Goal: Task Accomplishment & Management: Complete application form

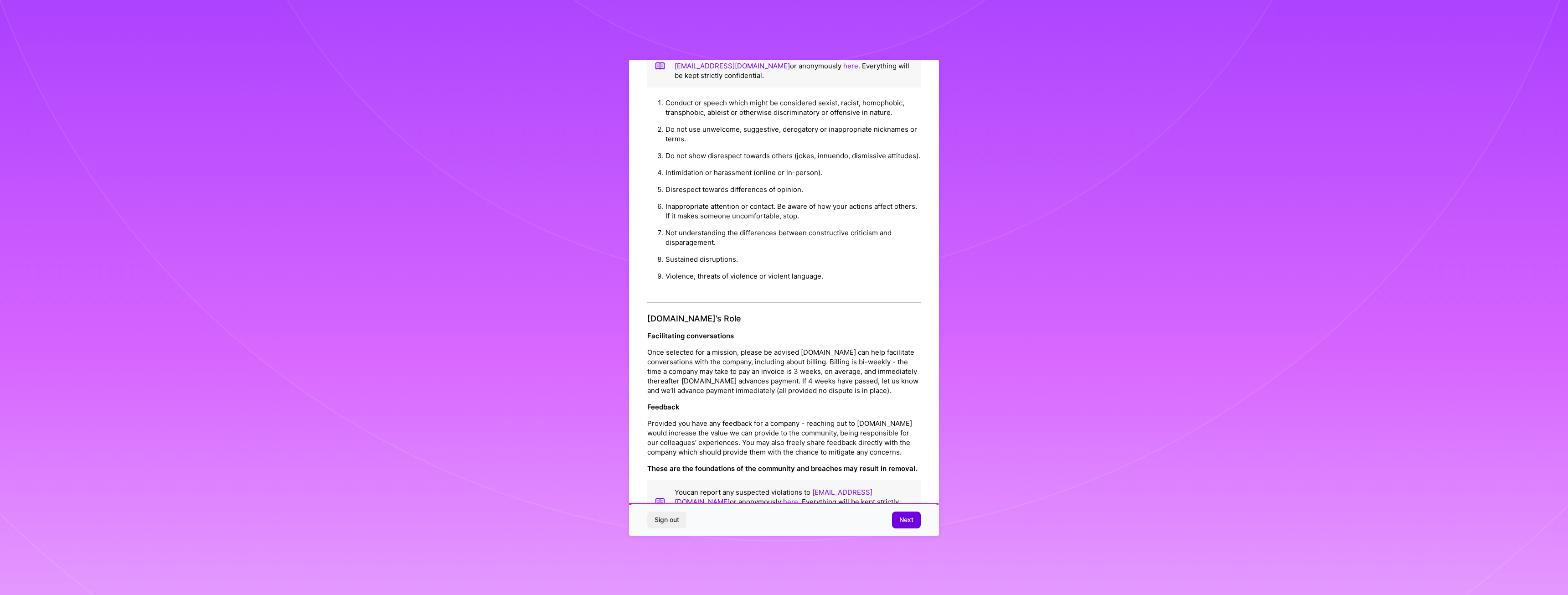
scroll to position [809, 0]
click at [902, 523] on span "Next" at bounding box center [907, 520] width 14 height 9
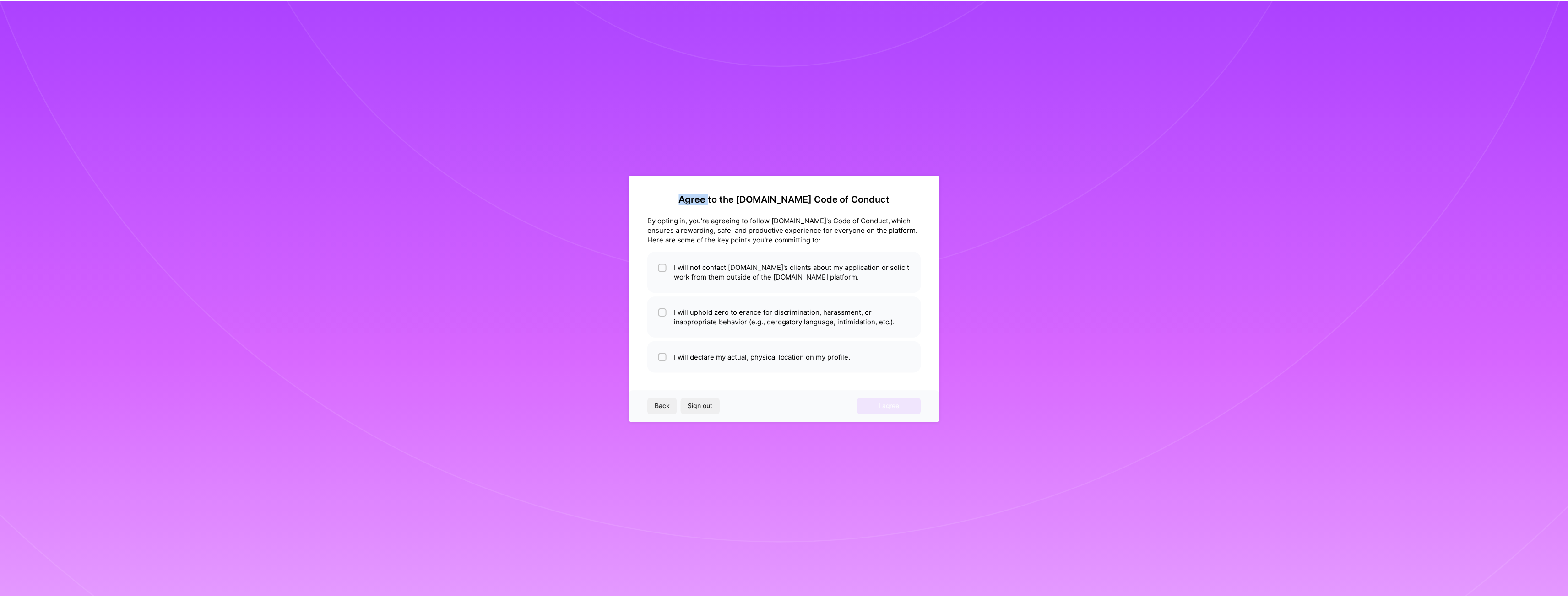
scroll to position [0, 0]
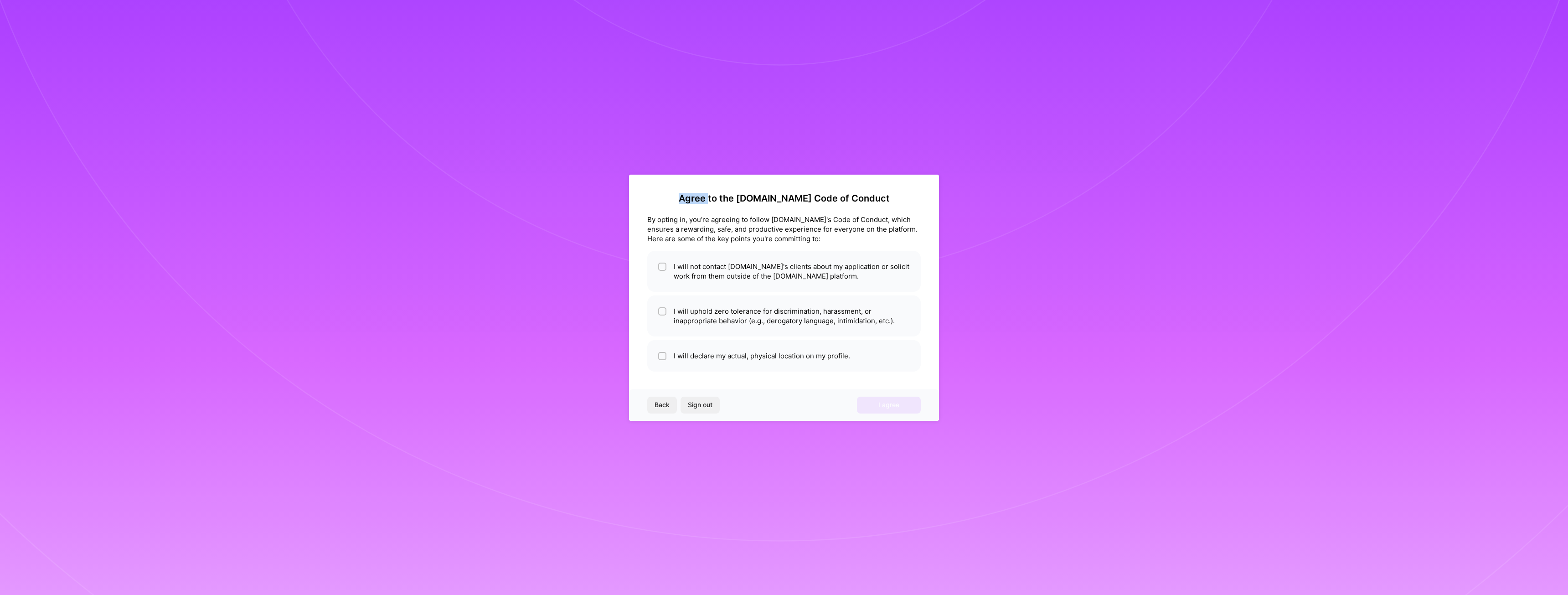
click at [902, 523] on div "Agree to the [DOMAIN_NAME] Code of Conduct By opting in, you're agreeing to fol…" at bounding box center [784, 298] width 1568 height 595
click at [796, 223] on div "By opting in, you're agreeing to follow [DOMAIN_NAME]'s Code of Conduct, which …" at bounding box center [784, 229] width 274 height 29
click at [845, 270] on li "I will not contact [DOMAIN_NAME]'s clients about my application or solicit work…" at bounding box center [784, 271] width 274 height 41
checkbox input "true"
click at [723, 325] on li "I will uphold zero tolerance for discrimination, harassment, or inappropriate b…" at bounding box center [784, 316] width 274 height 41
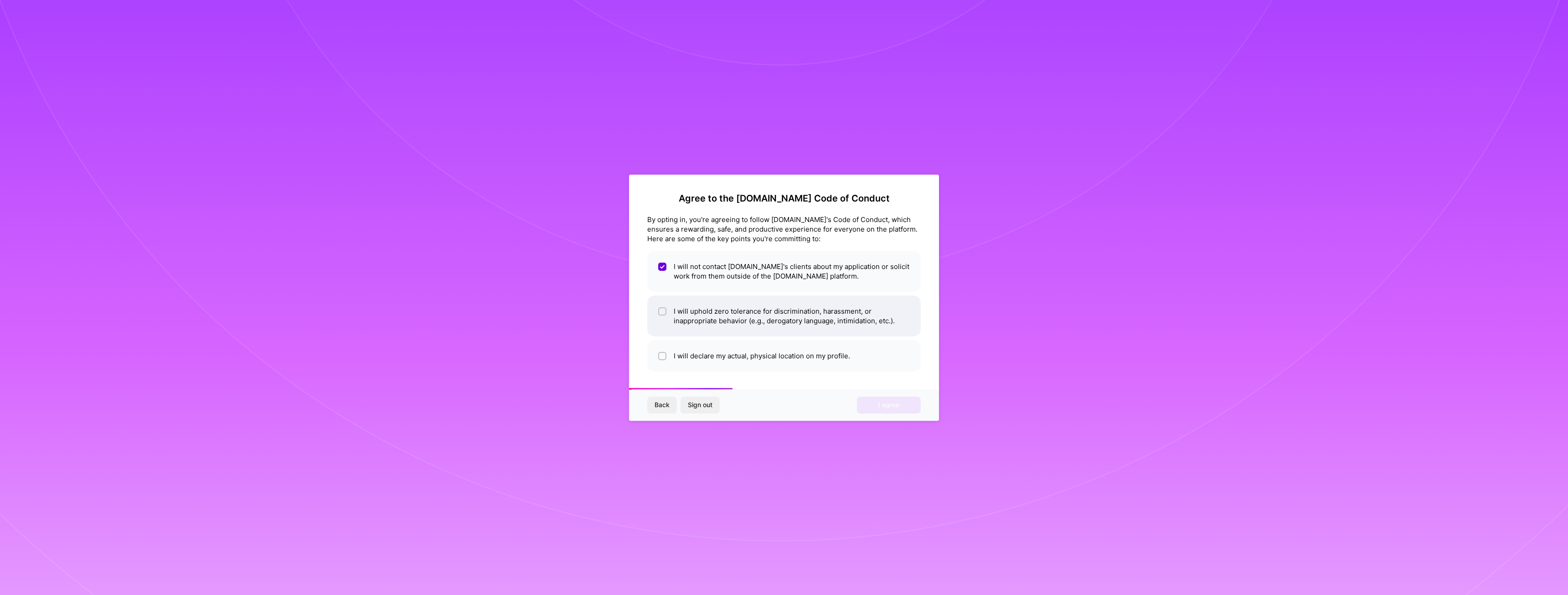
checkbox input "true"
click at [761, 365] on li "I will declare my actual, physical location on my profile." at bounding box center [784, 355] width 274 height 31
checkbox input "true"
click at [901, 409] on button "I agree" at bounding box center [889, 405] width 64 height 17
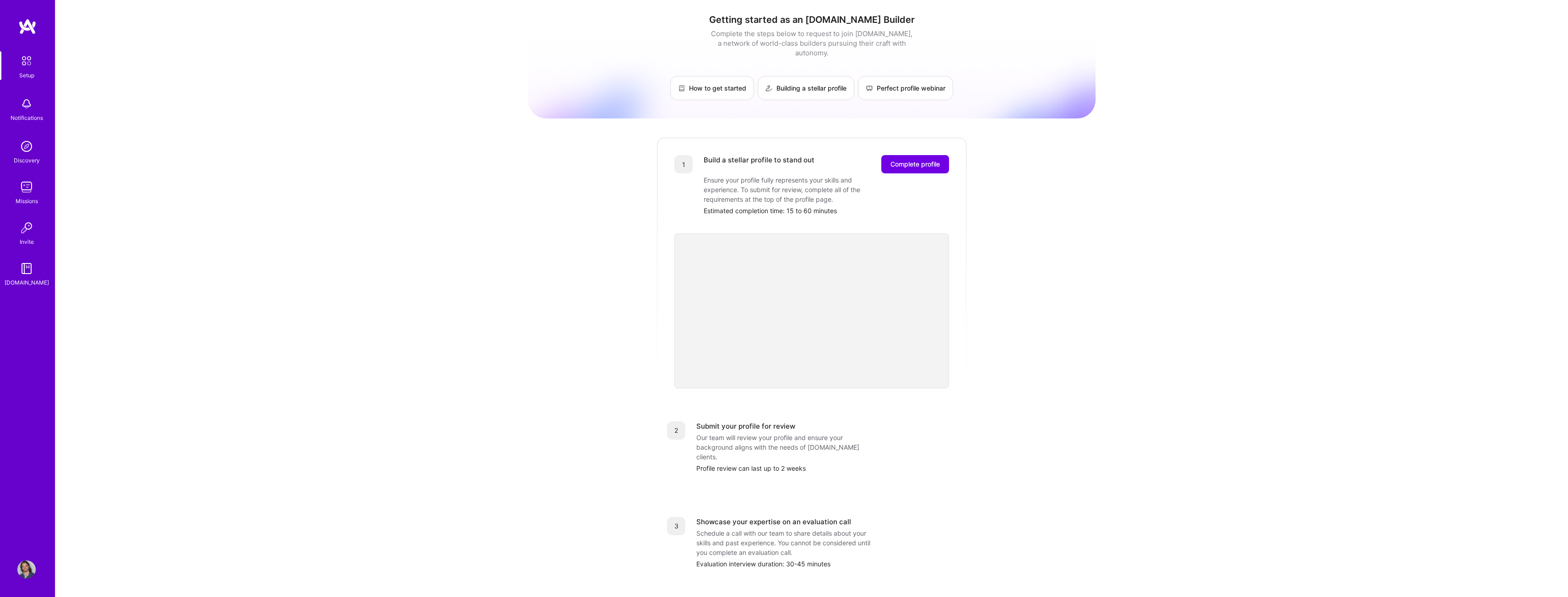
click at [1115, 449] on div "Getting started as an [DOMAIN_NAME] Builder Complete the steps below to request…" at bounding box center [811, 357] width 1513 height 715
click at [342, 329] on div "Getting started as an [DOMAIN_NAME] Builder Complete the steps below to request…" at bounding box center [811, 357] width 1513 height 715
click at [313, 301] on div "Getting started as an [DOMAIN_NAME] Builder Complete the steps below to request…" at bounding box center [811, 357] width 1513 height 715
click at [929, 160] on span "Complete profile" at bounding box center [915, 164] width 50 height 9
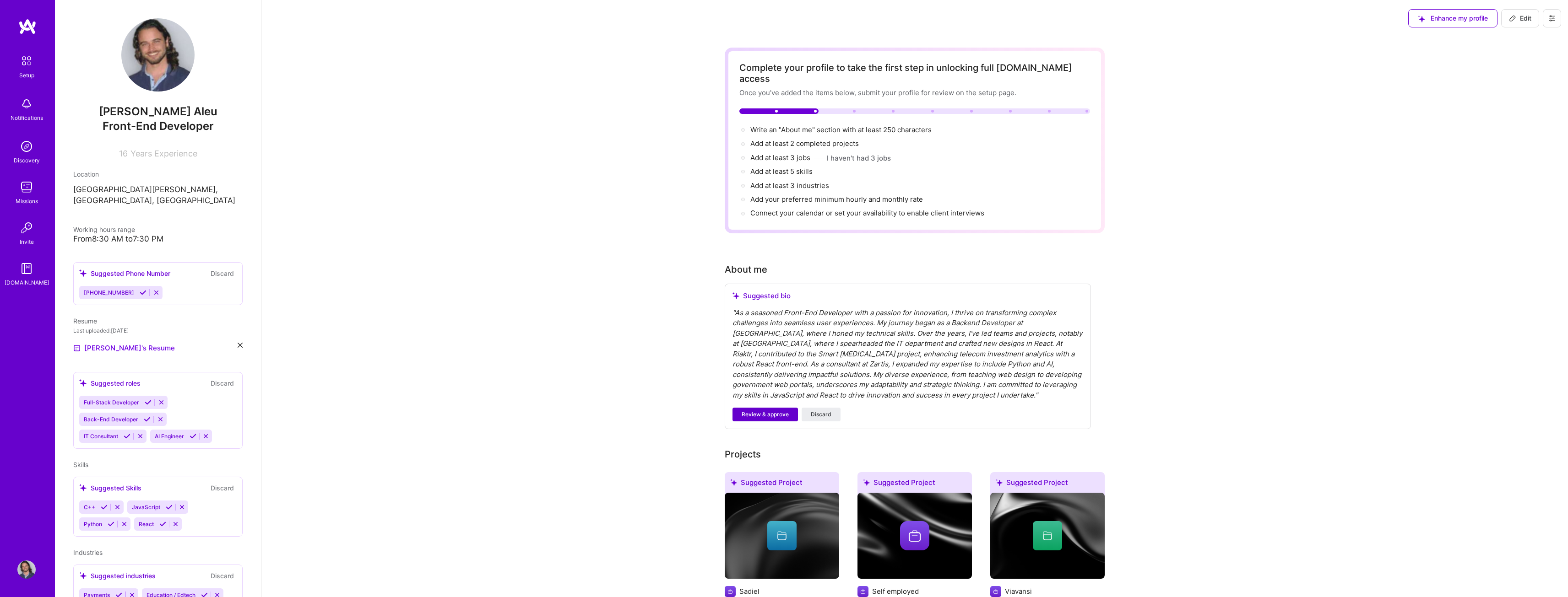
click at [764, 410] on span "Review & approve" at bounding box center [765, 415] width 47 height 8
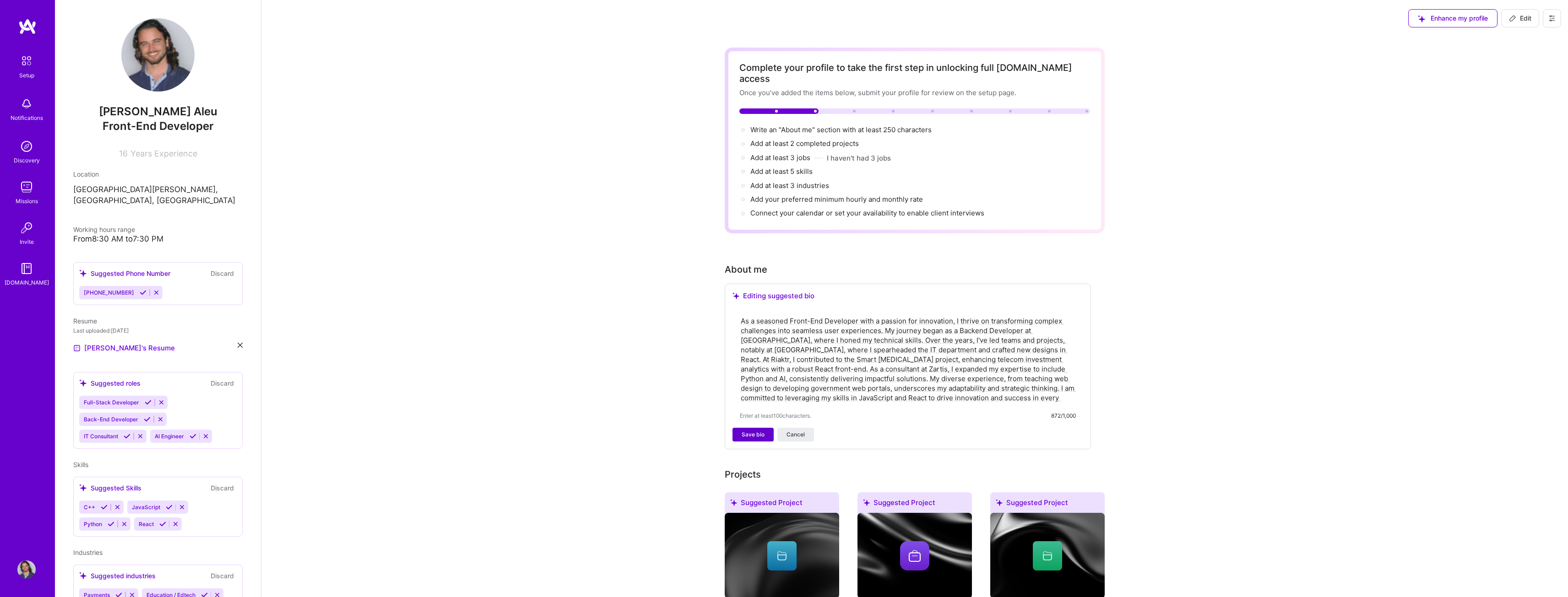
click at [755, 431] on span "Save bio" at bounding box center [753, 435] width 23 height 8
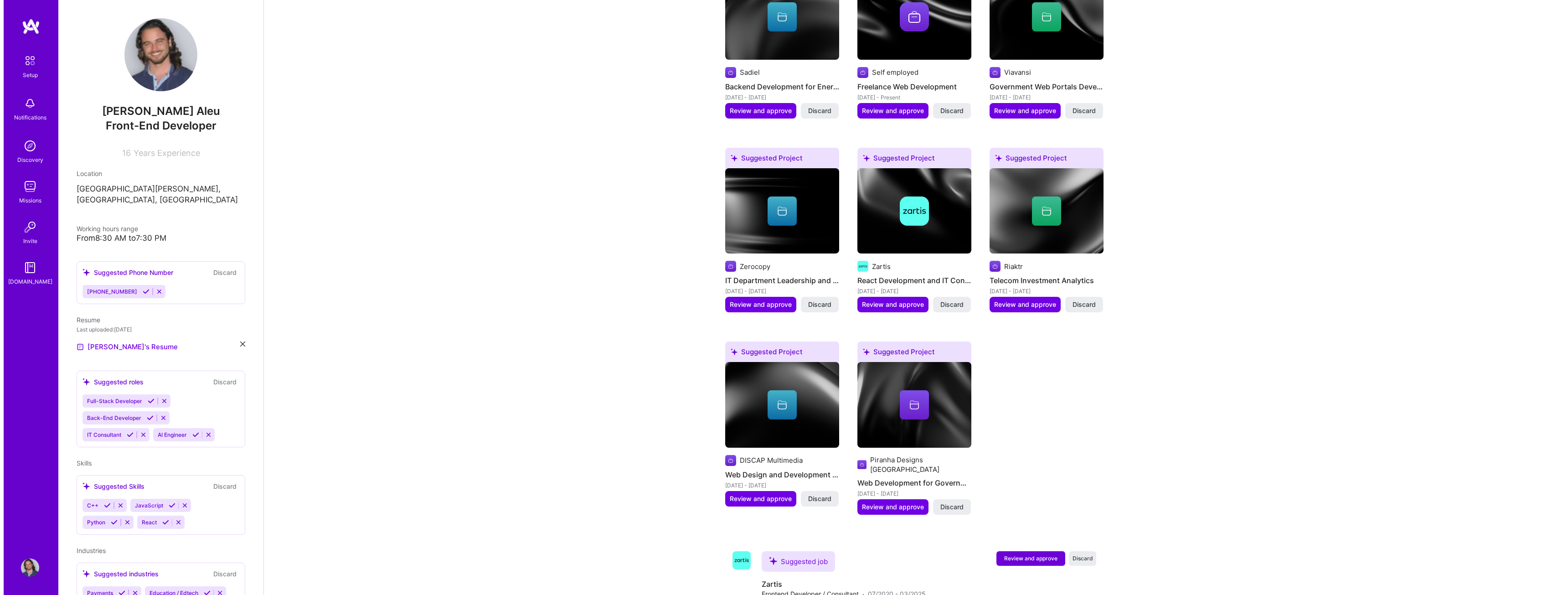
scroll to position [502, 0]
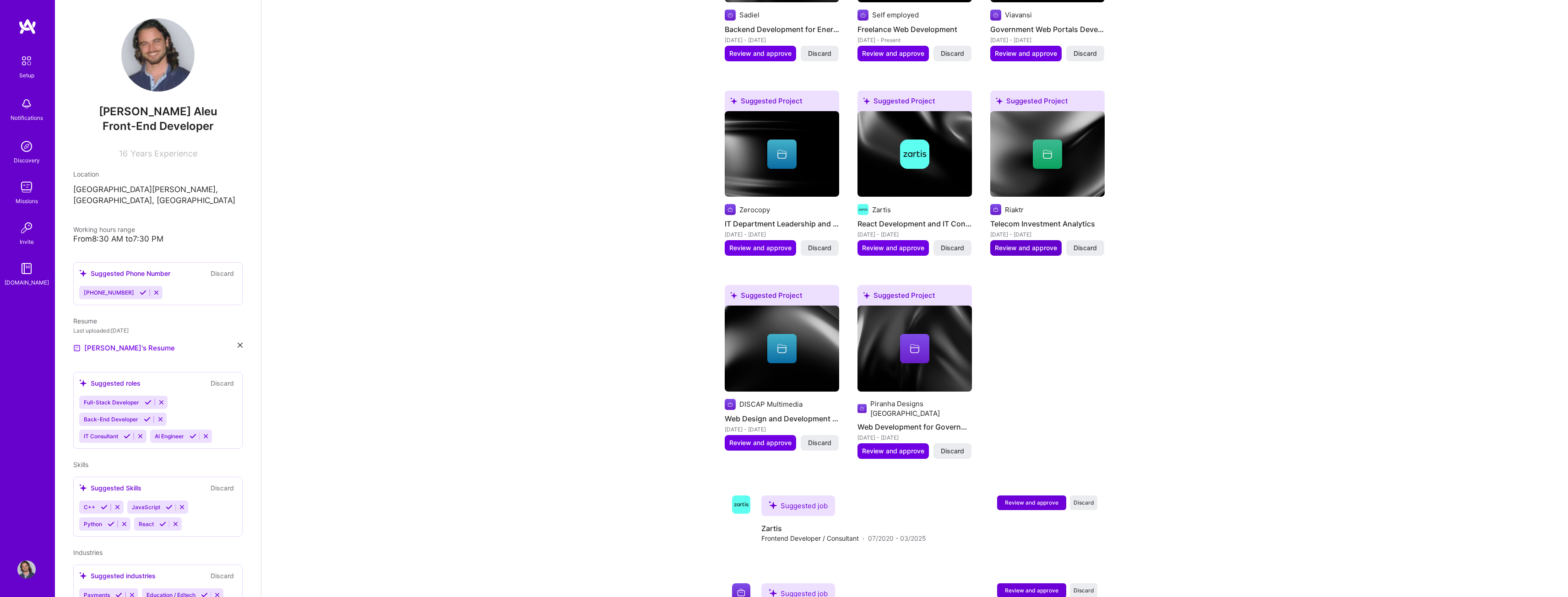
click at [1029, 243] on span "Review and approve" at bounding box center [1026, 247] width 62 height 9
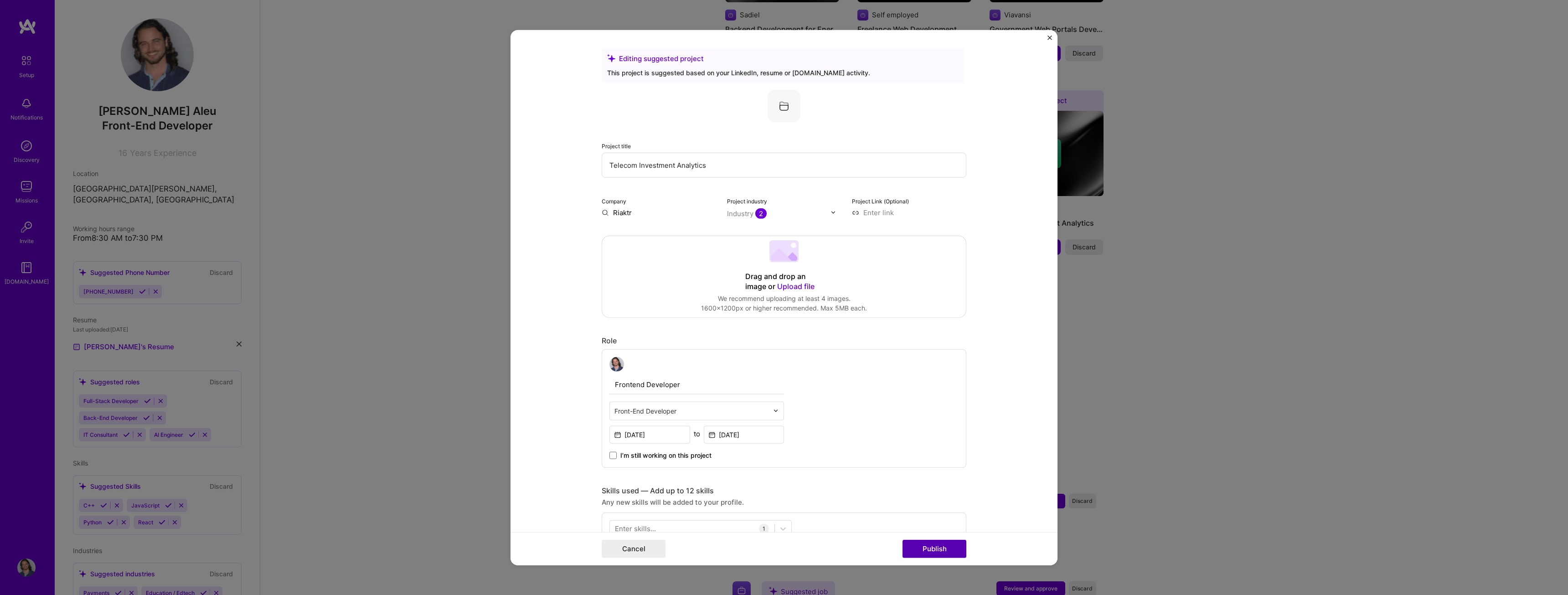
click at [939, 550] on button "Publish" at bounding box center [934, 549] width 64 height 18
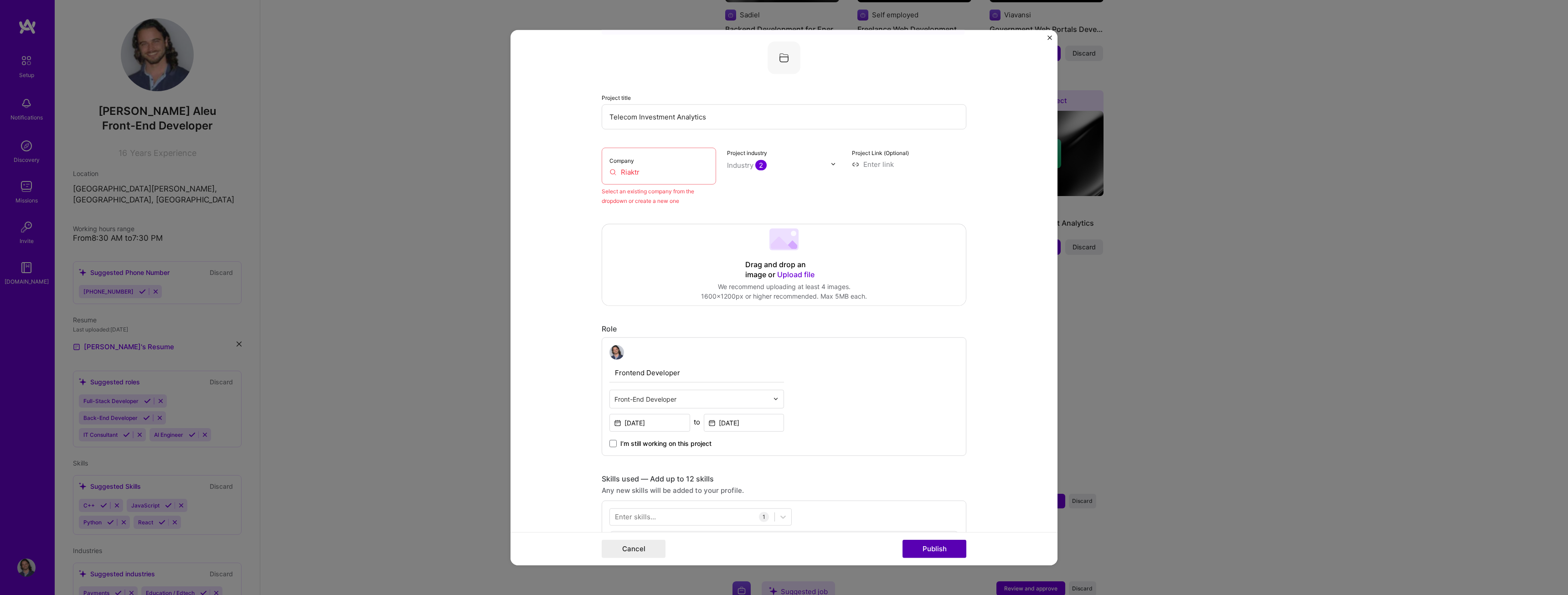
scroll to position [60, 0]
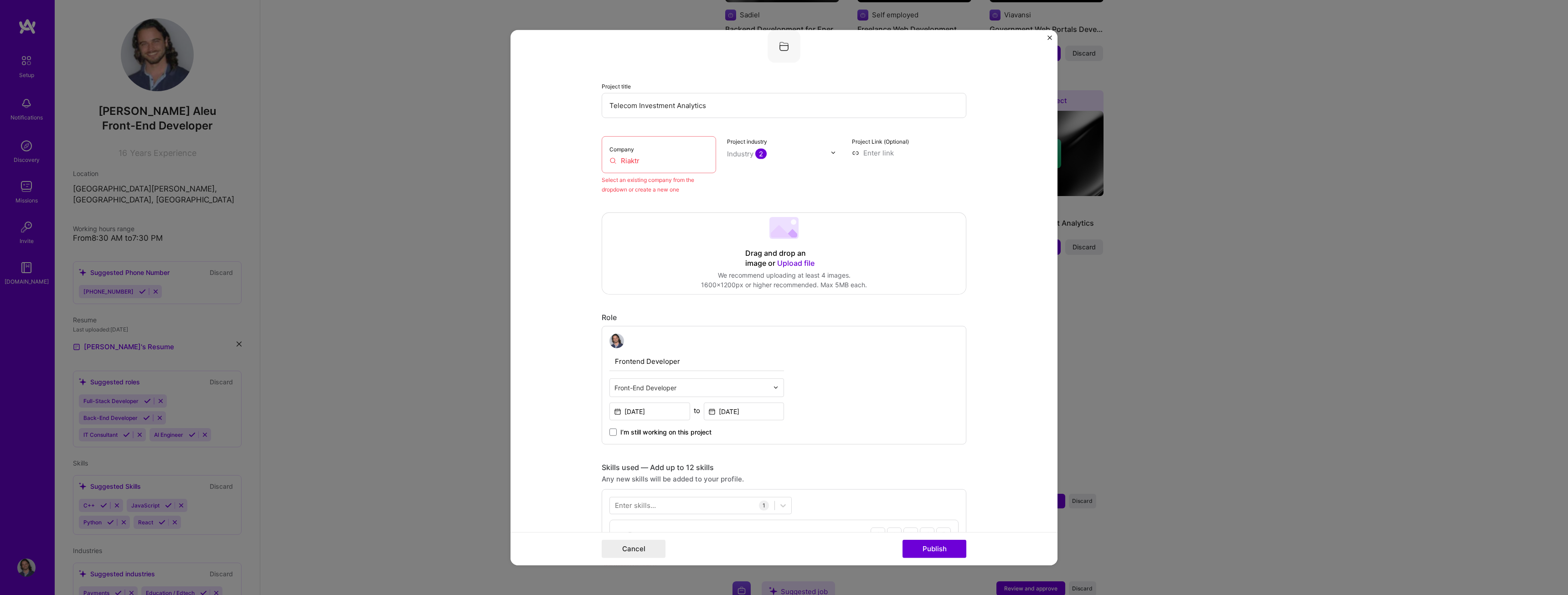
click at [657, 158] on input "Riaktr" at bounding box center [659, 160] width 99 height 10
click at [751, 182] on div "Project industry Industry 2" at bounding box center [784, 164] width 114 height 58
click at [752, 157] on div "Industry 2" at bounding box center [746, 153] width 40 height 10
click at [820, 141] on div "Project industry option 3D Printing focused disabled, 1 of 120. 120 results ava…" at bounding box center [784, 164] width 114 height 58
click at [607, 182] on div "Select an existing company from the dropdown or create a new one" at bounding box center [659, 184] width 114 height 19
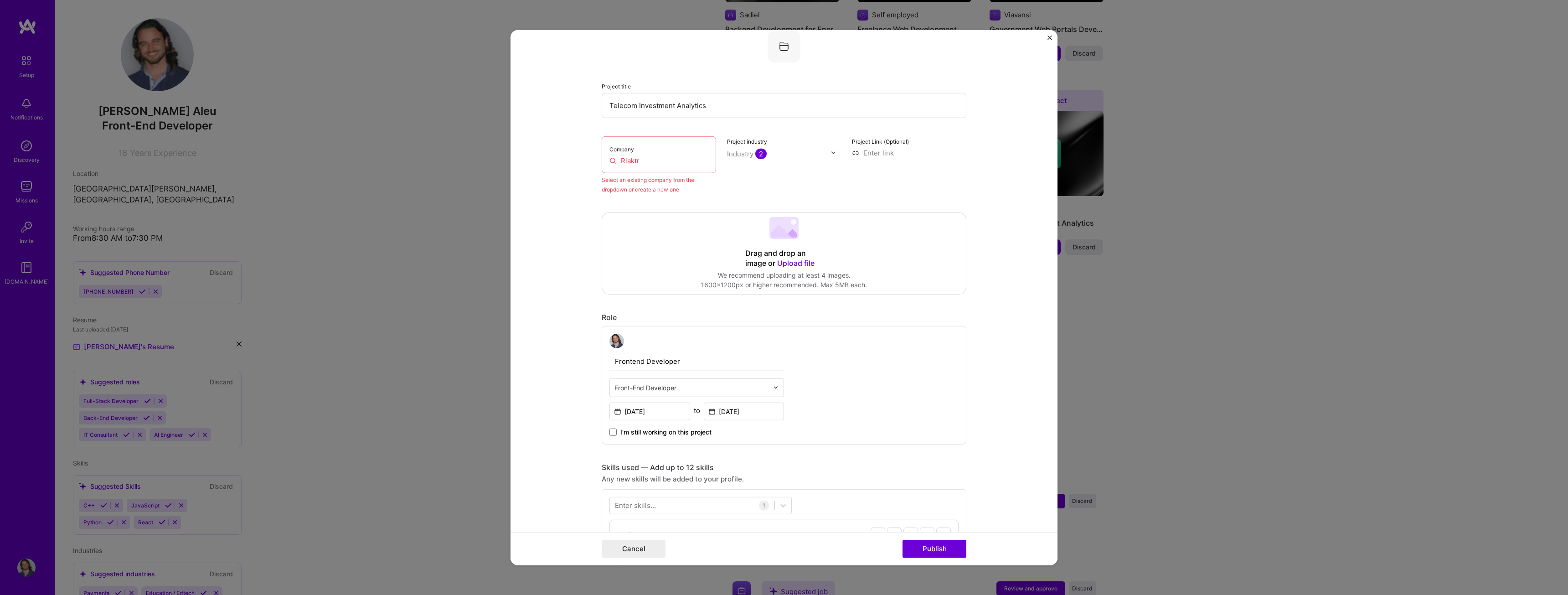
click at [618, 157] on input "Riaktr" at bounding box center [659, 160] width 99 height 10
drag, startPoint x: 645, startPoint y: 159, endPoint x: 606, endPoint y: 159, distance: 39.0
click at [609, 159] on input "Riaktr" at bounding box center [659, 160] width 99 height 10
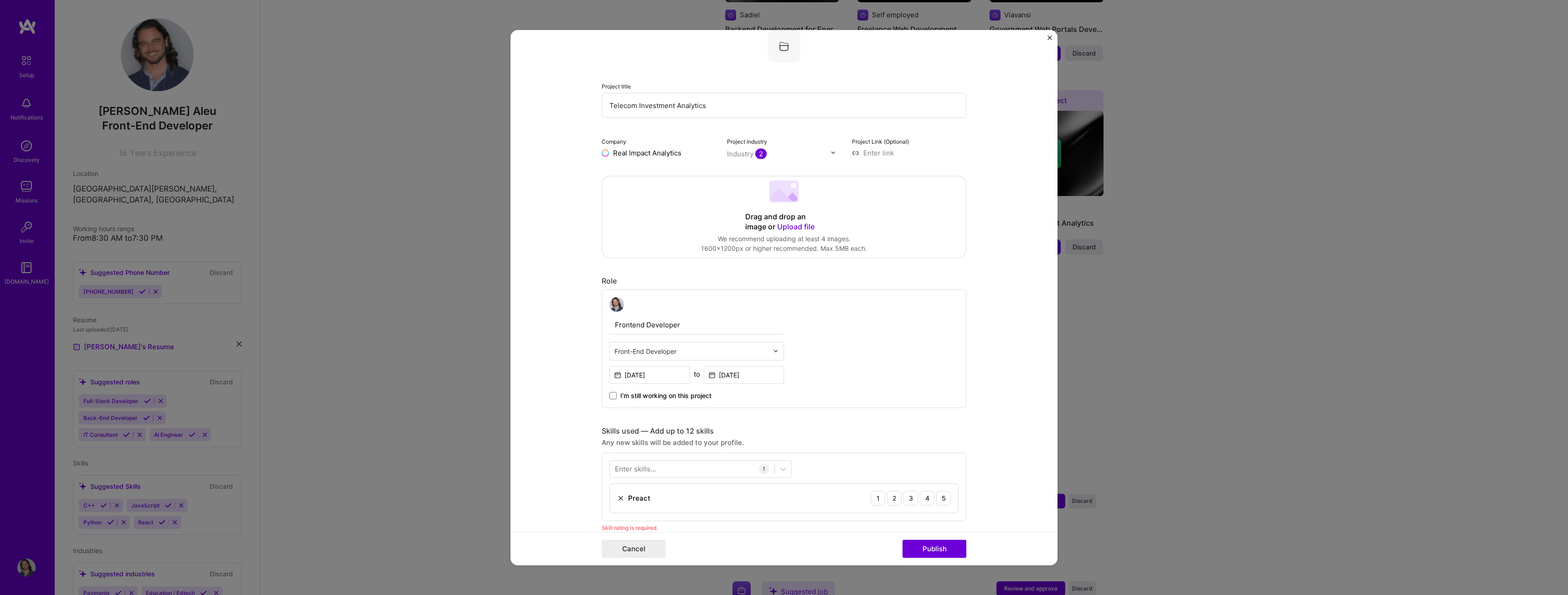
click at [659, 150] on input "Real Impact Analytics" at bounding box center [659, 153] width 114 height 10
click at [622, 157] on input "Real Impact Analytics" at bounding box center [659, 153] width 114 height 10
click at [1007, 242] on form "Editing suggested project This project is suggested based on your LinkedIn, res…" at bounding box center [784, 298] width 547 height 536
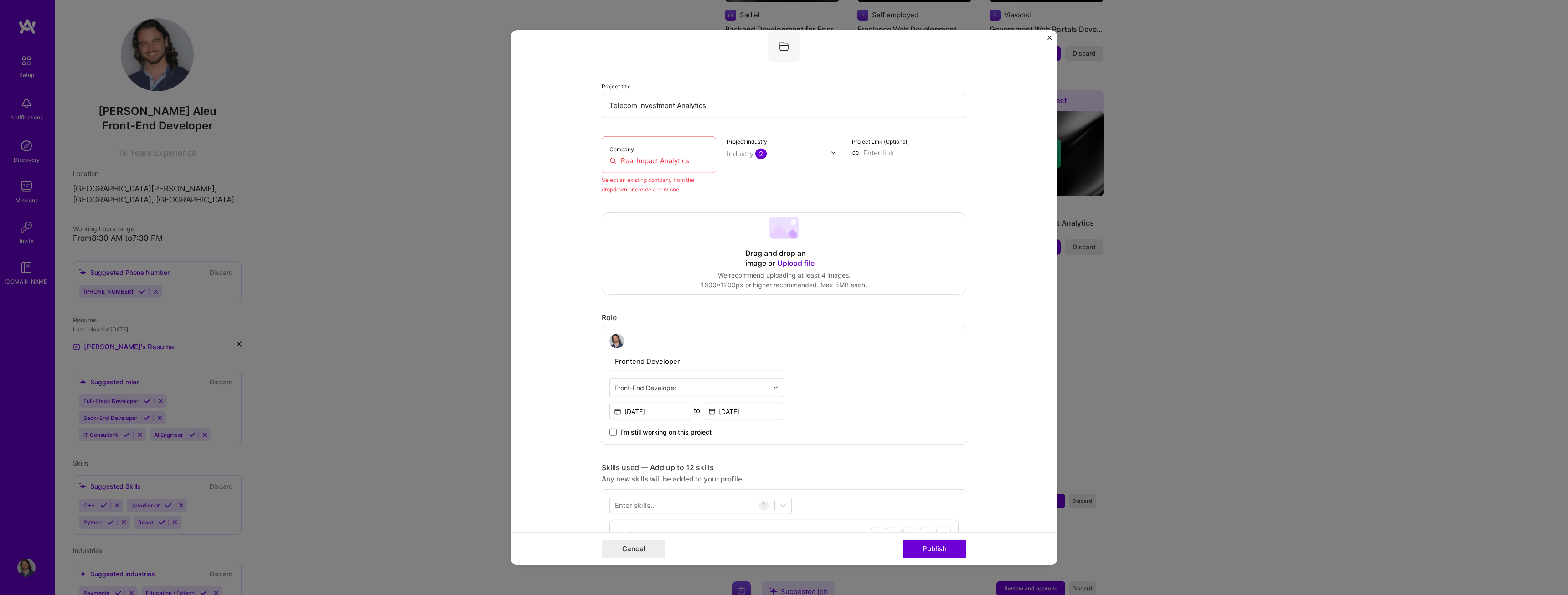
click at [668, 163] on input "Real Impact Analytics" at bounding box center [659, 160] width 99 height 10
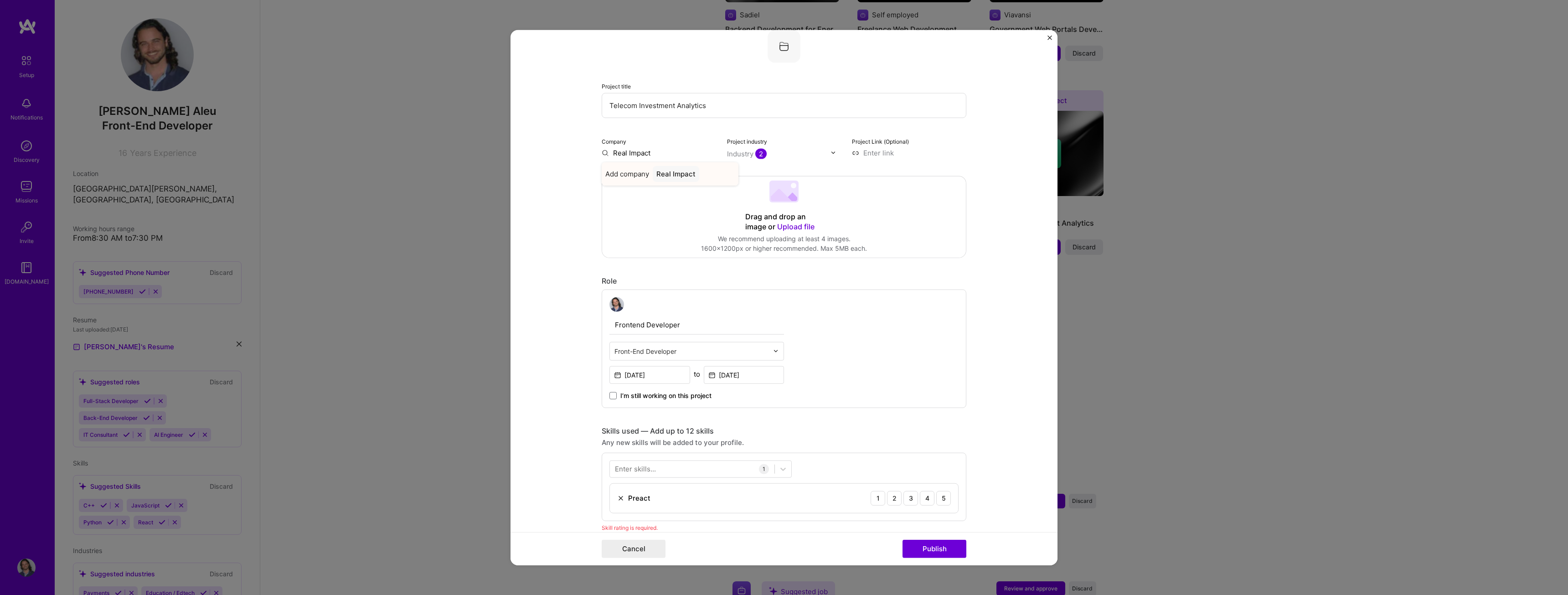
click at [675, 175] on div "Real Impact" at bounding box center [676, 173] width 47 height 16
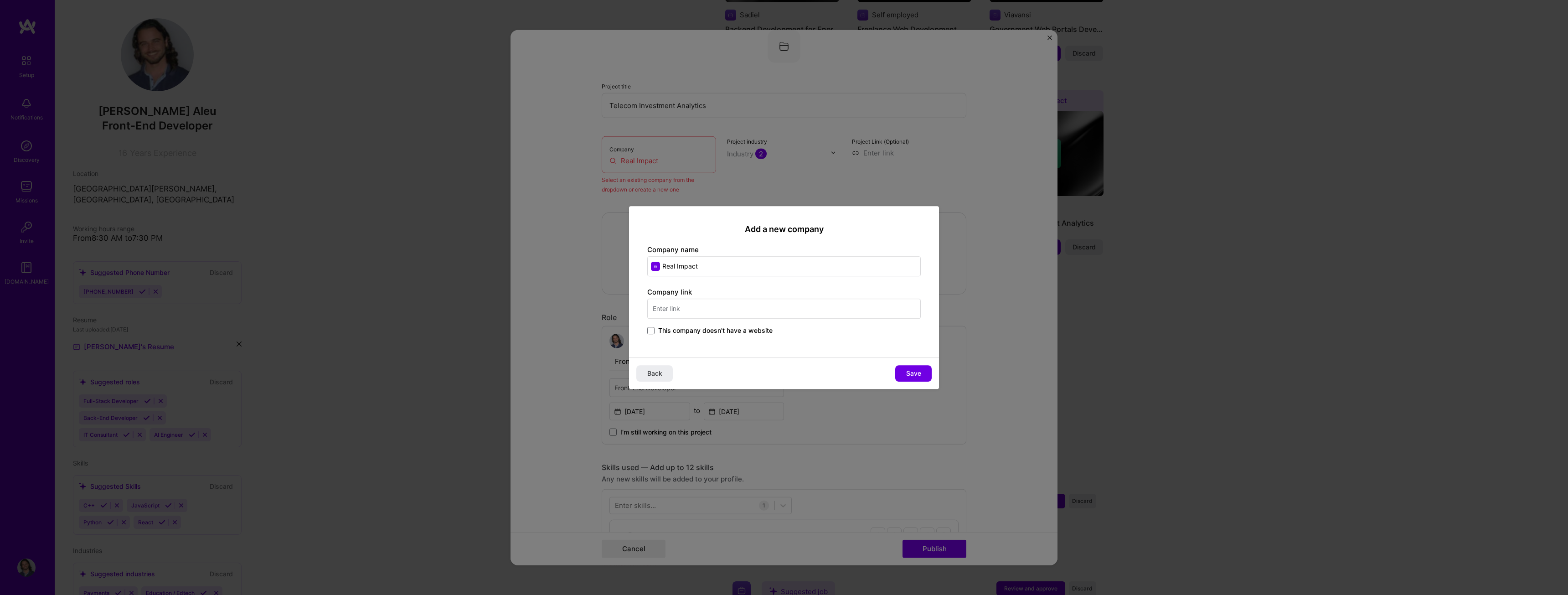
click at [748, 333] on span "This company doesn't have a website" at bounding box center [715, 330] width 114 height 9
click at [0, 0] on input "This company doesn't have a website" at bounding box center [0, 0] width 0 height 0
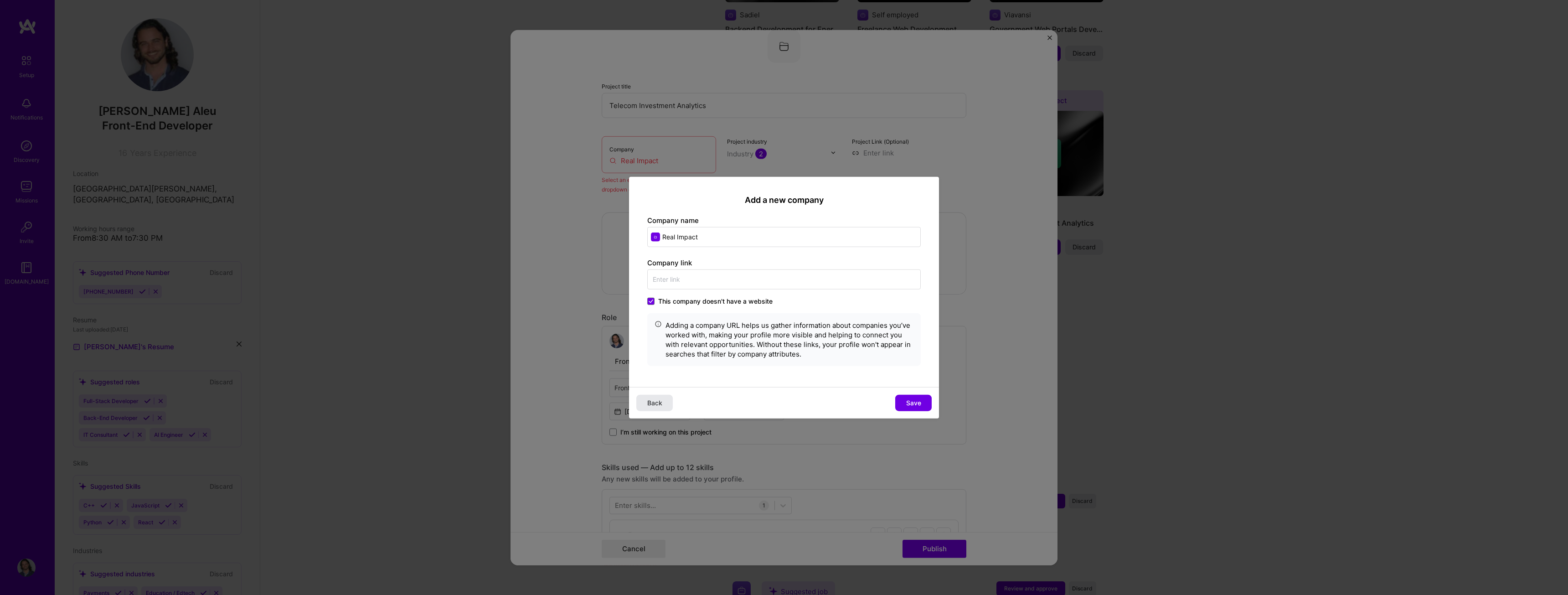
click at [658, 401] on span "Back" at bounding box center [655, 403] width 15 height 9
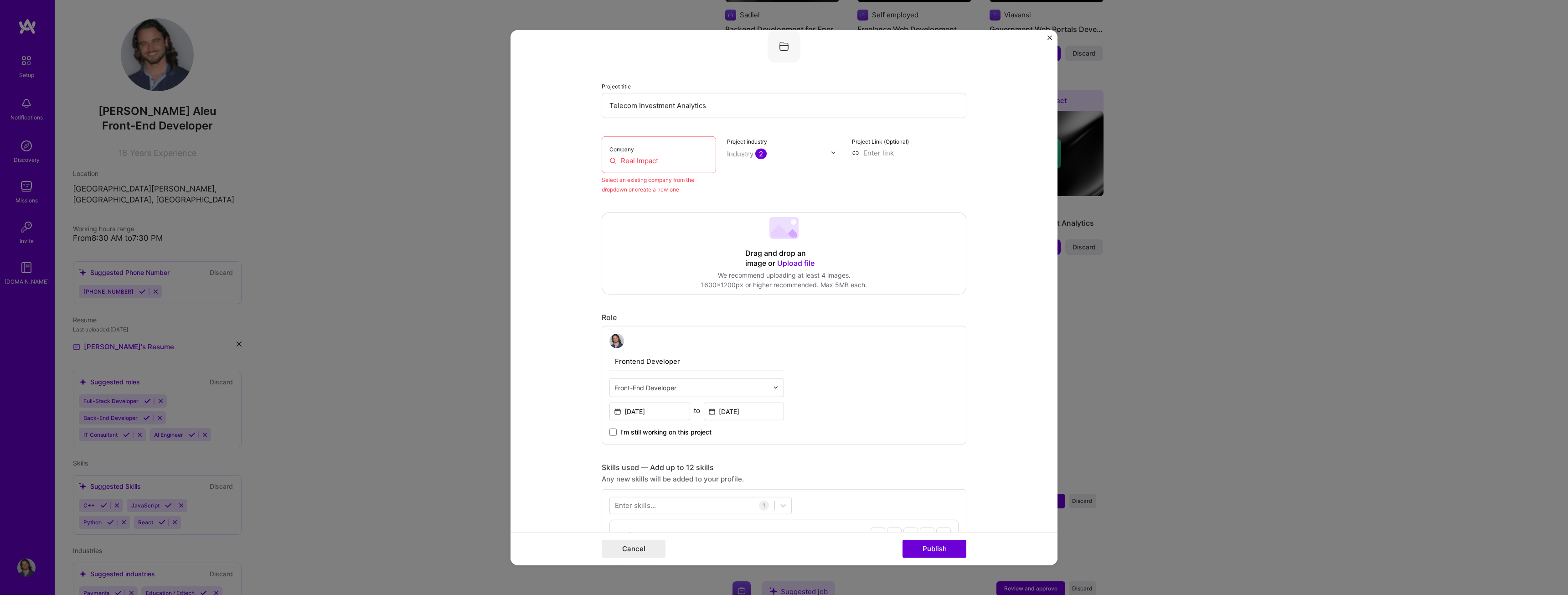
click at [637, 155] on div "Company Real Impact" at bounding box center [659, 154] width 114 height 37
click at [632, 153] on div at bounding box center [632, 153] width 0 height 0
click at [642, 163] on input "Real Impact" at bounding box center [659, 160] width 99 height 10
click at [659, 160] on input "Real Impact" at bounding box center [659, 160] width 99 height 10
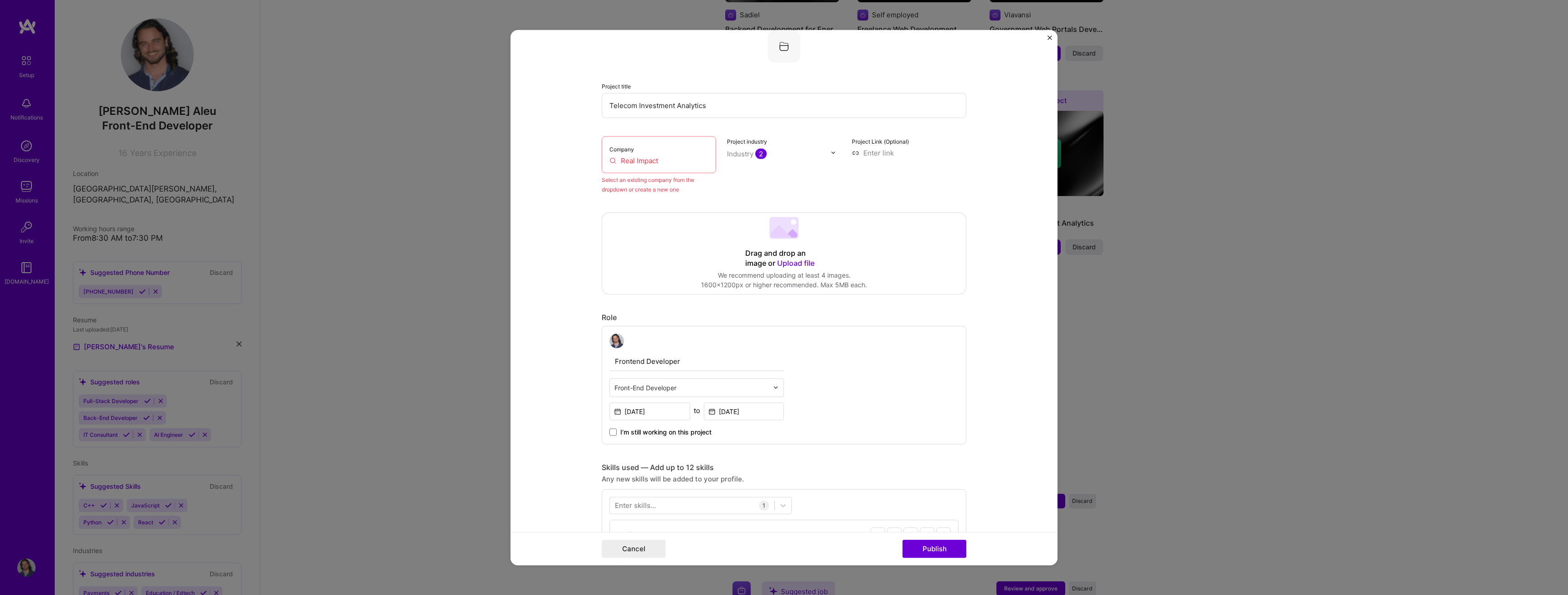
click at [657, 160] on input "Real Impact" at bounding box center [659, 160] width 99 height 10
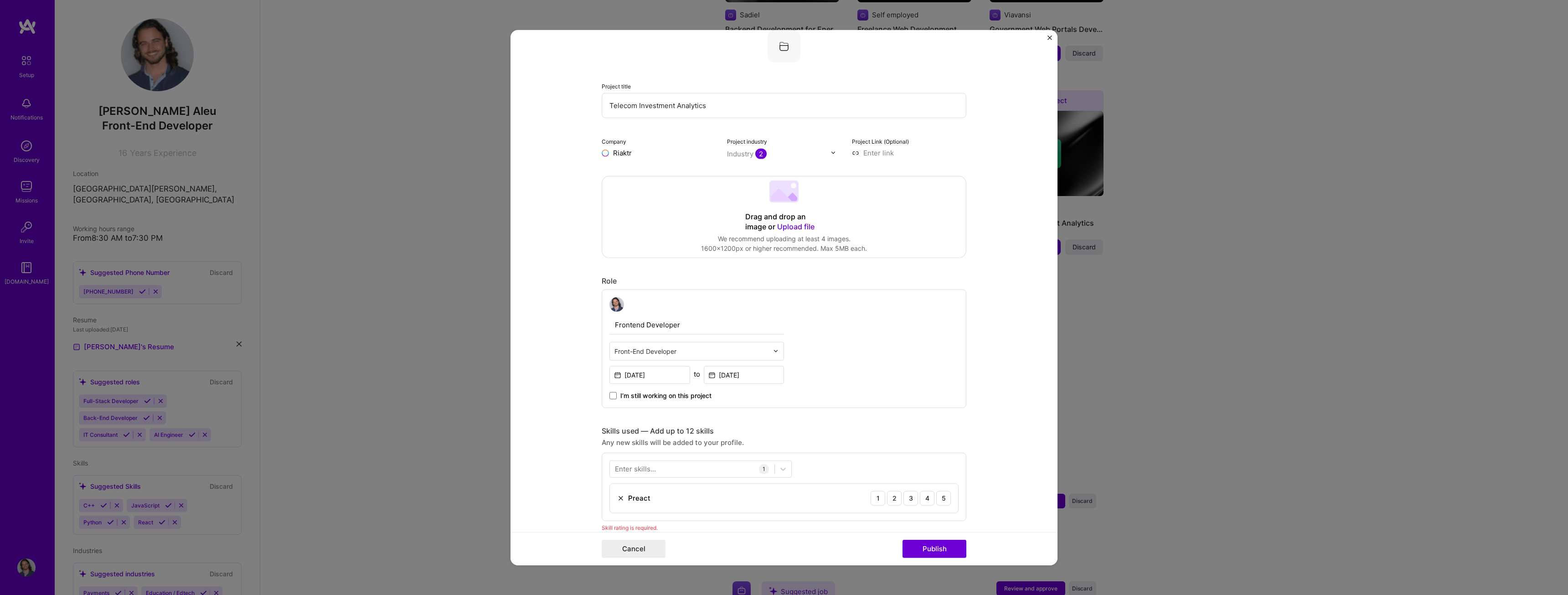
click at [567, 182] on form "Editing suggested project This project is suggested based on your LinkedIn, res…" at bounding box center [784, 298] width 547 height 536
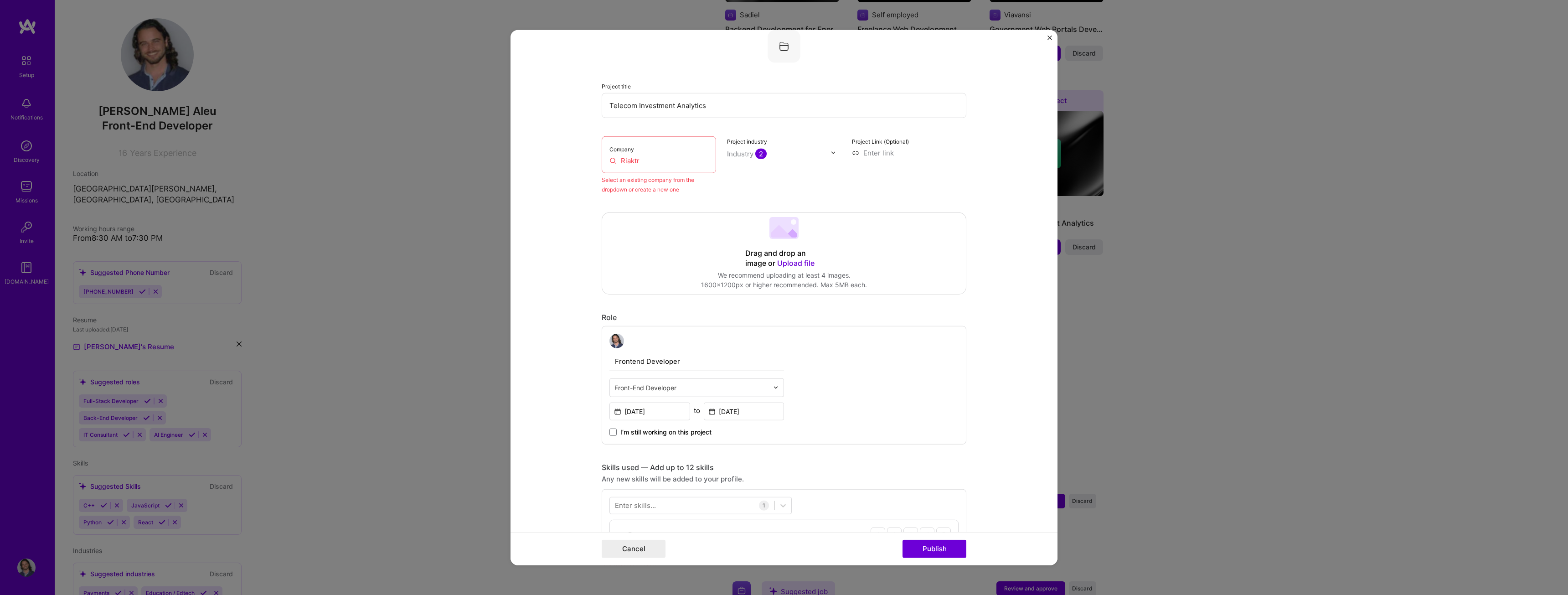
click at [660, 160] on input "Riaktr" at bounding box center [659, 160] width 99 height 10
click at [643, 162] on input "Riaktr" at bounding box center [659, 160] width 99 height 10
click at [620, 160] on input "Riaktr" at bounding box center [659, 160] width 99 height 10
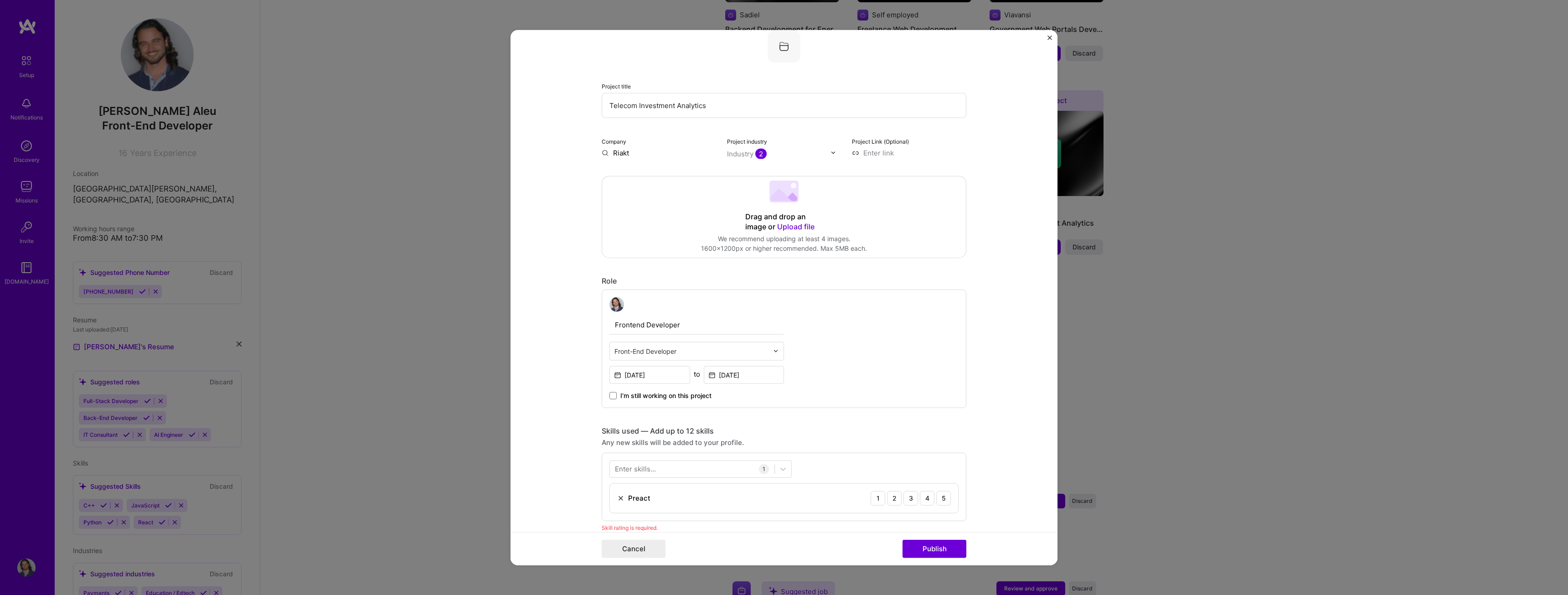
type input "Riaktr"
click at [661, 175] on div "Riaktr" at bounding box center [666, 173] width 27 height 16
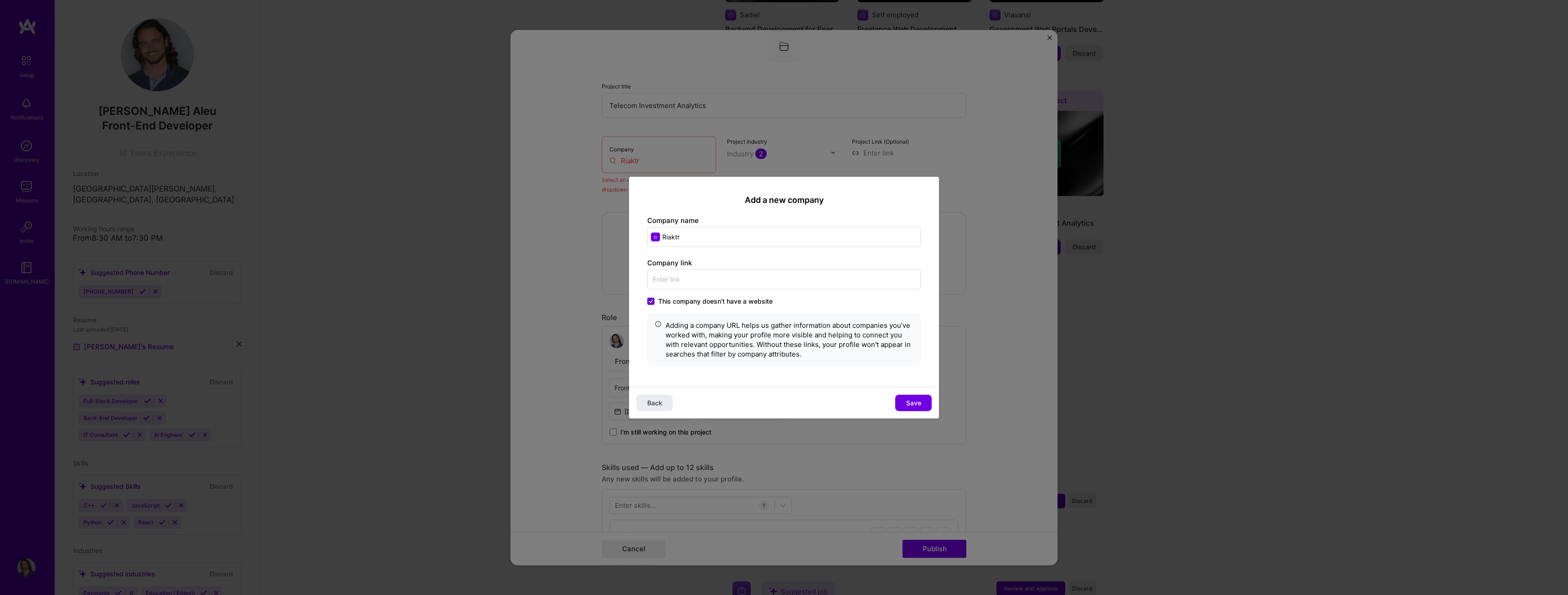
click at [652, 302] on icon at bounding box center [650, 302] width 3 height 3
click at [0, 0] on input "This company doesn't have a website" at bounding box center [0, 0] width 0 height 0
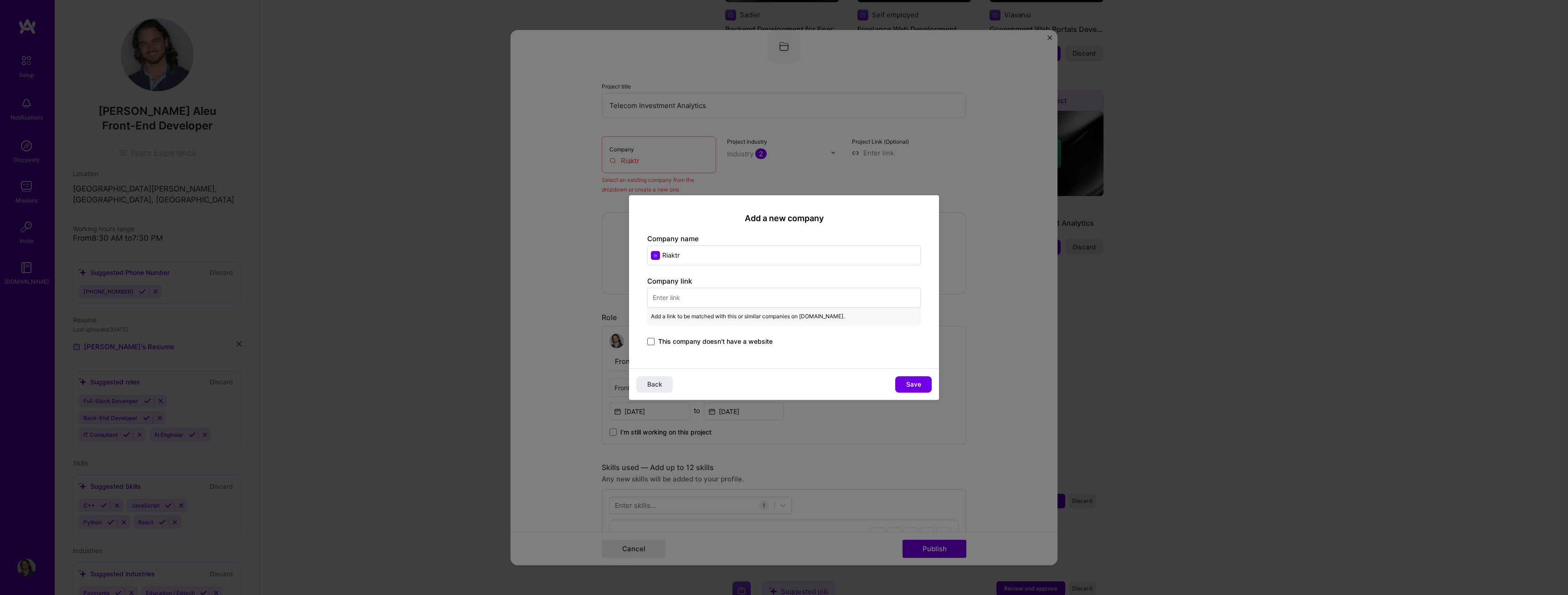
click at [666, 288] on input "text" at bounding box center [784, 298] width 274 height 20
click at [668, 299] on input "text" at bounding box center [784, 298] width 274 height 20
paste input "[URL][DOMAIN_NAME]"
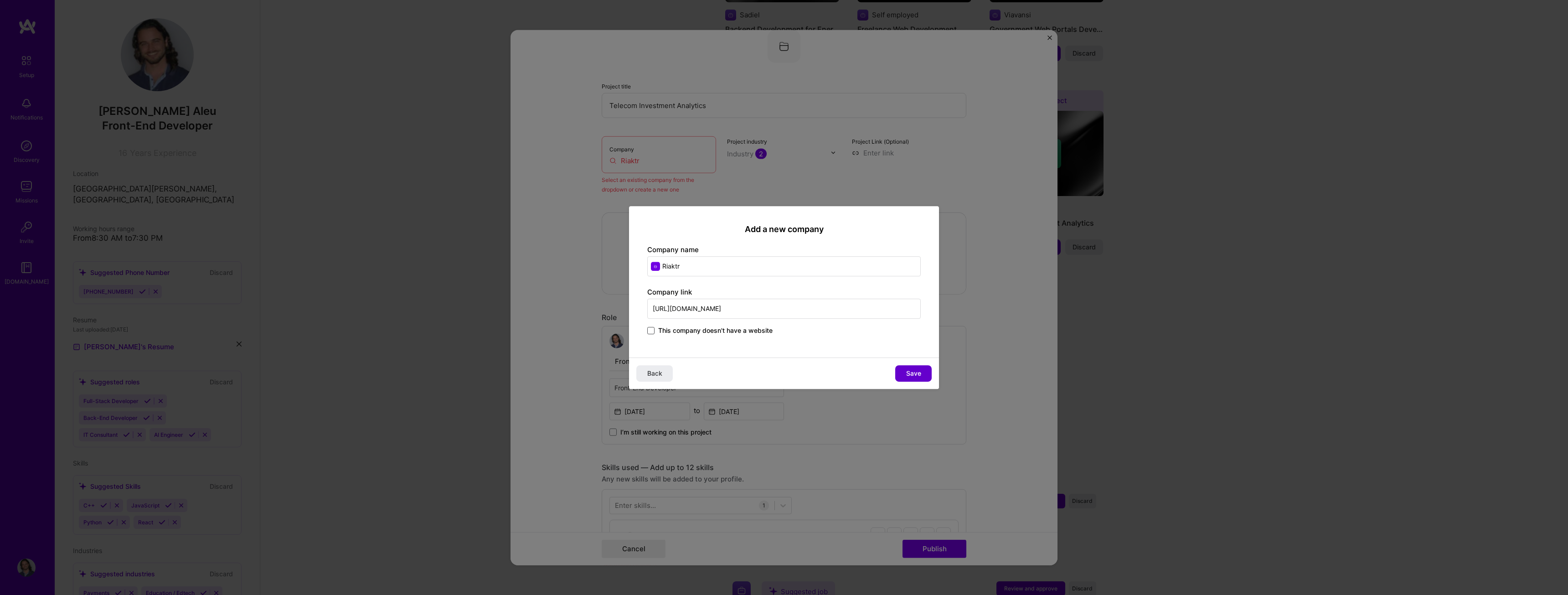
type input "[URL][DOMAIN_NAME]"
click at [914, 375] on span "Save" at bounding box center [914, 373] width 15 height 9
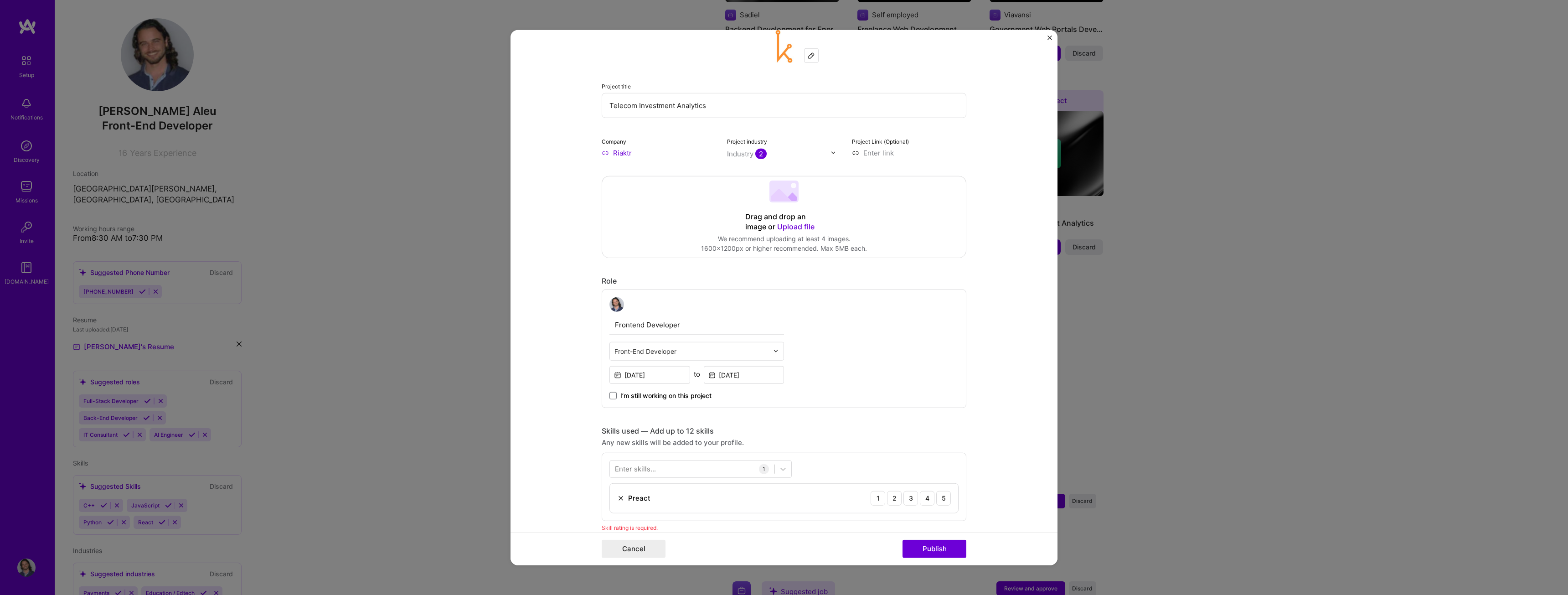
click at [824, 150] on input "text" at bounding box center [778, 153] width 104 height 10
click at [806, 150] on input "text" at bounding box center [778, 153] width 104 height 10
click at [996, 273] on form "Editing suggested project This project is suggested based on your LinkedIn, res…" at bounding box center [784, 298] width 547 height 536
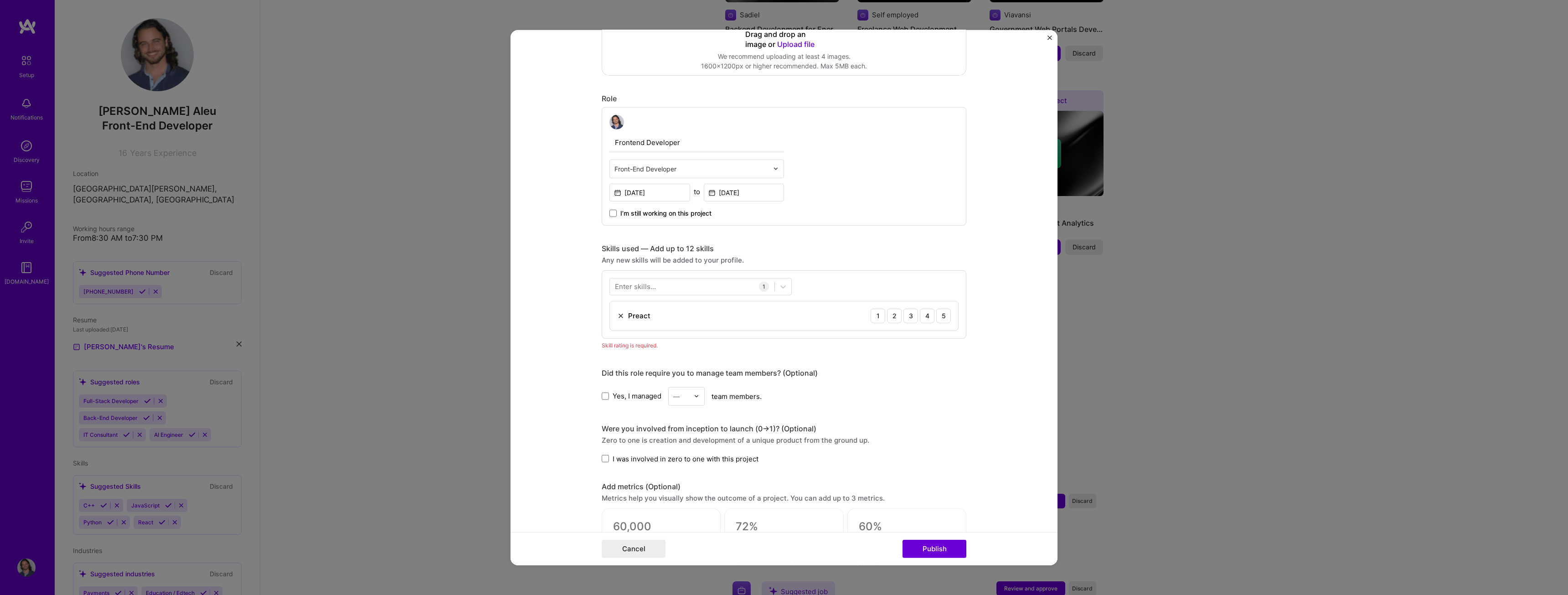
scroll to position [228, 0]
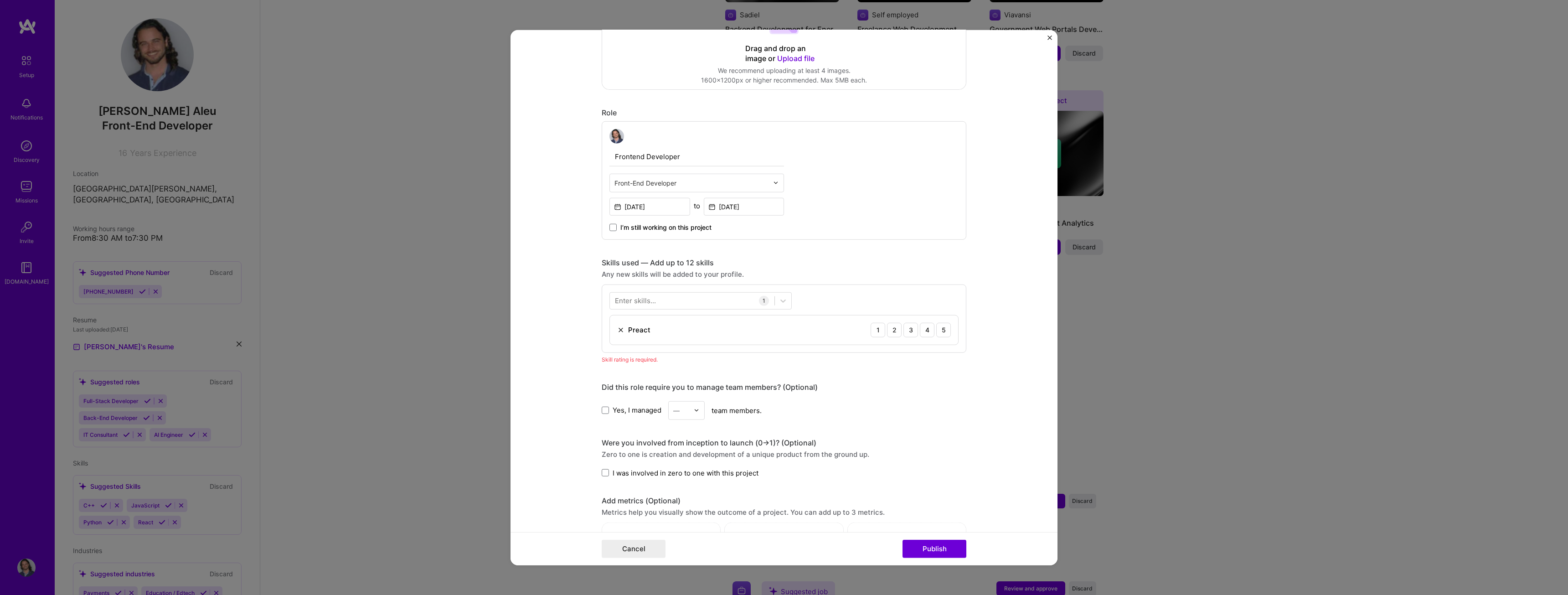
click at [646, 300] on div "Enter skills..." at bounding box center [635, 301] width 41 height 10
drag, startPoint x: 517, startPoint y: 331, endPoint x: 540, endPoint y: 331, distance: 23.0
click at [519, 331] on form "Editing suggested project This project is suggested based on your LinkedIn, res…" at bounding box center [784, 298] width 547 height 536
click at [618, 330] on img at bounding box center [621, 330] width 7 height 7
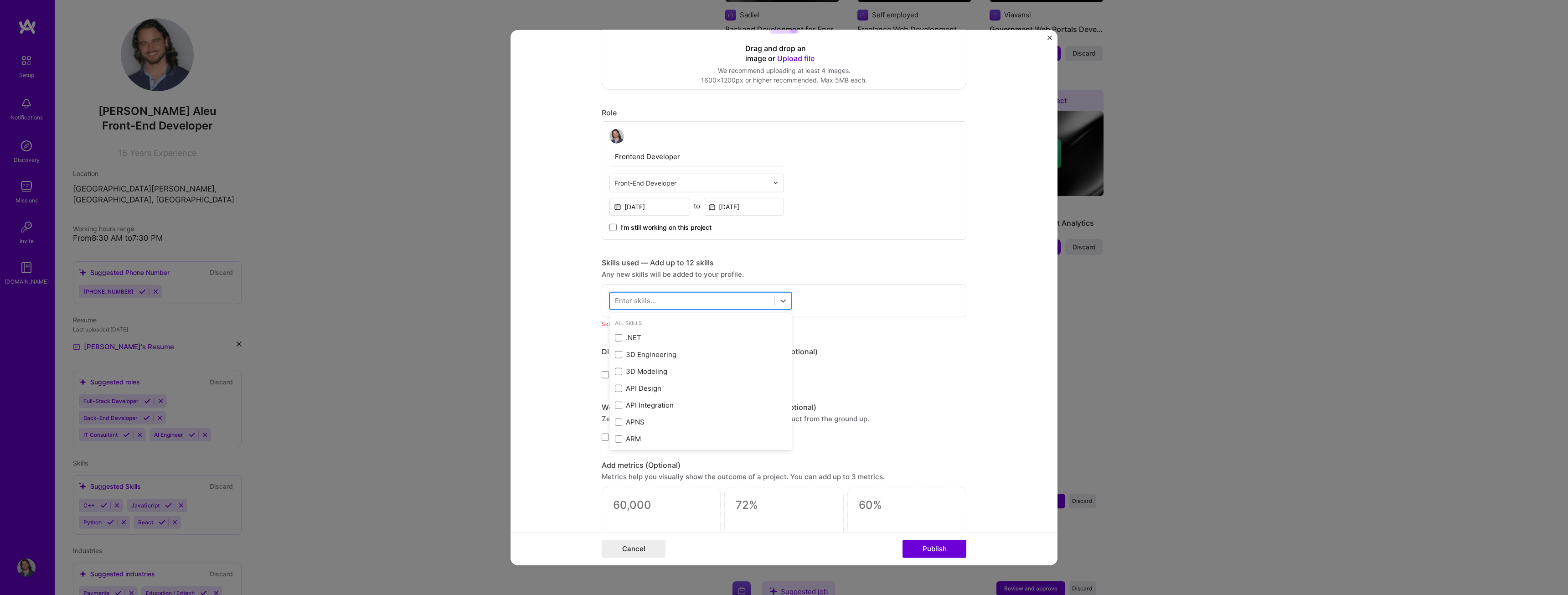
click at [637, 306] on div at bounding box center [692, 301] width 164 height 15
click at [576, 314] on form "Editing suggested project This project is suggested based on your LinkedIn, res…" at bounding box center [784, 298] width 547 height 536
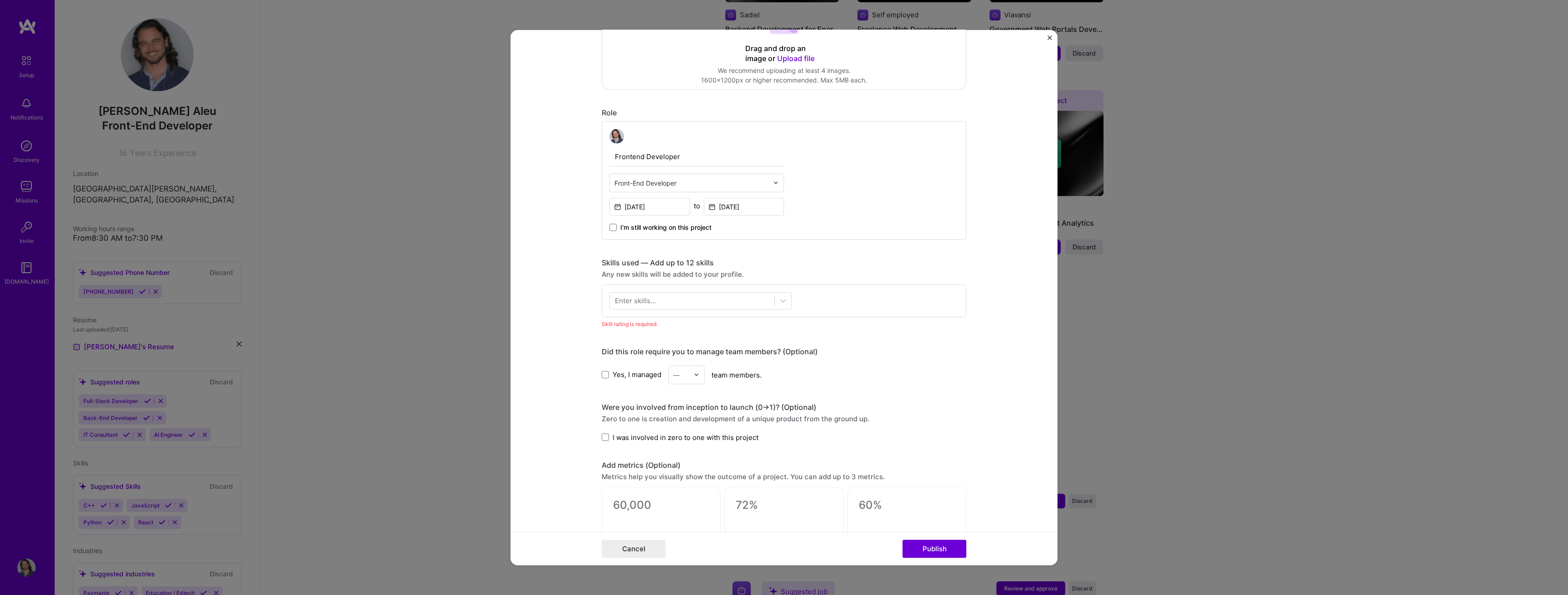
click at [644, 301] on div "Enter skills..." at bounding box center [635, 301] width 41 height 10
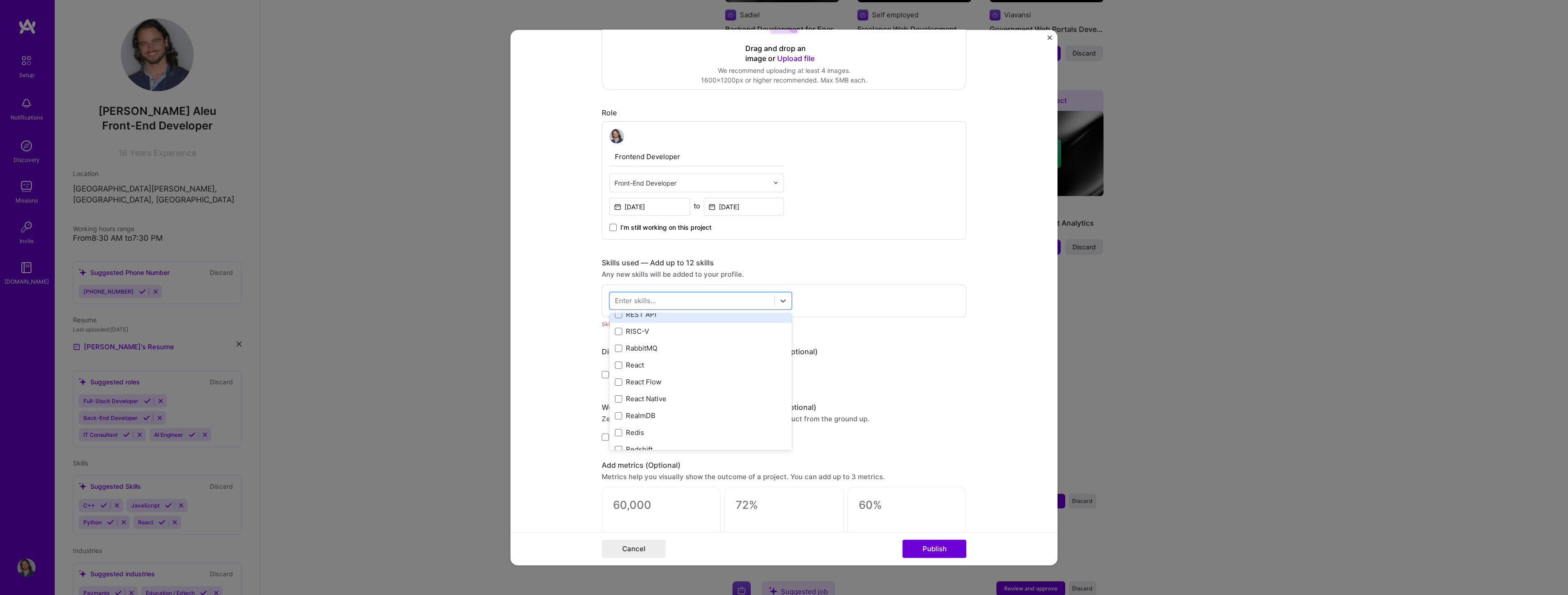
scroll to position [4434, 0]
click at [668, 400] on div "React" at bounding box center [700, 394] width 182 height 17
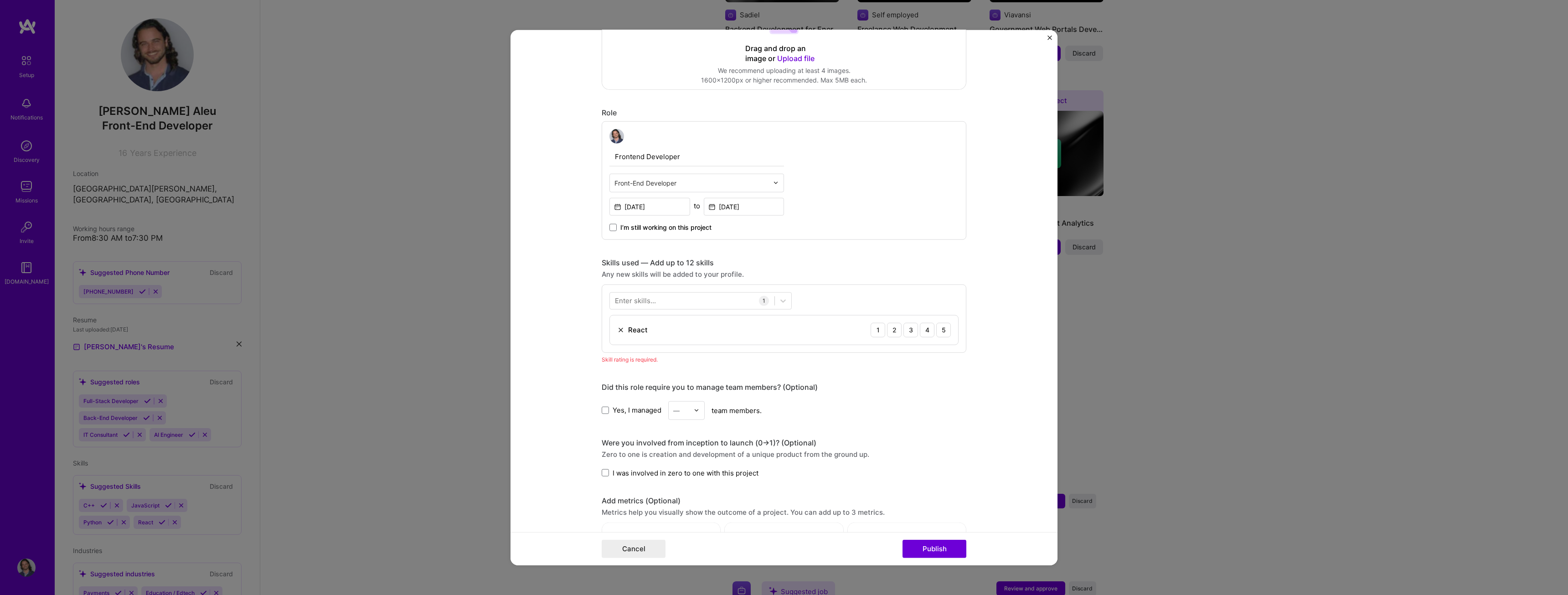
click at [762, 300] on div "1" at bounding box center [764, 300] width 10 height 10
click at [926, 330] on div "4" at bounding box center [927, 330] width 15 height 15
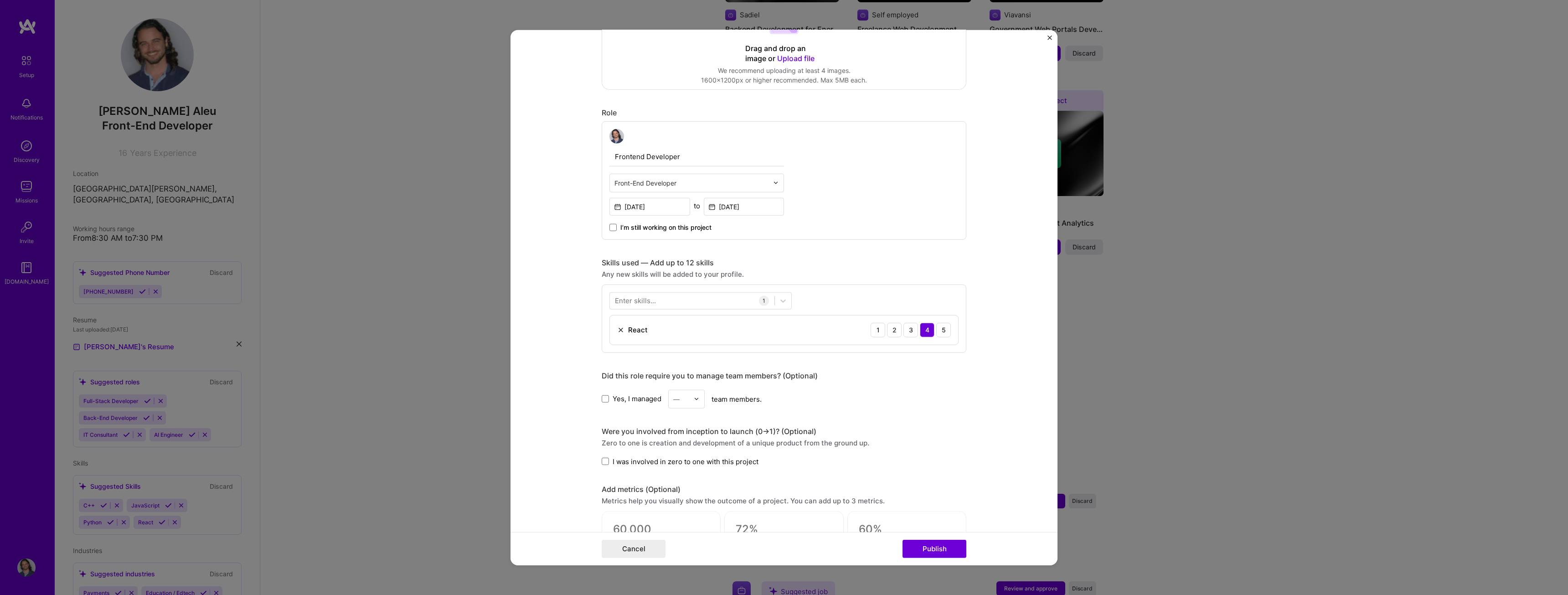
click at [991, 256] on form "Editing suggested project This project is suggested based on your LinkedIn, res…" at bounding box center [784, 298] width 547 height 536
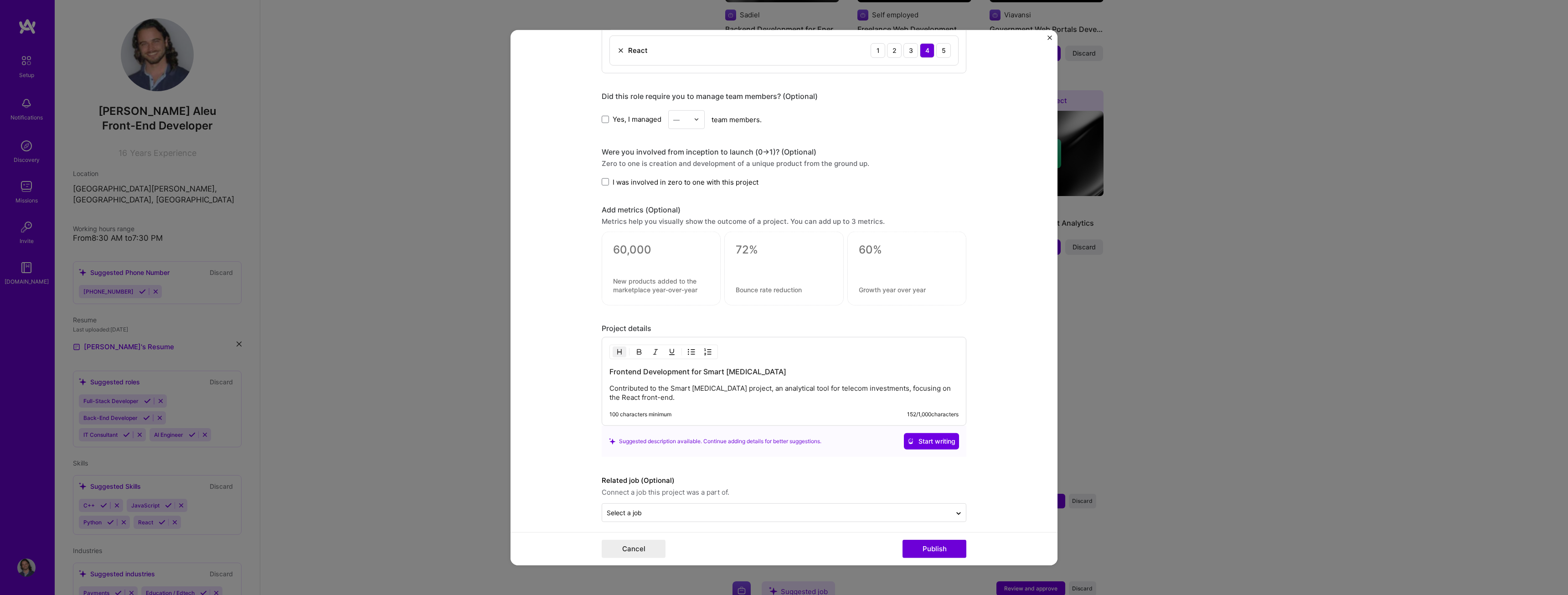
scroll to position [514, 0]
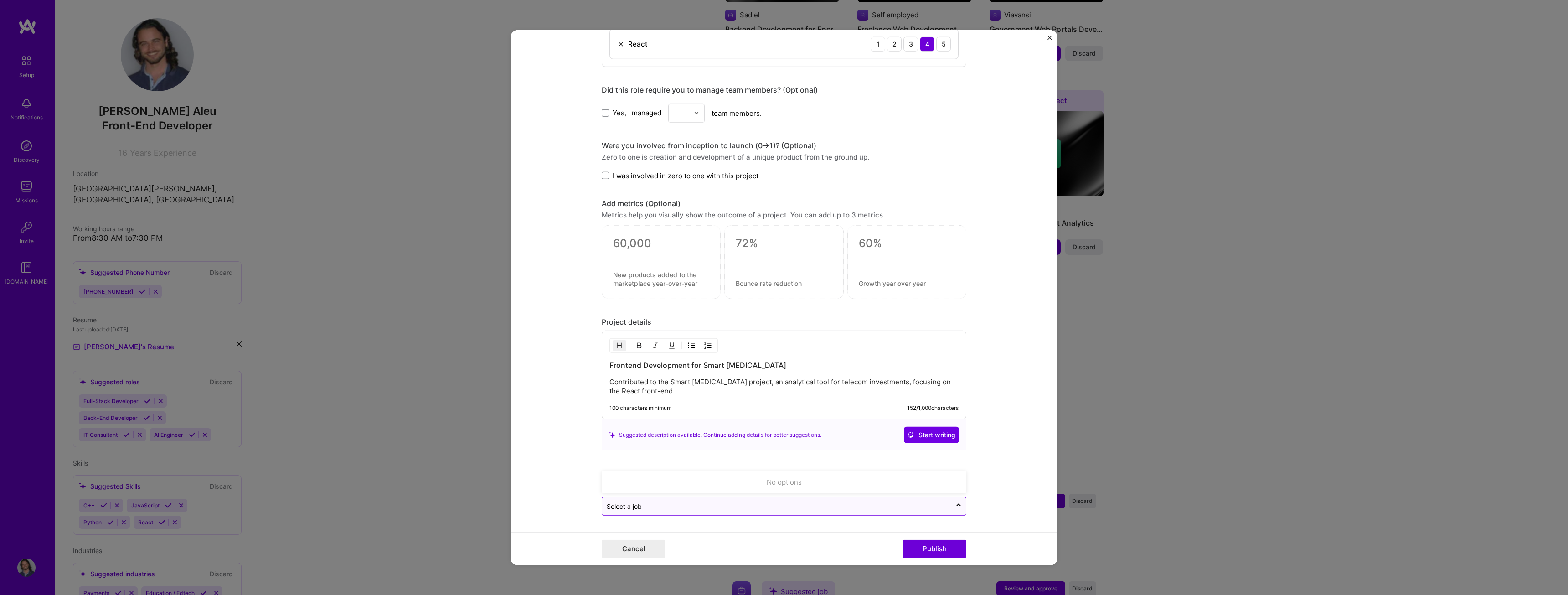
click at [731, 511] on div at bounding box center [776, 507] width 340 height 11
click at [998, 357] on form "Editing suggested project This project is suggested based on your LinkedIn, res…" at bounding box center [784, 298] width 547 height 536
click at [936, 553] on button "Publish" at bounding box center [934, 549] width 64 height 18
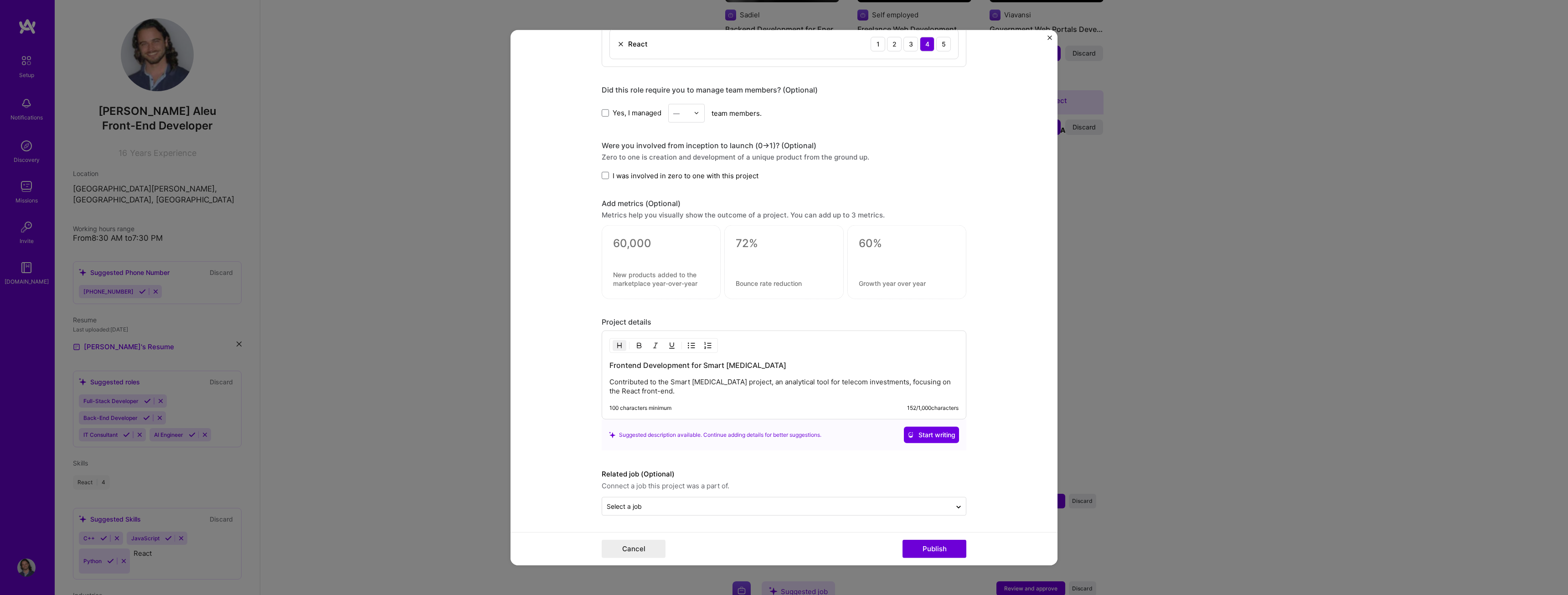
scroll to position [472, 0]
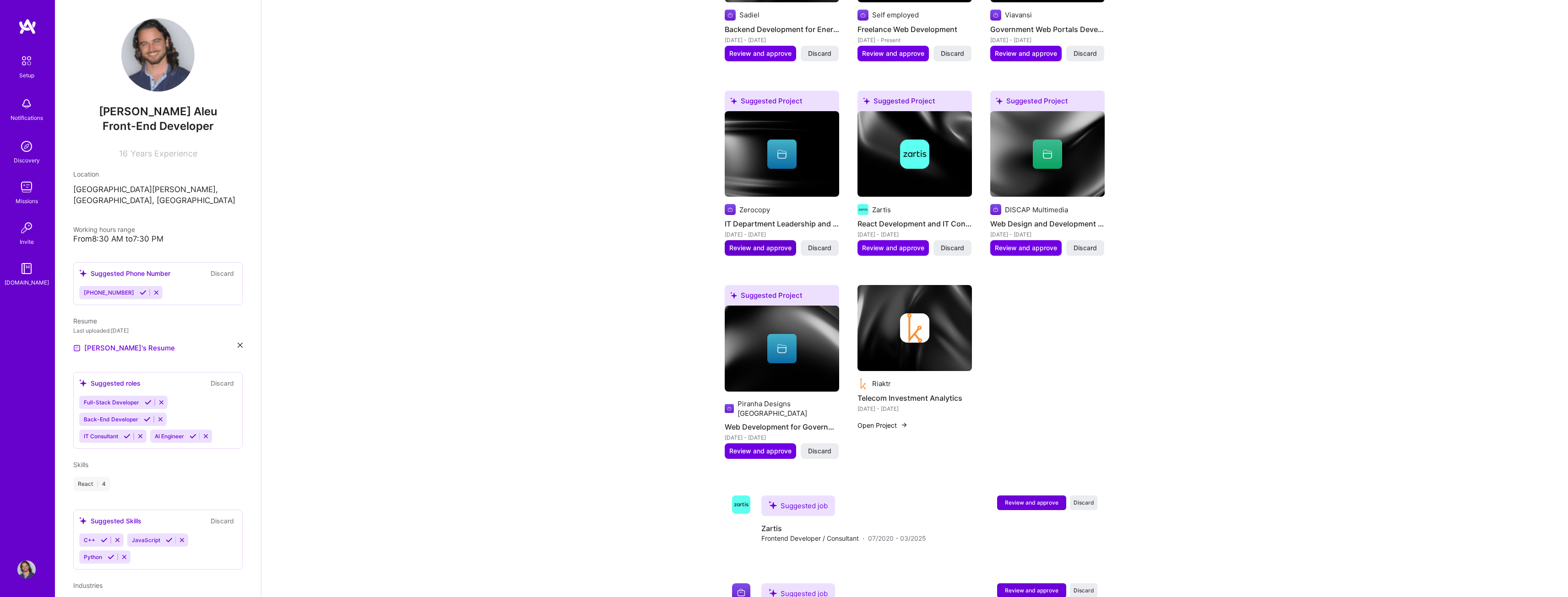
click at [748, 243] on span "Review and approve" at bounding box center [760, 247] width 62 height 9
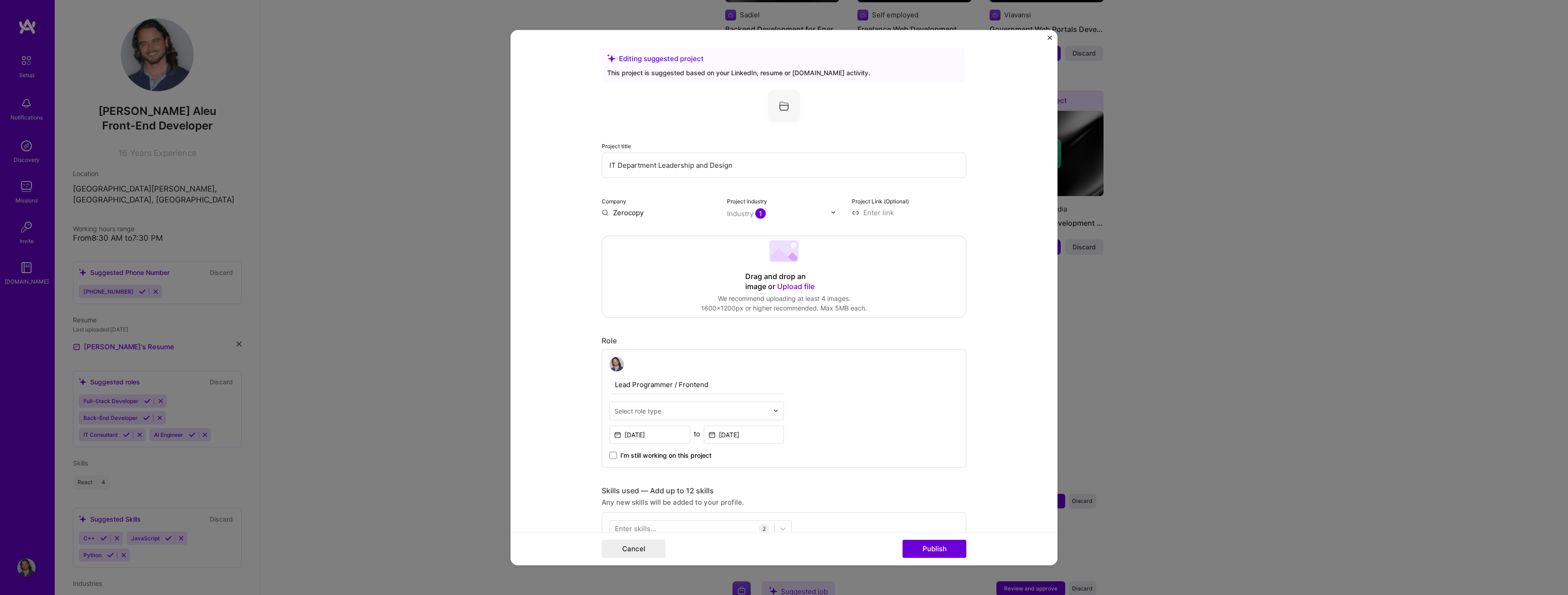
click at [650, 215] on input "Zerocopy" at bounding box center [659, 212] width 114 height 10
click at [625, 214] on input "Zerocopy" at bounding box center [659, 212] width 114 height 10
type input "Zerocopy"
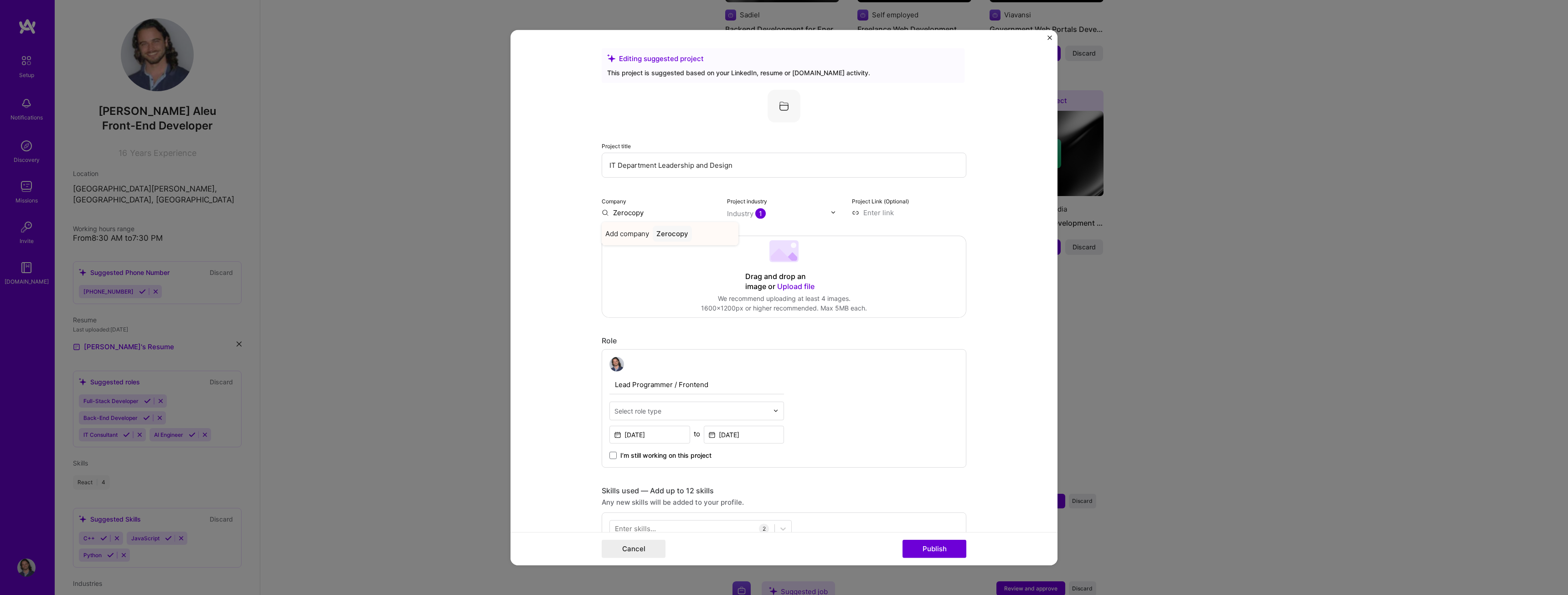
click at [667, 233] on div "Zerocopy" at bounding box center [673, 233] width 39 height 16
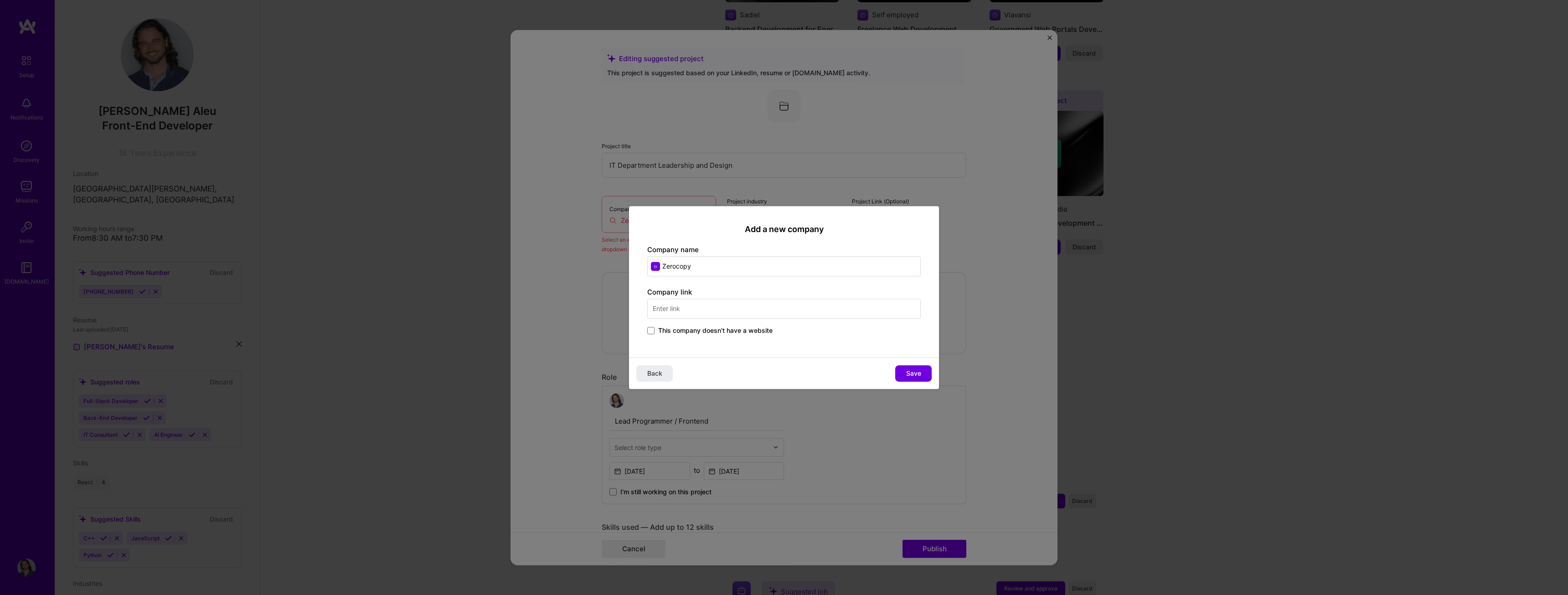
click at [705, 311] on input "text" at bounding box center [784, 309] width 274 height 20
paste input "[URL][DOMAIN_NAME]"
type input "[URL][DOMAIN_NAME]"
click at [916, 372] on span "Save" at bounding box center [914, 373] width 15 height 9
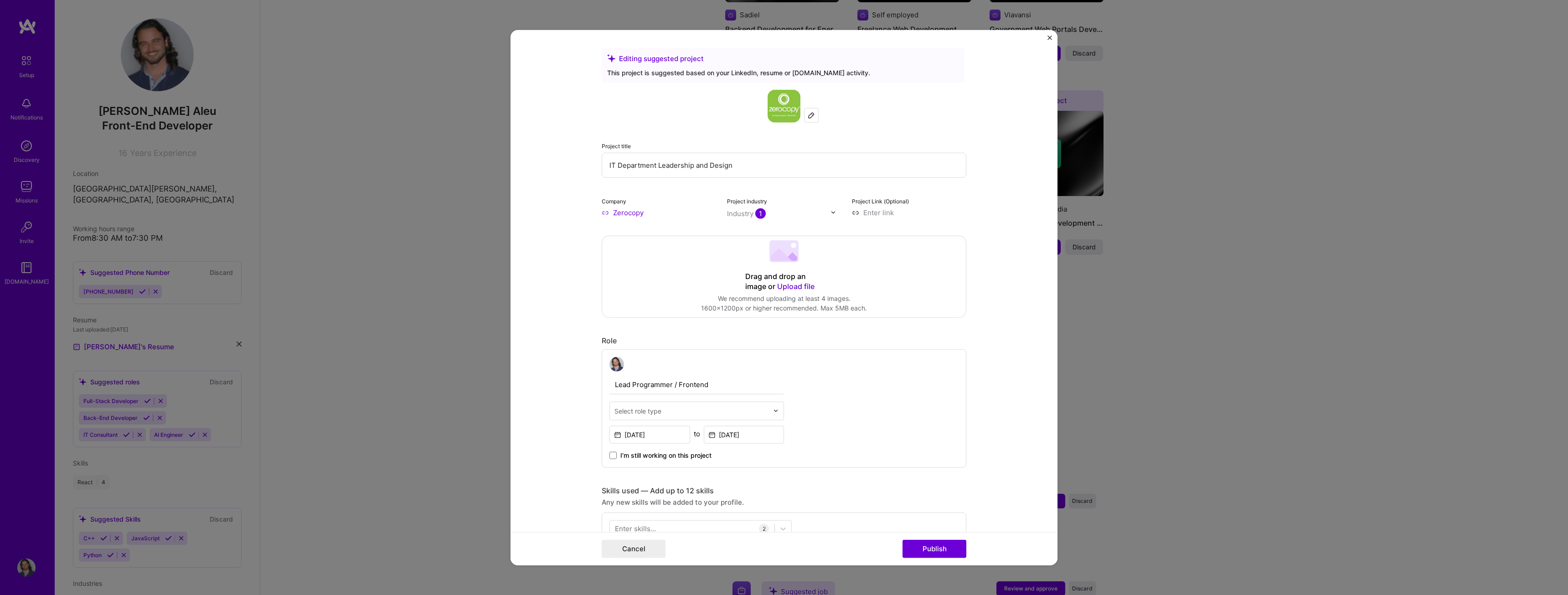
click at [824, 212] on input "text" at bounding box center [778, 213] width 104 height 10
click at [790, 240] on div "Education / Edtech" at bounding box center [776, 238] width 60 height 10
click at [977, 200] on form "Editing suggested project This project is suggested based on your LinkedIn, res…" at bounding box center [784, 298] width 547 height 536
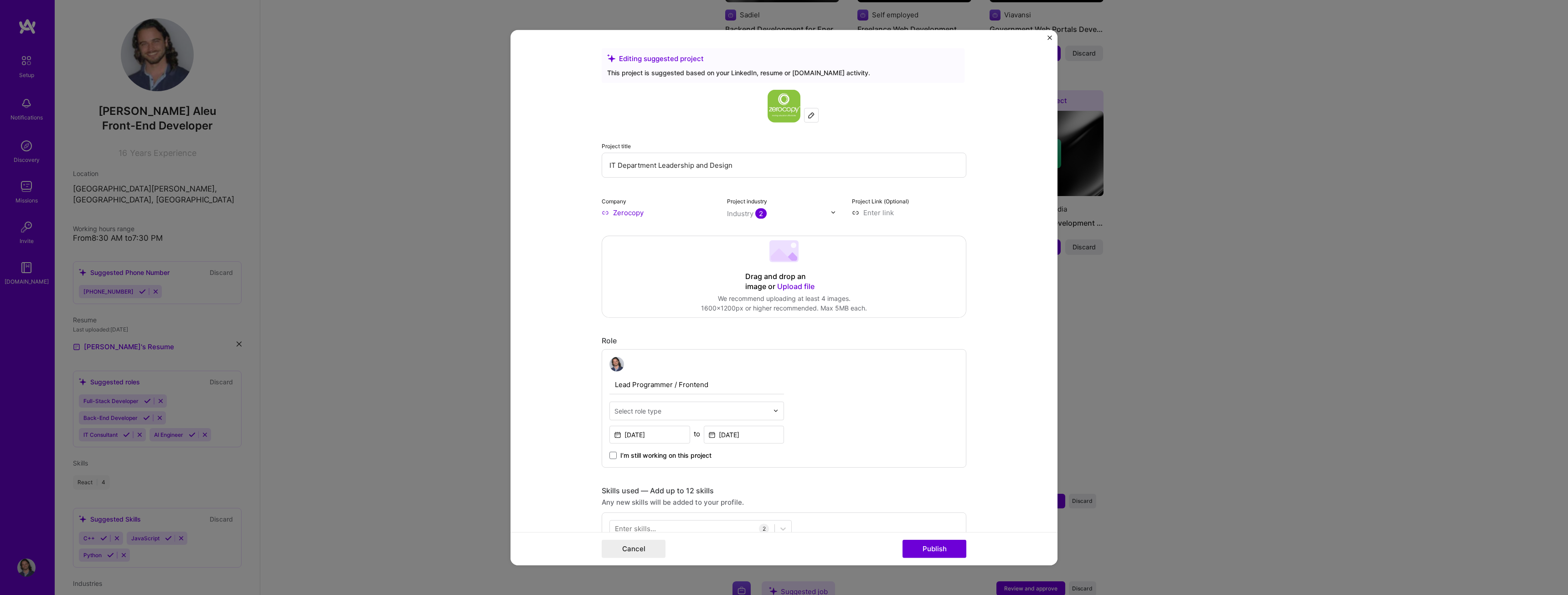
click at [876, 216] on input at bounding box center [909, 212] width 114 height 10
paste input "[URL][DOMAIN_NAME]"
type input "[URL][DOMAIN_NAME]"
click at [1007, 234] on form "Editing suggested project This project is suggested based on your LinkedIn, res…" at bounding box center [784, 298] width 547 height 536
click at [1011, 272] on form "Editing suggested project This project is suggested based on your LinkedIn, res…" at bounding box center [784, 298] width 547 height 536
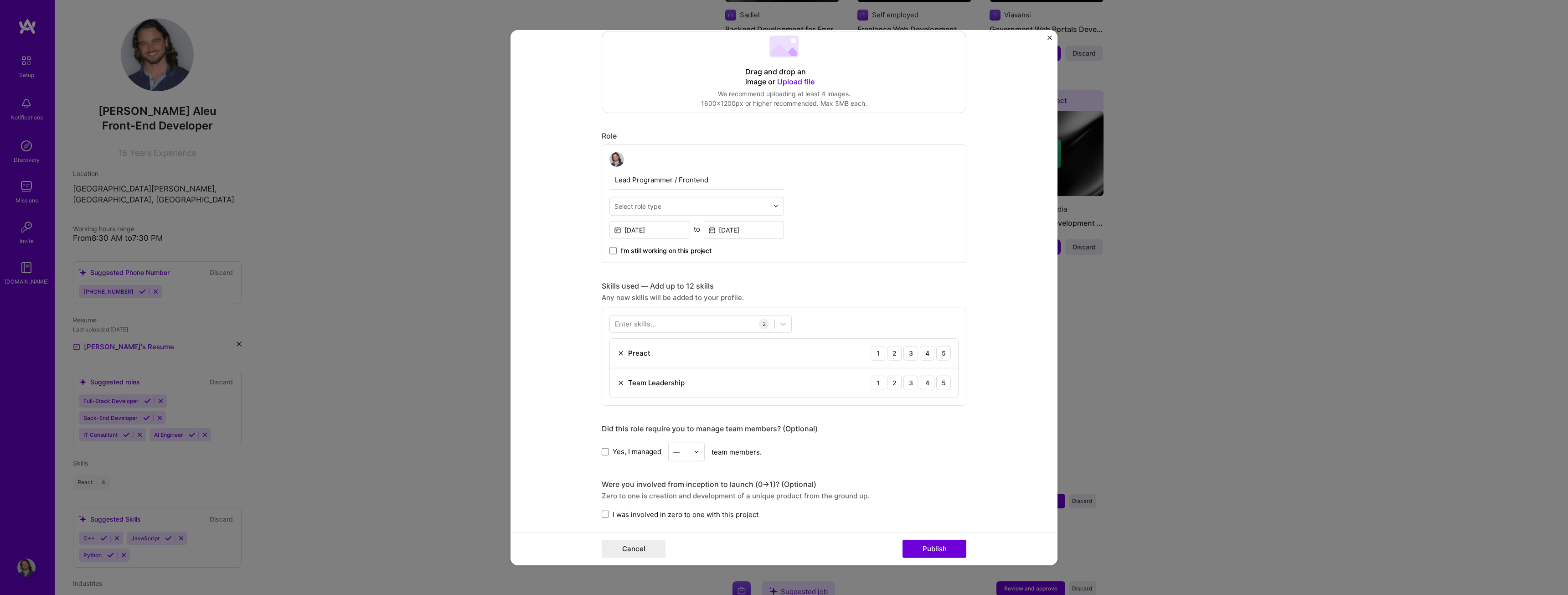
scroll to position [228, 0]
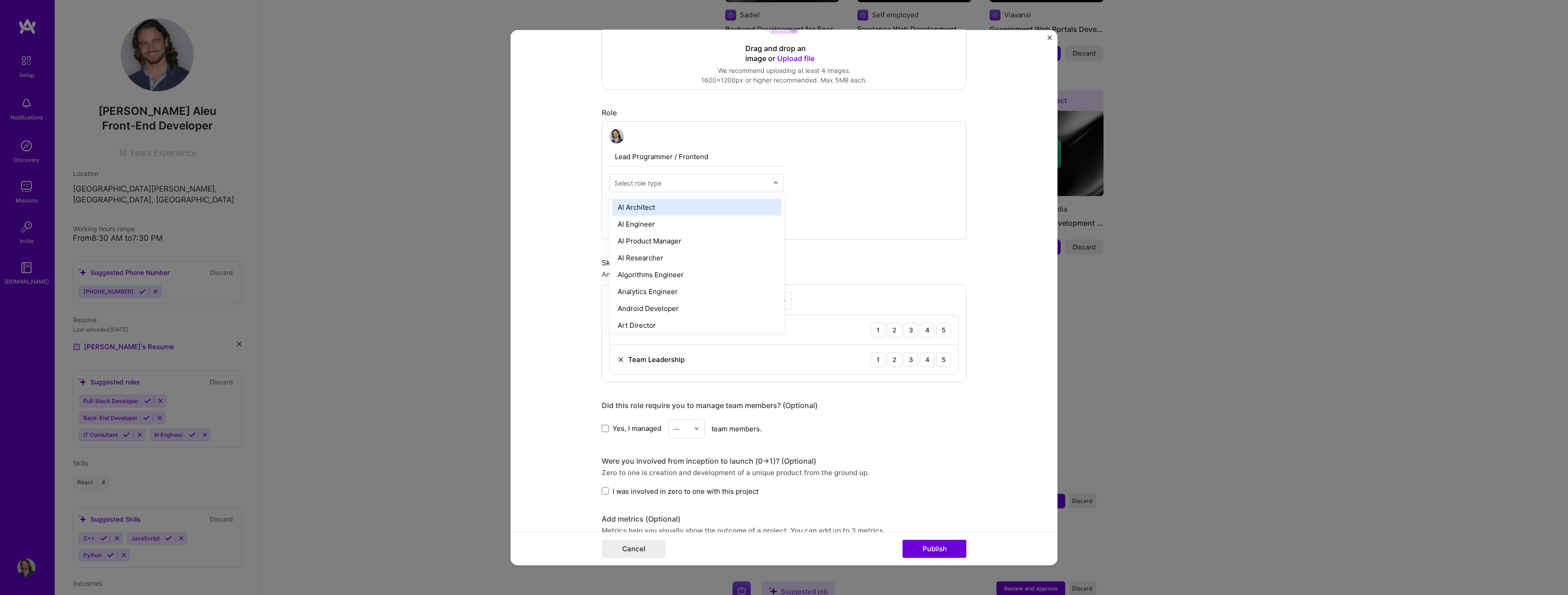
click at [778, 182] on div at bounding box center [778, 183] width 10 height 18
click at [980, 188] on form "Editing suggested project This project is suggested based on your LinkedIn, res…" at bounding box center [784, 298] width 547 height 536
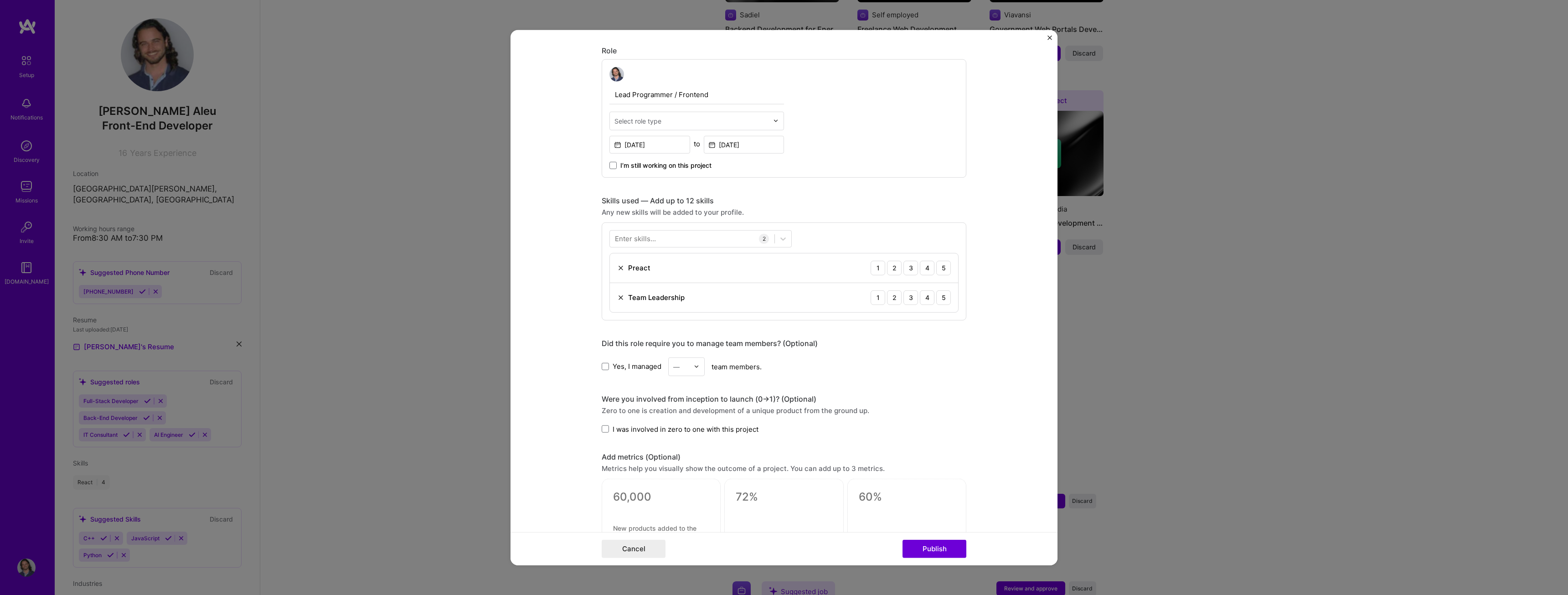
scroll to position [365, 0]
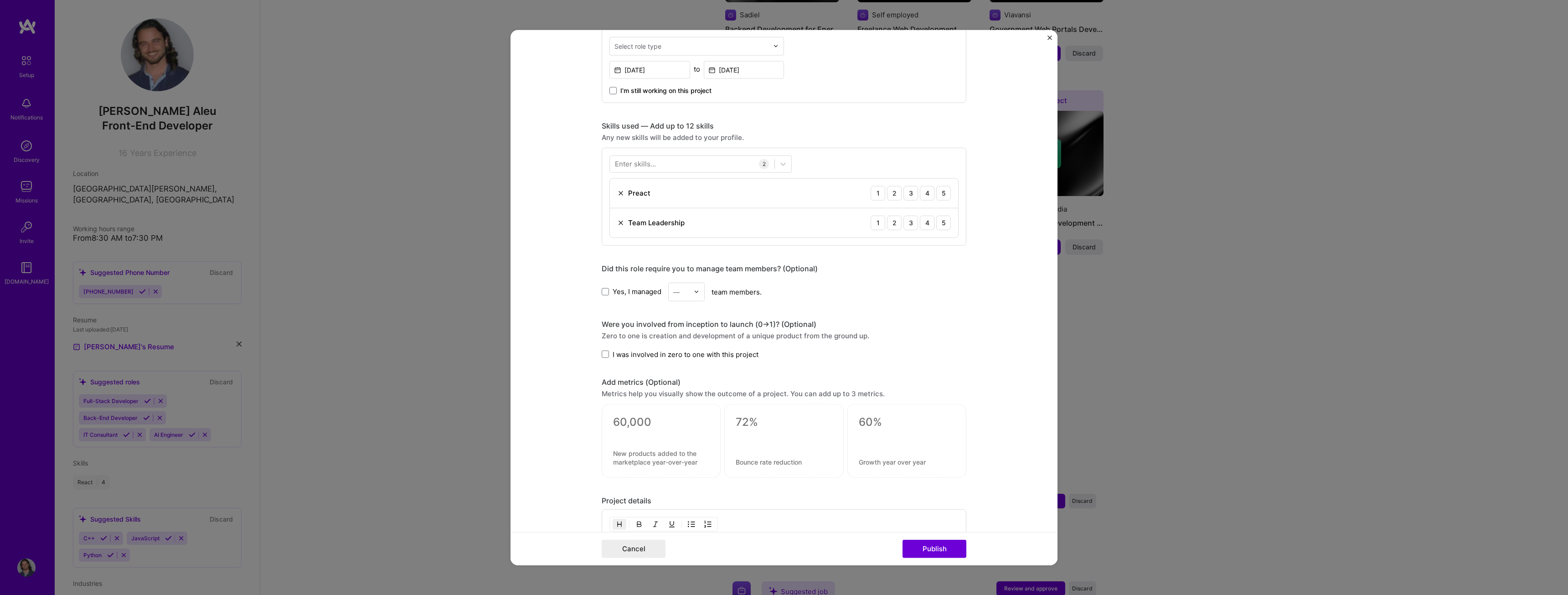
click at [618, 192] on img at bounding box center [621, 193] width 7 height 7
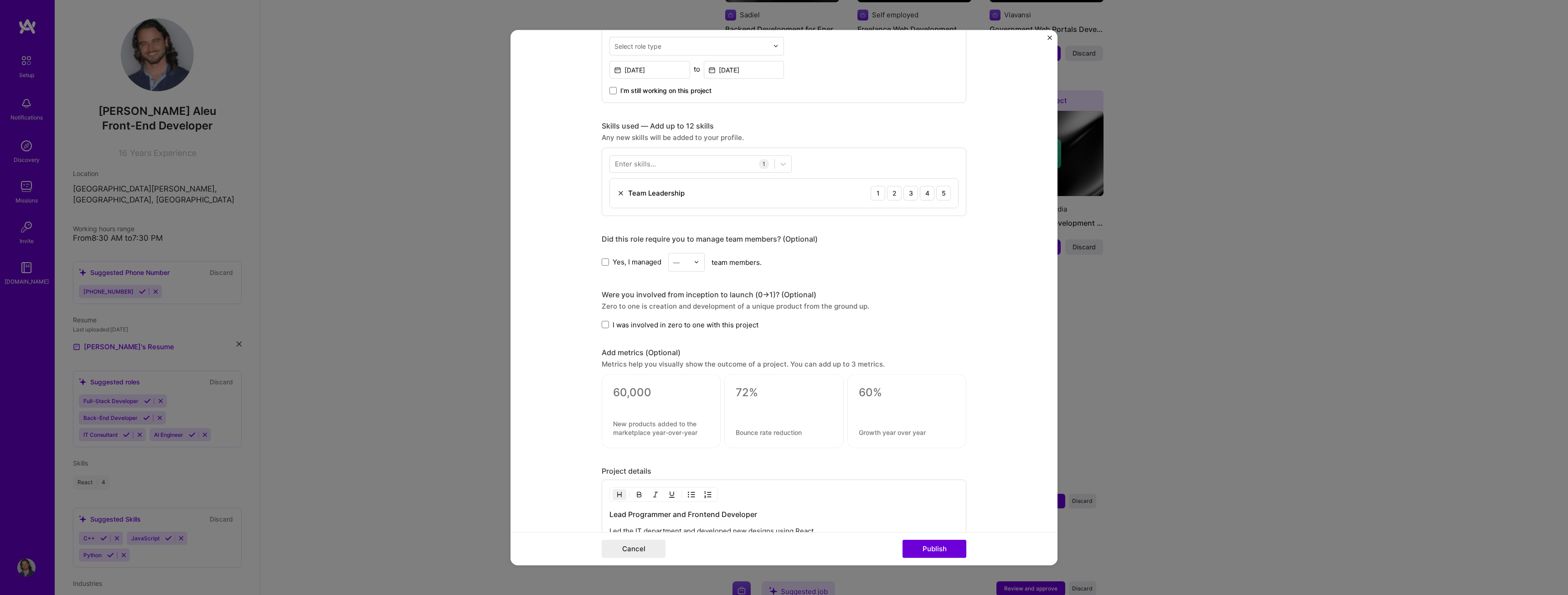
click at [618, 192] on img at bounding box center [621, 193] width 7 height 7
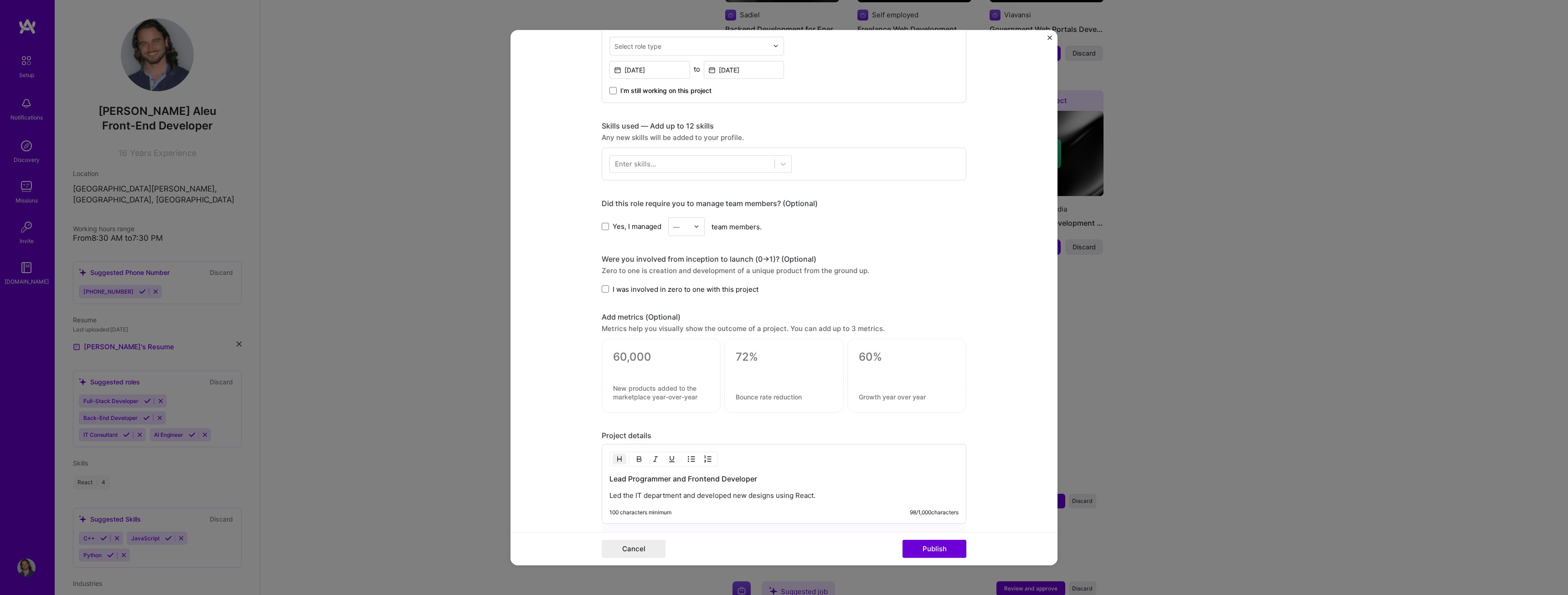
click at [633, 163] on div "Enter skills..." at bounding box center [635, 164] width 41 height 10
click at [620, 203] on div "React" at bounding box center [700, 201] width 171 height 10
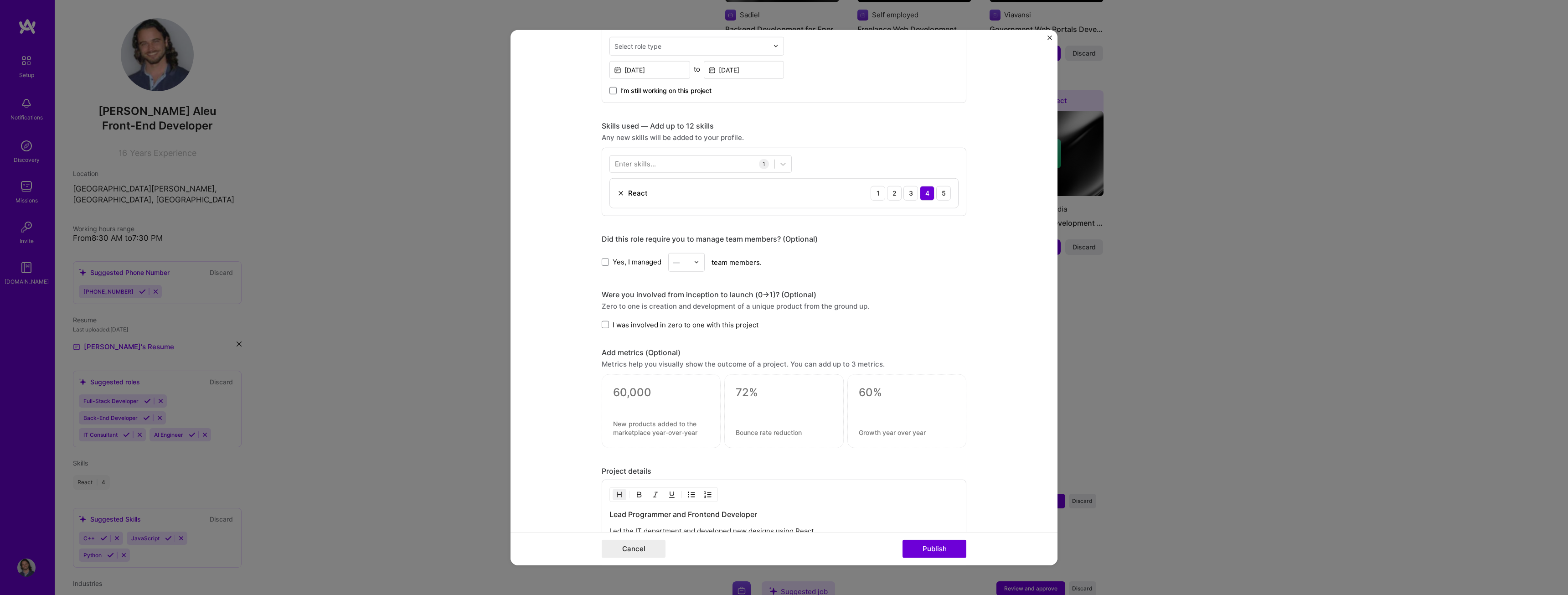
click at [646, 162] on div "Enter skills..." at bounding box center [635, 164] width 41 height 10
click at [521, 206] on form "Editing suggested project This project is suggested based on your LinkedIn, res…" at bounding box center [784, 298] width 547 height 536
click at [991, 237] on form "Editing suggested project This project is suggested based on your LinkedIn, res…" at bounding box center [784, 298] width 547 height 536
click at [696, 262] on img at bounding box center [697, 263] width 6 height 6
click at [680, 323] on div "3" at bounding box center [687, 320] width 31 height 17
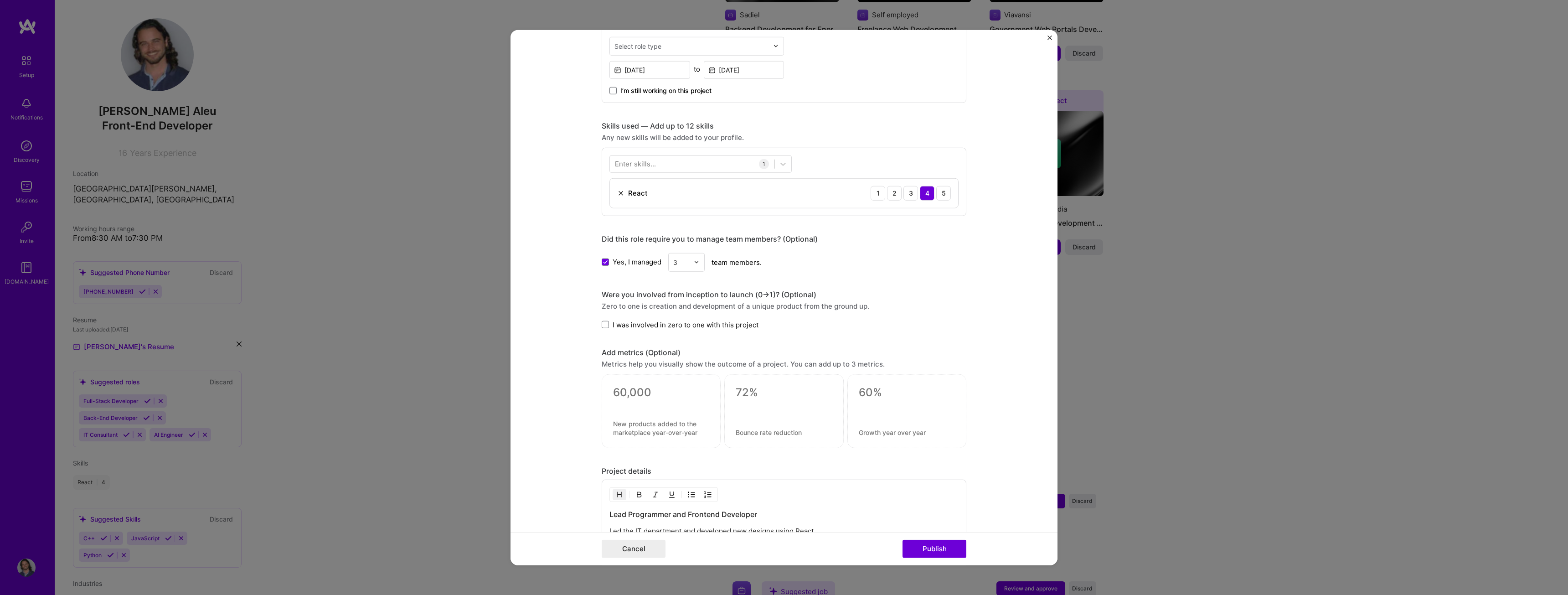
click at [969, 258] on form "Editing suggested project This project is suggested based on your LinkedIn, res…" at bounding box center [784, 298] width 547 height 536
click at [602, 327] on span at bounding box center [605, 325] width 7 height 7
click at [0, 0] on input "I was involved in zero to one with this project" at bounding box center [0, 0] width 0 height 0
click at [987, 275] on form "Editing suggested project This project is suggested based on your LinkedIn, res…" at bounding box center [784, 298] width 547 height 536
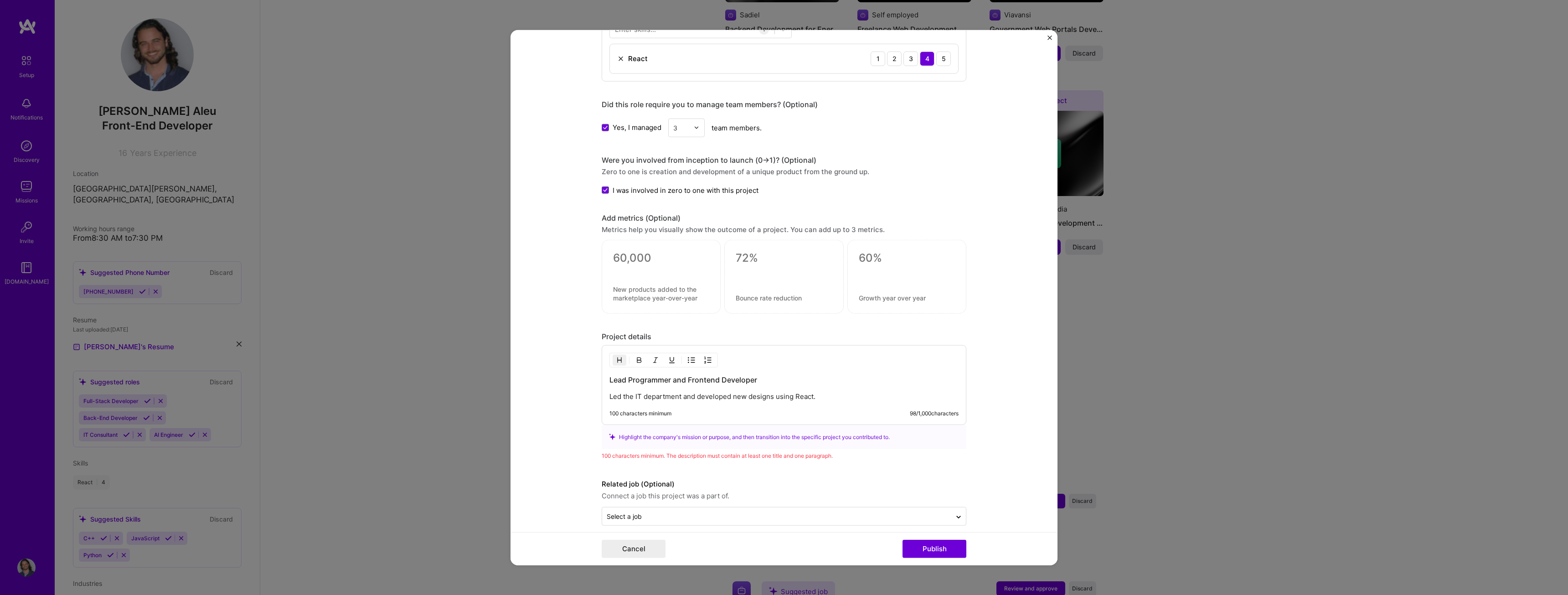
scroll to position [509, 0]
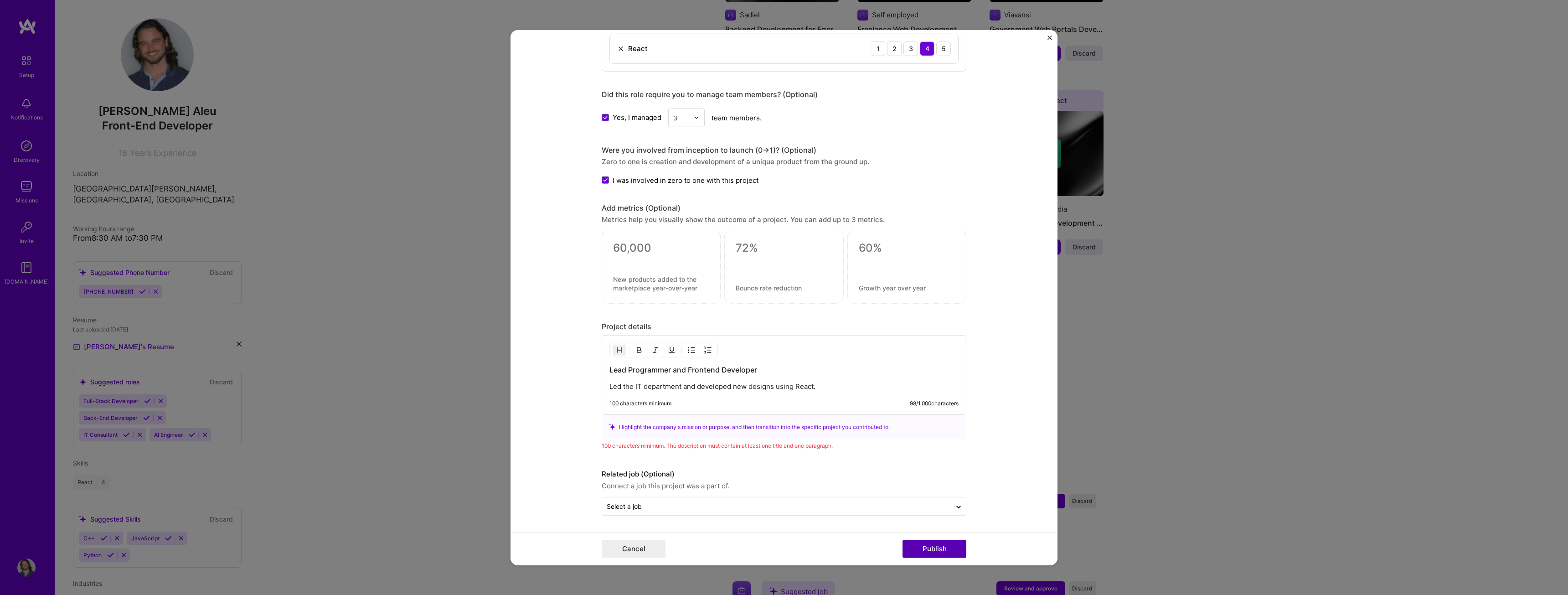
click at [938, 551] on button "Publish" at bounding box center [934, 549] width 64 height 18
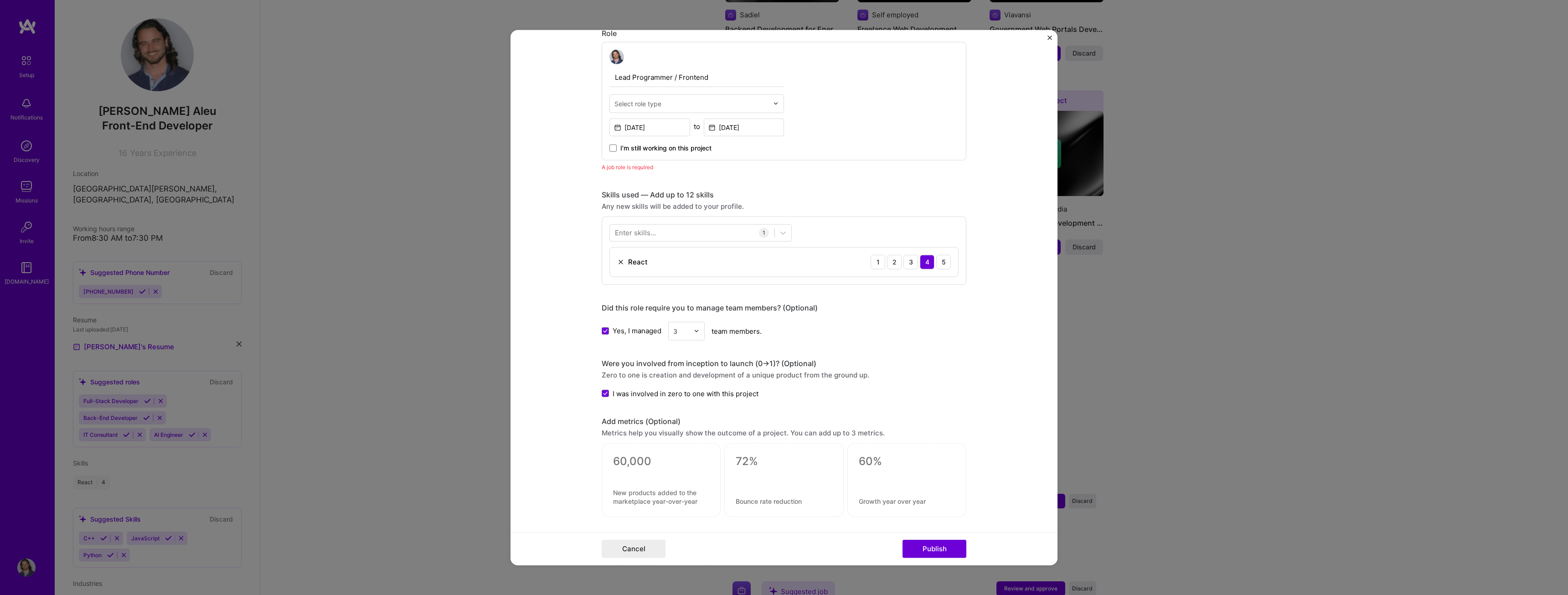
scroll to position [306, 0]
click at [767, 101] on div "Select role type" at bounding box center [691, 105] width 163 height 18
click at [673, 136] on div "Chief Technology Officer (CTO)" at bounding box center [696, 137] width 169 height 17
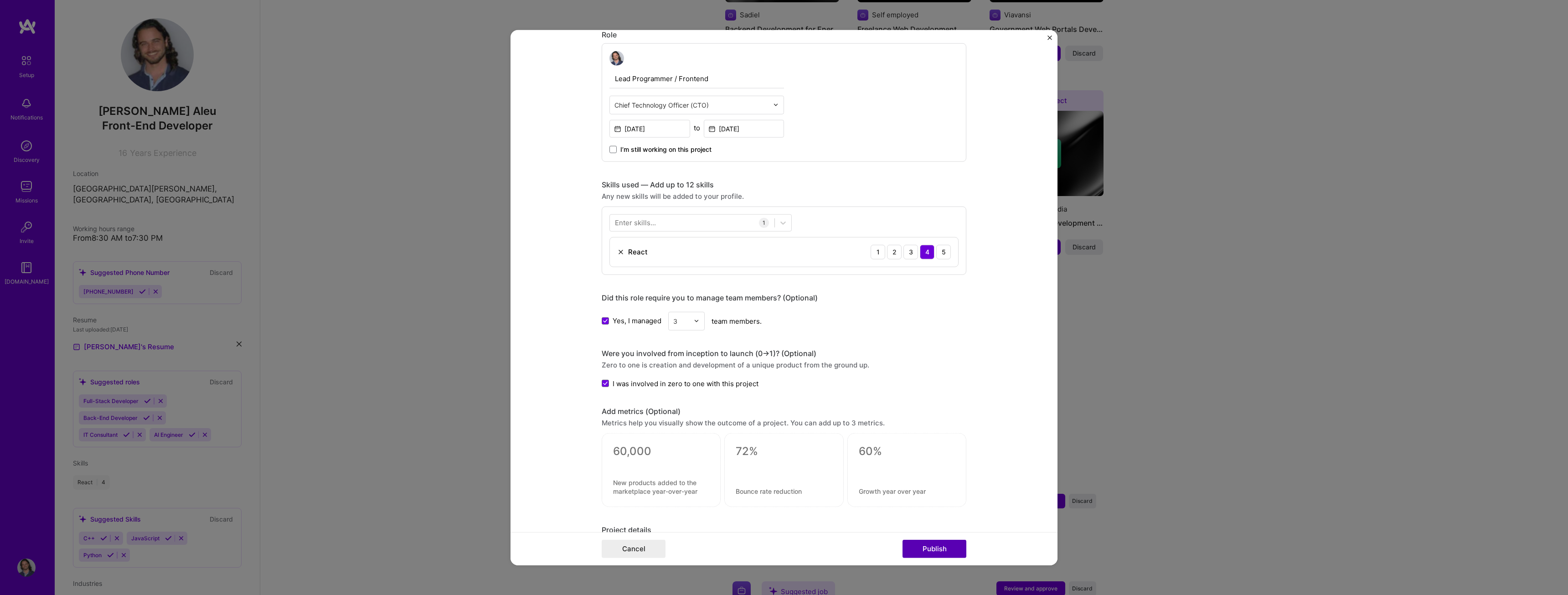
click at [932, 557] on button "Publish" at bounding box center [934, 549] width 64 height 18
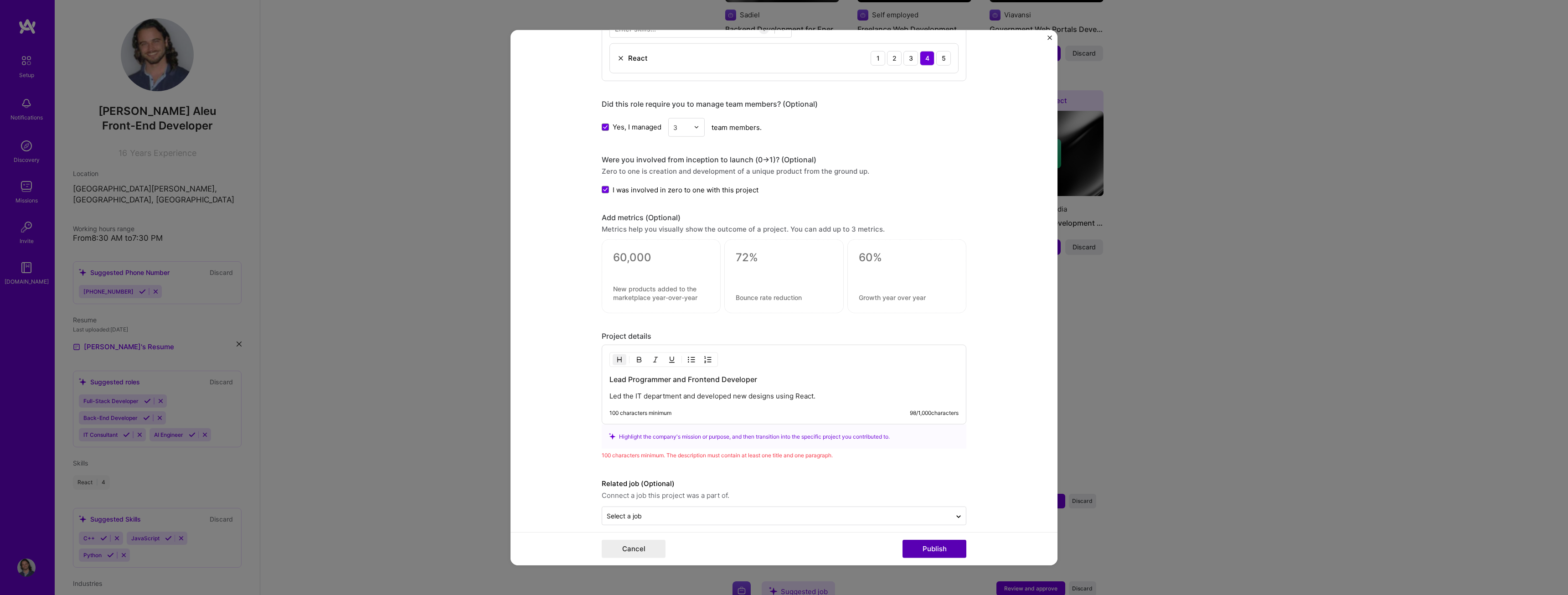
scroll to position [509, 0]
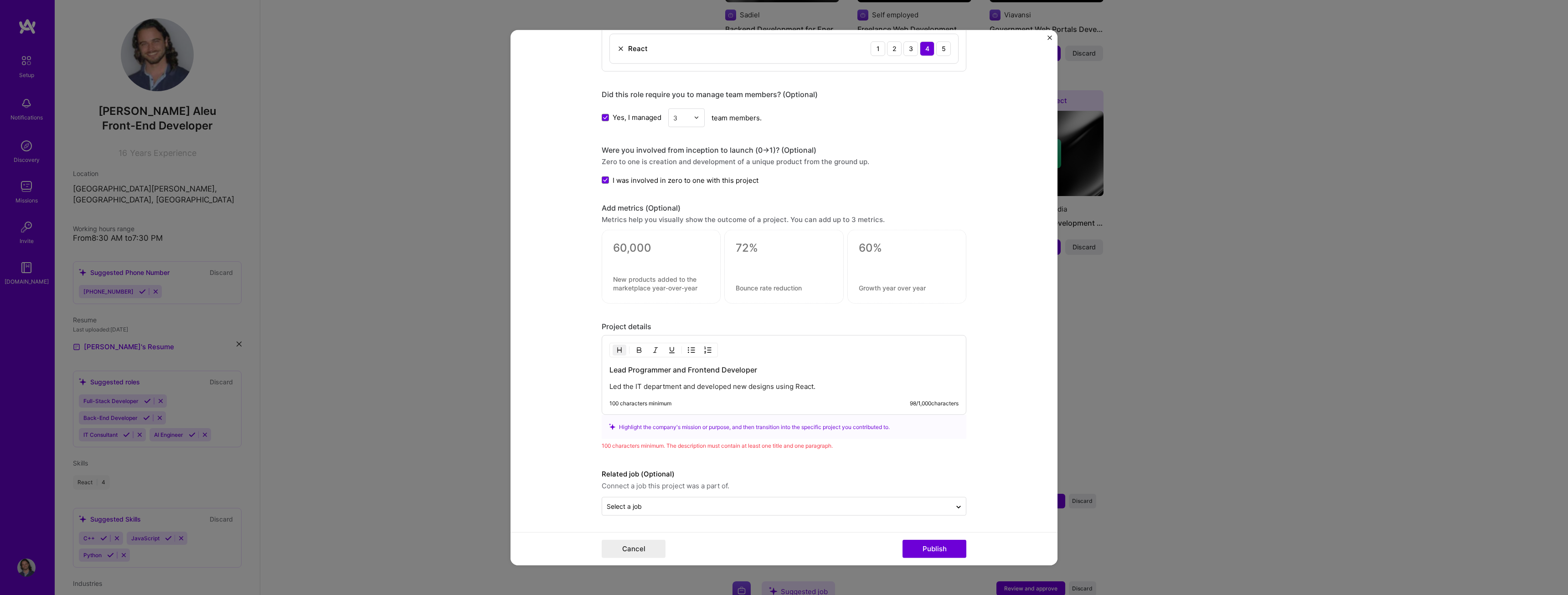
click at [663, 398] on div "Lead Programmer and Frontend Developer Led the IT department and developed new …" at bounding box center [784, 375] width 365 height 80
click at [743, 376] on div "Lead Programmer and Frontend Developer Led the IT department and developed new …" at bounding box center [784, 378] width 350 height 26
click at [785, 387] on p "Led the IT department and developed new designs using React." at bounding box center [784, 387] width 350 height 9
click at [827, 382] on p "Led the IT department and developed new designs using React." at bounding box center [784, 387] width 350 height 9
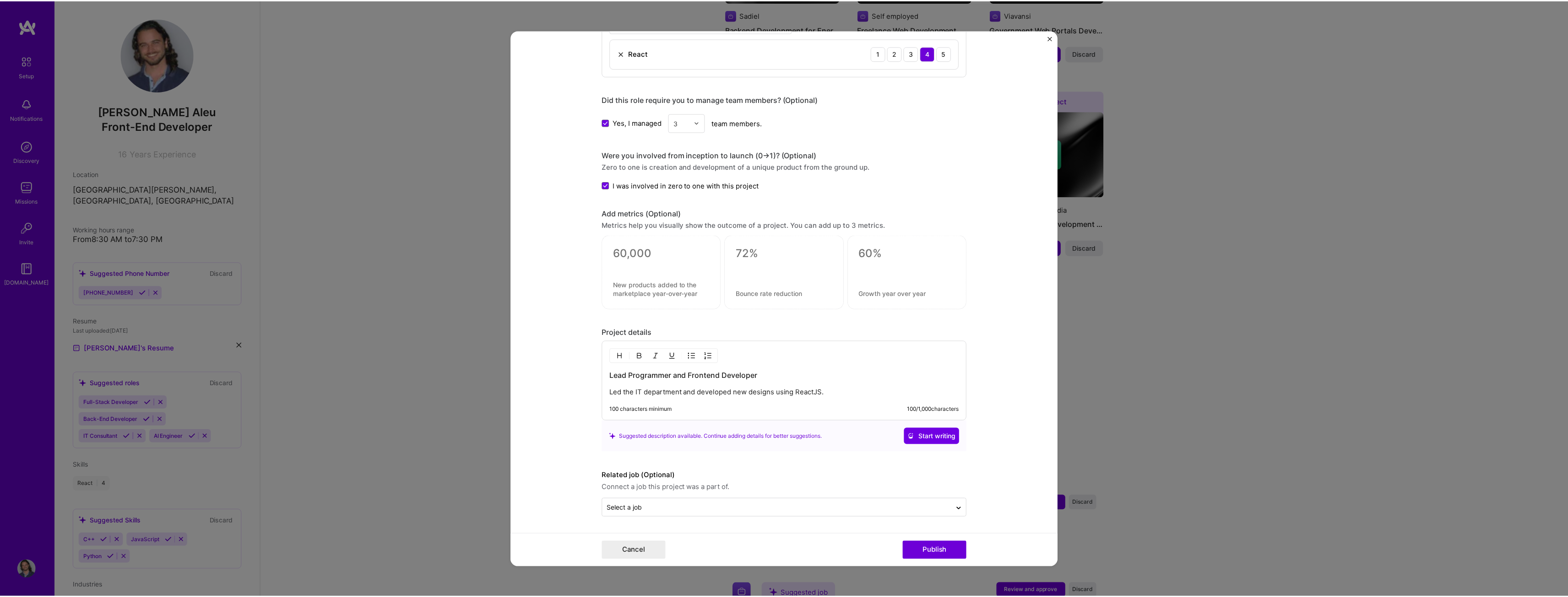
scroll to position [507, 0]
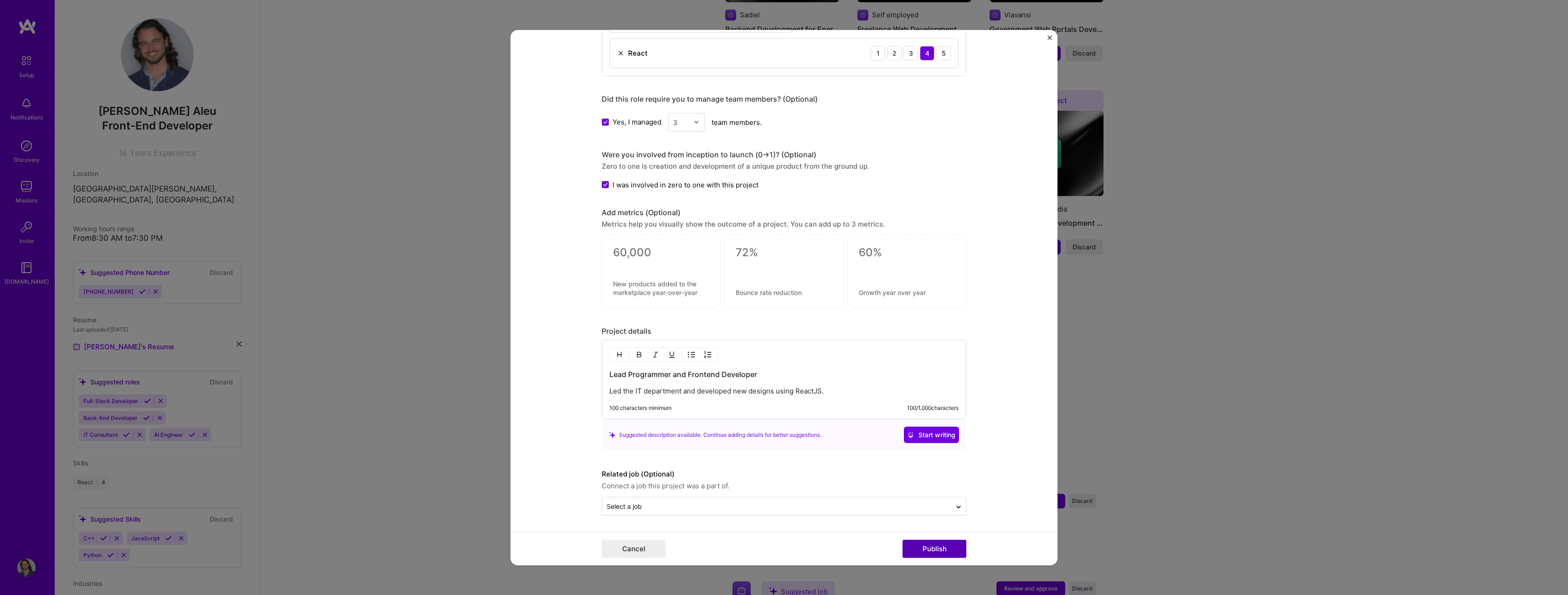
click at [945, 546] on button "Publish" at bounding box center [934, 549] width 64 height 18
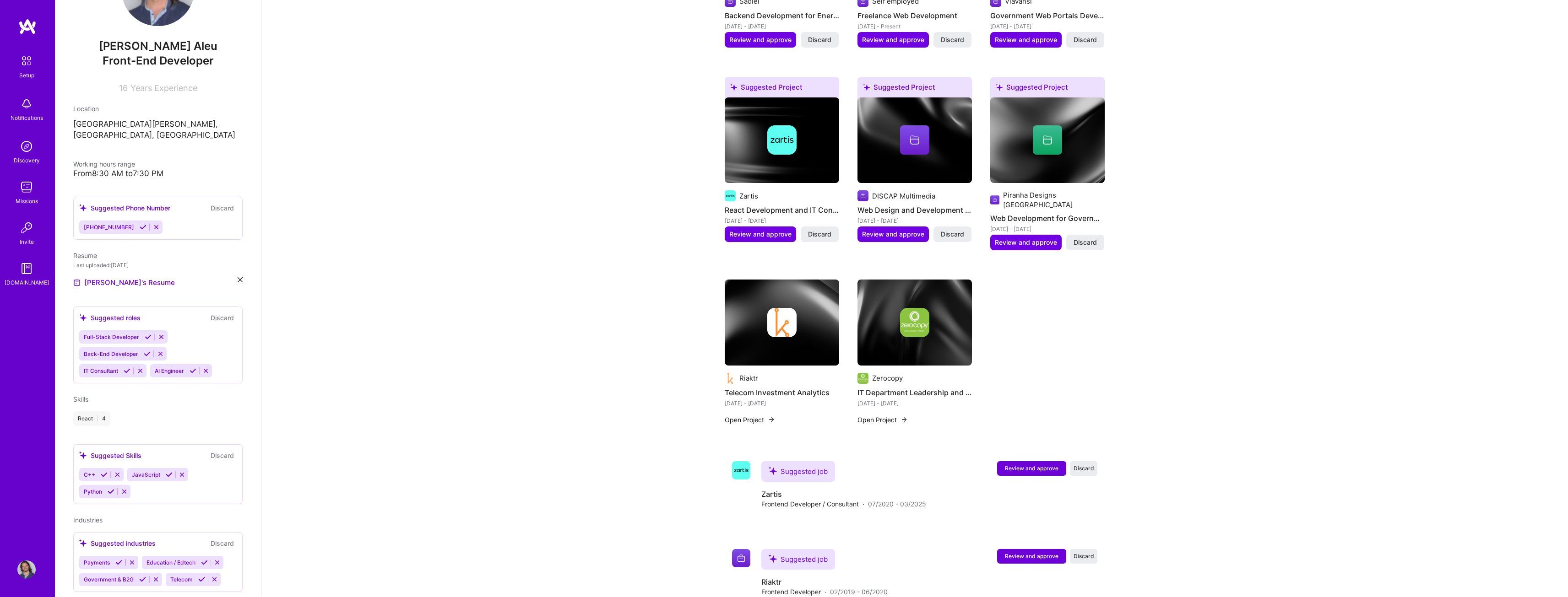
scroll to position [79, 0]
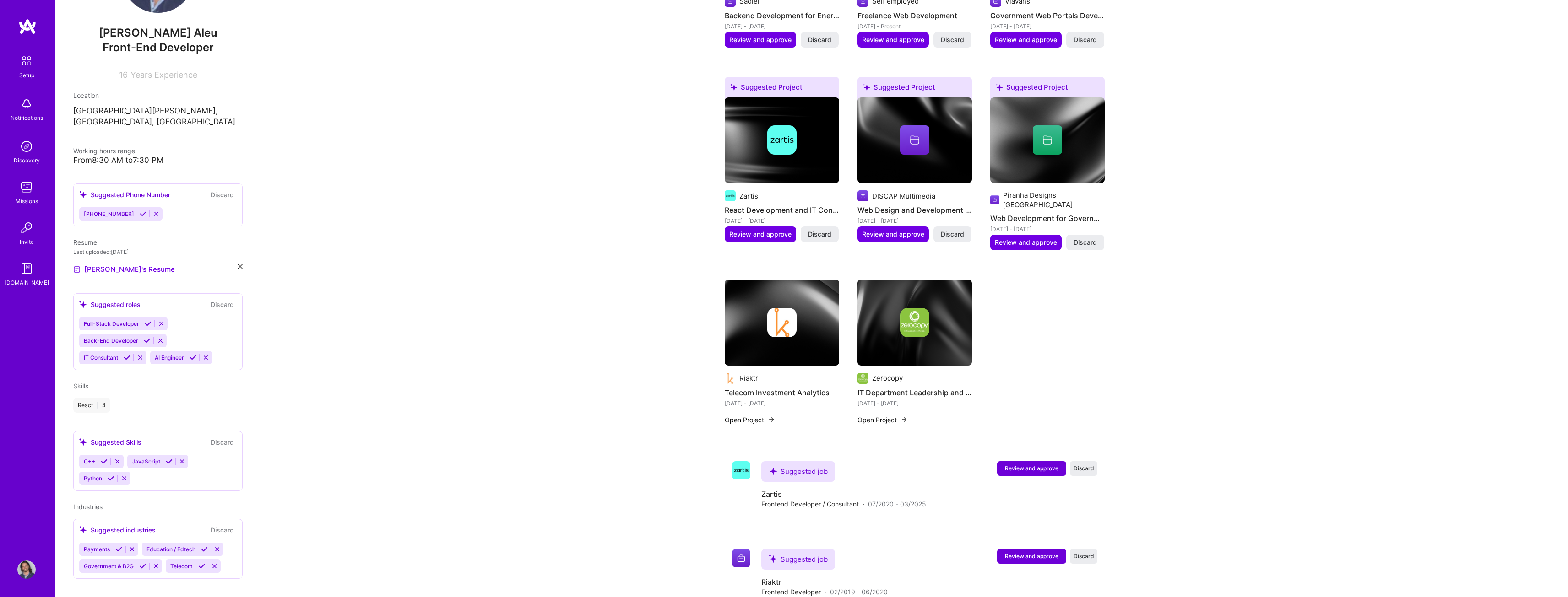
click at [113, 300] on div "Suggested roles" at bounding box center [110, 305] width 62 height 10
click at [214, 299] on button "Discard" at bounding box center [222, 304] width 29 height 10
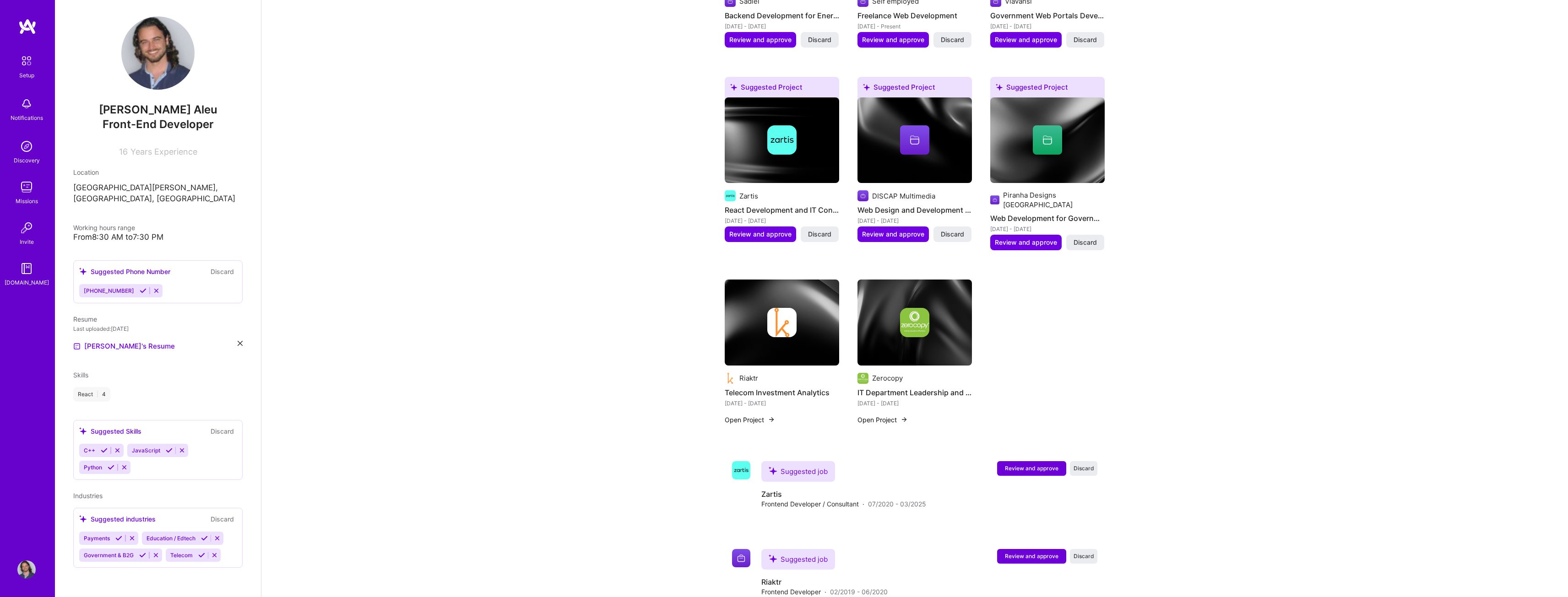
scroll to position [0, 0]
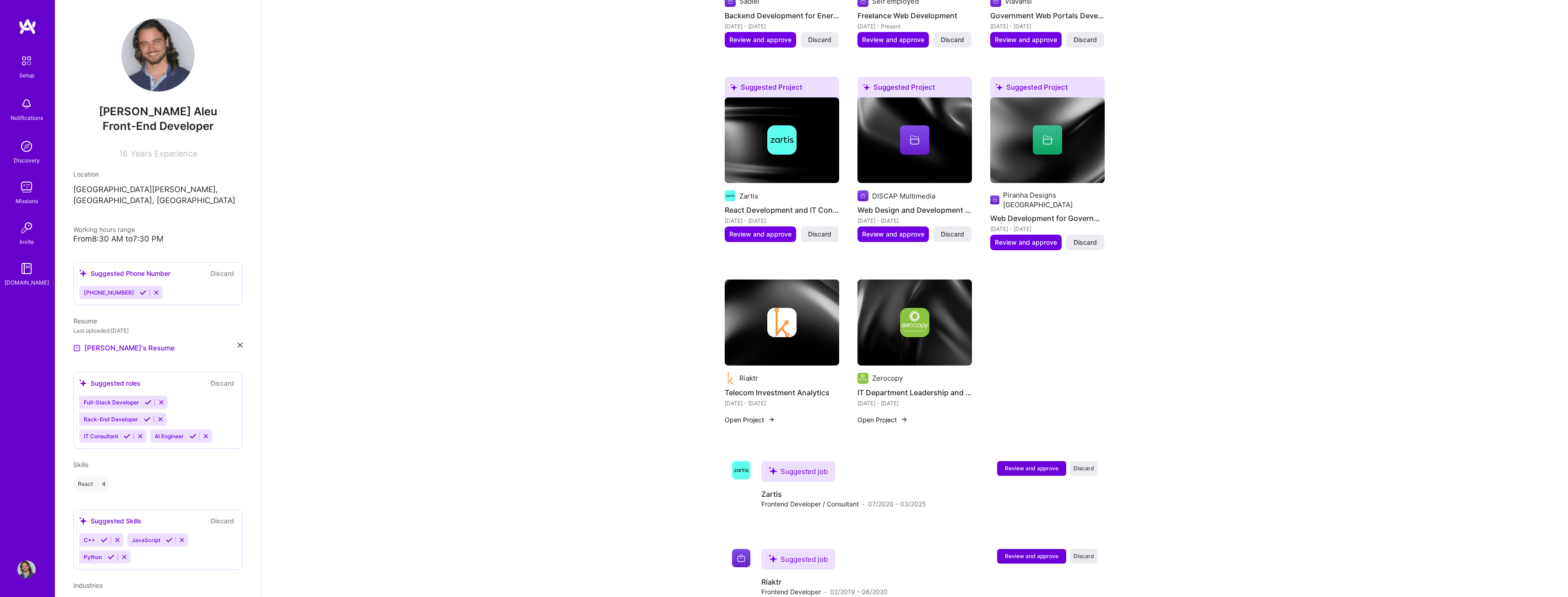
click at [206, 433] on icon at bounding box center [206, 436] width 7 height 7
click at [159, 416] on icon at bounding box center [161, 419] width 7 height 7
click at [198, 403] on div "Full-Stack Developer IT Consultant" at bounding box center [157, 410] width 157 height 30
click at [161, 409] on div "Full-Stack Developer IT Consultant" at bounding box center [157, 410] width 157 height 30
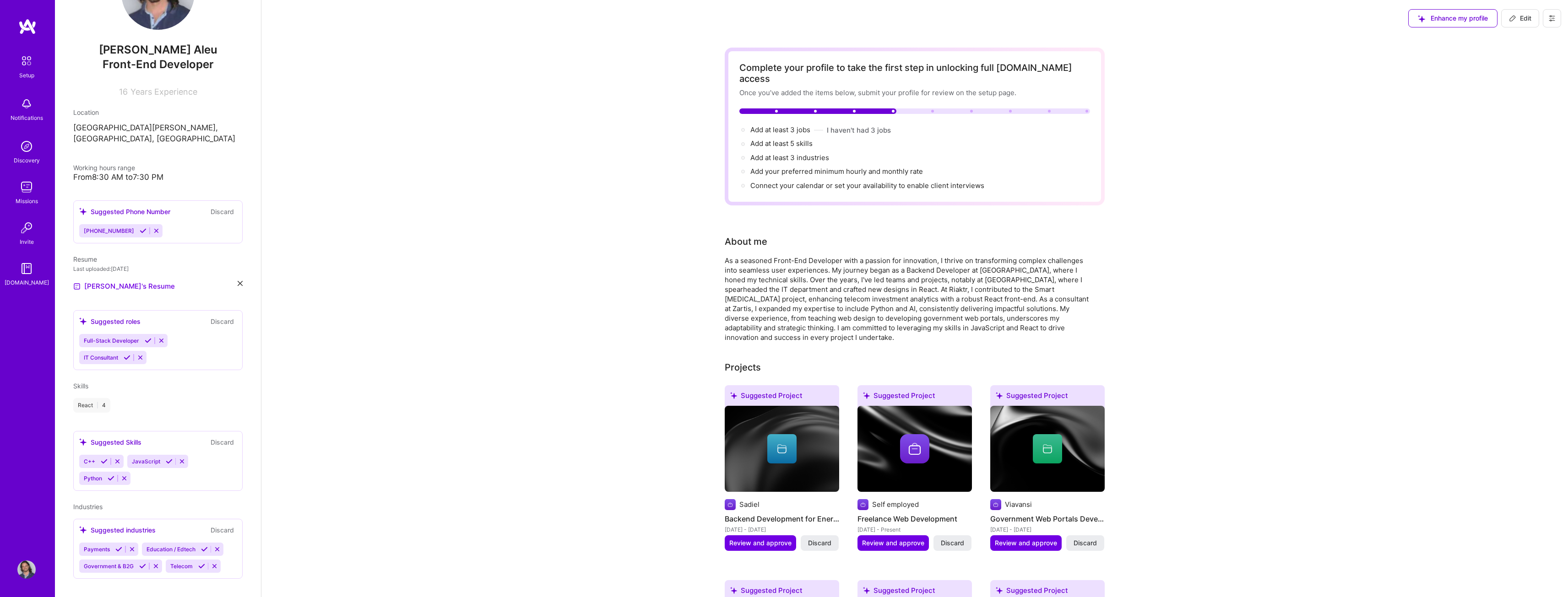
click at [776, 139] on span "Add at least 5 skills →" at bounding box center [785, 143] width 71 height 8
select select "US"
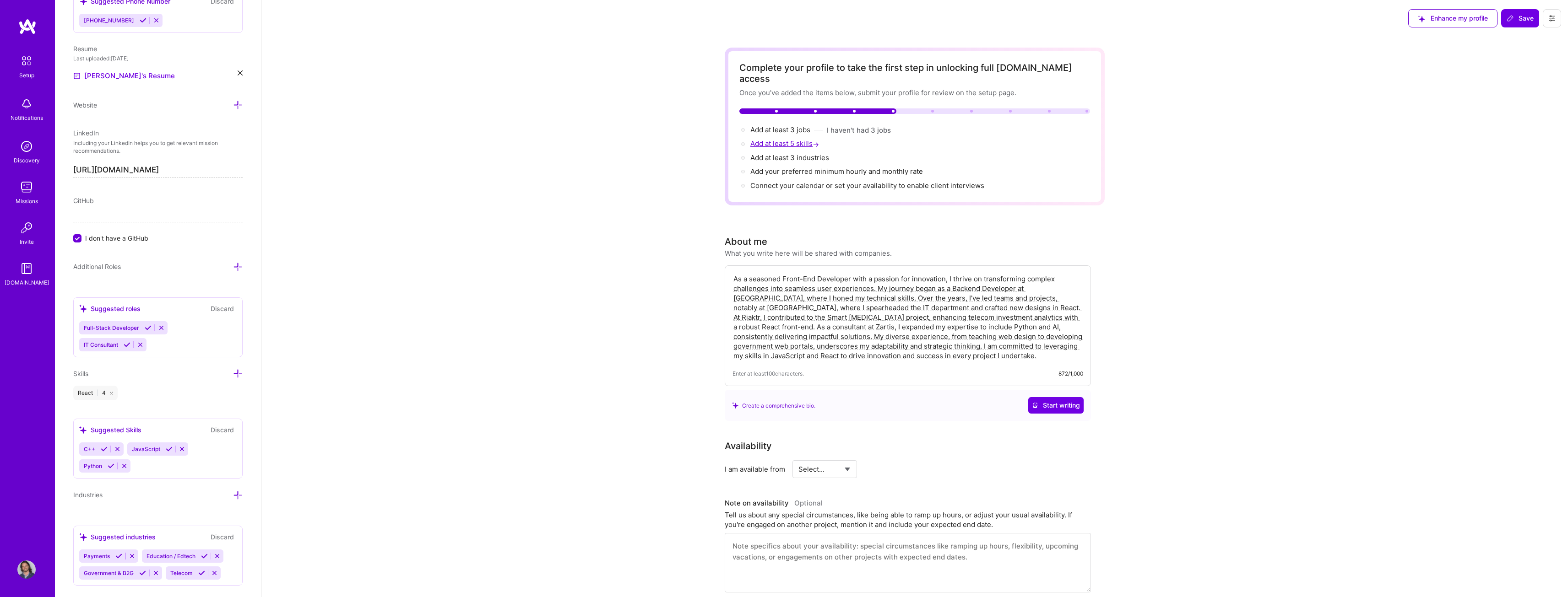
scroll to position [438, 0]
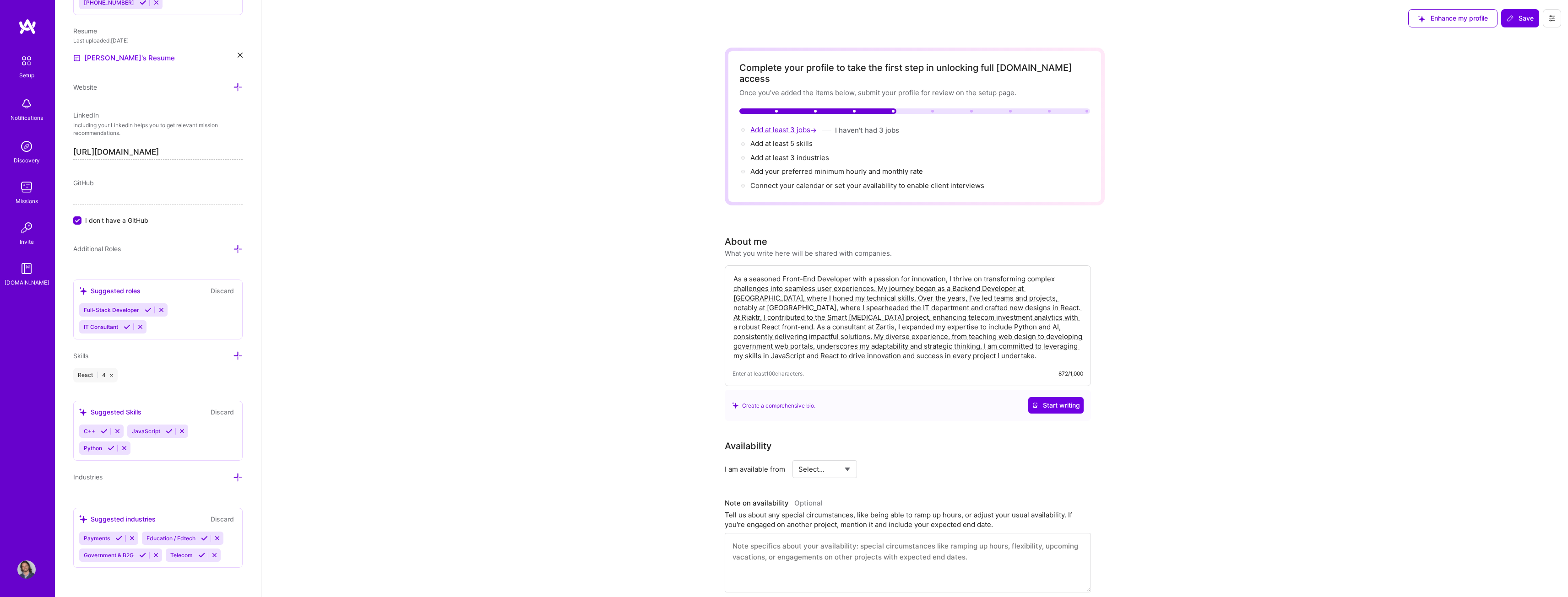
click at [781, 125] on span "Add at least 3 jobs →" at bounding box center [785, 129] width 69 height 8
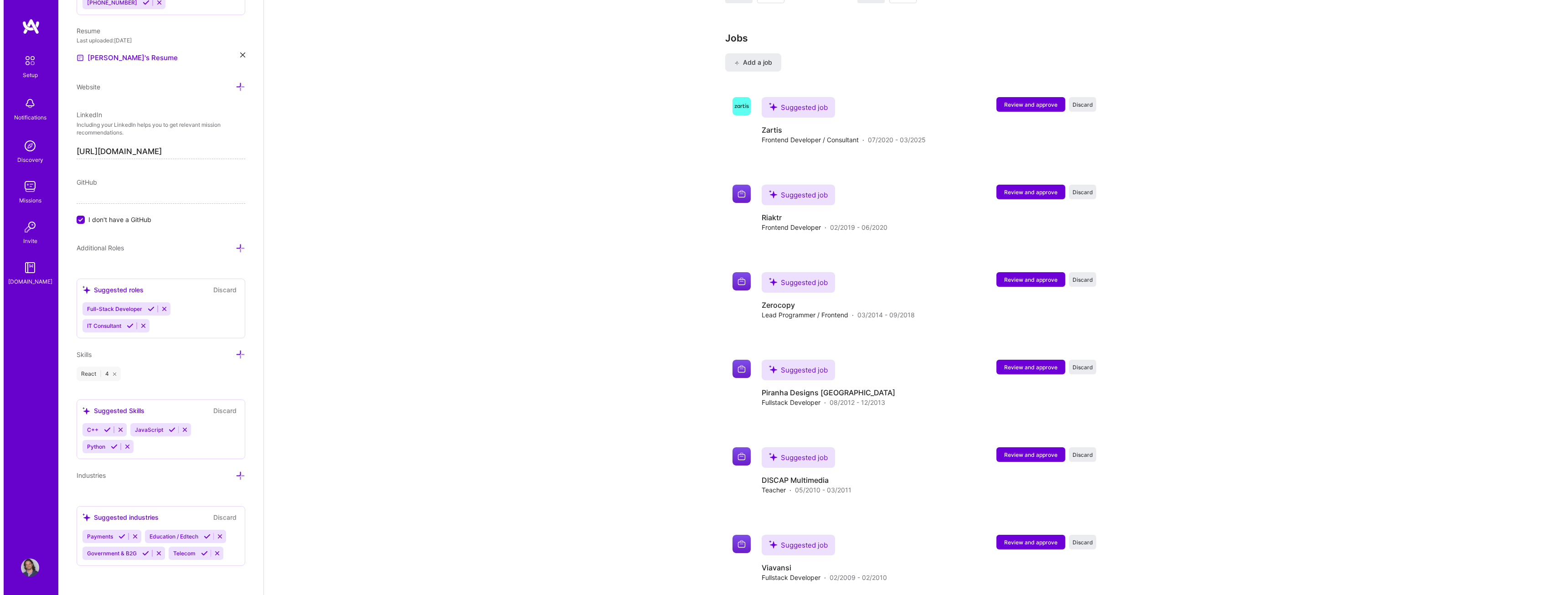
scroll to position [1375, 0]
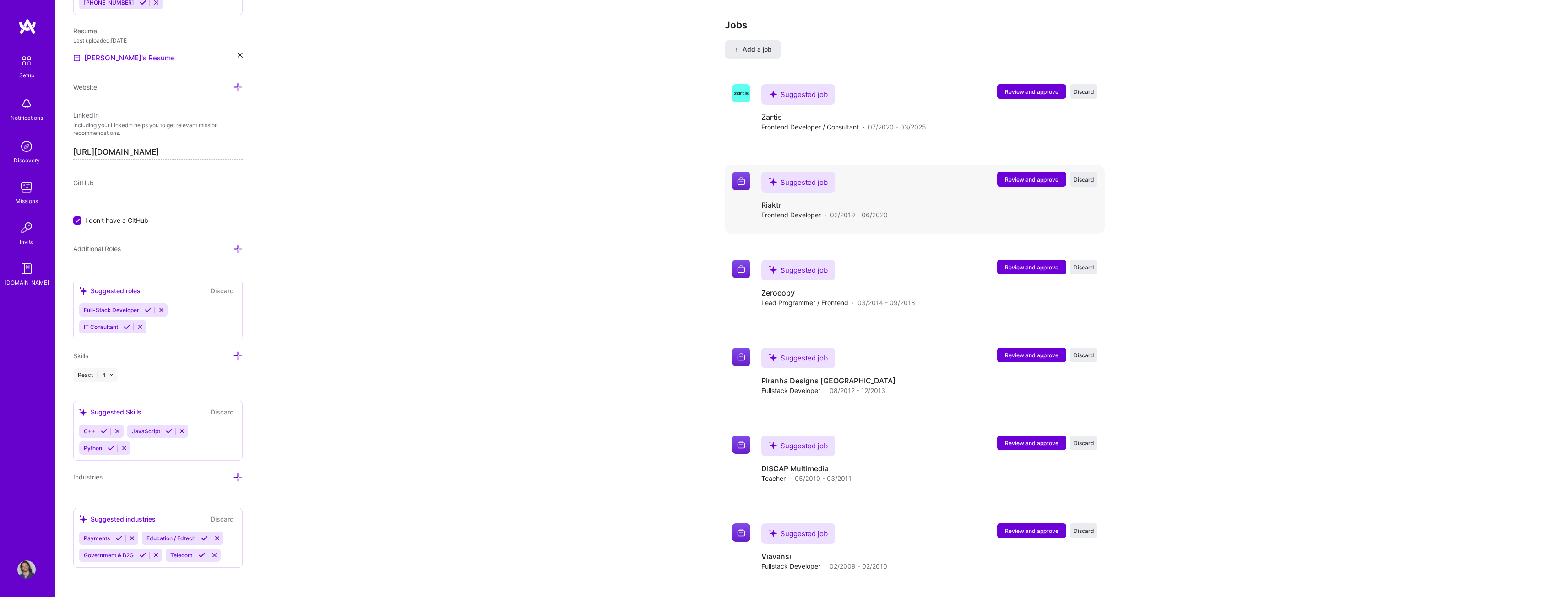
click at [1035, 175] on span "Review and approve" at bounding box center [1032, 179] width 54 height 8
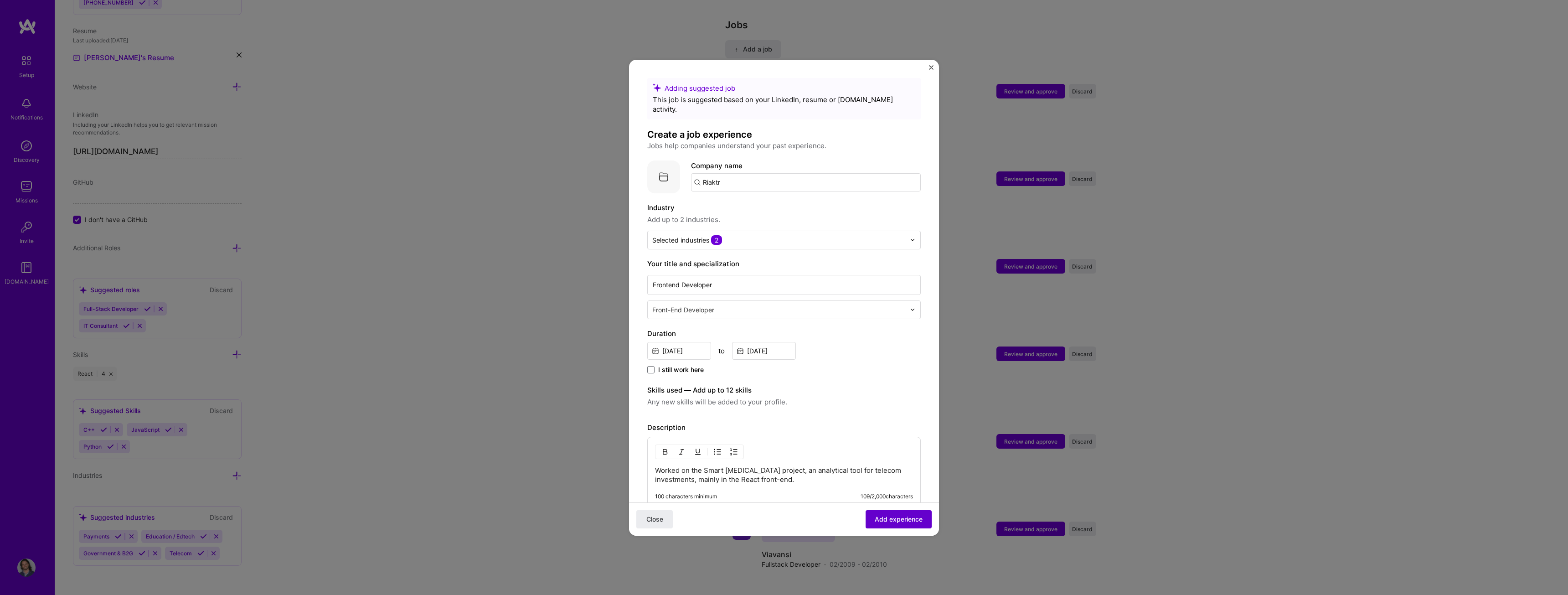
click at [904, 523] on span "Add experience" at bounding box center [898, 519] width 48 height 9
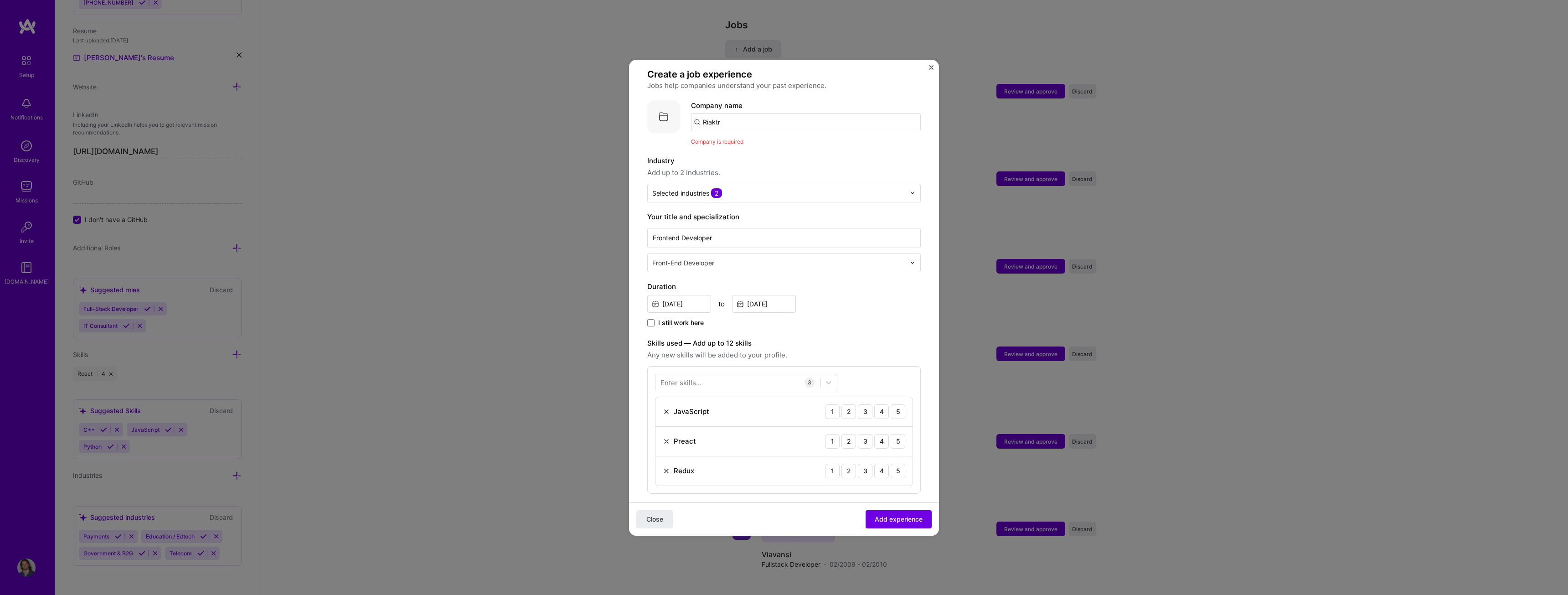
scroll to position [0, 0]
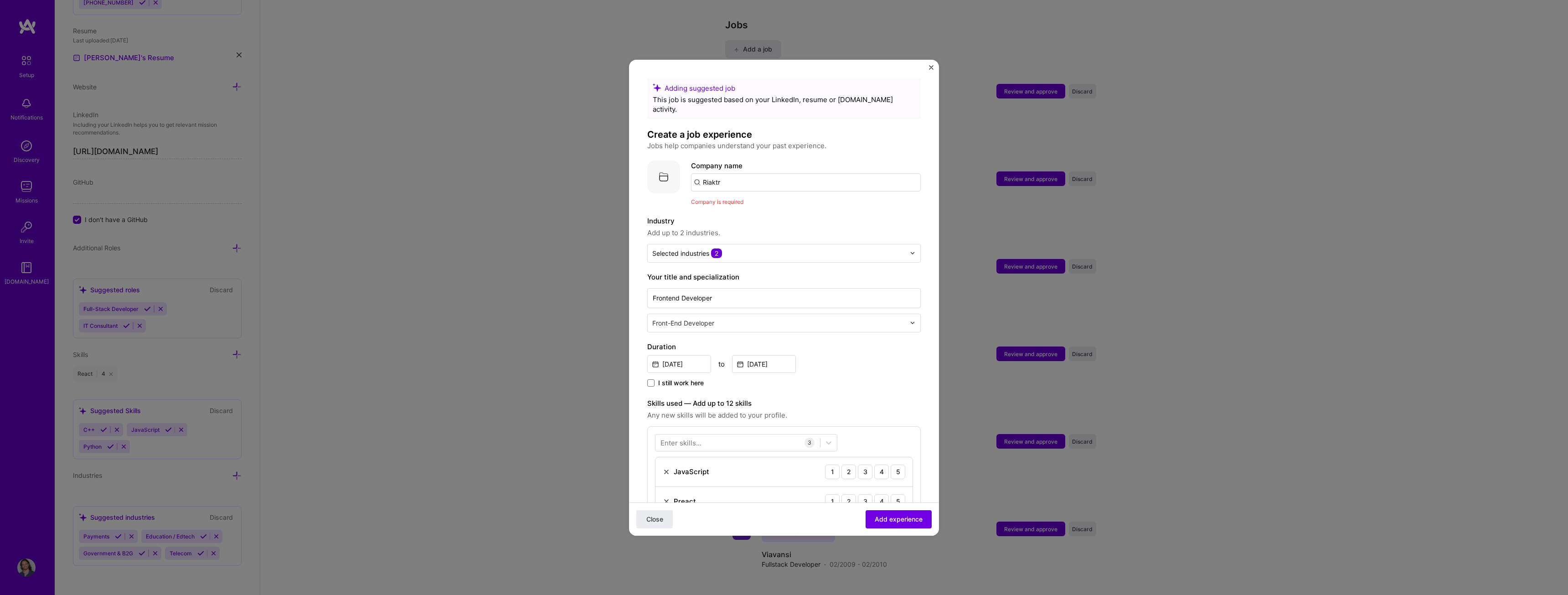
click at [734, 175] on input "Riaktr" at bounding box center [806, 183] width 230 height 18
type input "Riaktr"
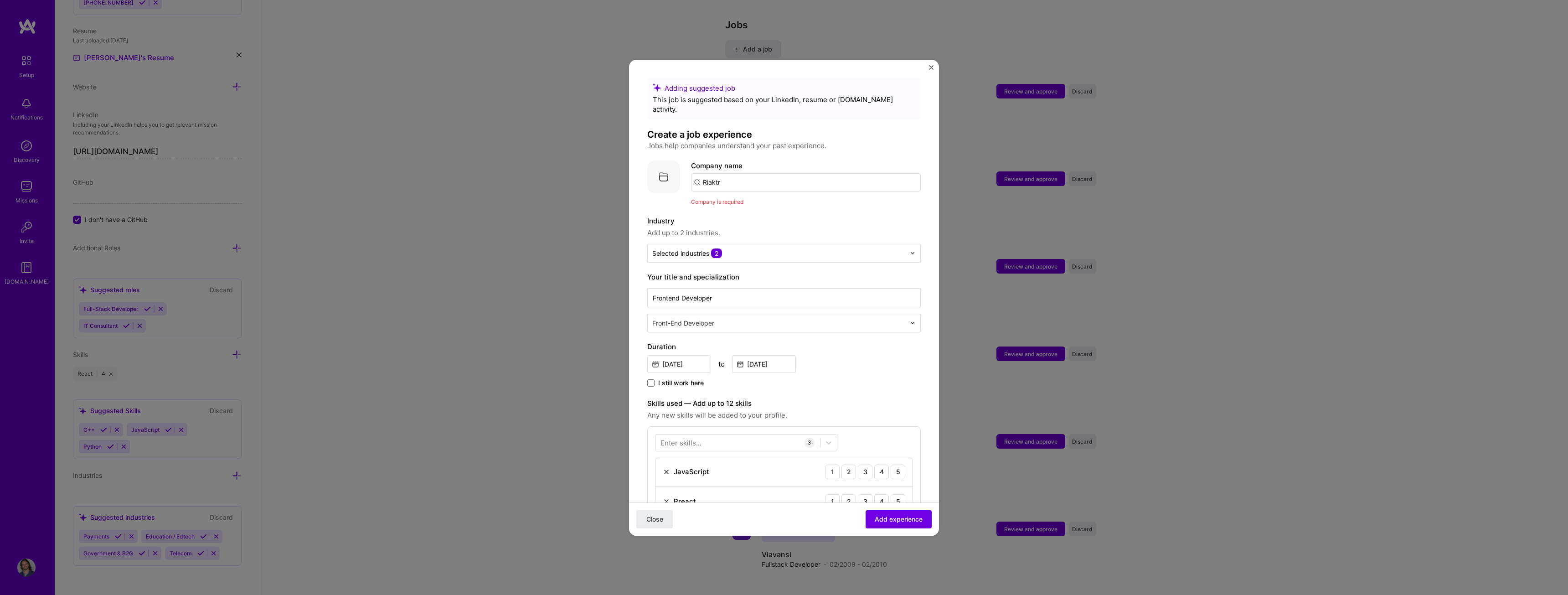
click button "Close" at bounding box center [654, 519] width 36 height 18
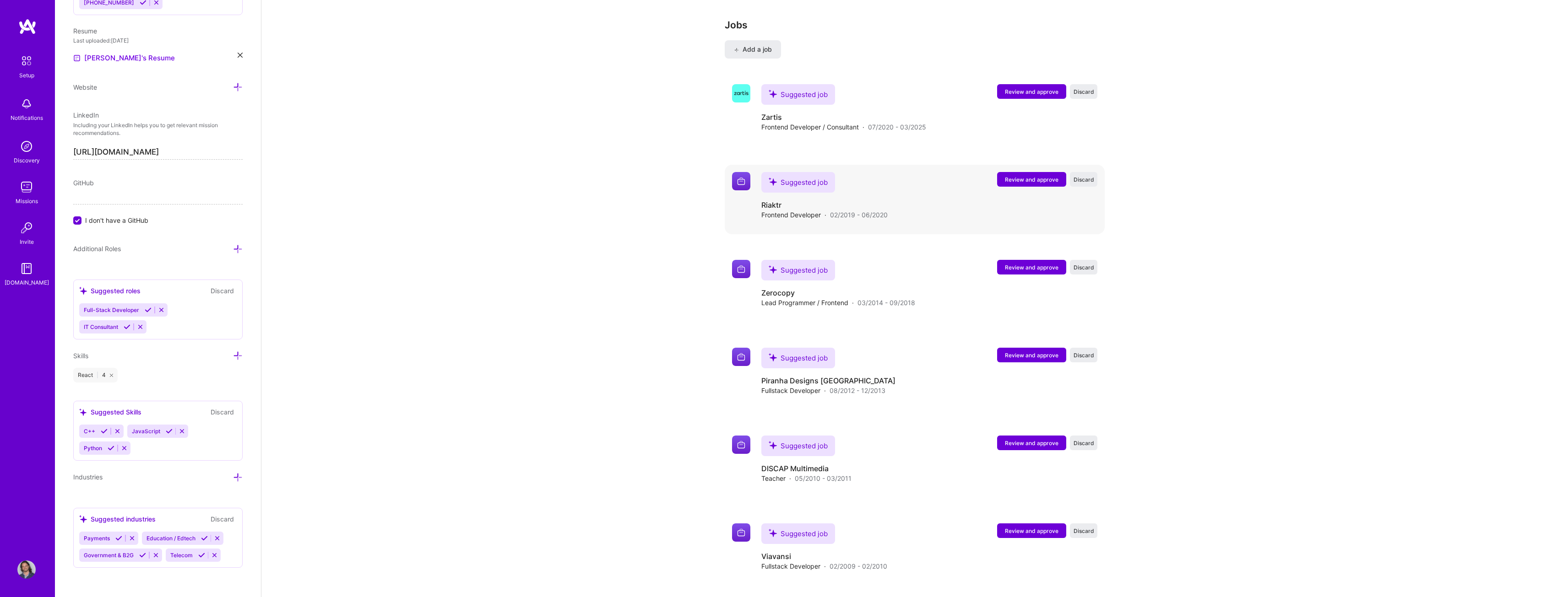
click at [1045, 172] on button "Review and approve" at bounding box center [1032, 179] width 69 height 15
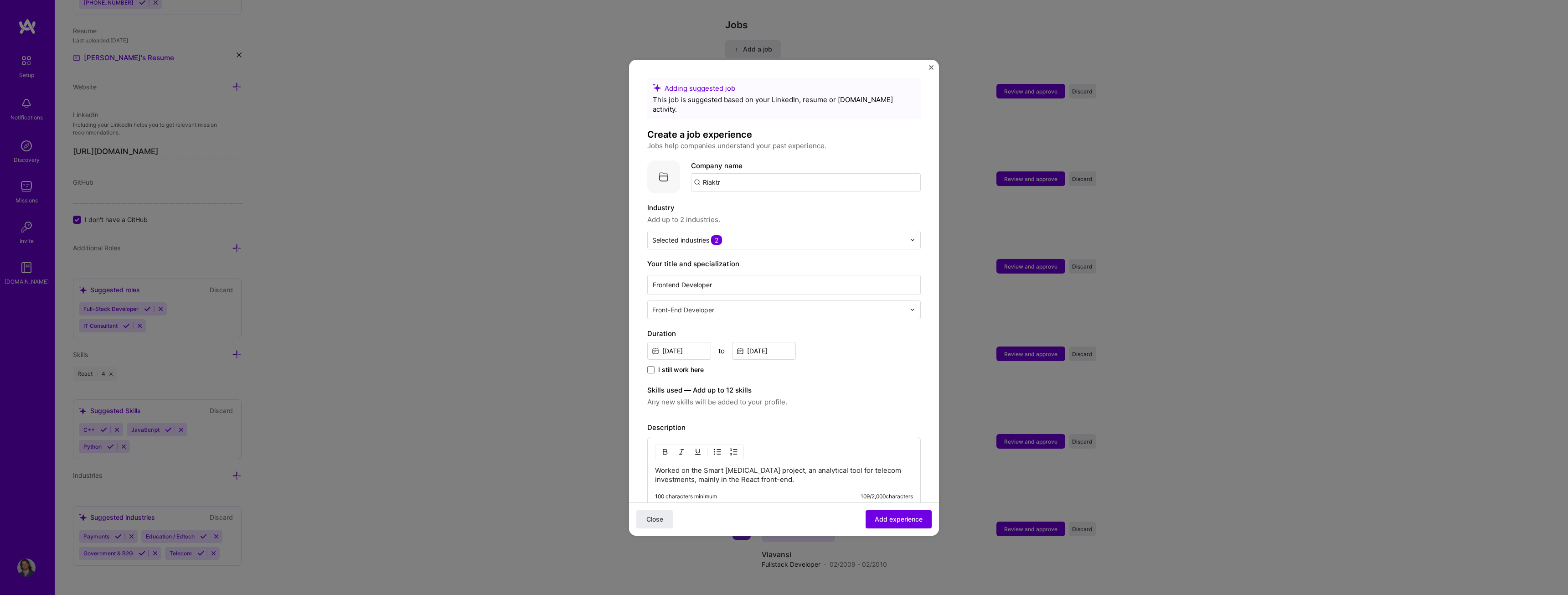
click at [735, 173] on input "Riaktr" at bounding box center [806, 183] width 230 height 18
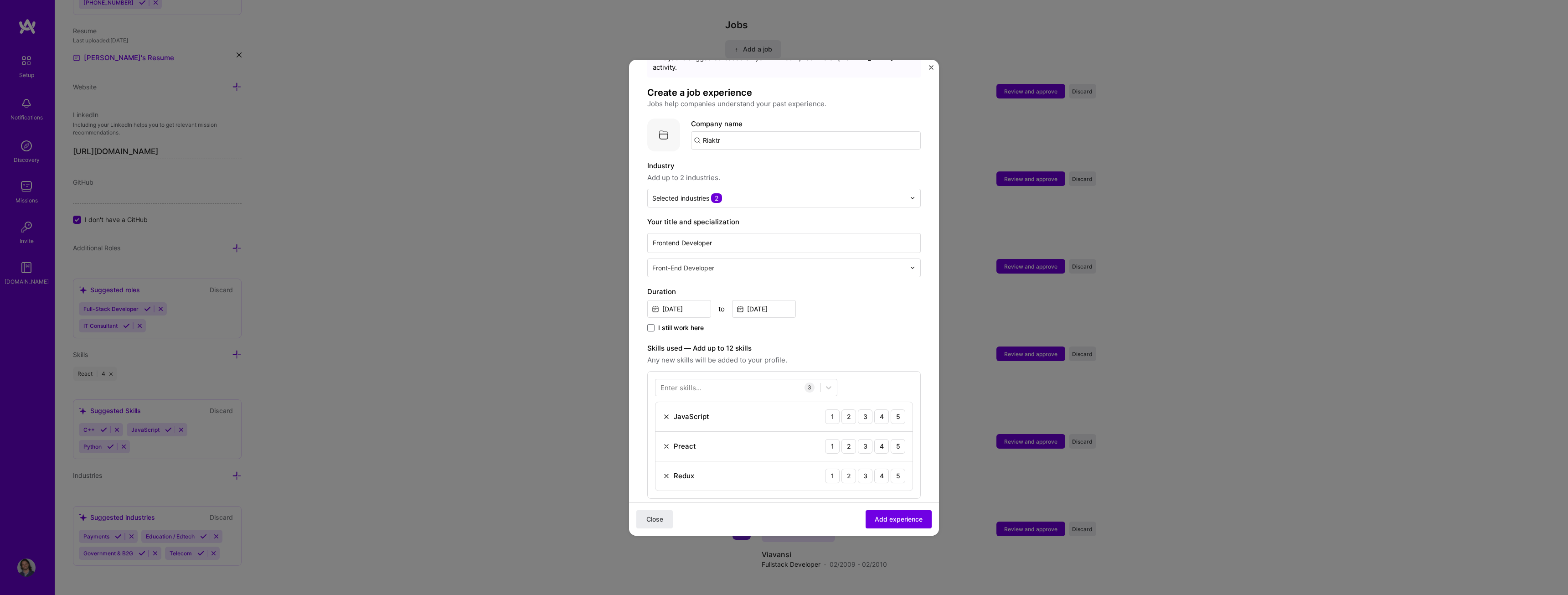
scroll to position [183, 0]
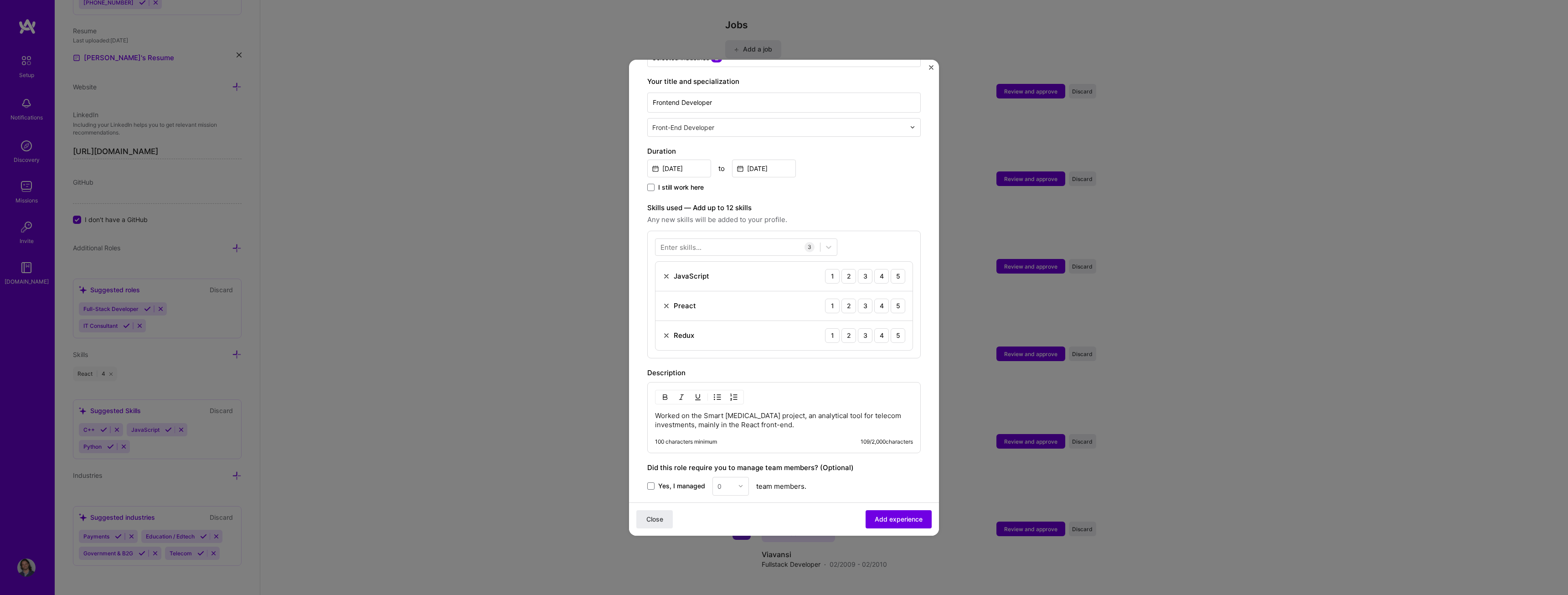
click at [663, 302] on img at bounding box center [666, 306] width 7 height 7
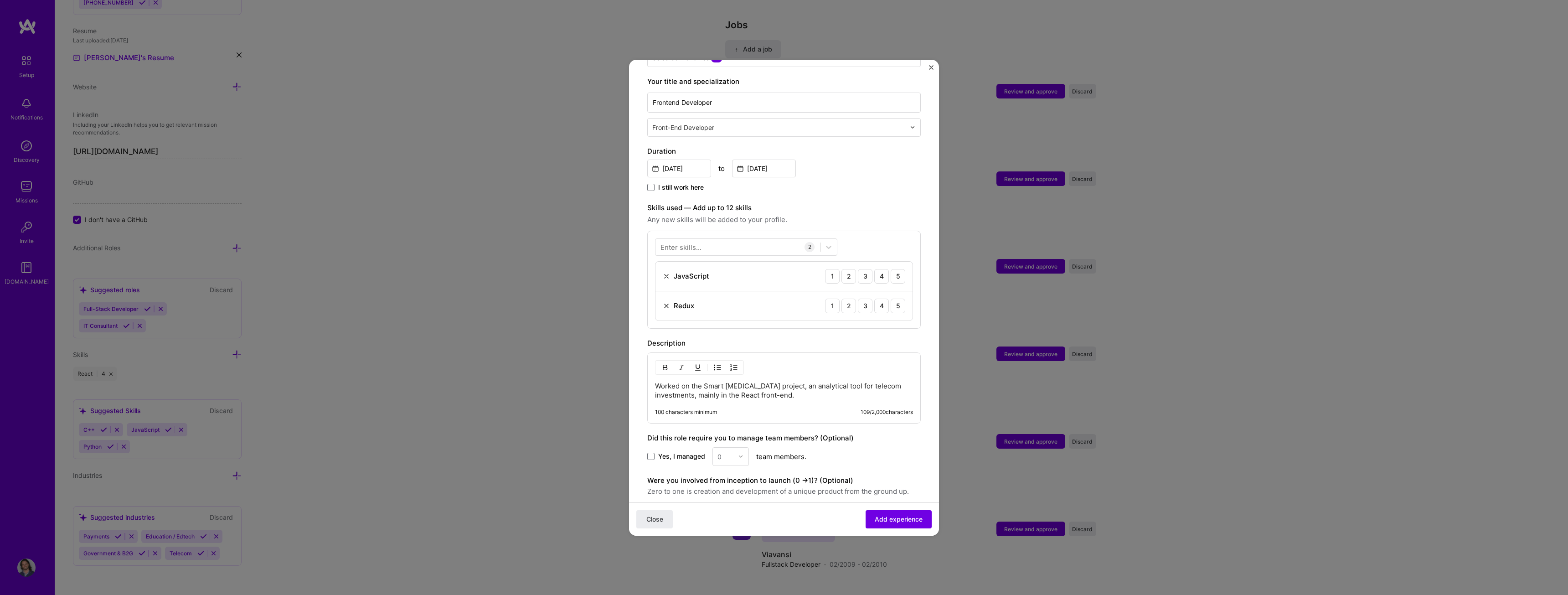
click at [689, 242] on div "Enter skills..." at bounding box center [681, 247] width 41 height 10
click at [684, 279] on div "React" at bounding box center [746, 284] width 171 height 10
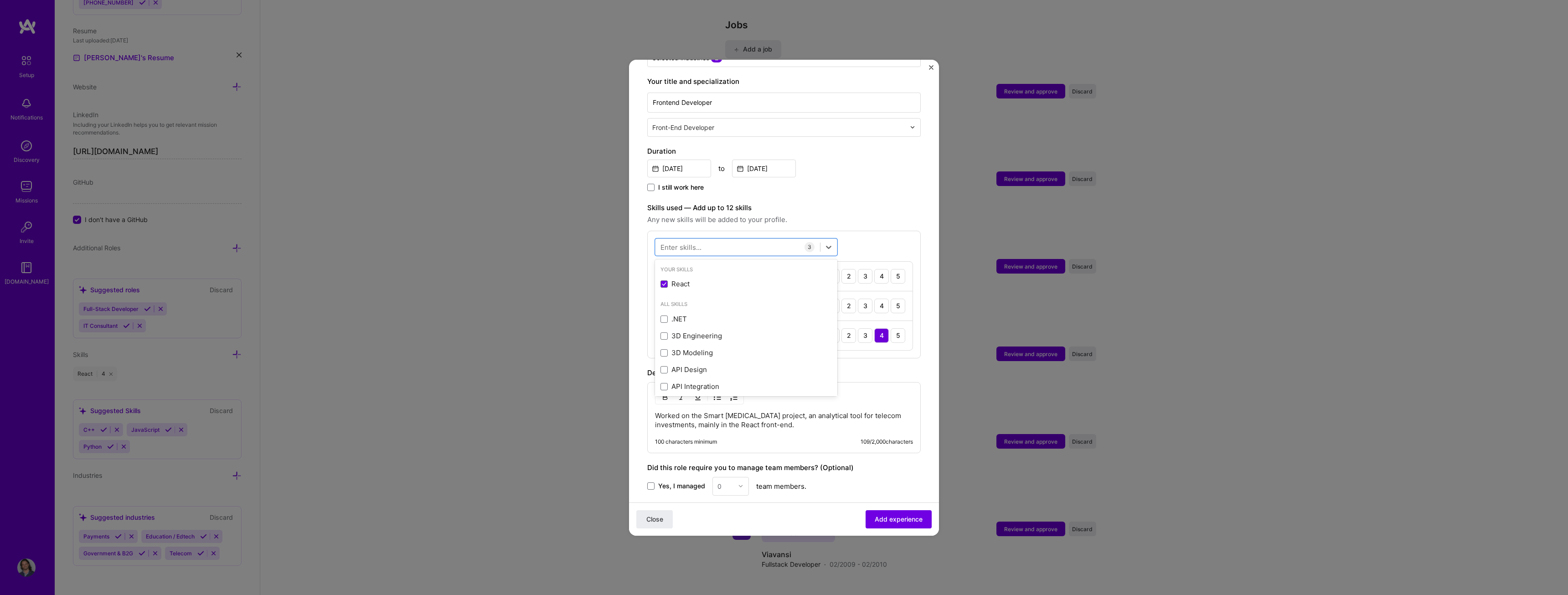
click at [922, 296] on form "Adding suggested job This job is suggested based on your LinkedIn, resume or [D…" at bounding box center [784, 273] width 310 height 755
click at [875, 269] on div "4" at bounding box center [881, 276] width 15 height 15
click at [875, 299] on div "4" at bounding box center [881, 306] width 15 height 15
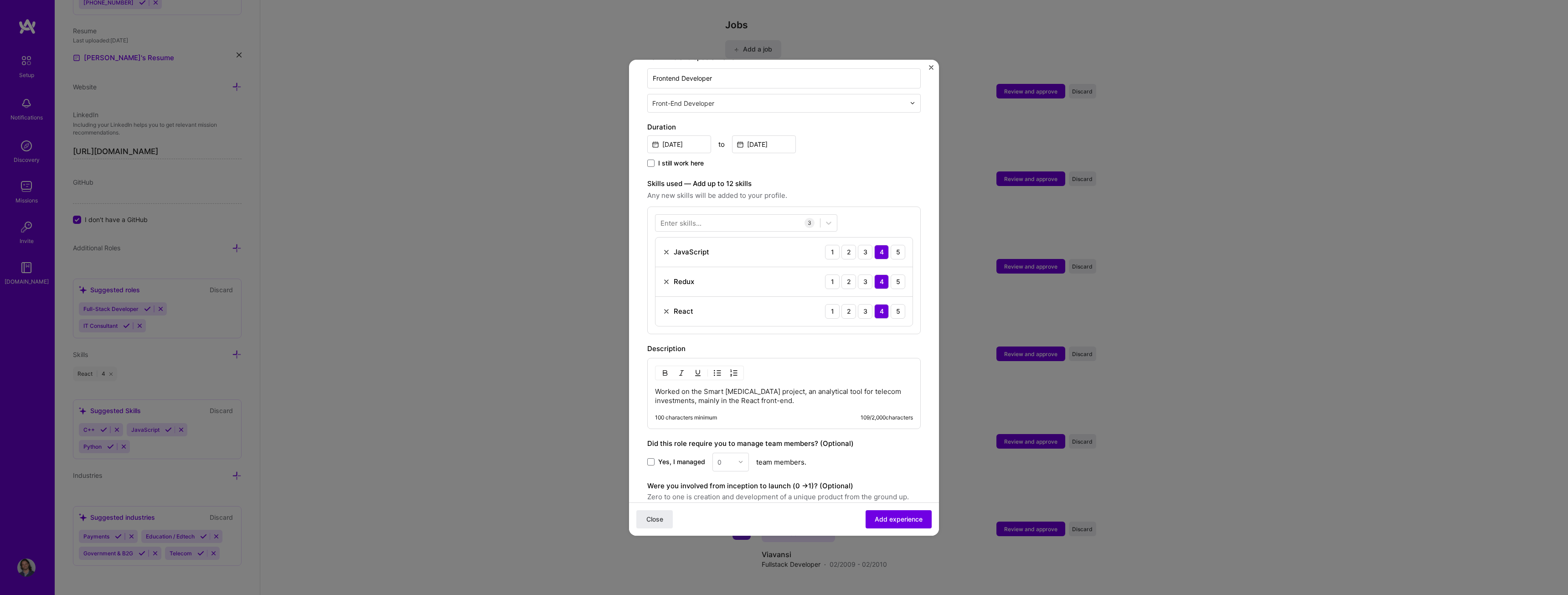
scroll to position [288, 0]
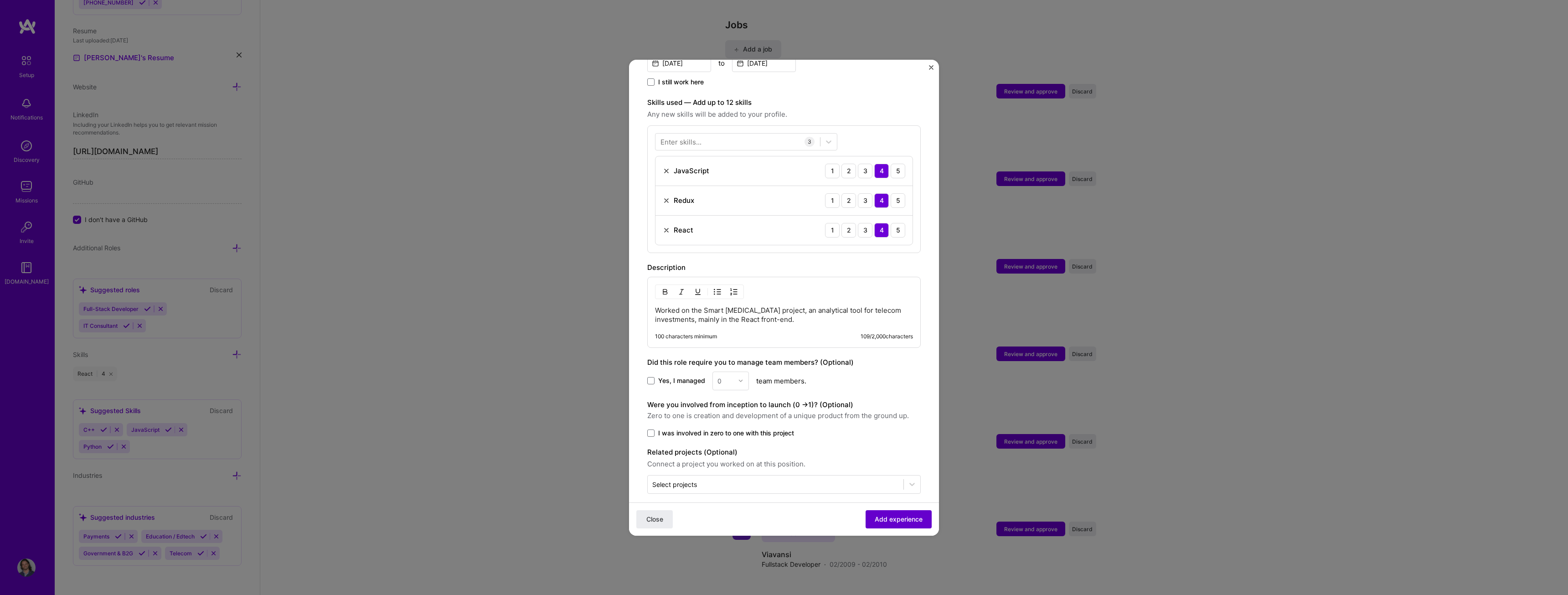
click at [883, 515] on span "Add experience" at bounding box center [898, 519] width 48 height 9
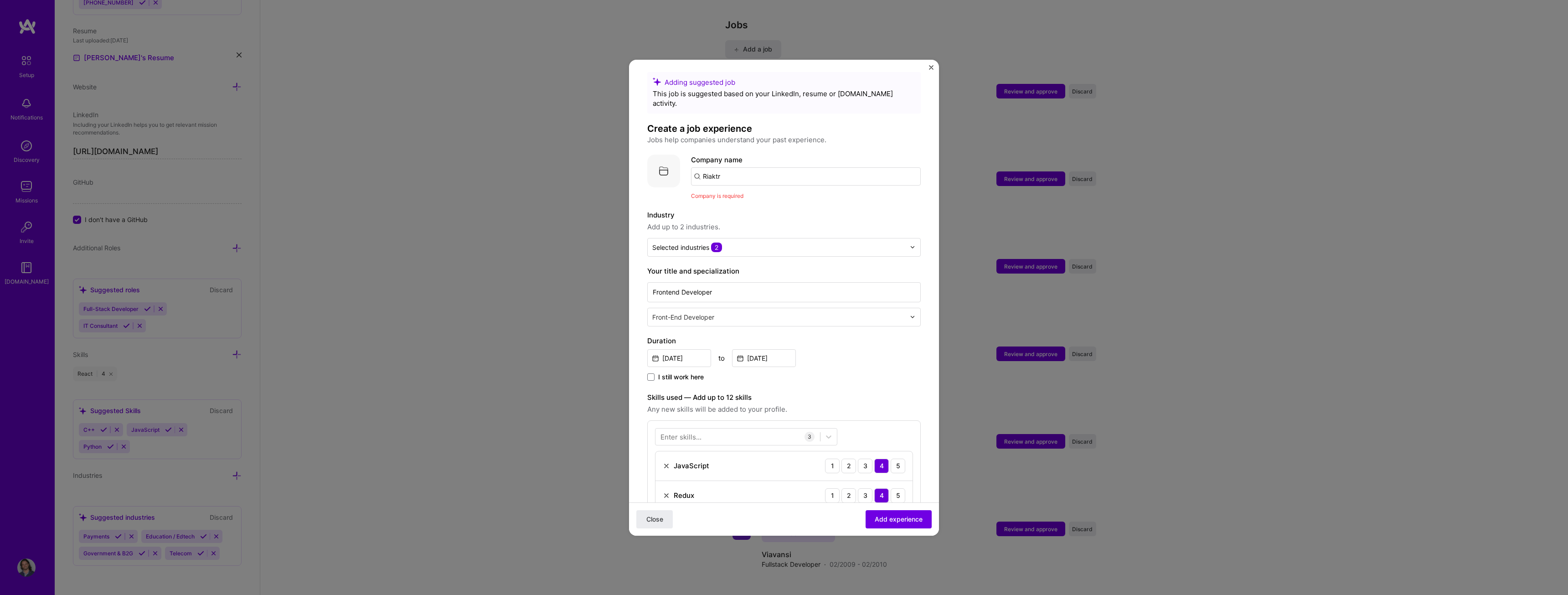
scroll to position [0, 0]
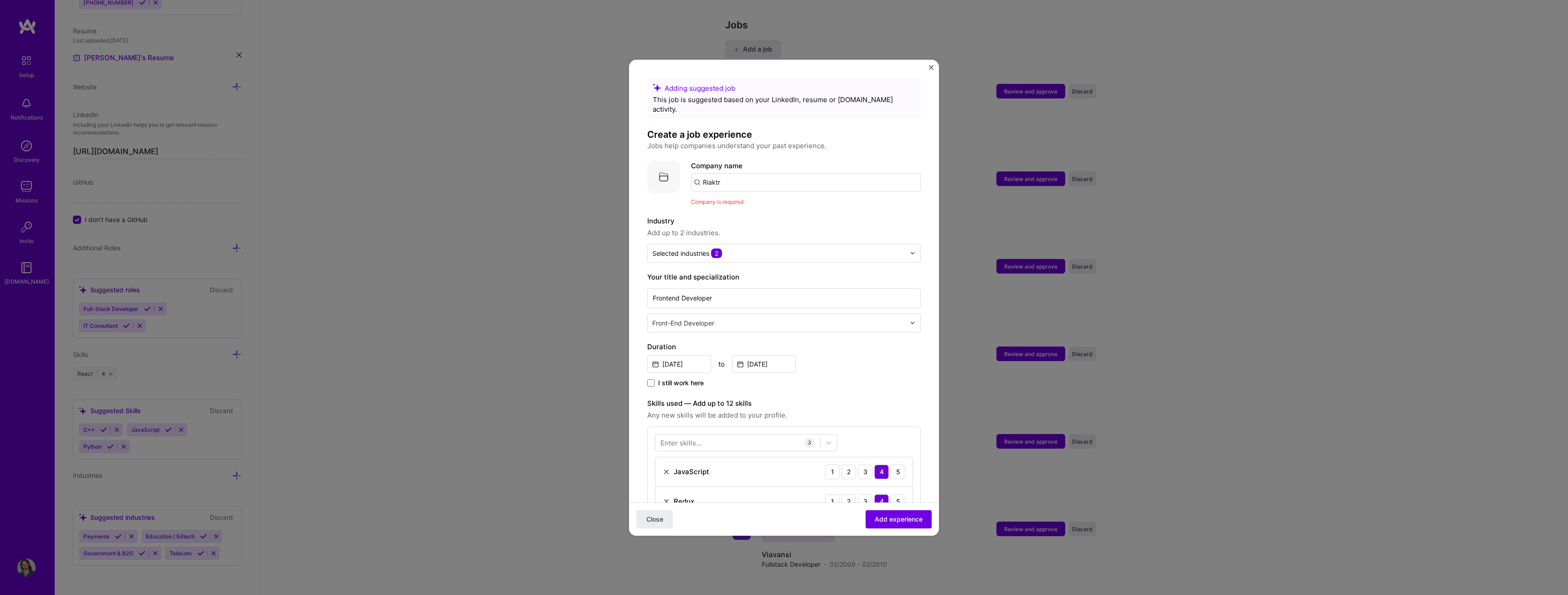
click at [751, 176] on input "Riaktr" at bounding box center [806, 183] width 230 height 18
click at [664, 164] on img at bounding box center [664, 176] width 33 height 33
click at [743, 175] on input "Riaktr" at bounding box center [806, 183] width 230 height 18
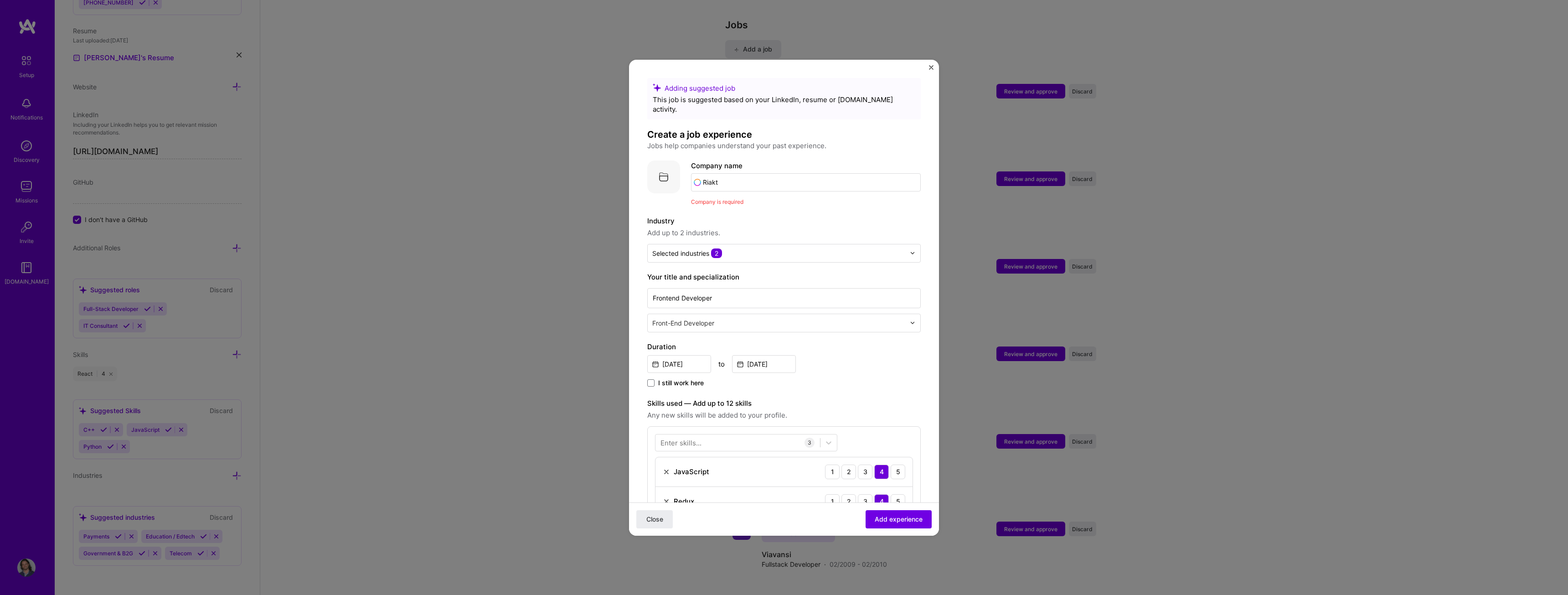
type input "Riaktr"
click at [739, 200] on div "Riaktr [DOMAIN_NAME]" at bounding box center [741, 208] width 45 height 17
click at [894, 519] on span "Add experience" at bounding box center [898, 519] width 48 height 9
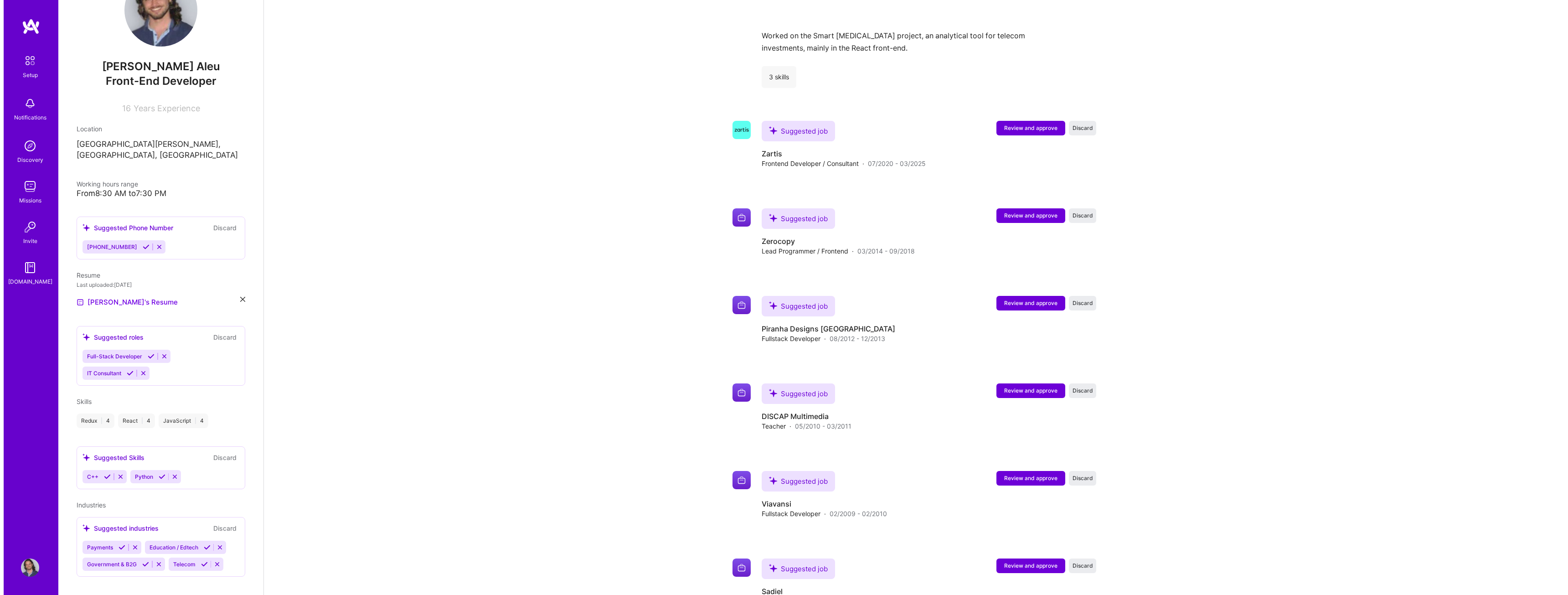
scroll to position [858, 0]
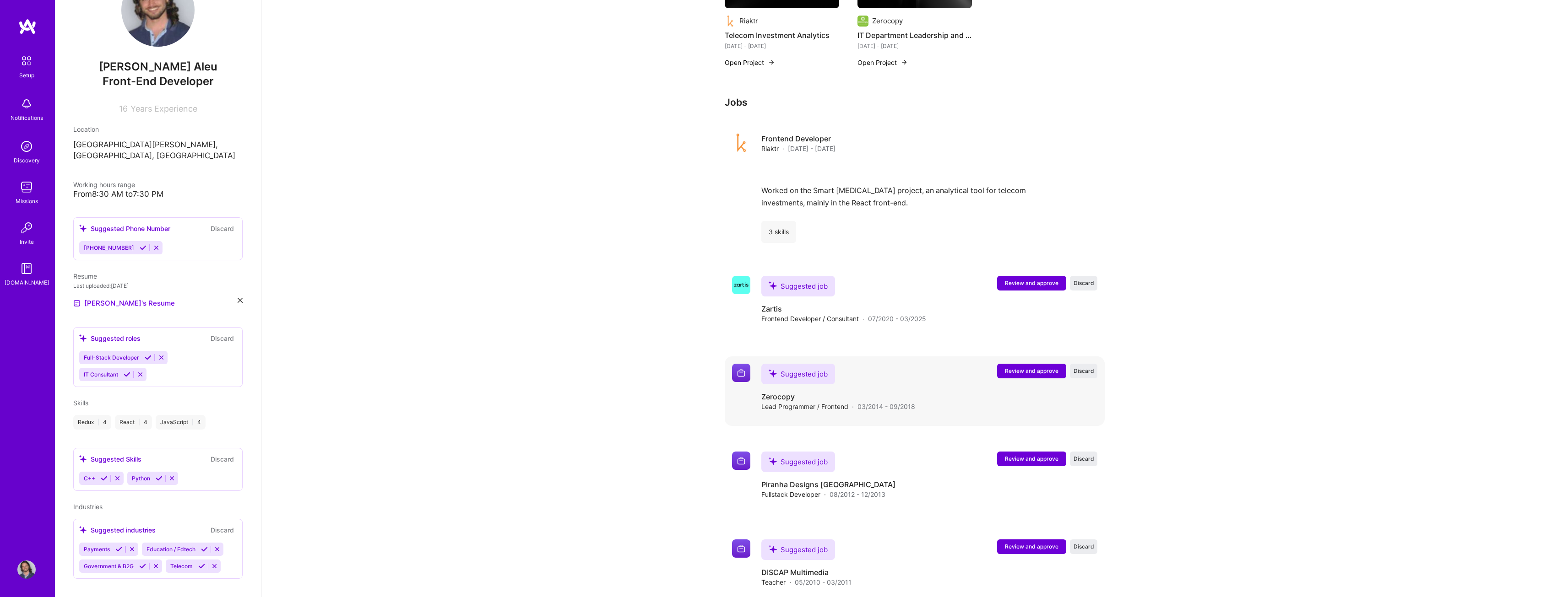
click at [1028, 367] on span "Review and approve" at bounding box center [1032, 371] width 54 height 8
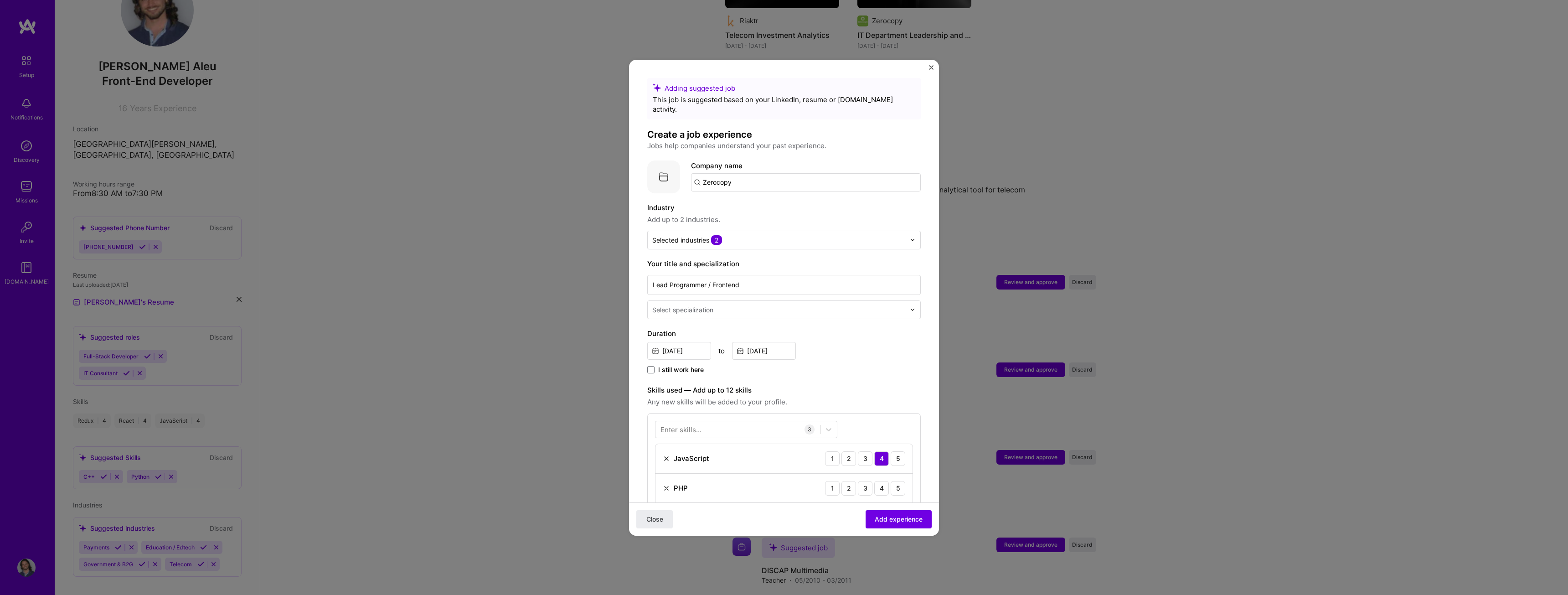
click at [731, 178] on input "Zerocopy" at bounding box center [806, 183] width 230 height 18
type input "Zerocopy"
click at [745, 210] on span "[DOMAIN_NAME]" at bounding box center [741, 213] width 45 height 7
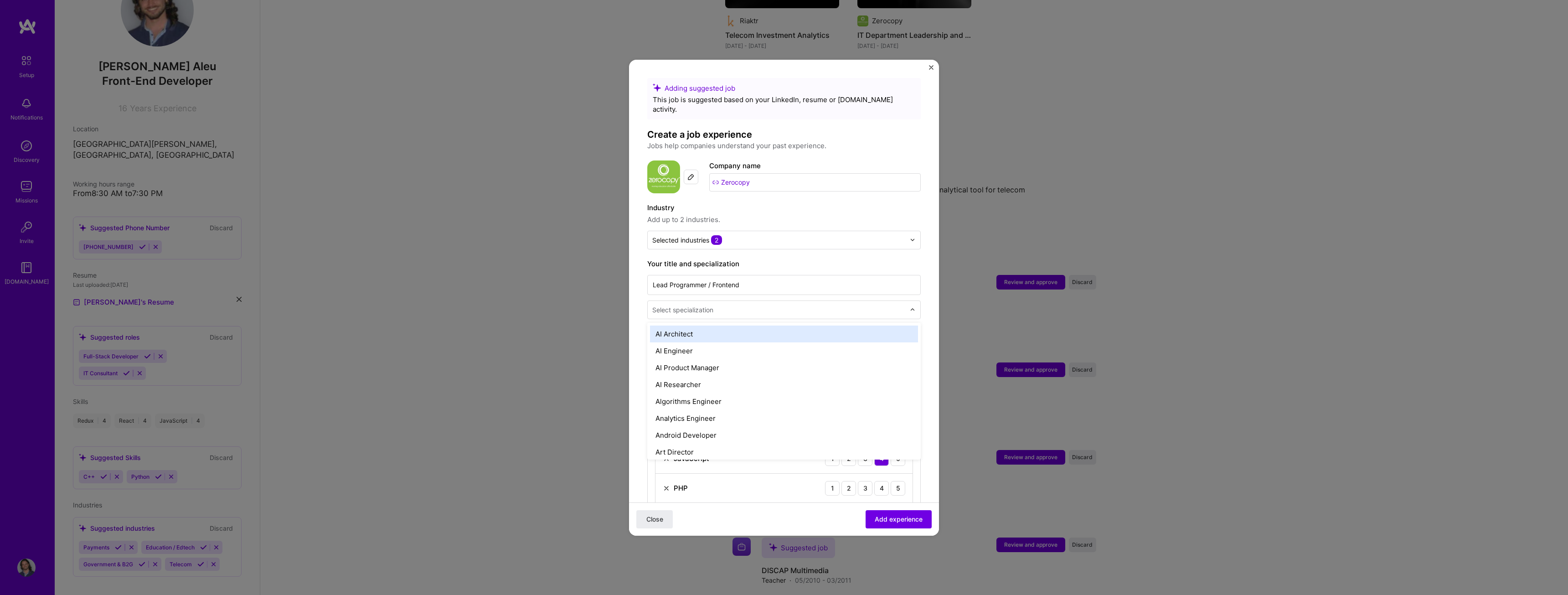
click at [896, 301] on div "Select specialization" at bounding box center [778, 310] width 262 height 18
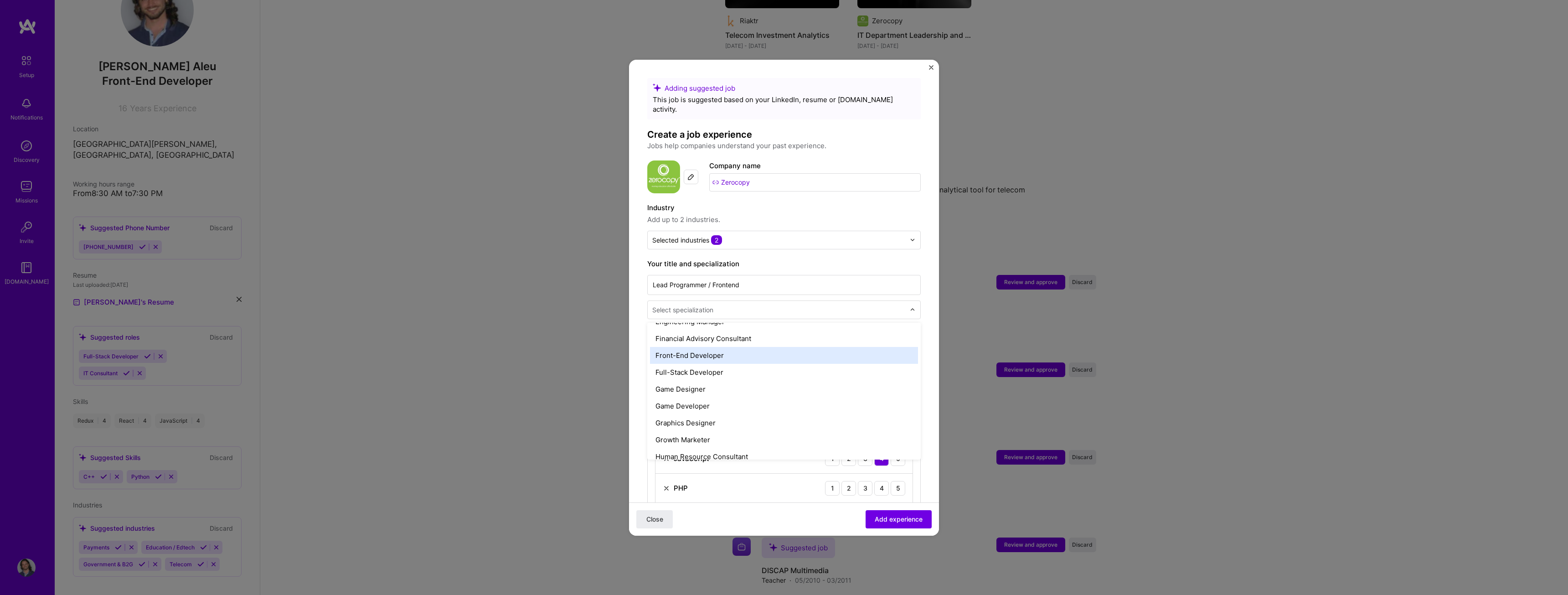
click at [739, 347] on div "Front-End Developer" at bounding box center [784, 355] width 268 height 17
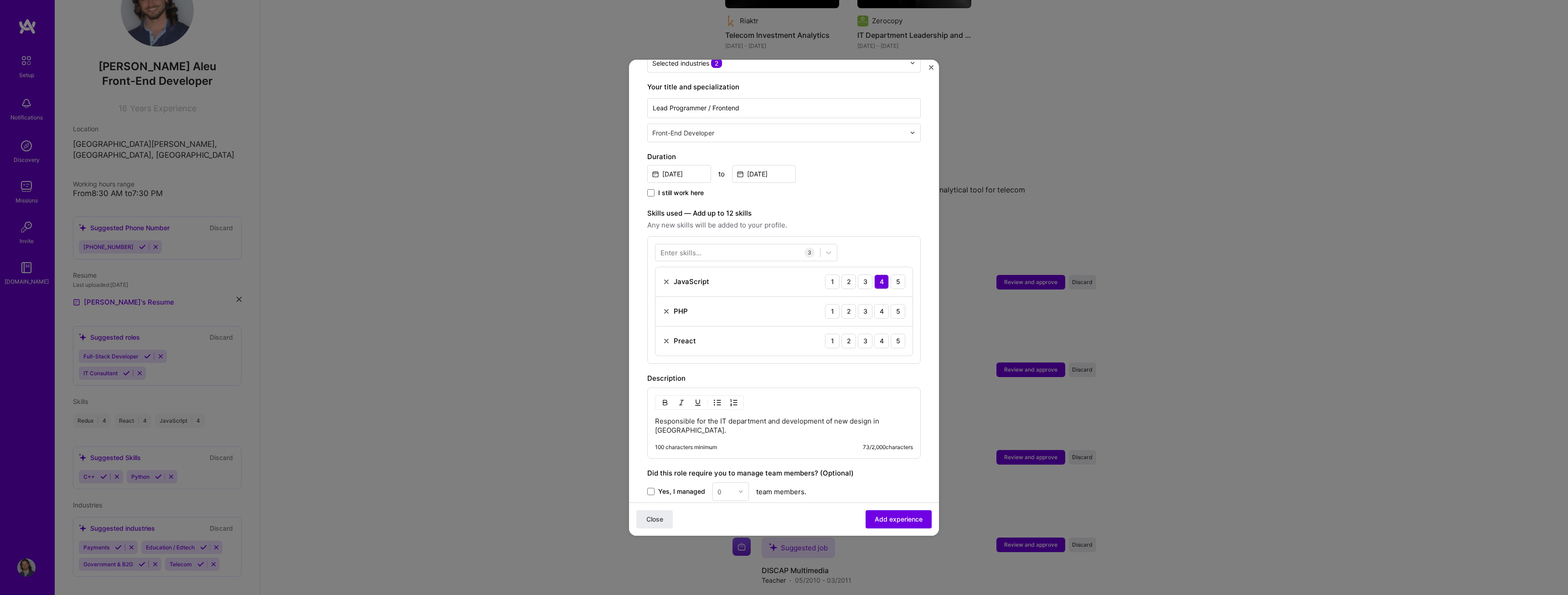
scroll to position [183, 0]
click at [667, 332] on img at bounding box center [666, 336] width 7 height 7
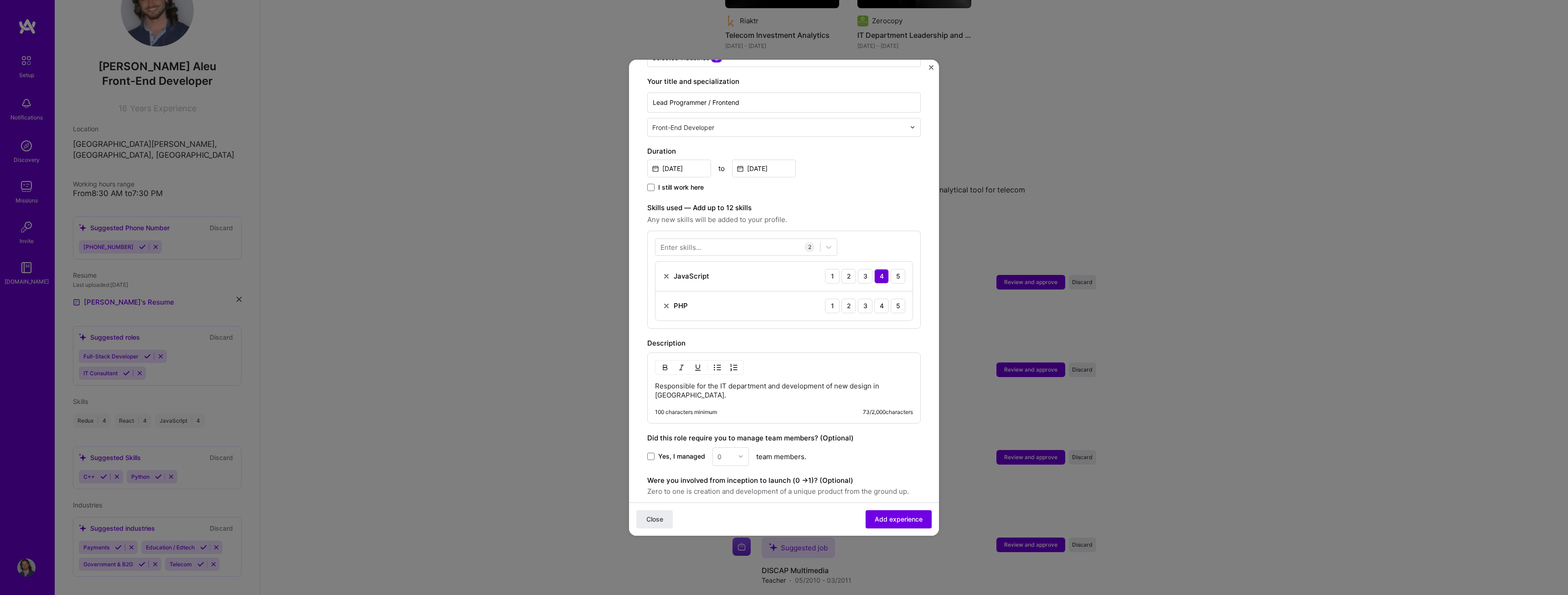
click at [696, 242] on div "Enter skills..." at bounding box center [681, 247] width 41 height 10
click at [666, 281] on span at bounding box center [664, 284] width 7 height 7
click at [0, 0] on input "checkbox" at bounding box center [0, 0] width 0 height 0
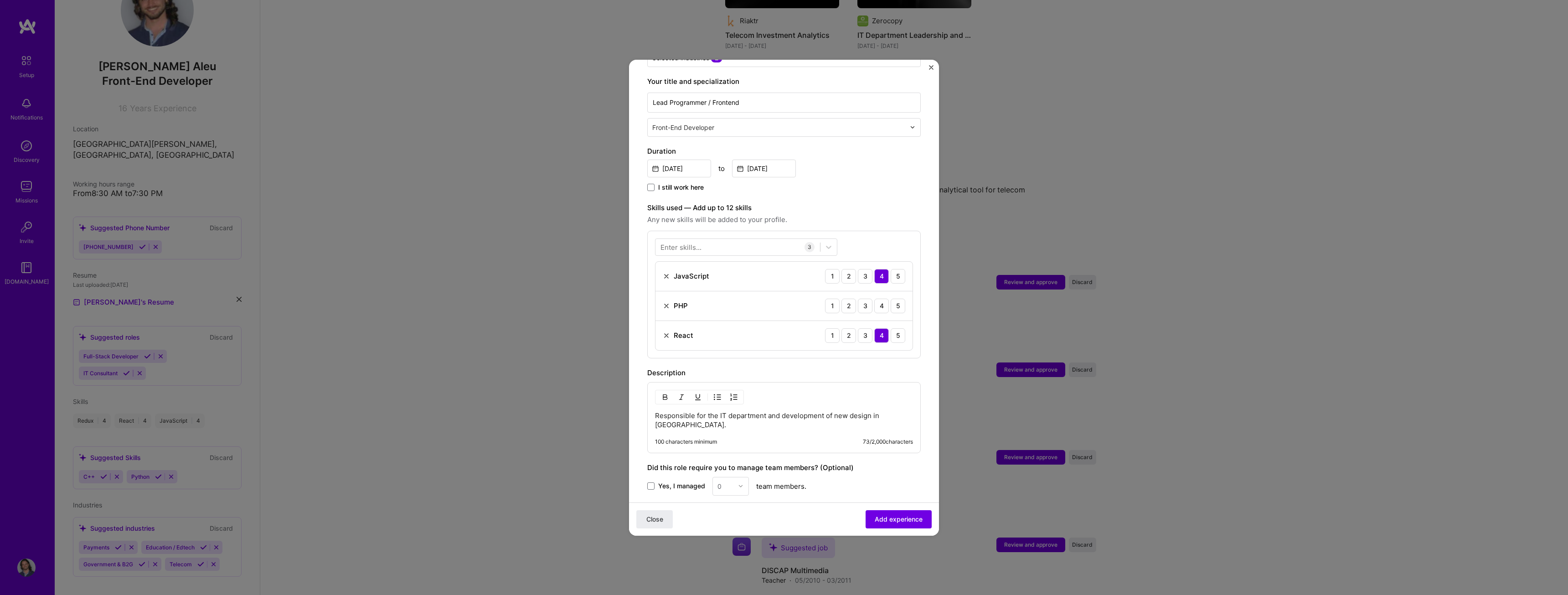
click at [911, 289] on div "Adding suggested job This job is suggested based on your LinkedIn, resume or [D…" at bounding box center [784, 247] width 274 height 704
click at [668, 302] on img at bounding box center [666, 306] width 7 height 7
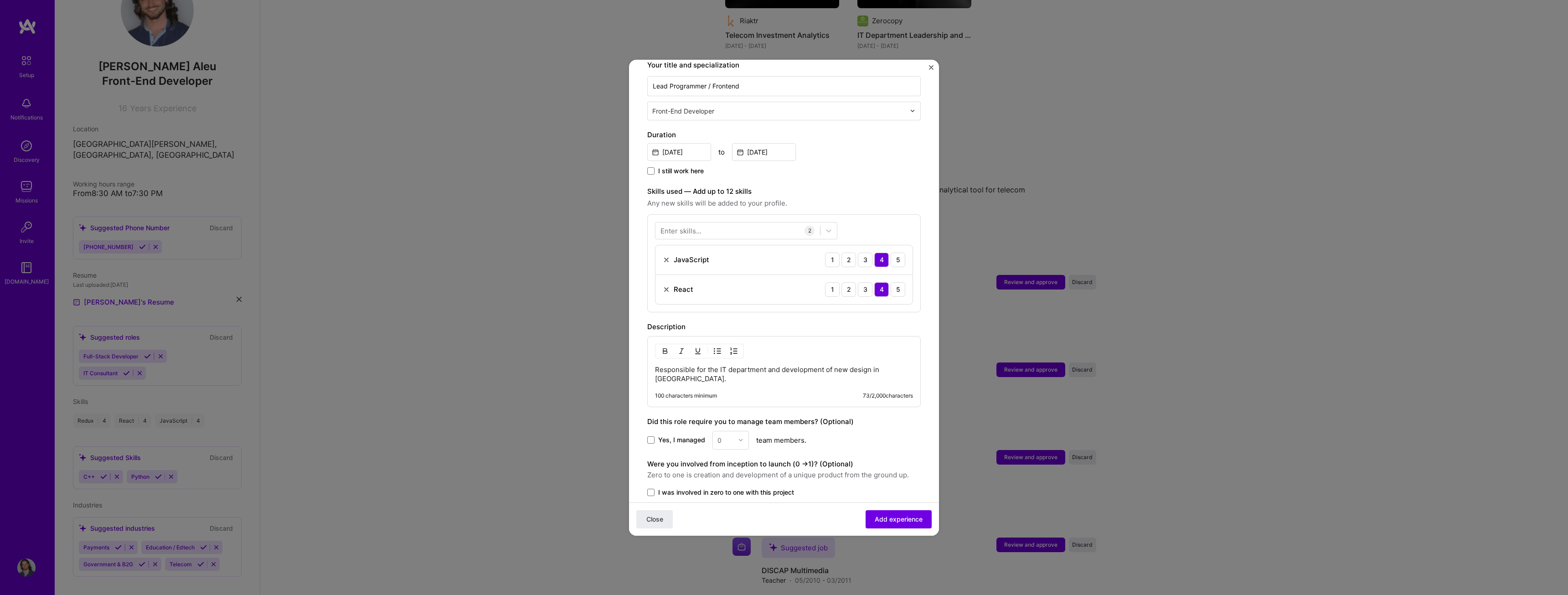
scroll to position [249, 0]
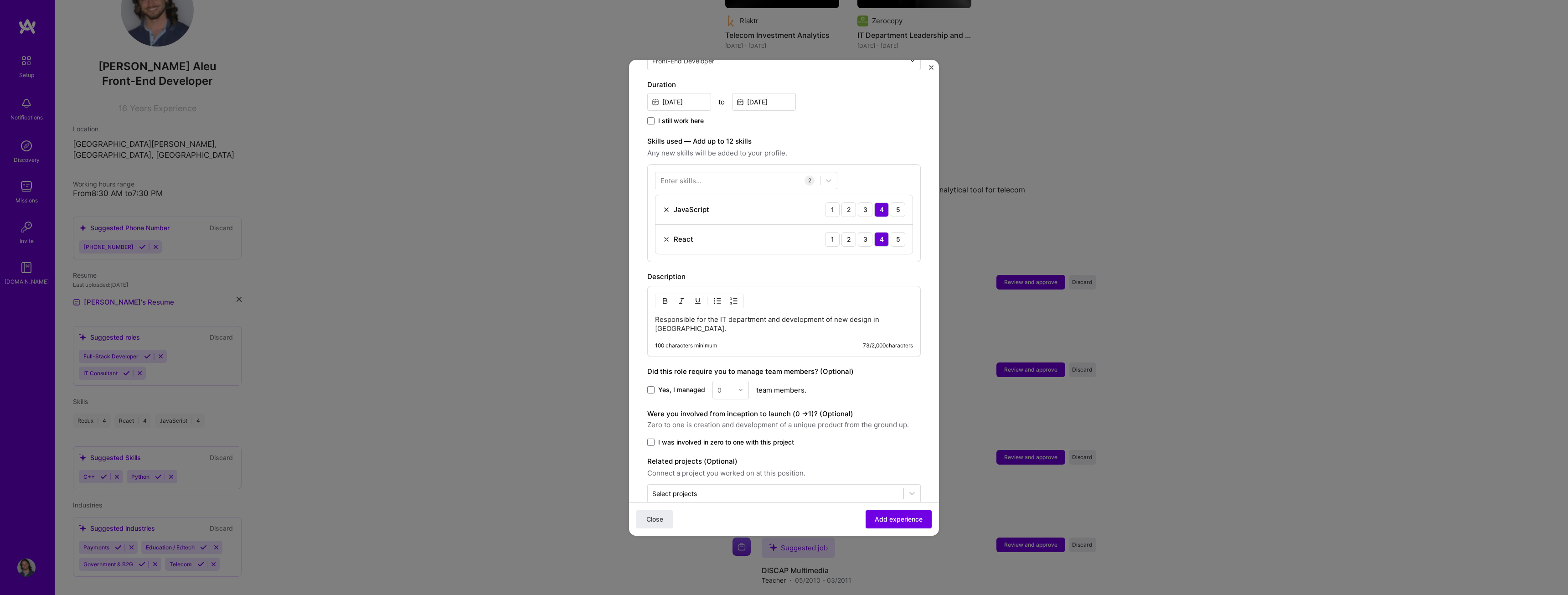
click at [693, 315] on p "Responsible for the IT department and development of new design in [GEOGRAPHIC_…" at bounding box center [784, 324] width 258 height 18
click at [737, 390] on div "0" at bounding box center [730, 399] width 36 height 19
click at [652, 396] on span at bounding box center [651, 399] width 7 height 7
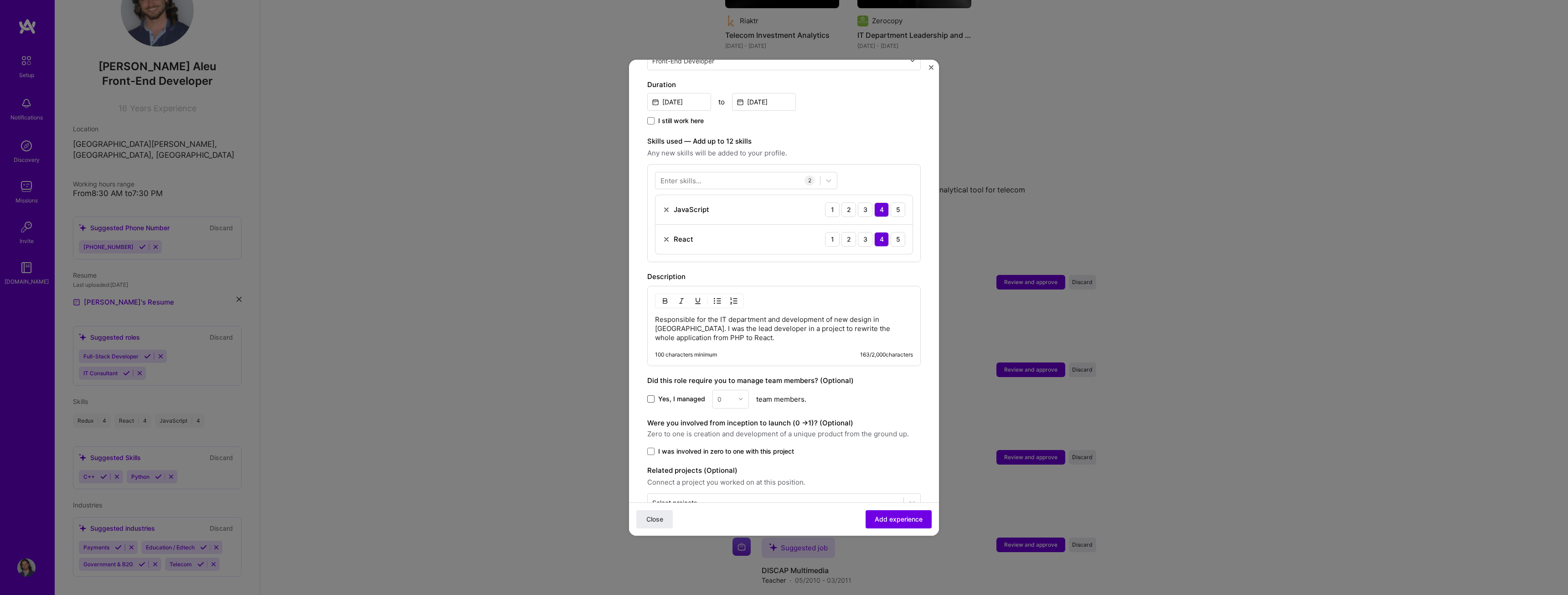
click at [0, 0] on input "Yes, I managed" at bounding box center [0, 0] width 0 height 0
click at [723, 394] on input "text" at bounding box center [726, 399] width 16 height 10
click at [723, 449] on div "3" at bounding box center [730, 457] width 31 height 17
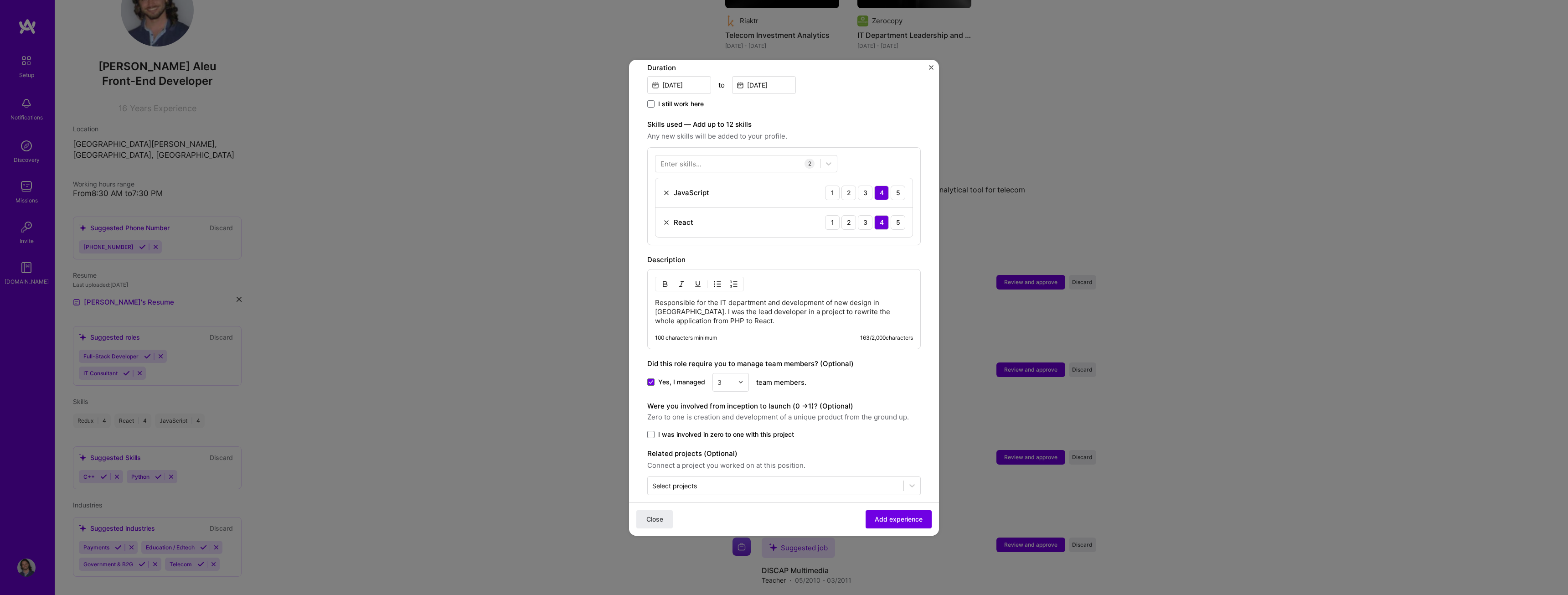
scroll to position [268, 0]
click at [761, 428] on span "I was involved in zero to one with this project" at bounding box center [726, 433] width 136 height 9
click at [0, 0] on input "I was involved in zero to one with this project" at bounding box center [0, 0] width 0 height 0
click at [897, 512] on button "Add experience" at bounding box center [898, 519] width 66 height 18
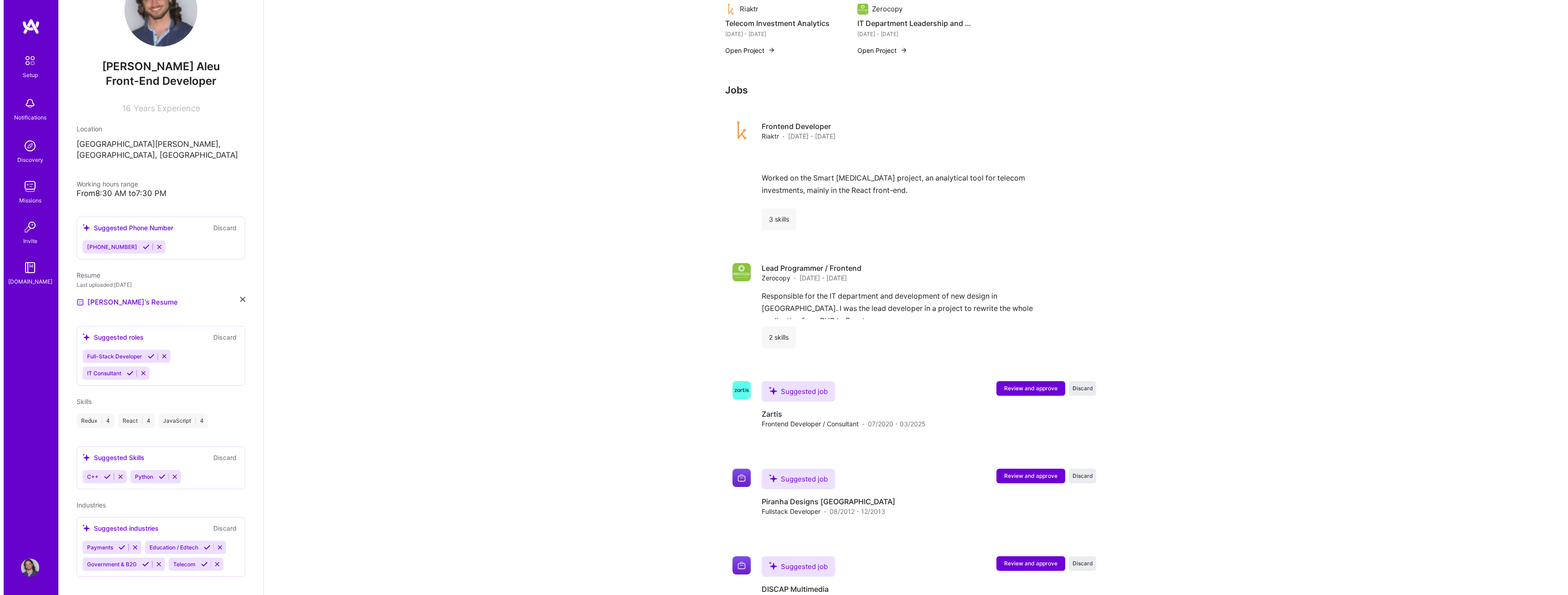
scroll to position [797, 0]
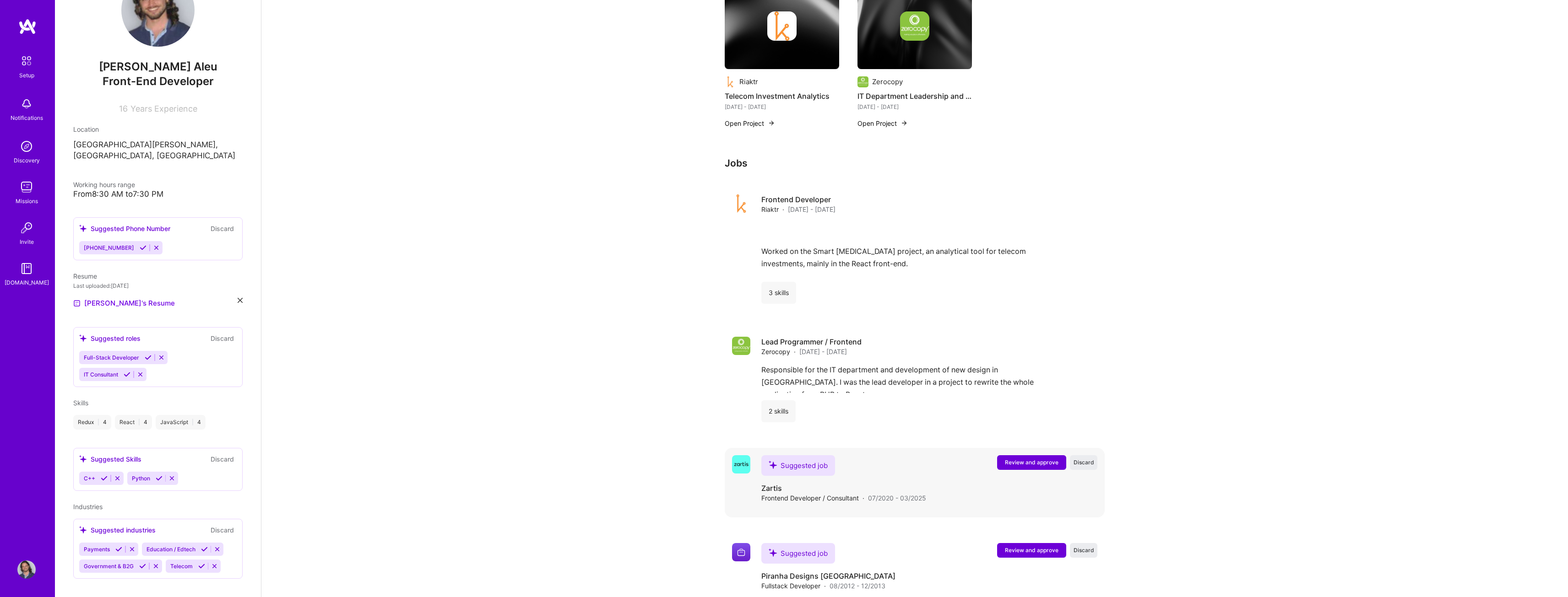
click at [1029, 459] on span "Review and approve" at bounding box center [1032, 462] width 54 height 8
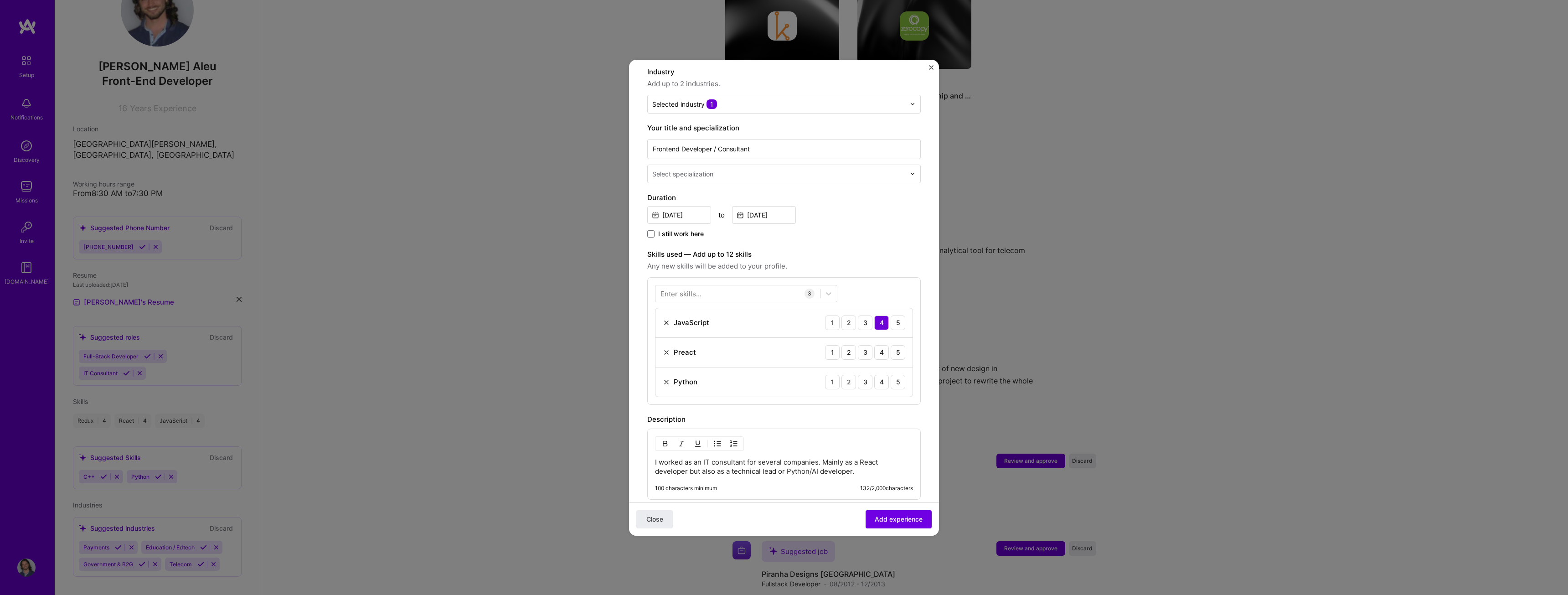
scroll to position [137, 0]
click at [664, 348] on img at bounding box center [666, 352] width 7 height 7
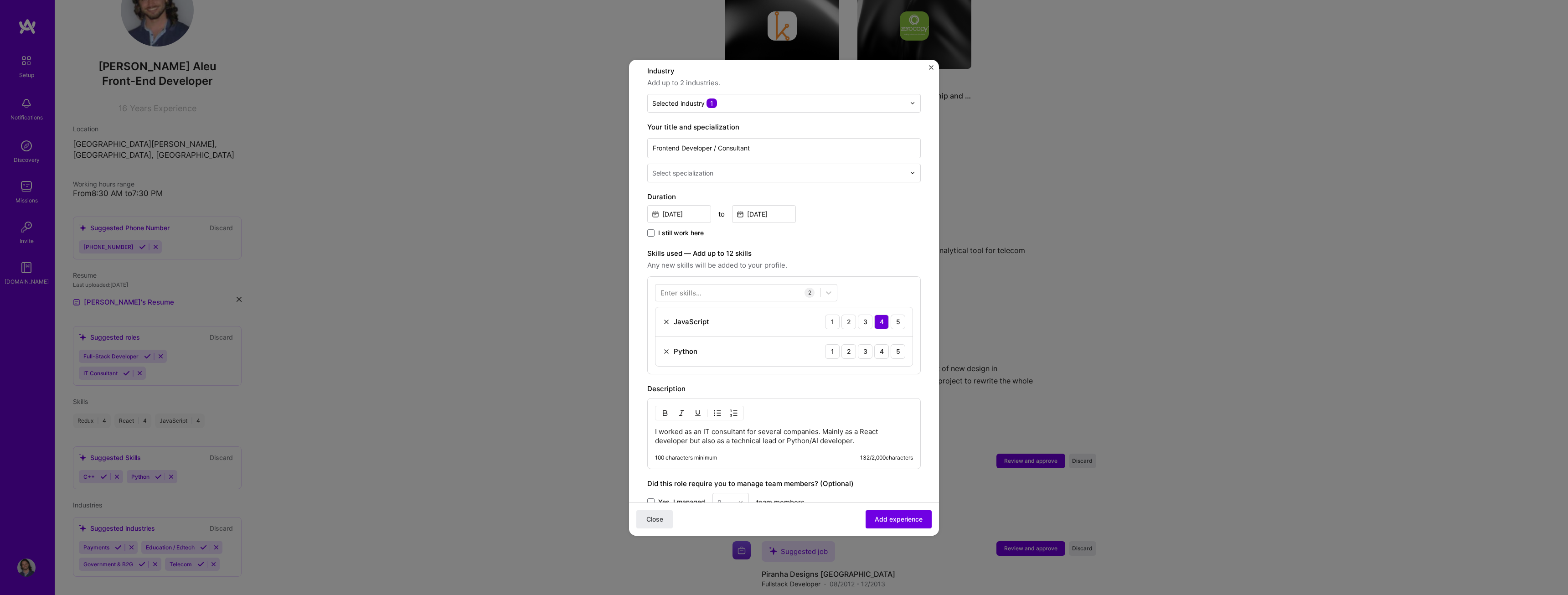
click at [666, 348] on img at bounding box center [666, 352] width 7 height 7
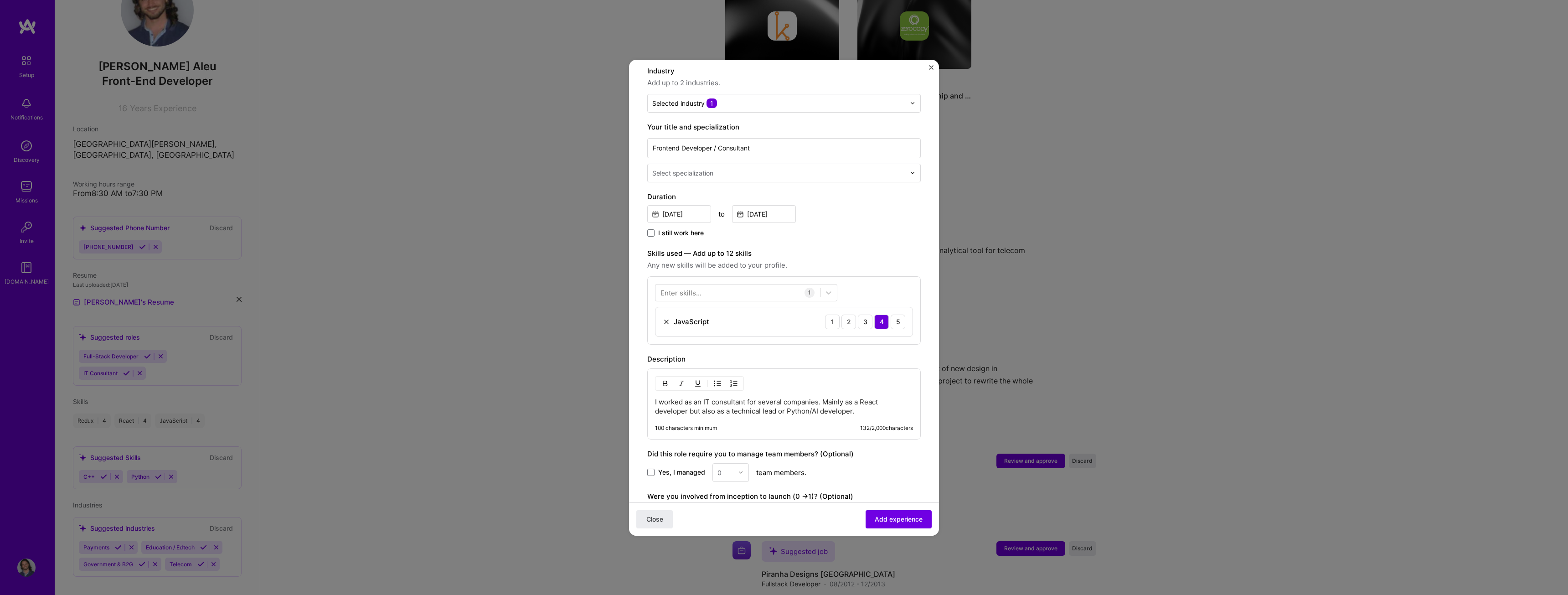
click at [666, 318] on img at bounding box center [666, 322] width 7 height 7
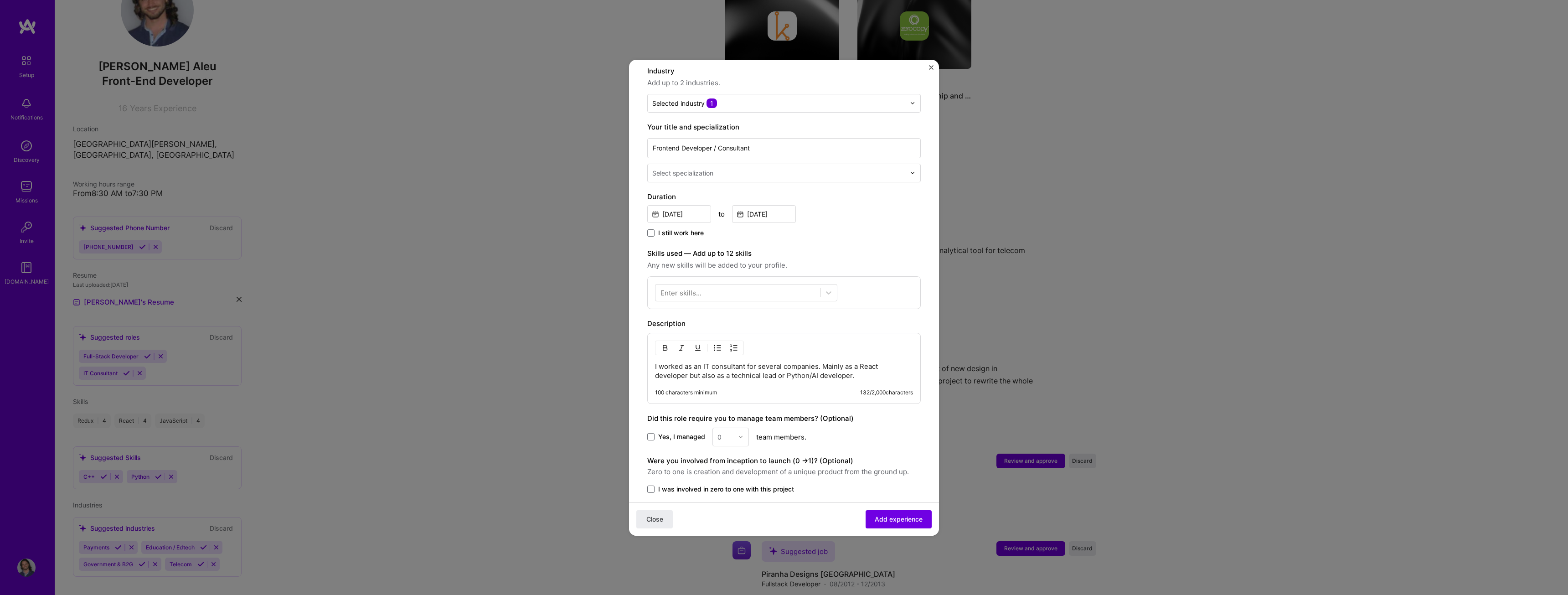
click at [682, 288] on div "Enter skills..." at bounding box center [681, 293] width 41 height 10
click at [682, 325] on div "React" at bounding box center [746, 330] width 171 height 10
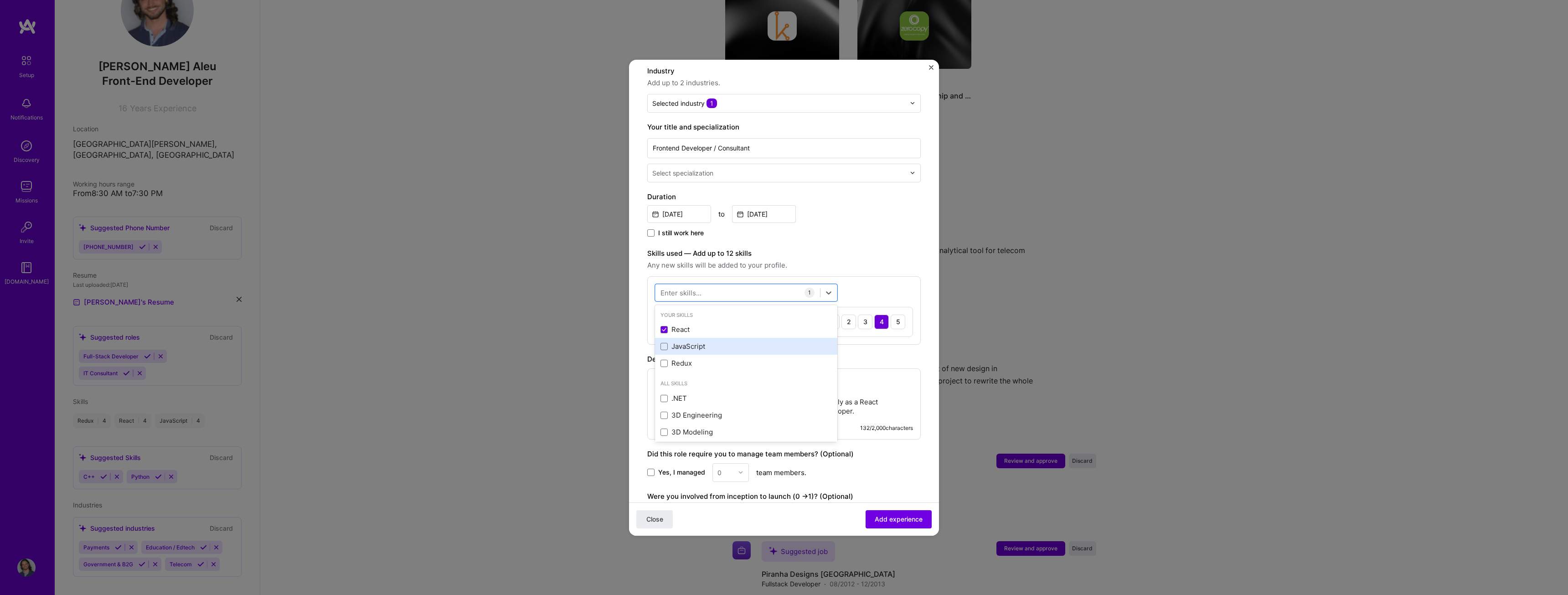
click at [698, 341] on div "JavaScript" at bounding box center [746, 346] width 171 height 10
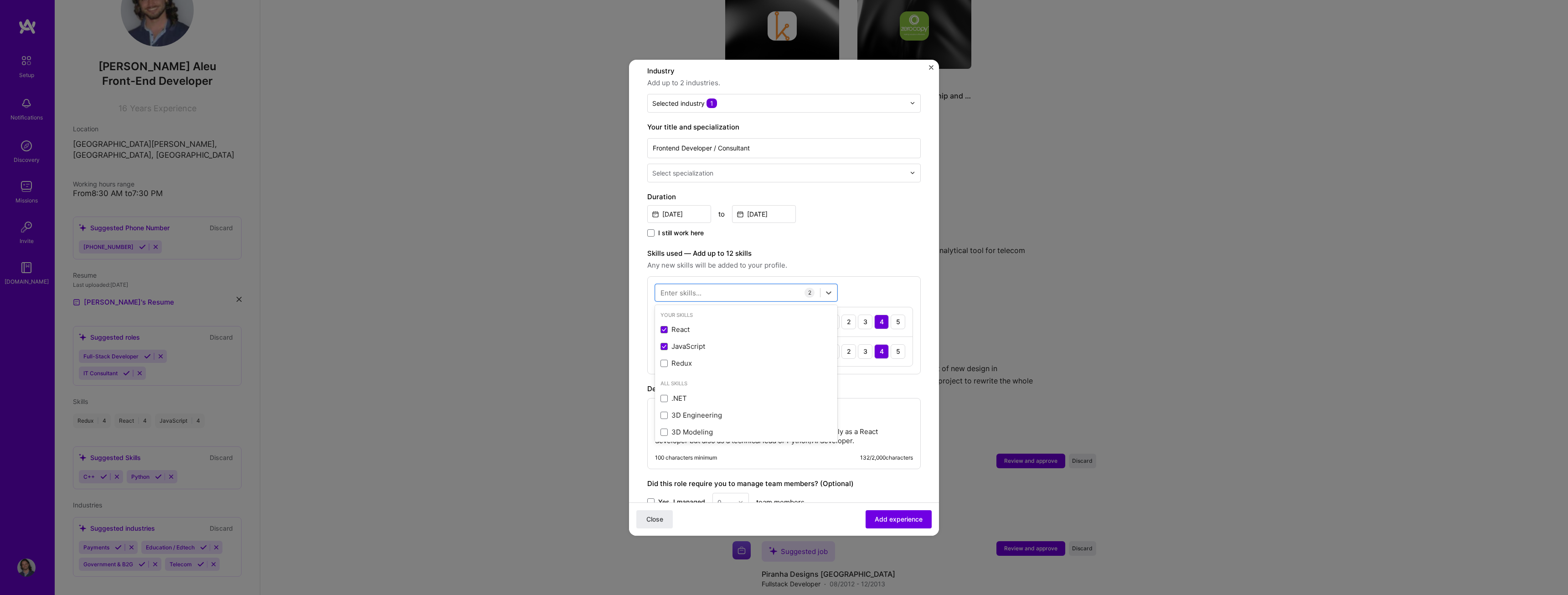
click at [923, 295] on form "Adding suggested job This job is suggested based on your LinkedIn, resume or [D…" at bounding box center [784, 304] width 310 height 726
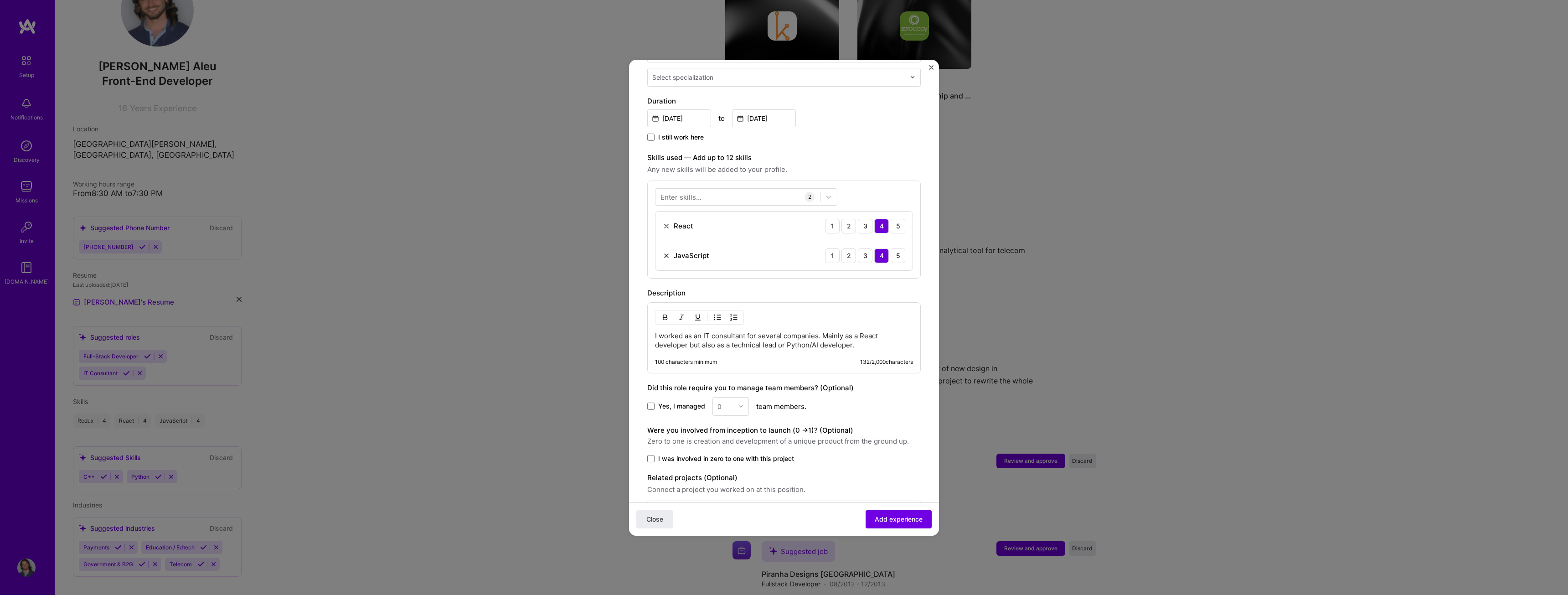
scroll to position [258, 0]
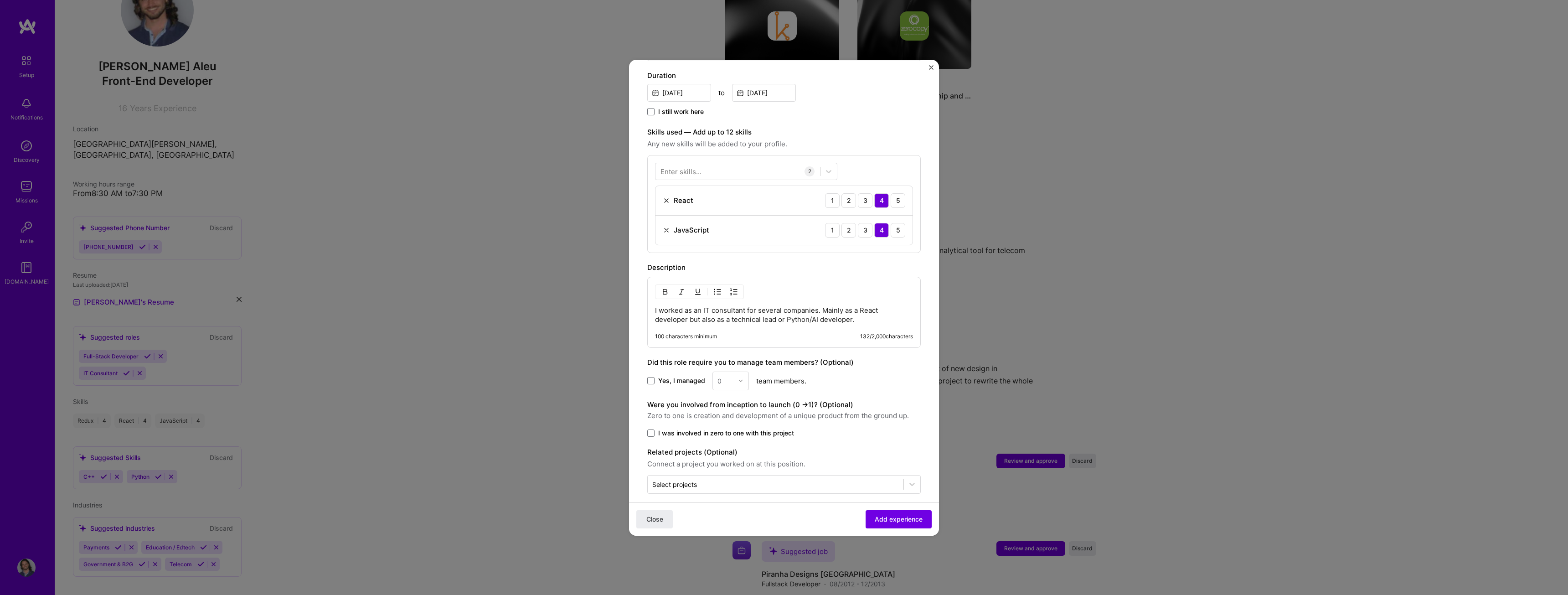
click at [675, 376] on span "Yes, I managed" at bounding box center [681, 380] width 47 height 9
click at [0, 0] on input "Yes, I managed" at bounding box center [0, 0] width 0 height 0
click at [743, 372] on div at bounding box center [743, 381] width 10 height 18
click at [730, 465] on div "5" at bounding box center [730, 473] width 31 height 17
click at [859, 373] on div "Yes, I managed option 5, selected. Select is focused ,type to refine list, pres…" at bounding box center [784, 381] width 274 height 19
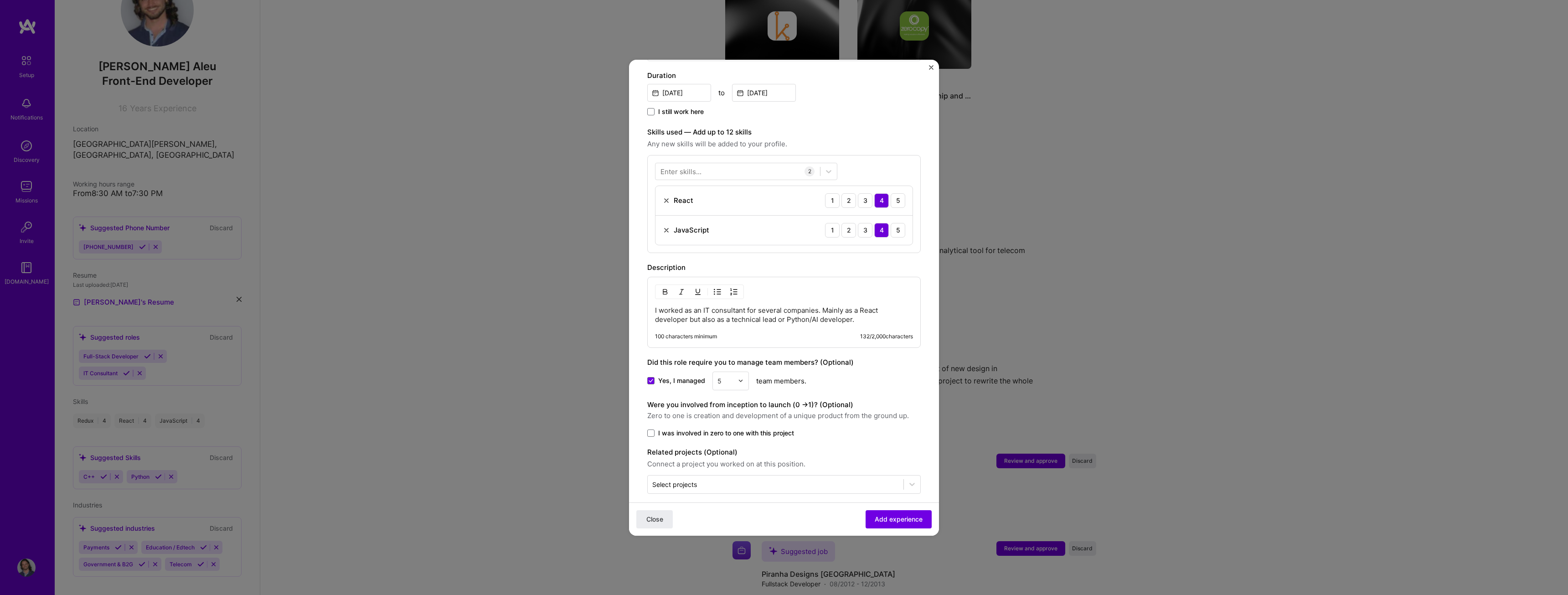
click at [734, 372] on div "5" at bounding box center [726, 381] width 25 height 18
click at [728, 467] on div "6" at bounding box center [730, 473] width 31 height 17
click at [886, 518] on span "Add experience" at bounding box center [898, 519] width 48 height 9
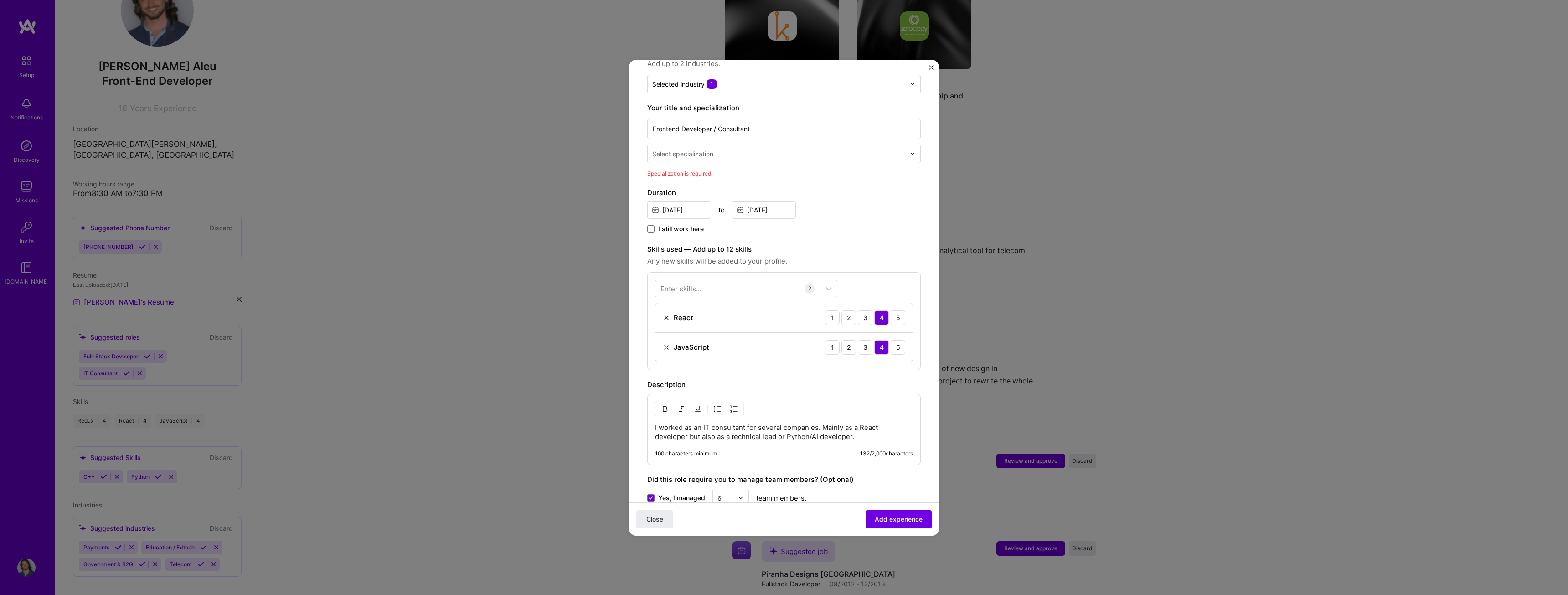
scroll to position [7, 0]
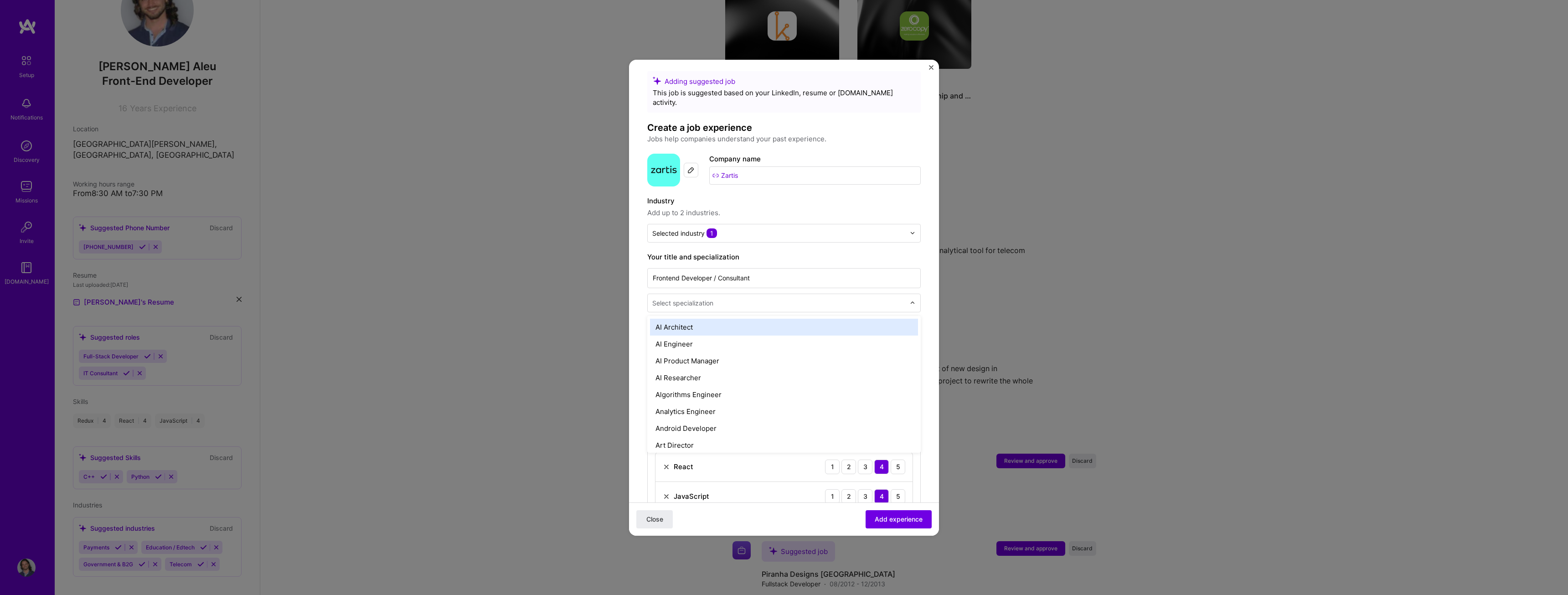
click at [806, 300] on div "Select specialization" at bounding box center [778, 303] width 262 height 18
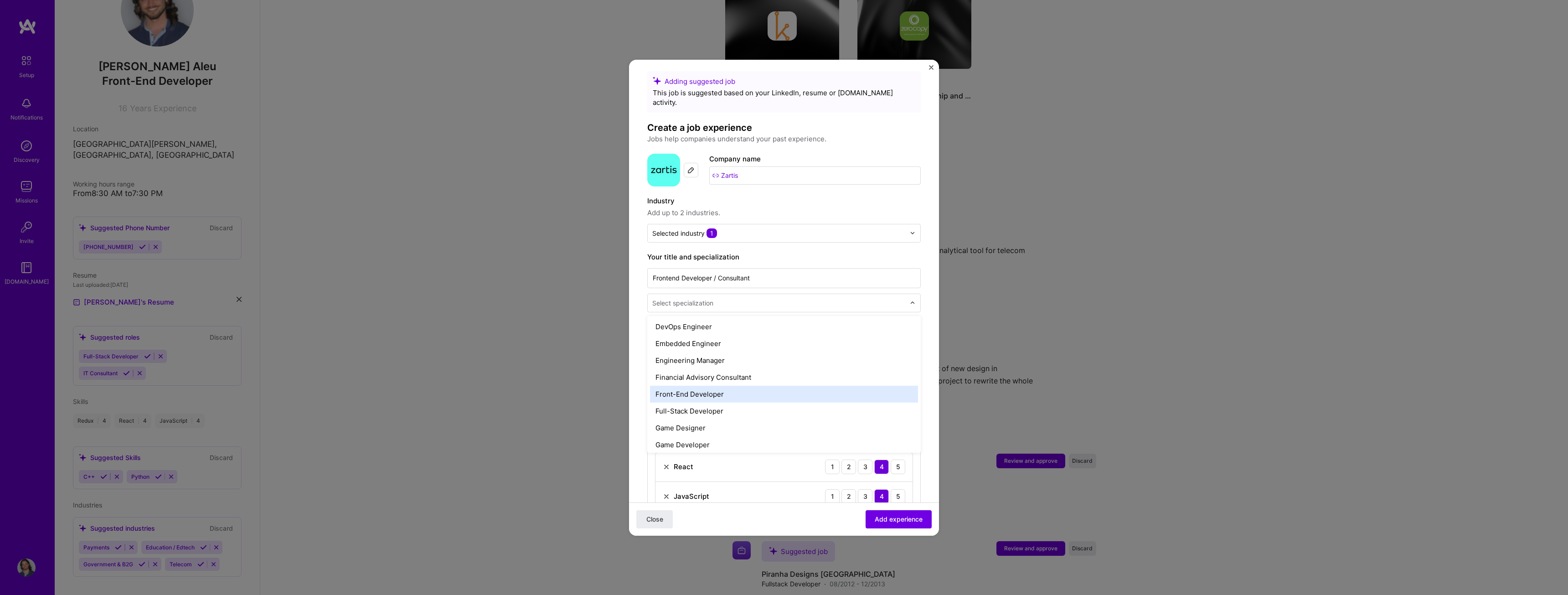
click at [725, 386] on div "Front-End Developer" at bounding box center [784, 394] width 268 height 17
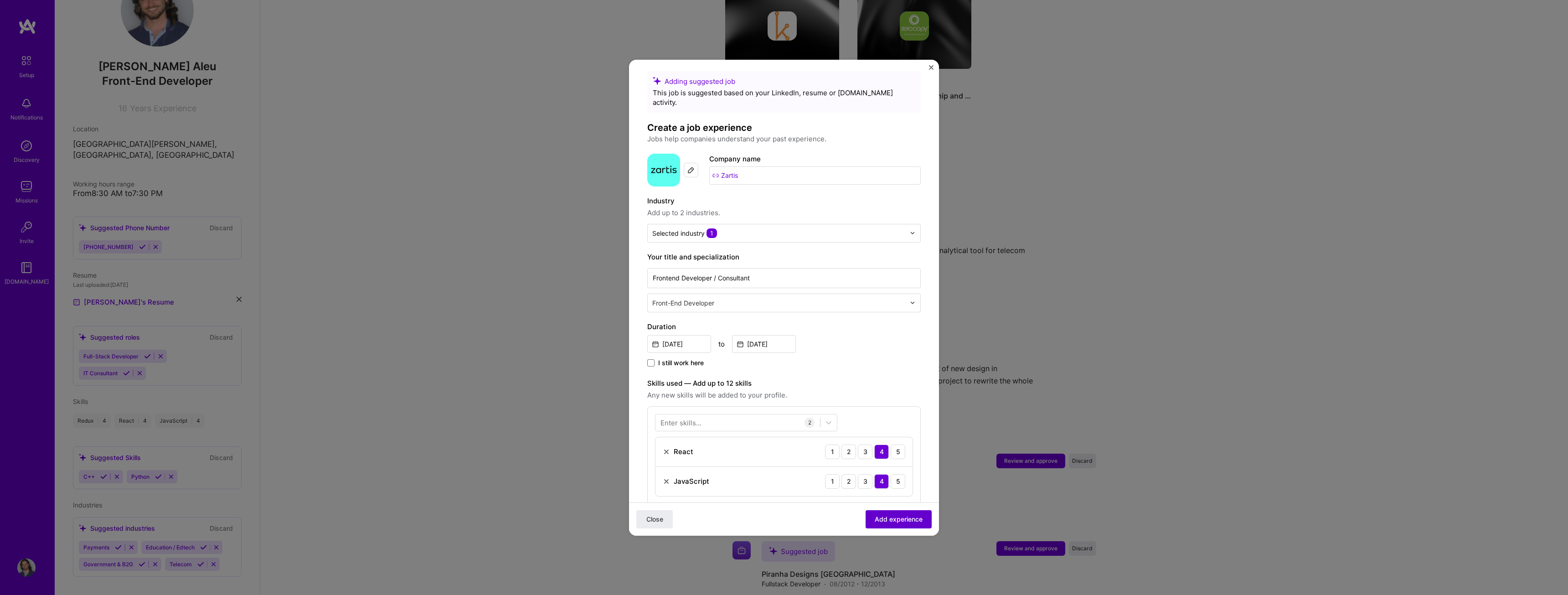
click at [879, 521] on span "Add experience" at bounding box center [898, 519] width 48 height 9
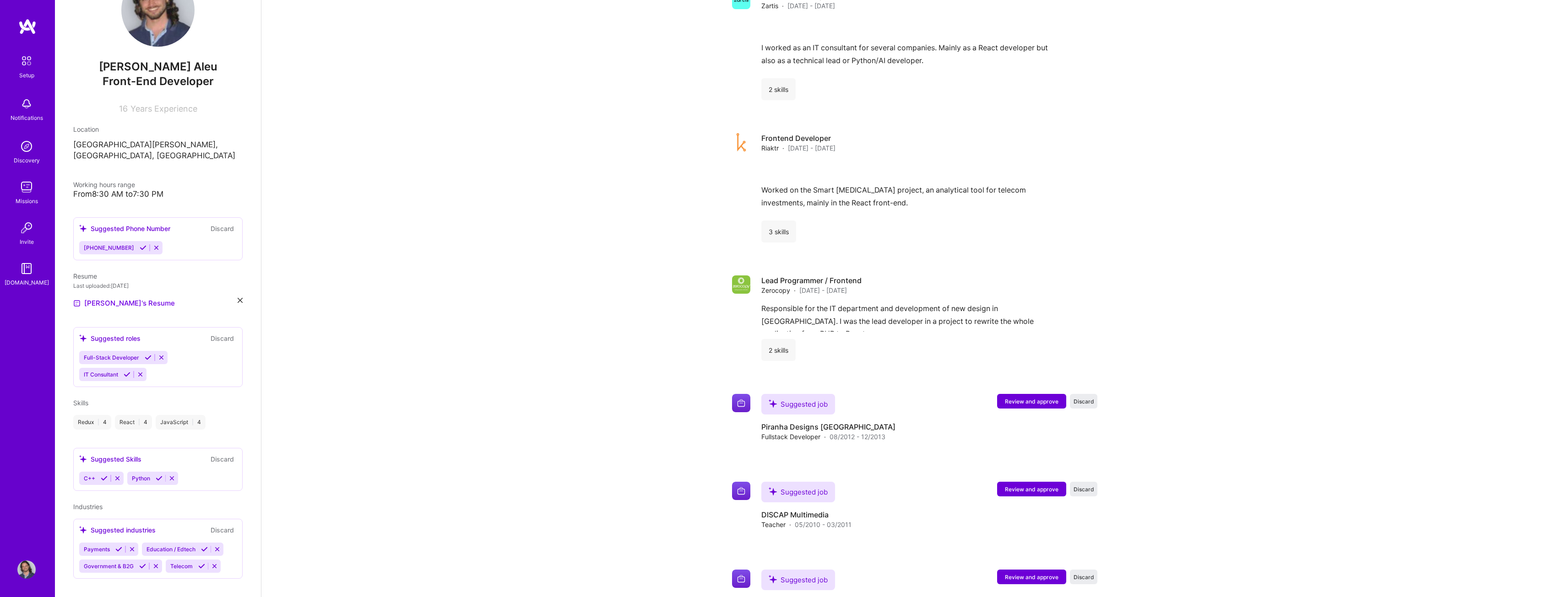
scroll to position [0, 0]
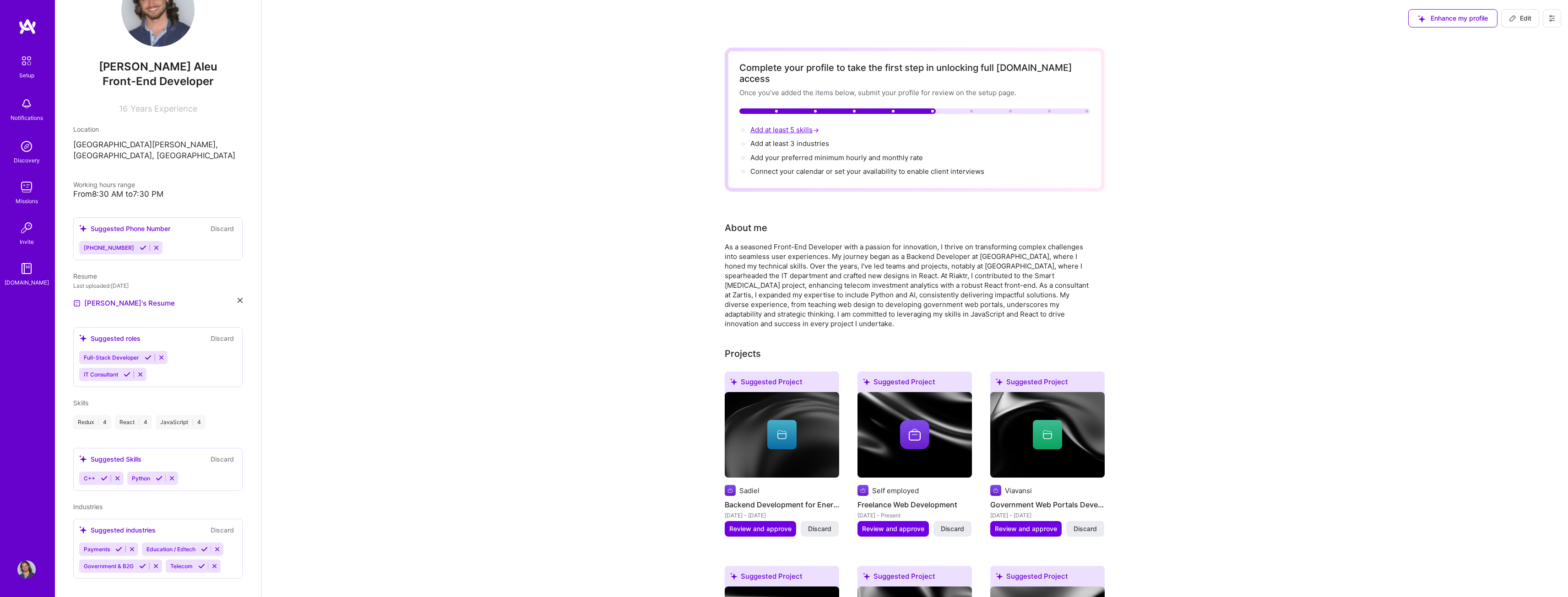
click at [765, 125] on span "Add at least 5 skills →" at bounding box center [785, 129] width 71 height 8
select select "US"
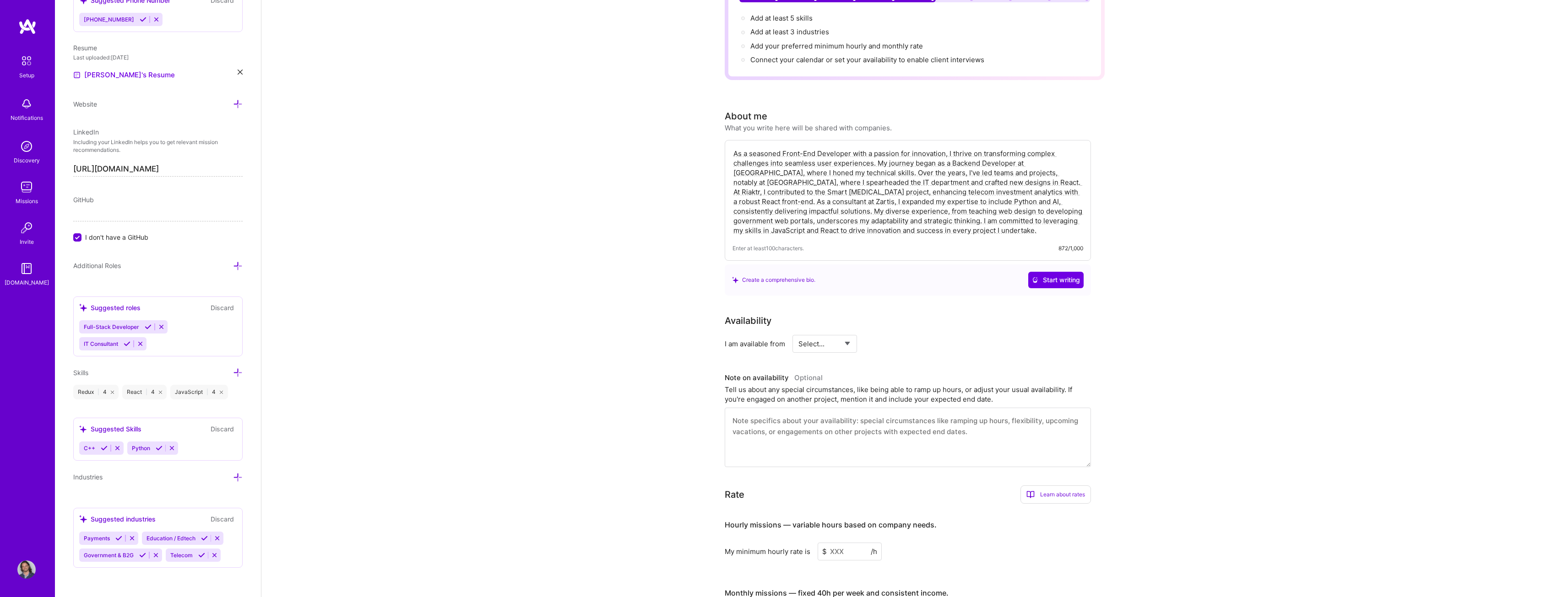
scroll to position [320, 0]
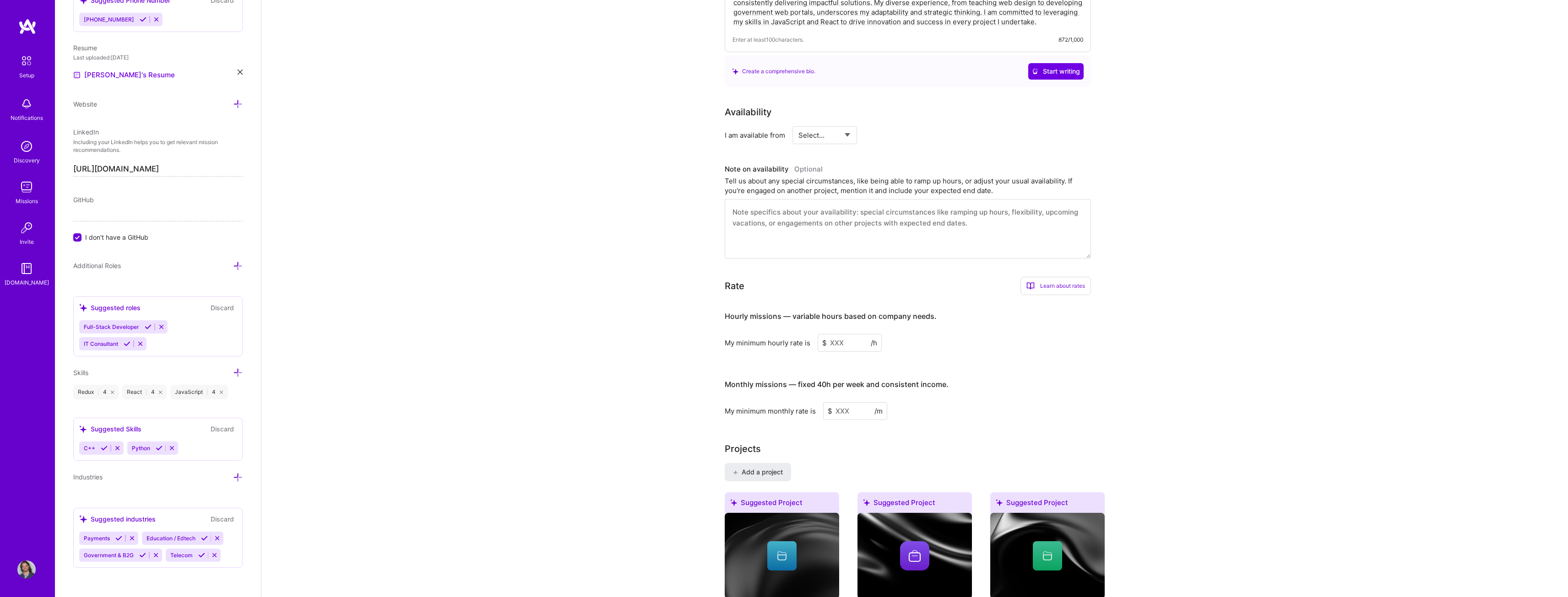
click at [843, 334] on input at bounding box center [850, 343] width 64 height 18
click at [852, 405] on input at bounding box center [855, 412] width 64 height 18
click at [848, 334] on input at bounding box center [850, 343] width 64 height 18
click at [842, 403] on input "20000" at bounding box center [855, 412] width 64 height 18
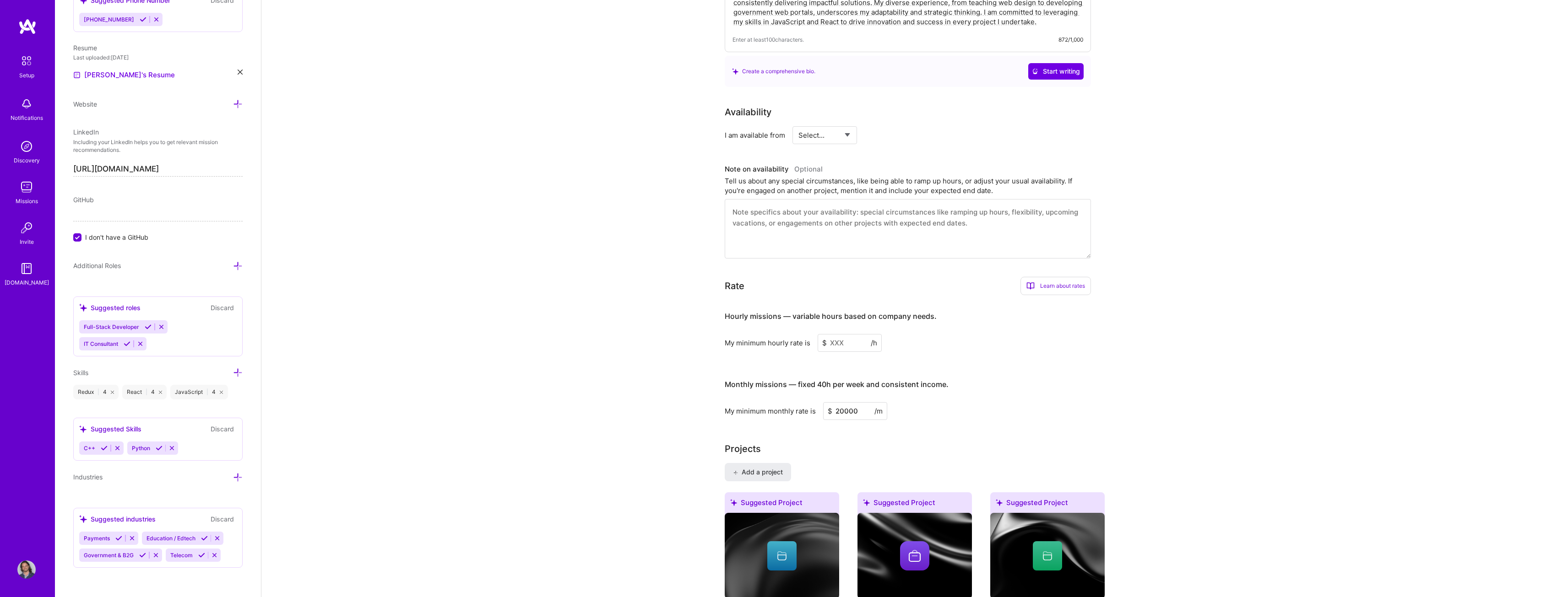
click at [842, 403] on input "20000" at bounding box center [855, 412] width 64 height 18
type input "15000"
click at [850, 334] on input at bounding box center [850, 343] width 64 height 18
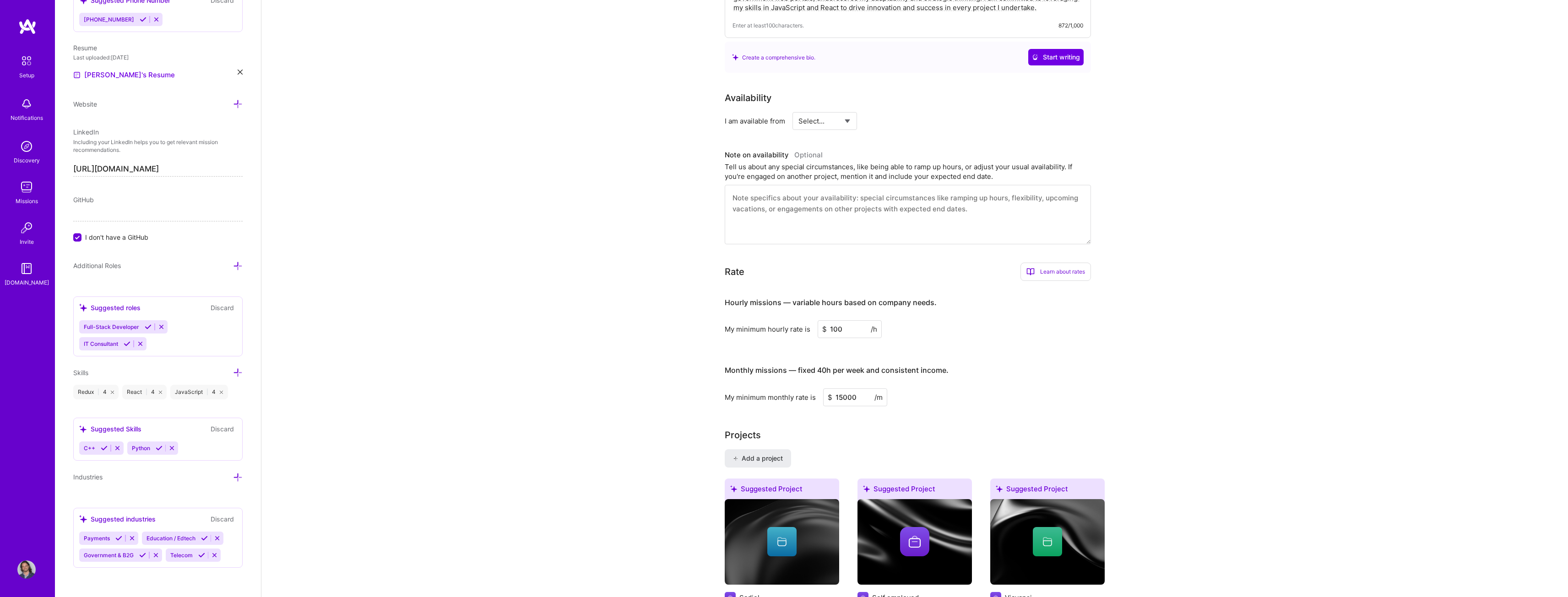
type input "100"
click at [851, 320] on input "100" at bounding box center [850, 329] width 64 height 18
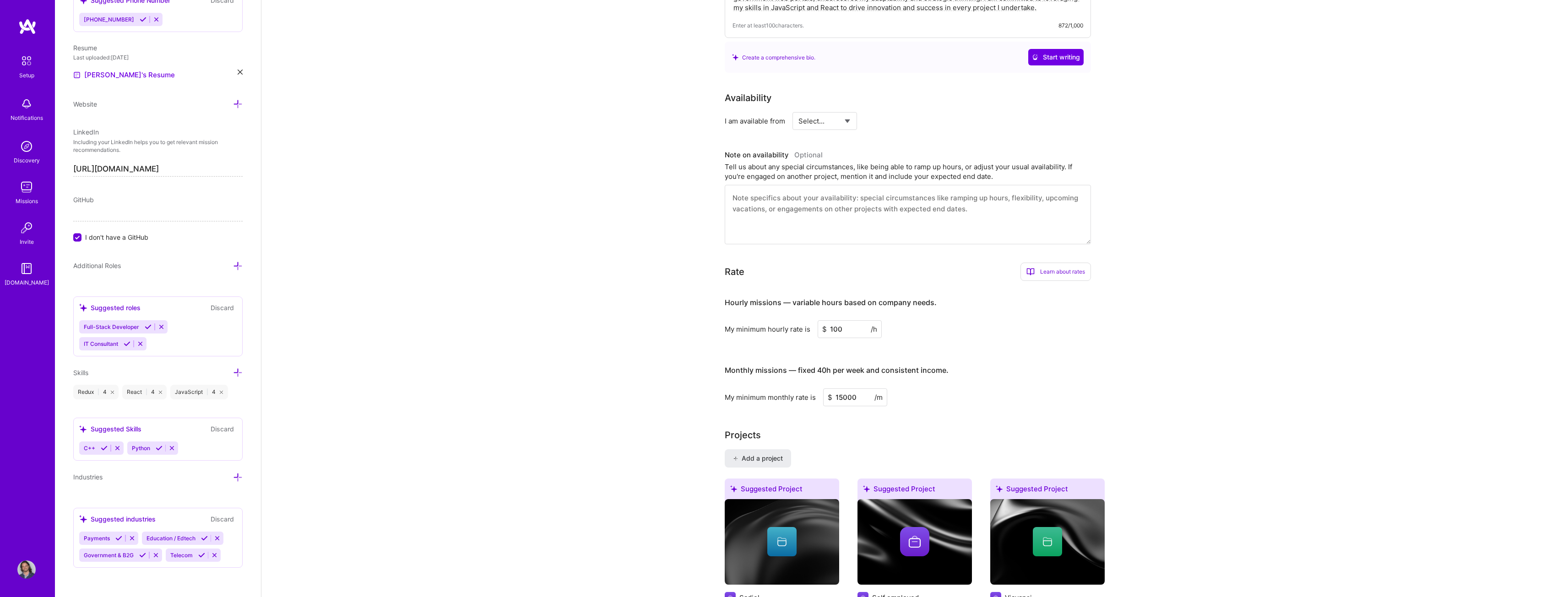
click at [850, 389] on input "15000" at bounding box center [855, 398] width 64 height 18
click at [842, 389] on input "15000" at bounding box center [855, 398] width 64 height 18
click at [834, 320] on input "100" at bounding box center [850, 329] width 64 height 18
click at [837, 389] on input "15000" at bounding box center [855, 398] width 64 height 18
type input "12000"
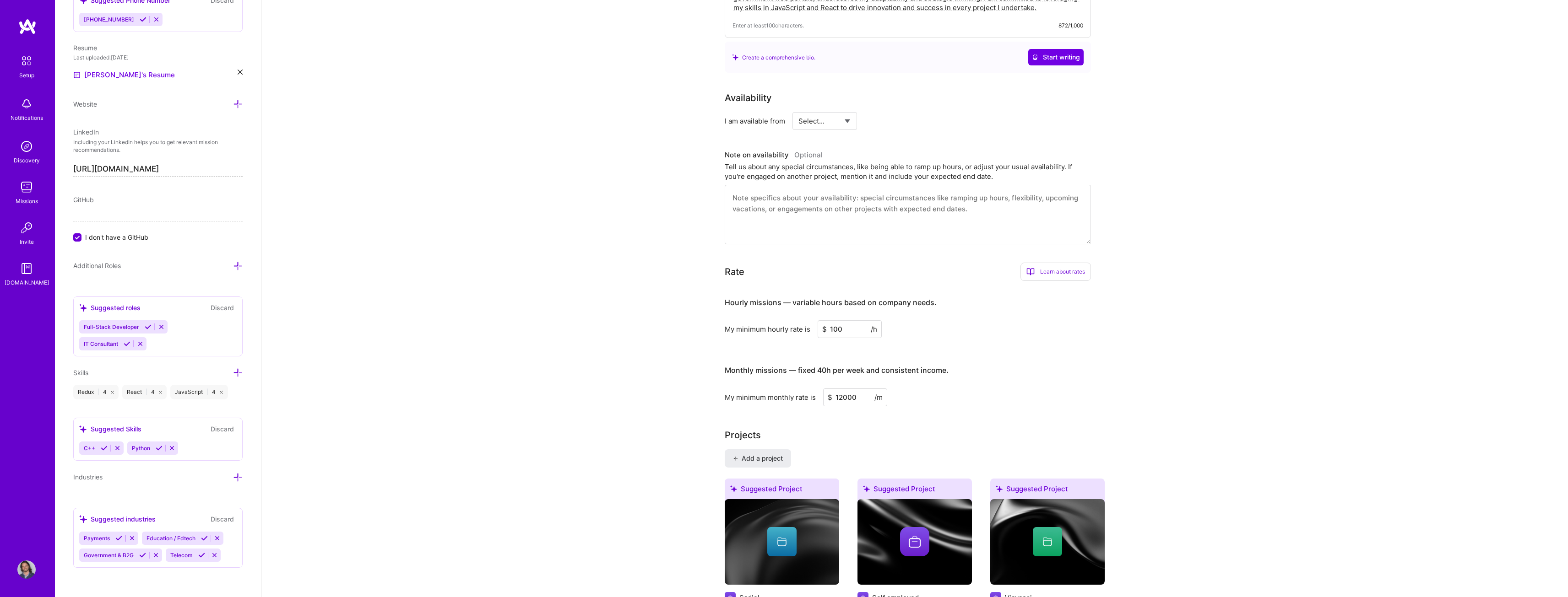
drag, startPoint x: 1190, startPoint y: 310, endPoint x: 1199, endPoint y: 307, distance: 9.5
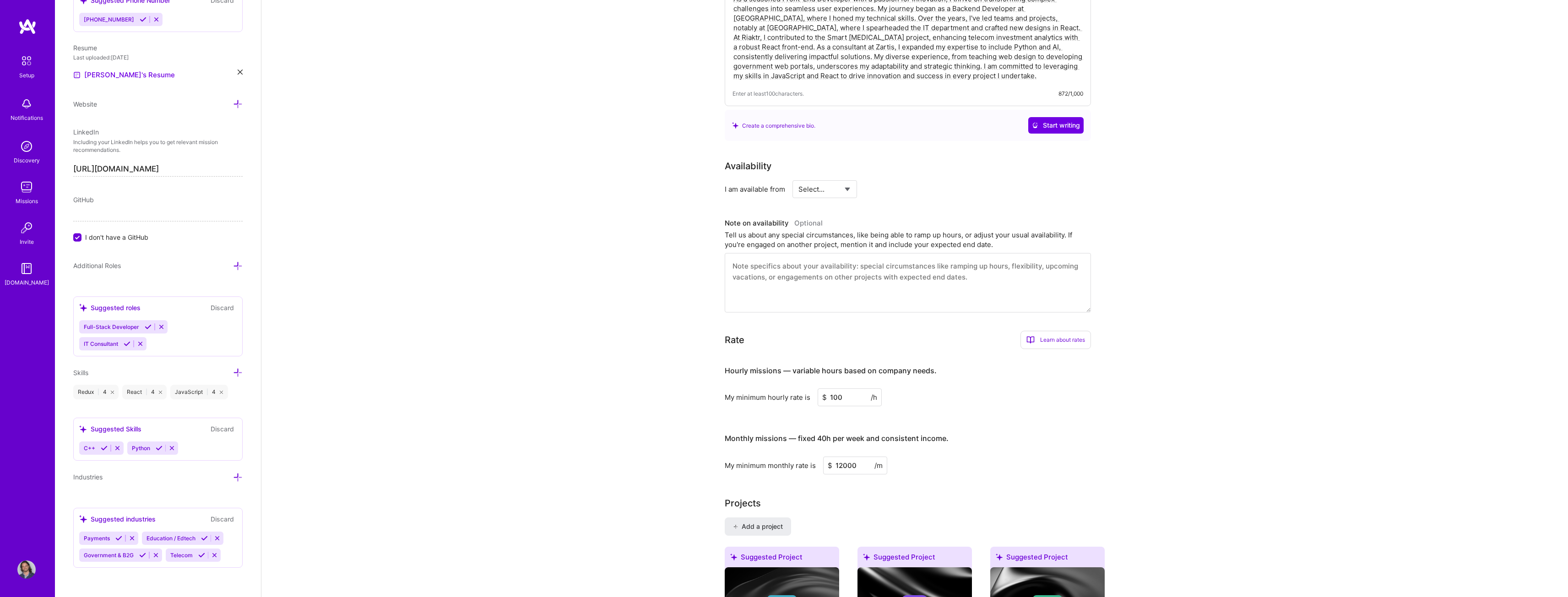
scroll to position [147, 0]
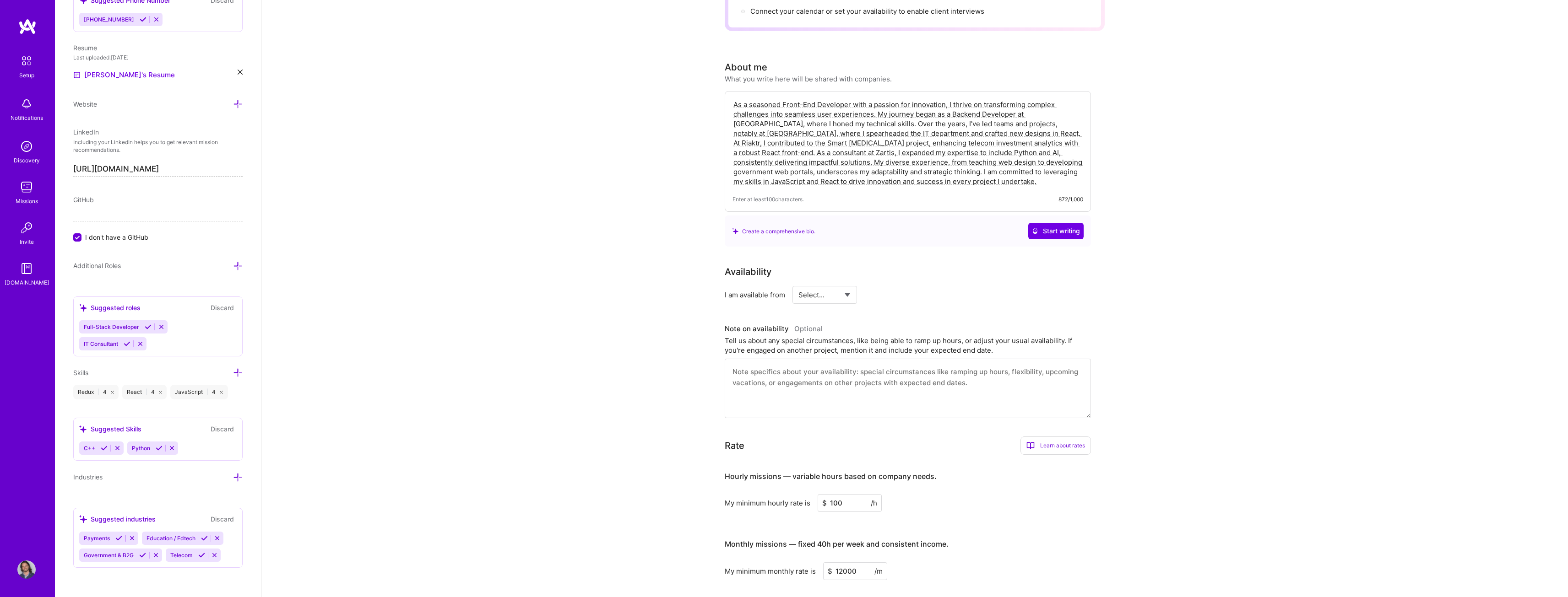
click at [844, 283] on select "Select... Right Now Future Date Not Available" at bounding box center [825, 294] width 52 height 23
select select "Right Now"
click at [799, 283] on select "Select... Right Now Future Date Not Available" at bounding box center [825, 294] width 52 height 23
click at [899, 286] on input at bounding box center [908, 295] width 55 height 18
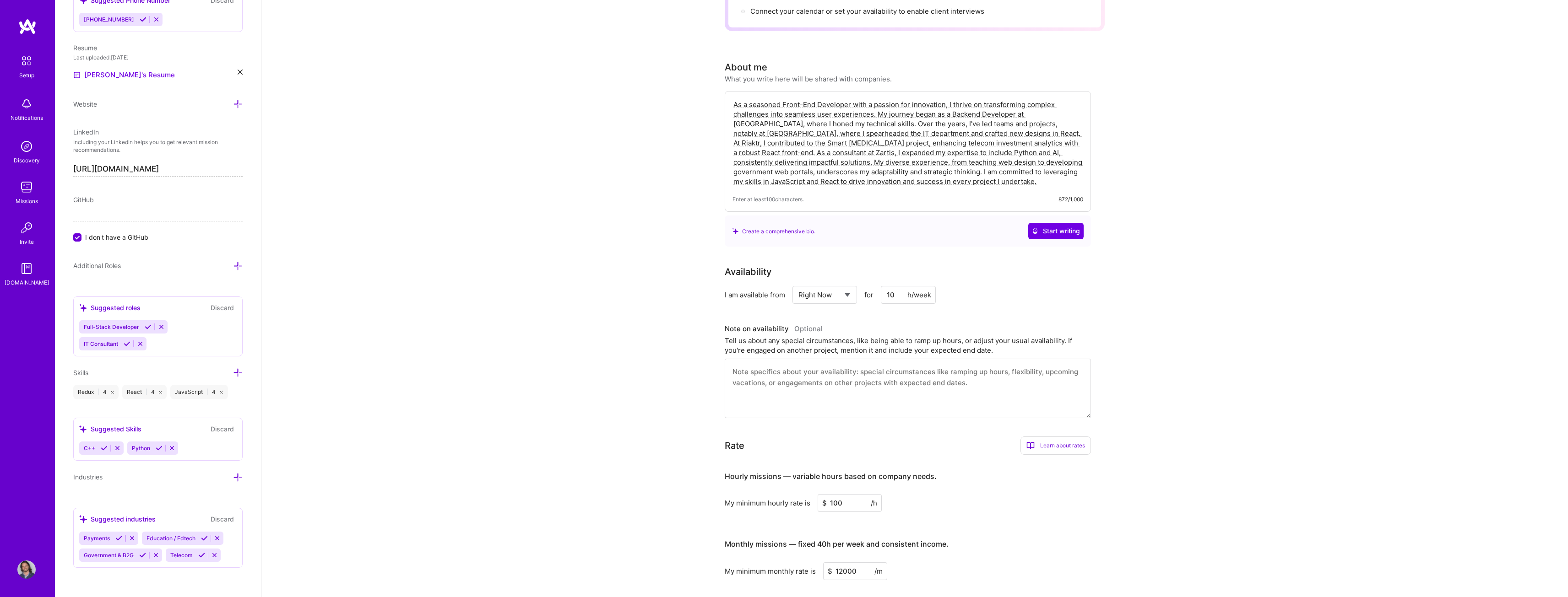
click at [895, 286] on input "10" at bounding box center [908, 295] width 55 height 18
type input "1"
click at [892, 286] on input "24" at bounding box center [908, 295] width 55 height 18
type input "12"
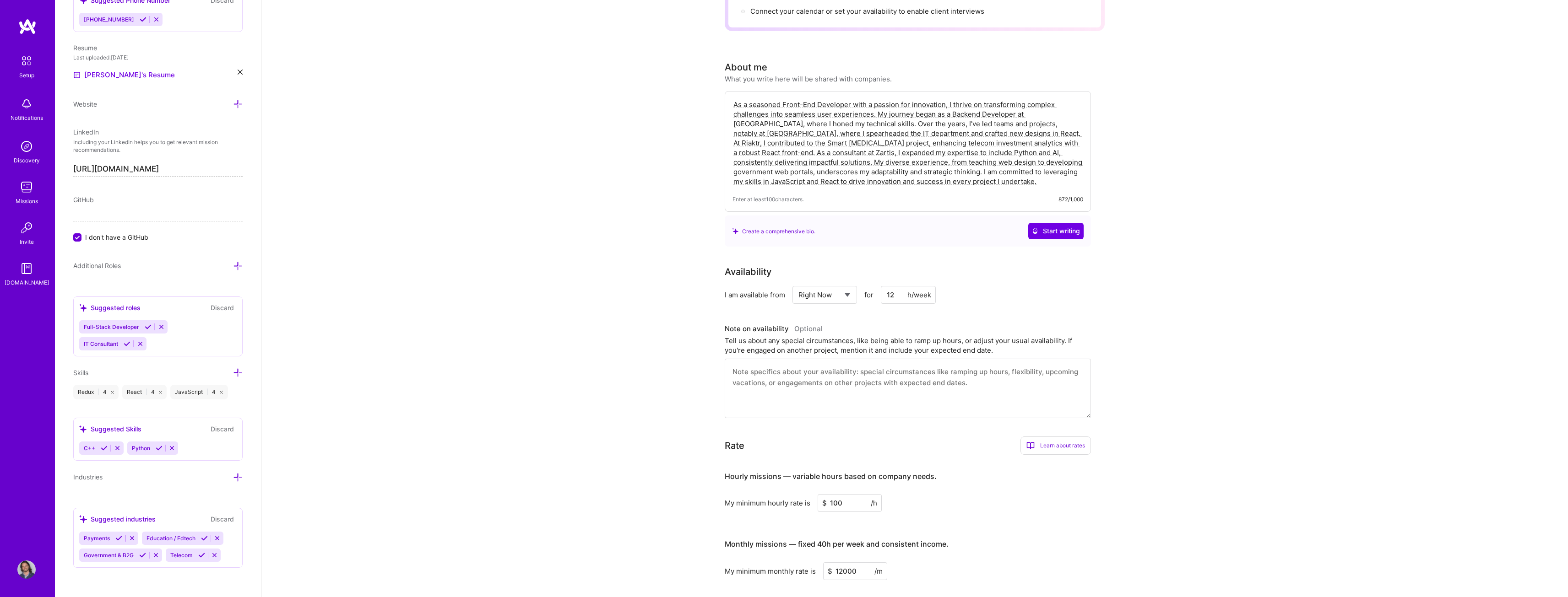
click at [932, 375] on textarea at bounding box center [908, 388] width 366 height 59
click at [804, 364] on textarea "I will be fully available in a couple of months." at bounding box center [908, 388] width 366 height 59
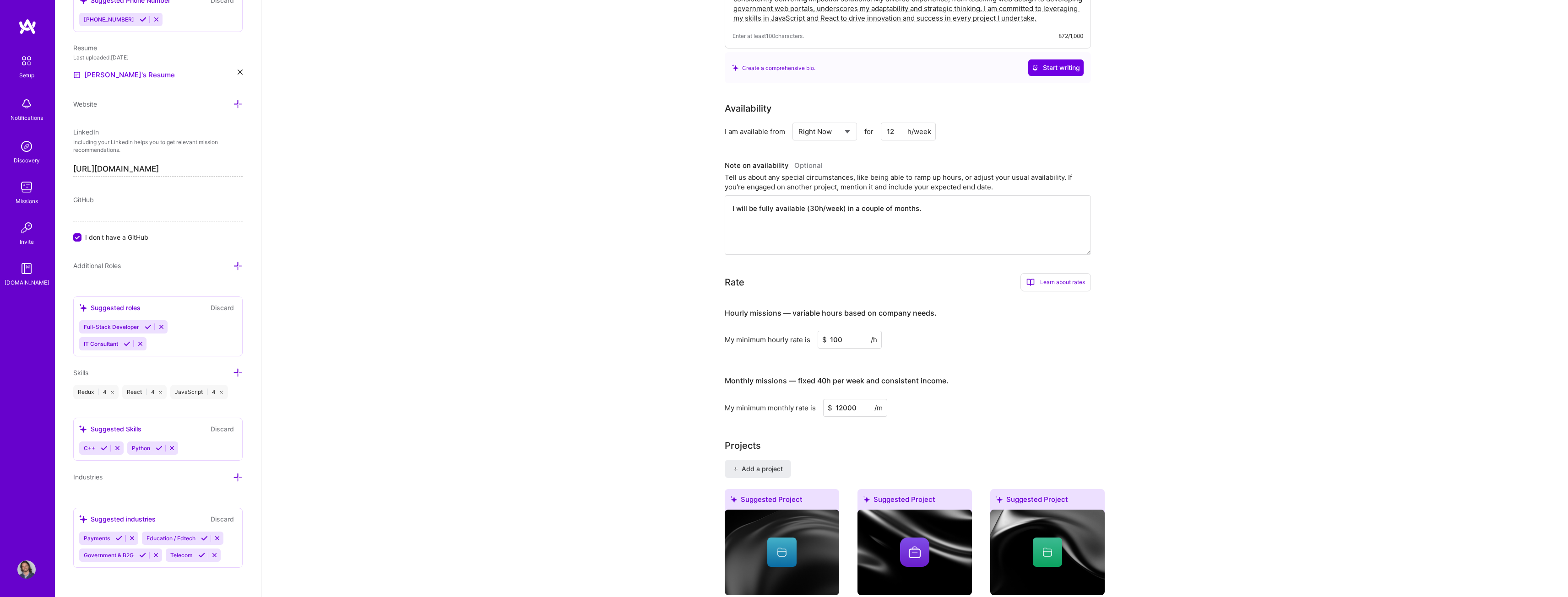
scroll to position [329, 0]
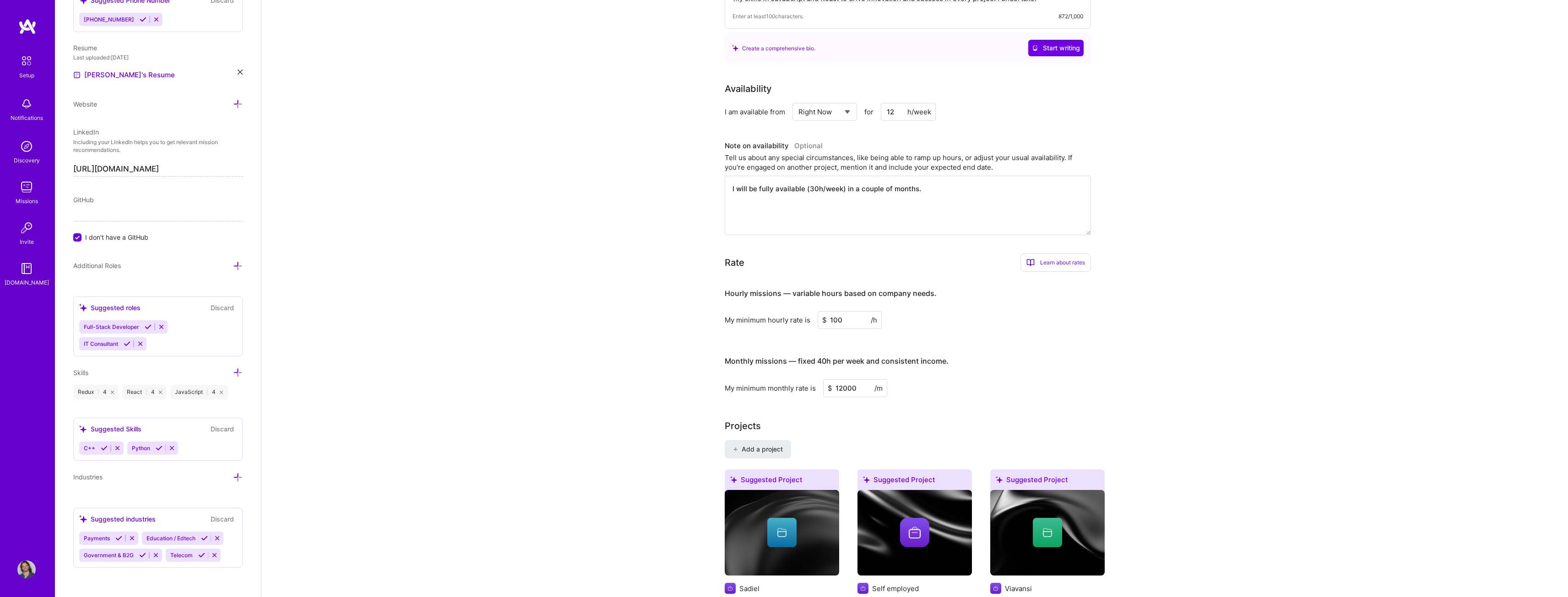
click at [811, 181] on textarea "I will be fully available (30h/week) in a couple of months." at bounding box center [908, 205] width 366 height 59
type textarea "I will be fully available (40h/week) in a couple of months."
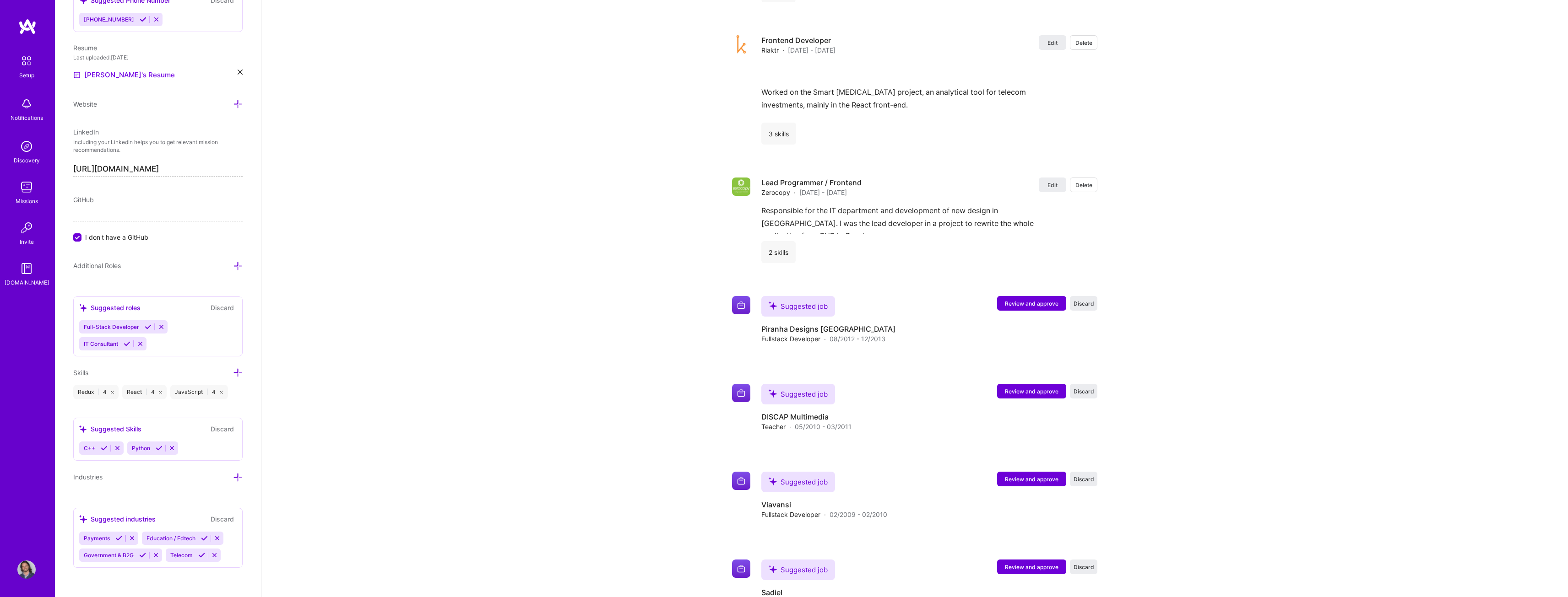
scroll to position [0, 0]
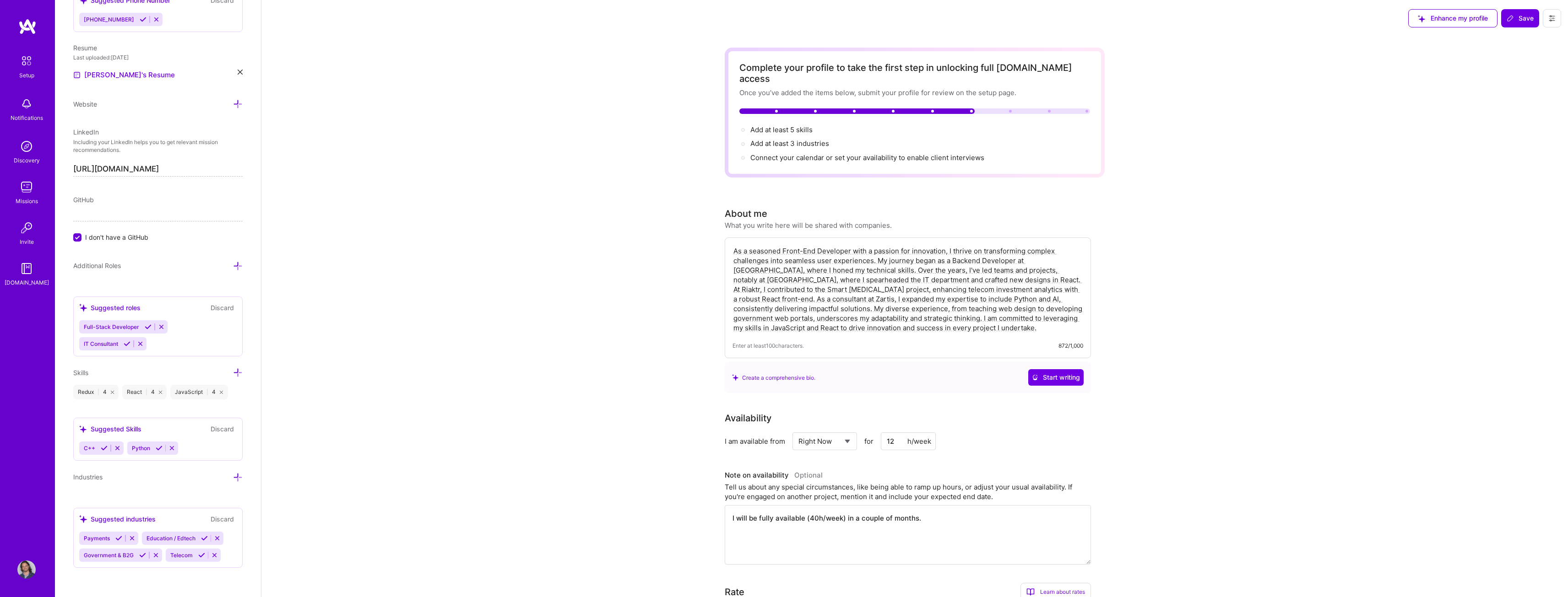
click at [792, 125] on span "Add at least 5 skills →" at bounding box center [785, 129] width 71 height 8
click at [783, 125] on span "Add at least 5 skills →" at bounding box center [785, 129] width 71 height 8
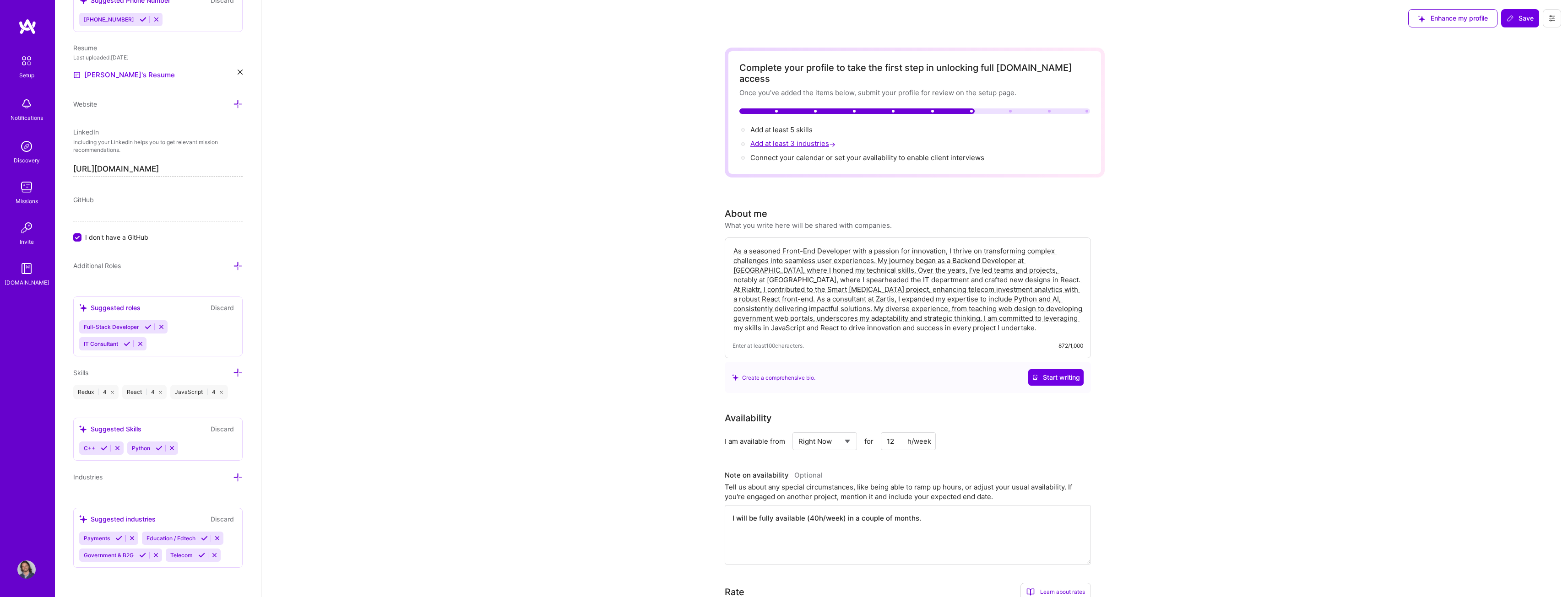
click at [760, 139] on span "Add at least 3 industries →" at bounding box center [794, 143] width 87 height 8
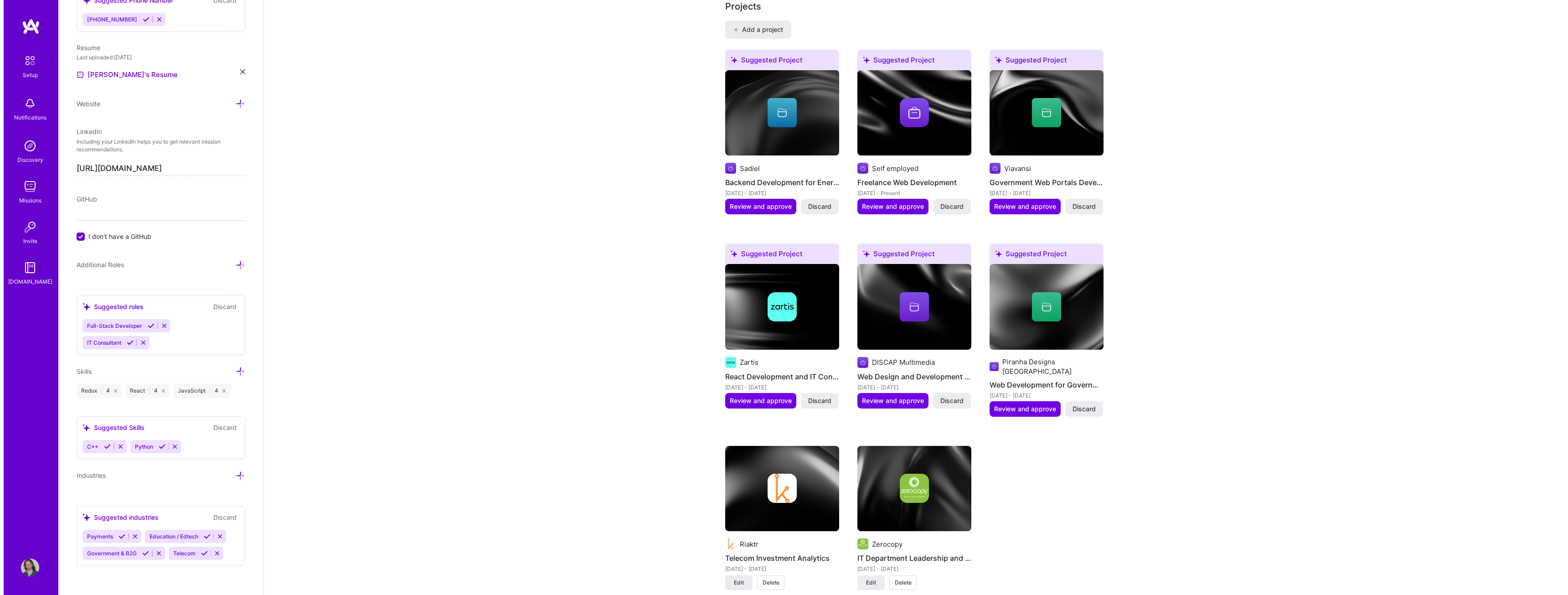
scroll to position [1003, 0]
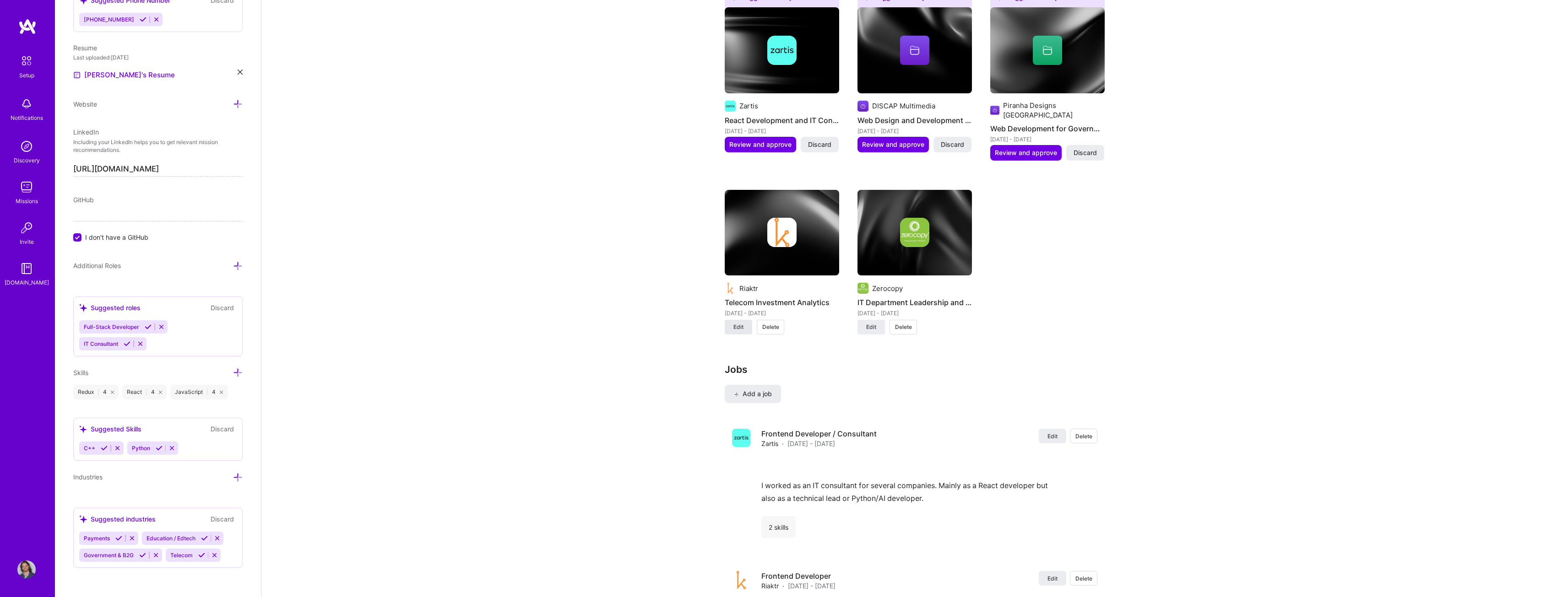
click at [736, 323] on span "Edit" at bounding box center [739, 327] width 10 height 8
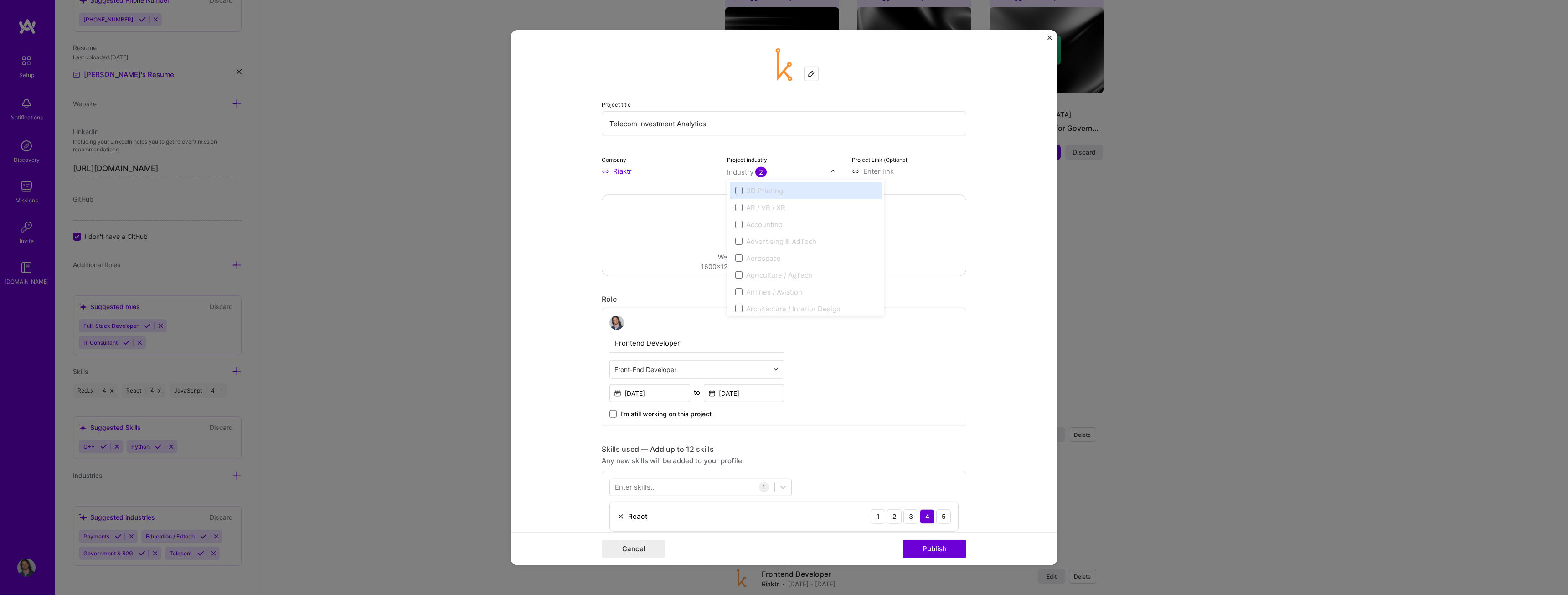
click at [808, 169] on input "text" at bounding box center [778, 172] width 104 height 10
click at [751, 210] on div "AR / VR / XR" at bounding box center [766, 208] width 39 height 10
click at [730, 207] on div "AR / VR / XR" at bounding box center [806, 207] width 152 height 17
click at [736, 206] on span at bounding box center [739, 208] width 7 height 7
click at [964, 150] on form "Project title Telecom Investment Analytics Company Riaktr Project industry opti…" at bounding box center [784, 298] width 547 height 536
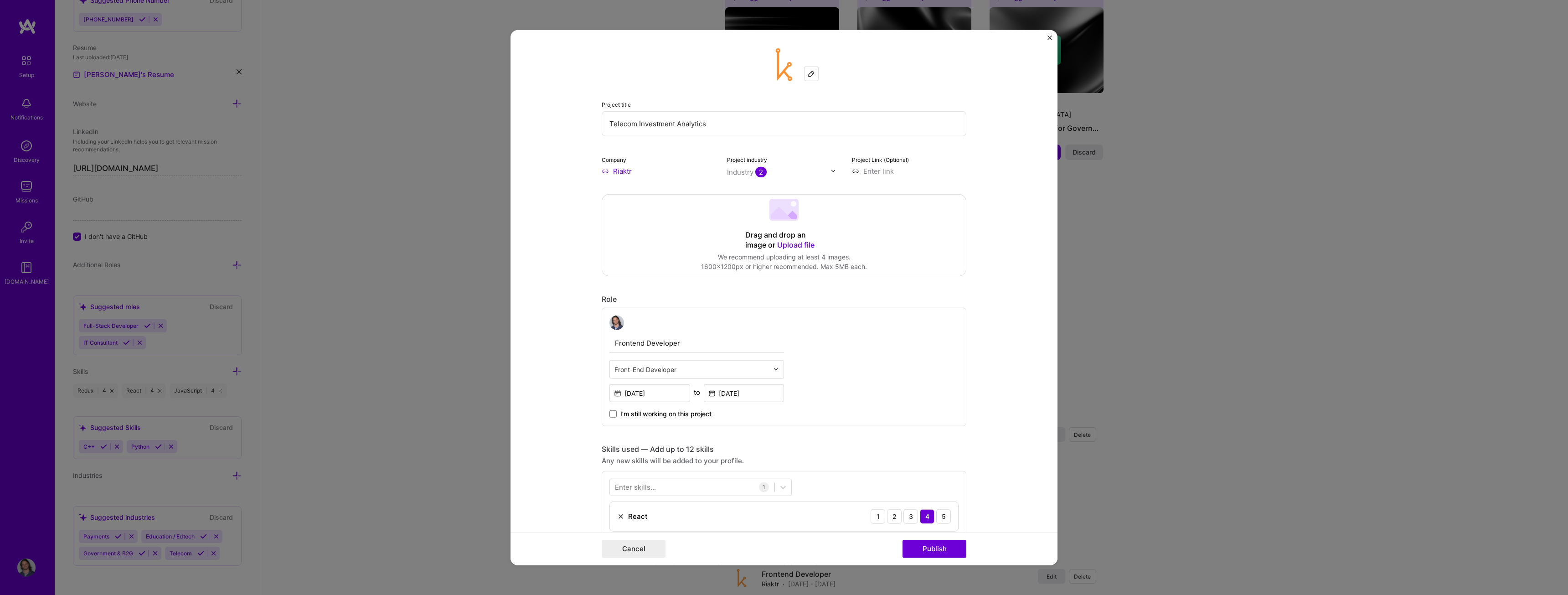
click at [739, 172] on div "Industry 2" at bounding box center [746, 172] width 40 height 10
click at [737, 271] on icon at bounding box center [739, 272] width 3 height 3
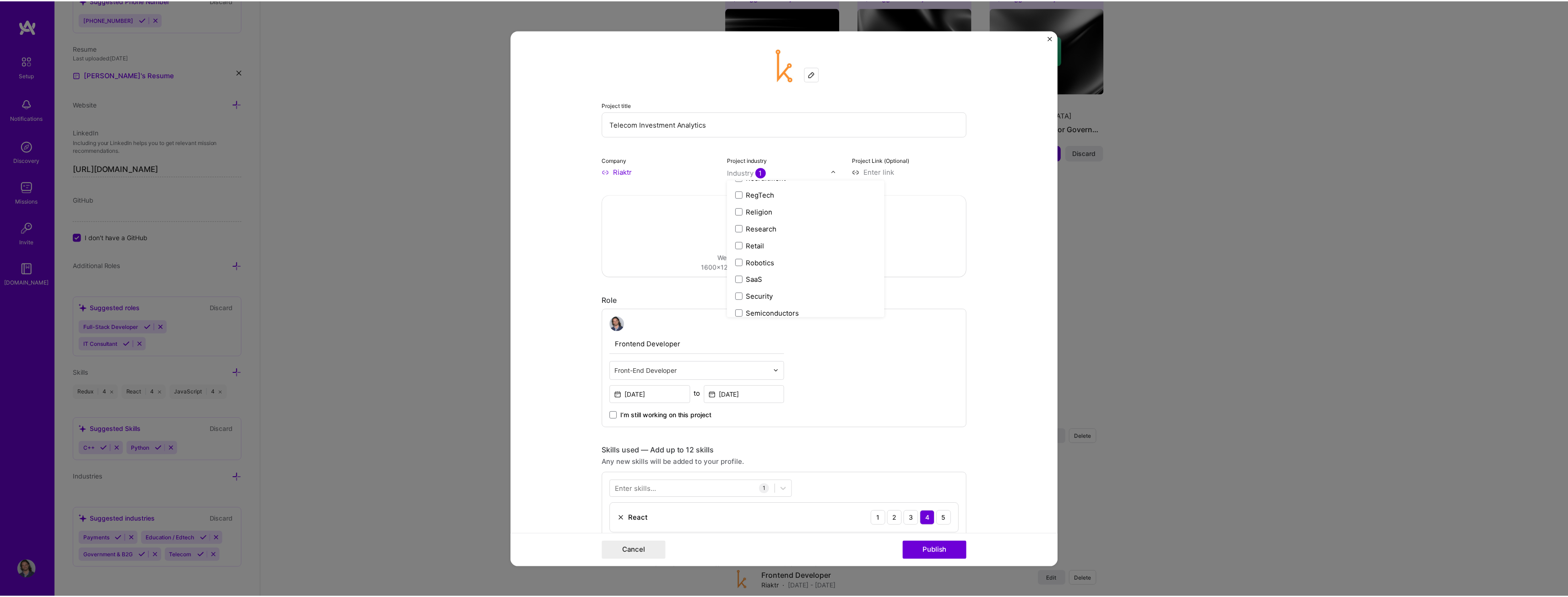
scroll to position [1900, 0]
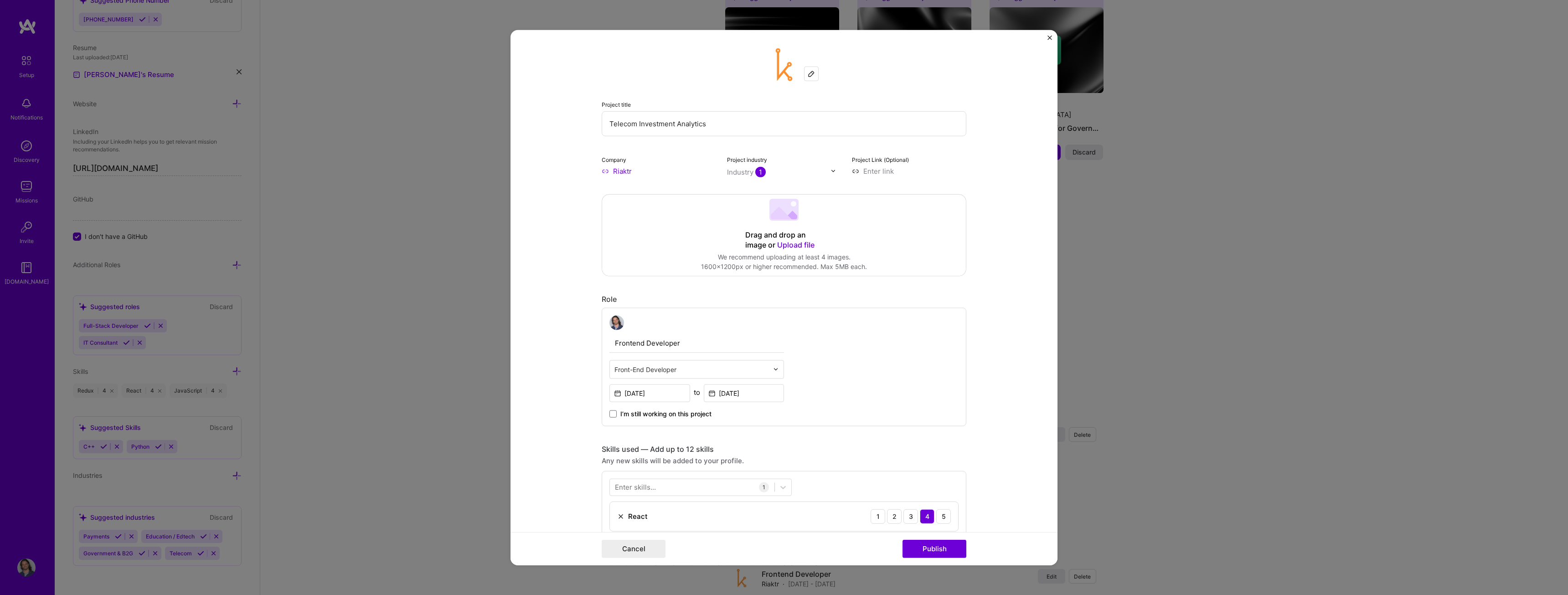
click at [998, 176] on form "Project title Telecom Investment Analytics Company Riaktr Project industry Indu…" at bounding box center [784, 298] width 547 height 536
click at [930, 550] on button "Publish" at bounding box center [934, 549] width 64 height 18
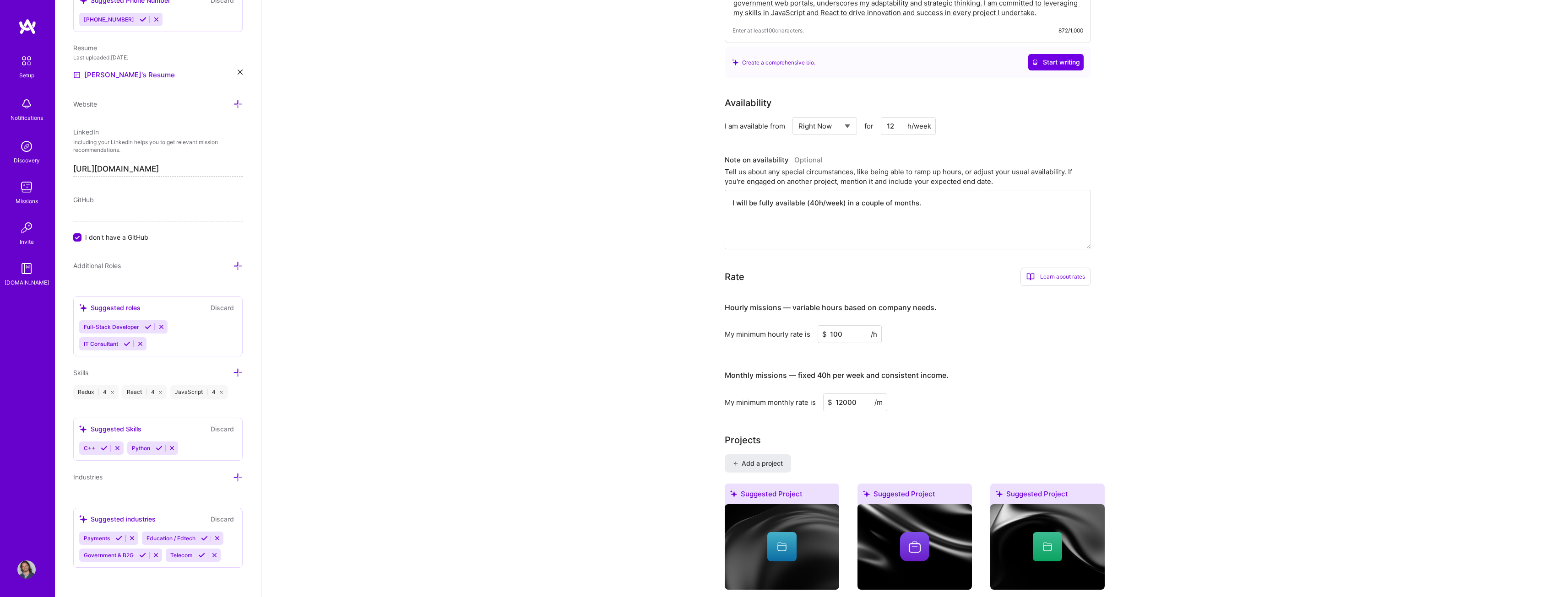
scroll to position [0, 0]
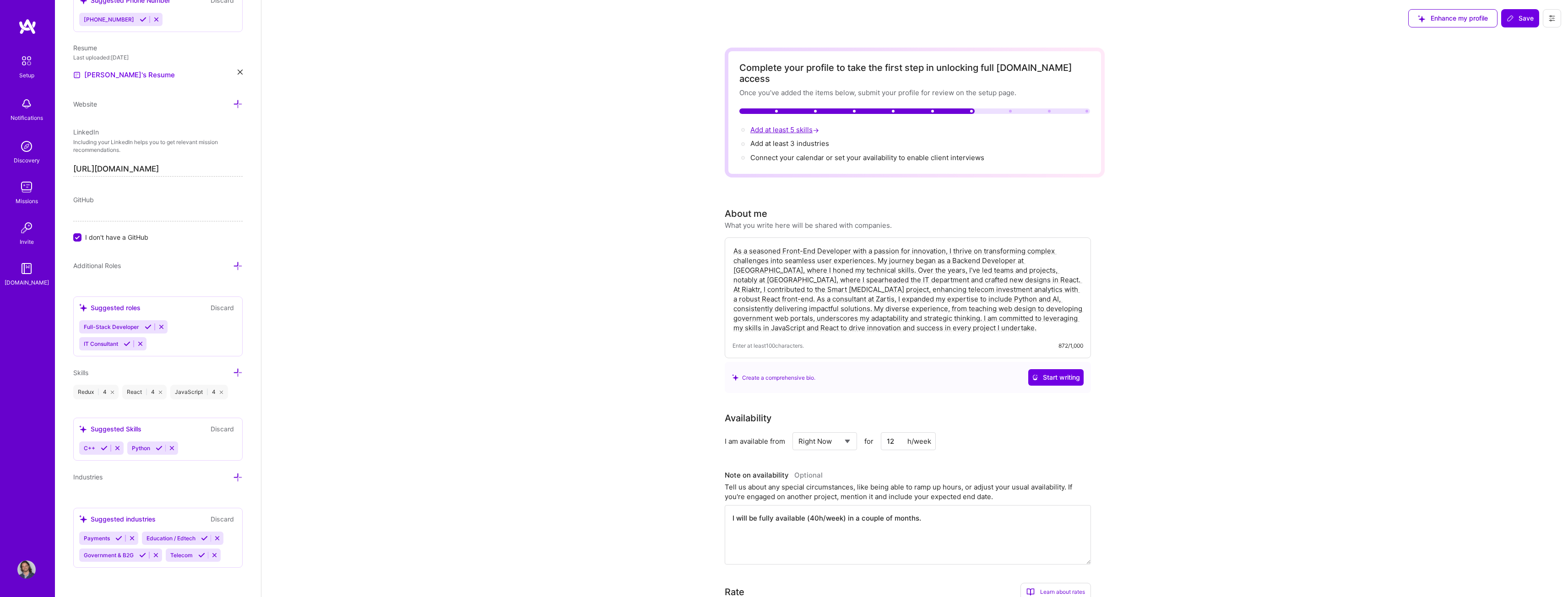
click at [774, 125] on span "Add at least 5 skills →" at bounding box center [785, 129] width 71 height 8
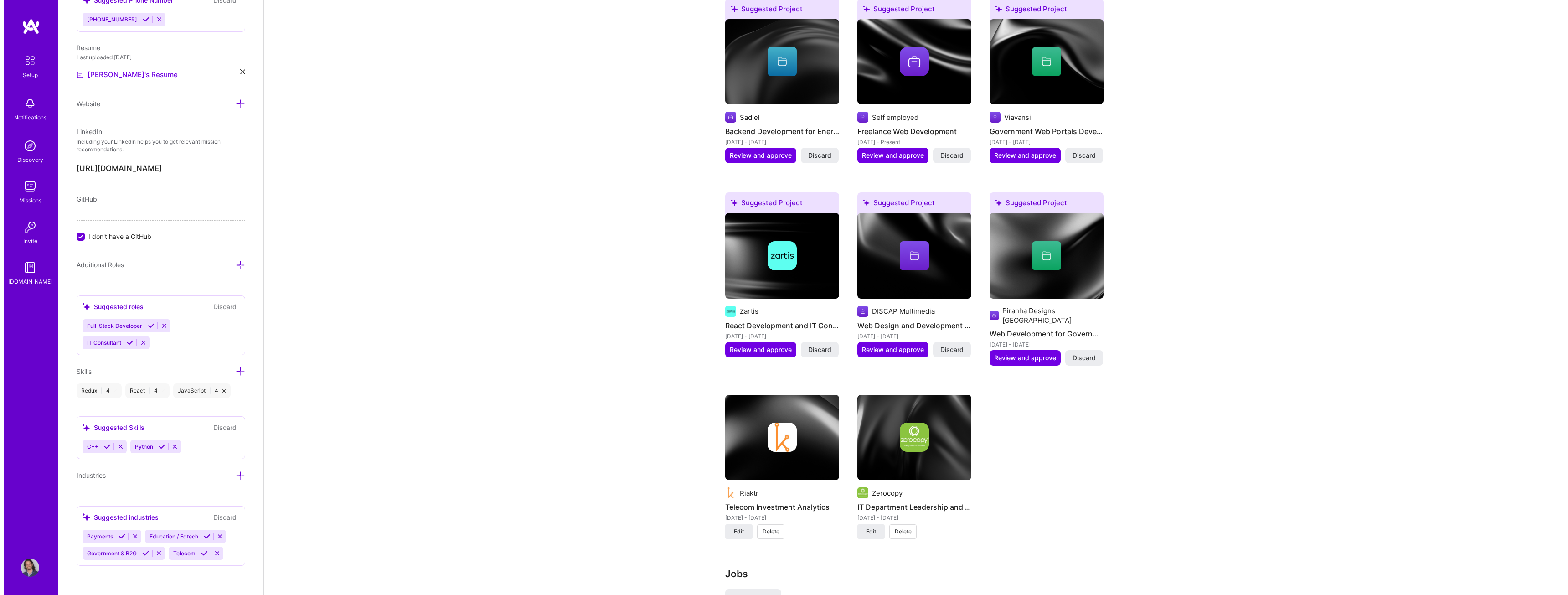
scroll to position [1003, 0]
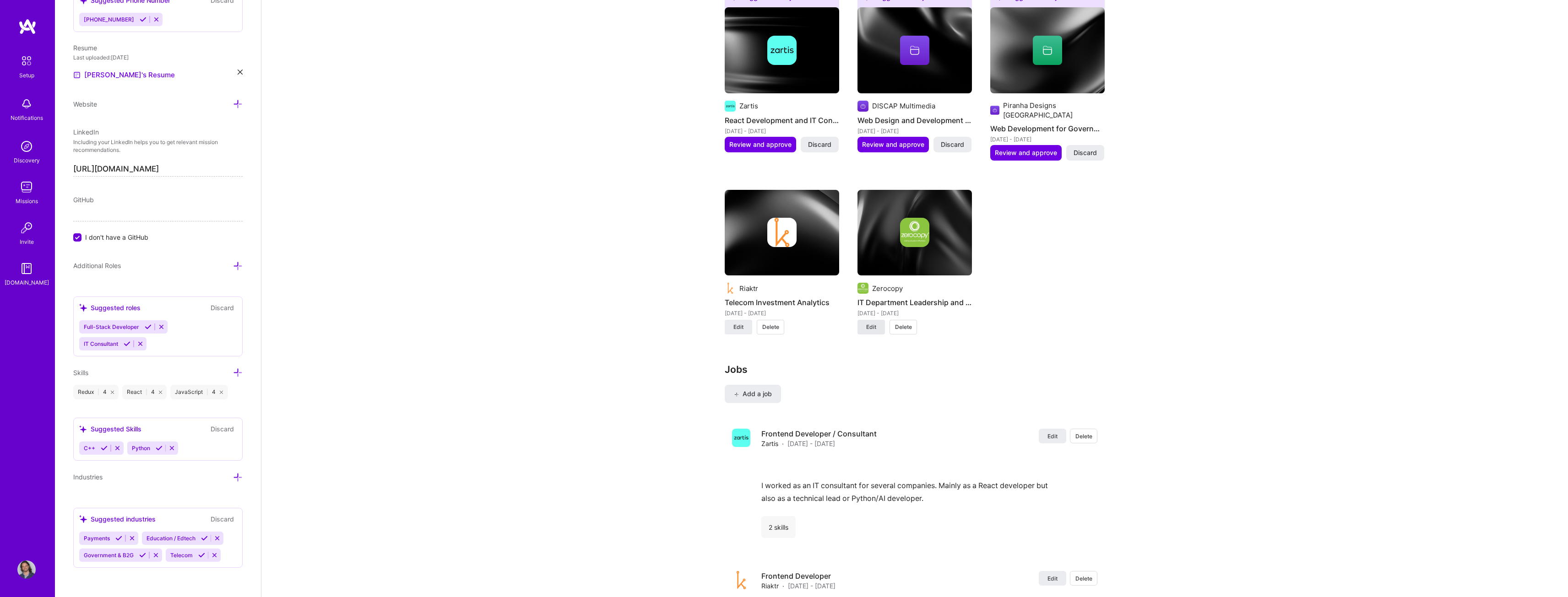
click at [871, 323] on span "Edit" at bounding box center [871, 327] width 10 height 8
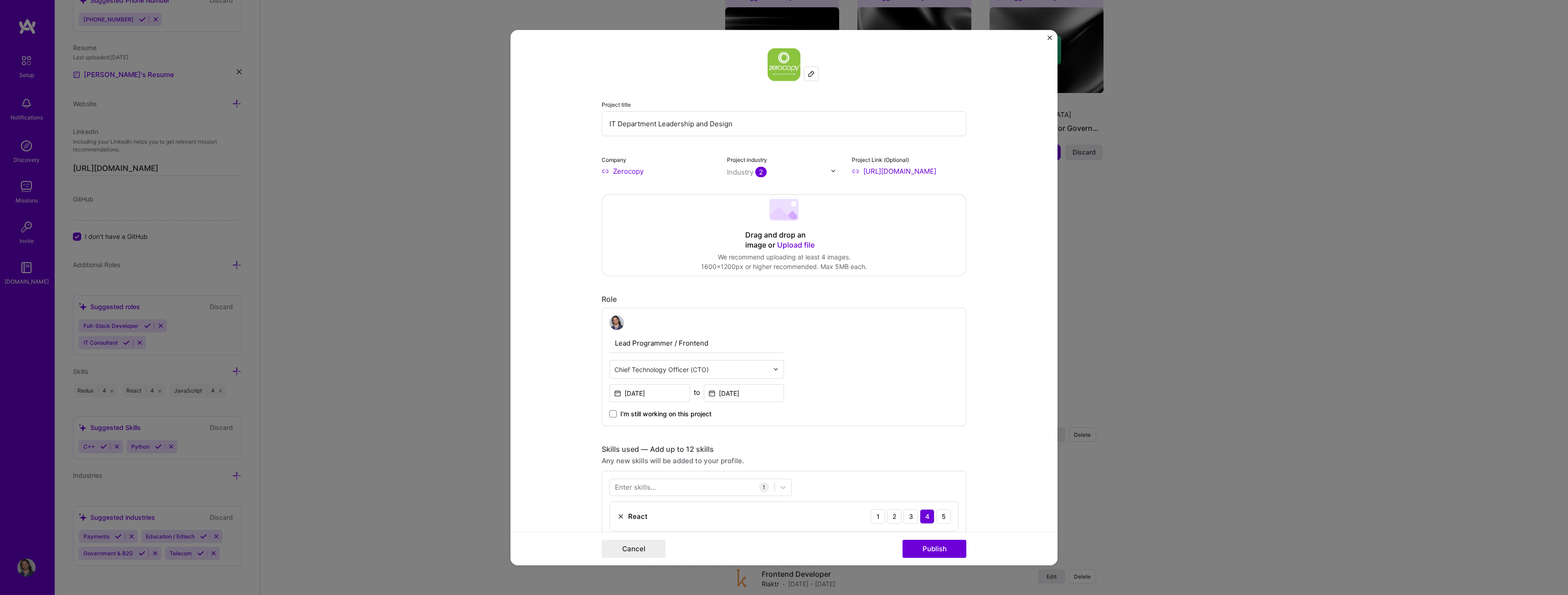
scroll to position [319, 0]
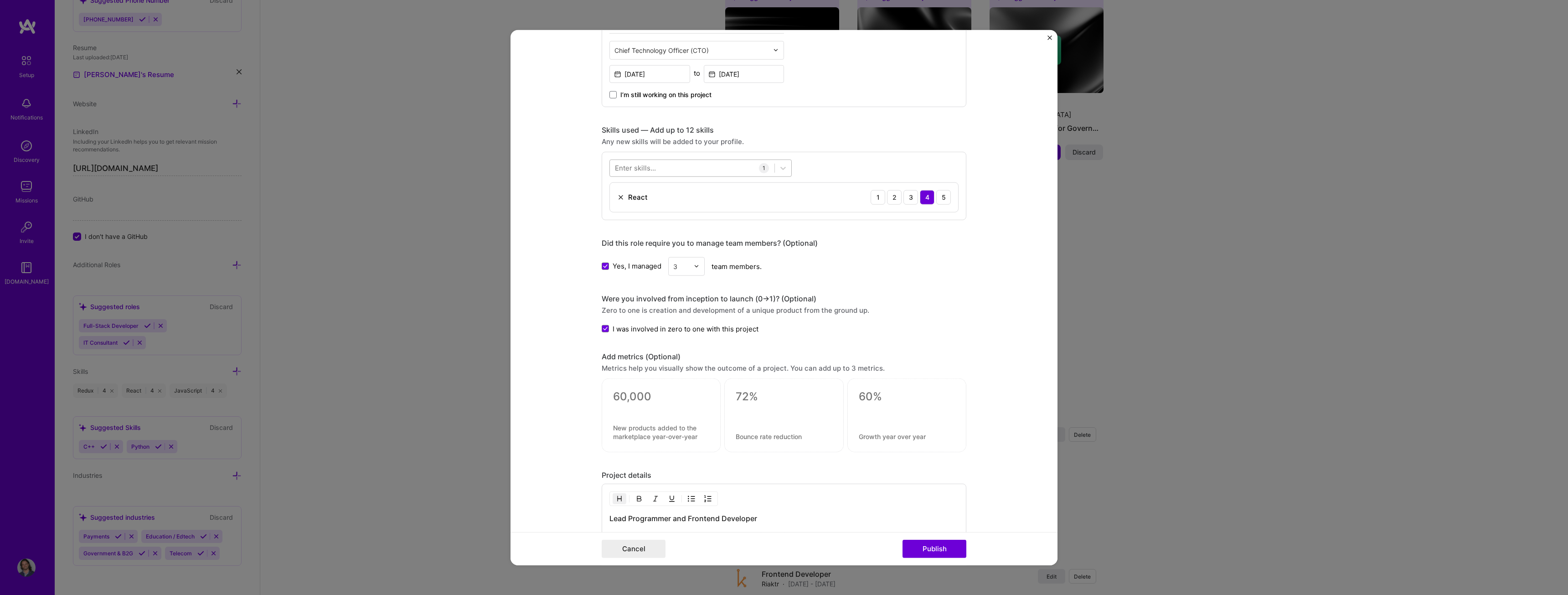
click at [661, 169] on div at bounding box center [692, 168] width 164 height 15
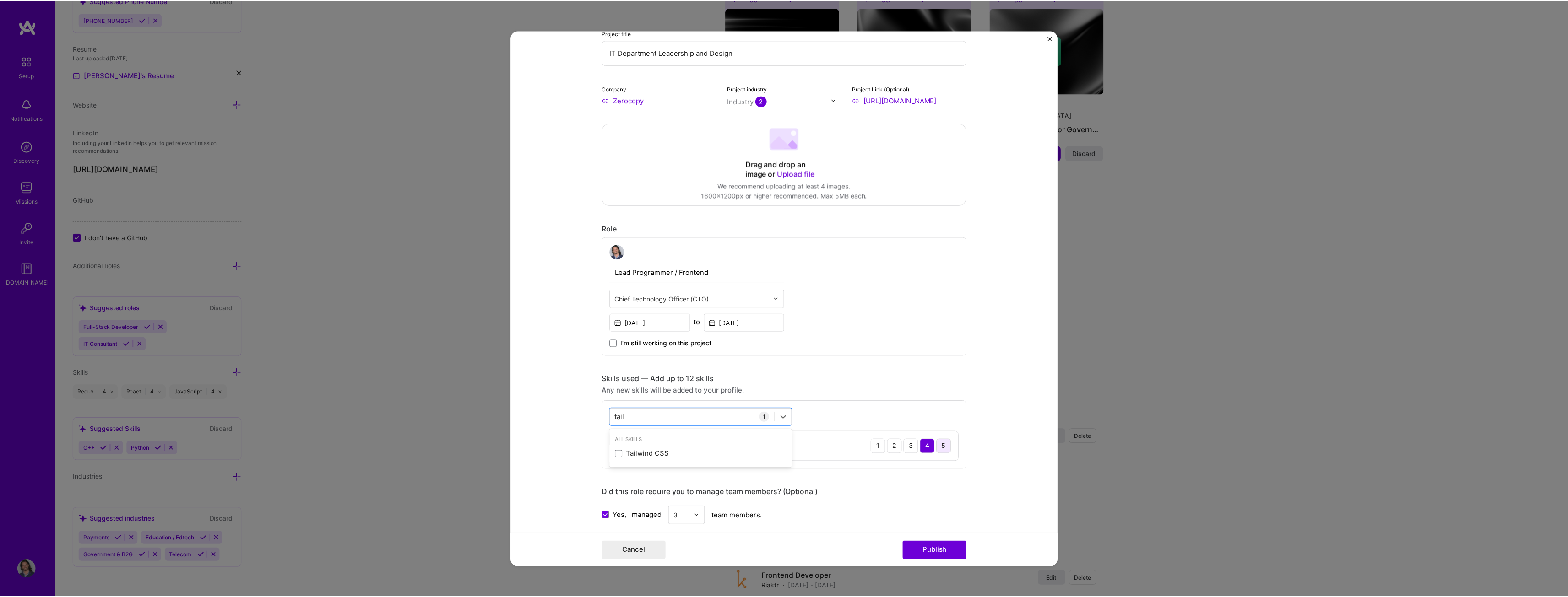
scroll to position [275, 0]
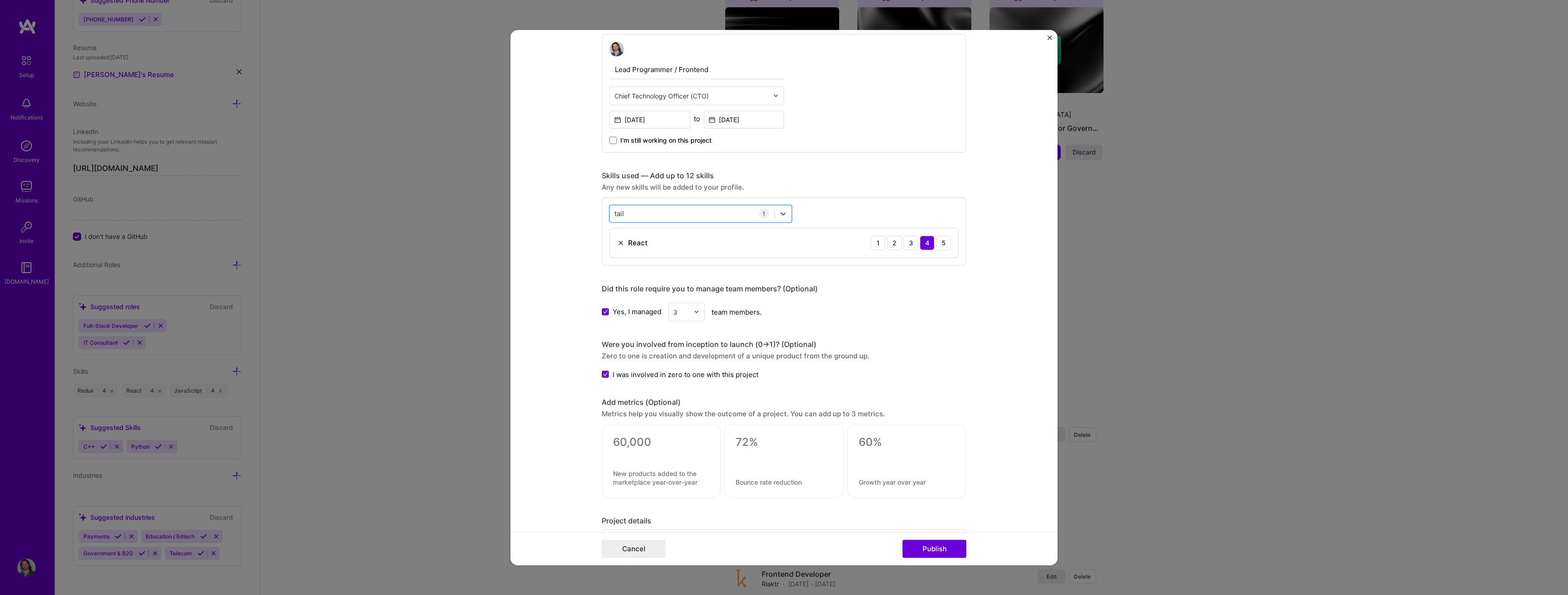
drag, startPoint x: 630, startPoint y: 215, endPoint x: 600, endPoint y: 208, distance: 30.8
click at [602, 208] on div "Select is focused ,type to refine list, press Down to open the menu, press left…" at bounding box center [784, 231] width 365 height 68
click at [632, 210] on div "tail tail" at bounding box center [692, 214] width 164 height 15
type input "t"
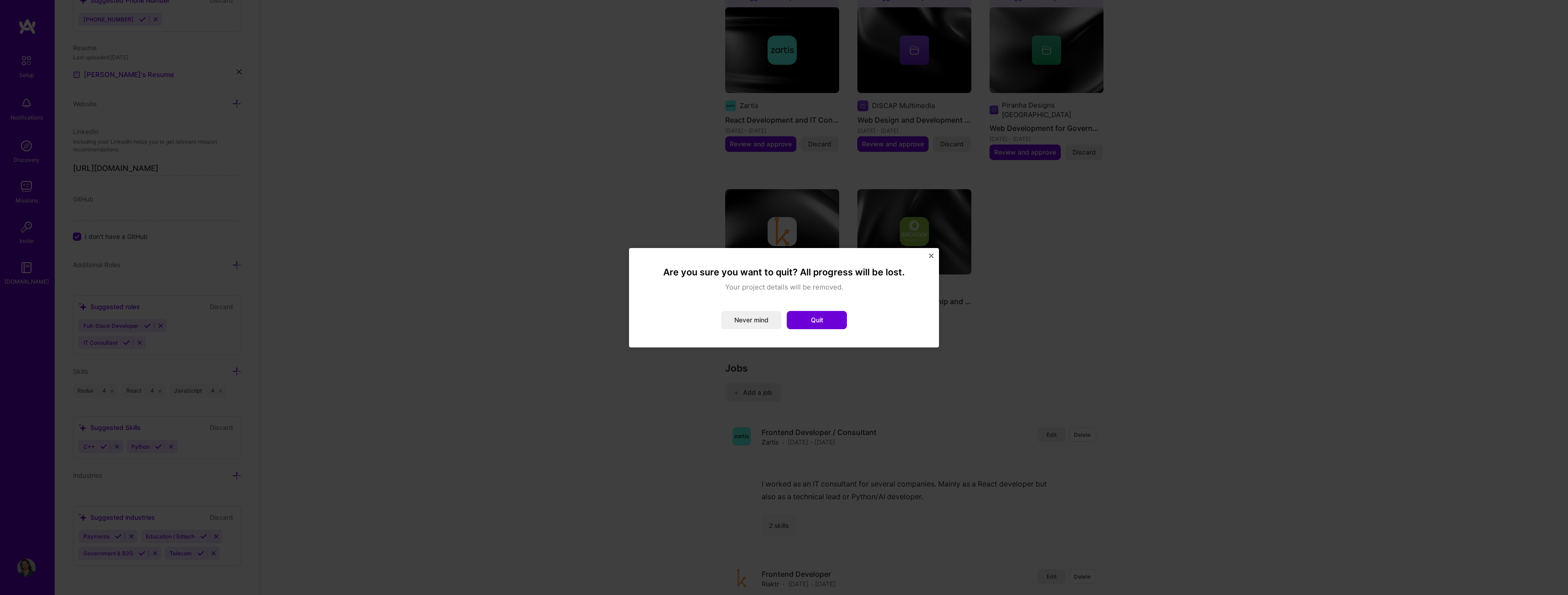
drag, startPoint x: 1128, startPoint y: 278, endPoint x: 1140, endPoint y: 276, distance: 12.2
click at [1129, 278] on div "Are you sure you want to quit? All progress will be lost. Your project details …" at bounding box center [784, 298] width 1568 height 595
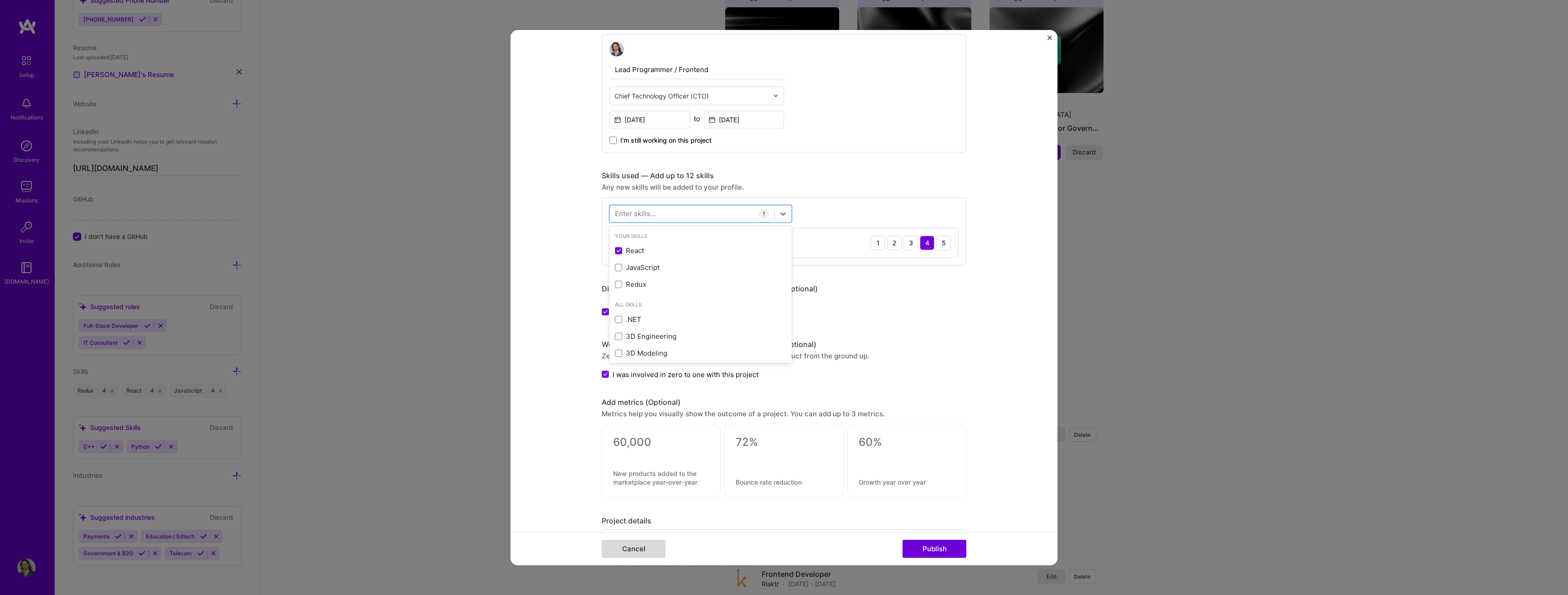
click at [653, 553] on button "Cancel" at bounding box center [634, 549] width 64 height 18
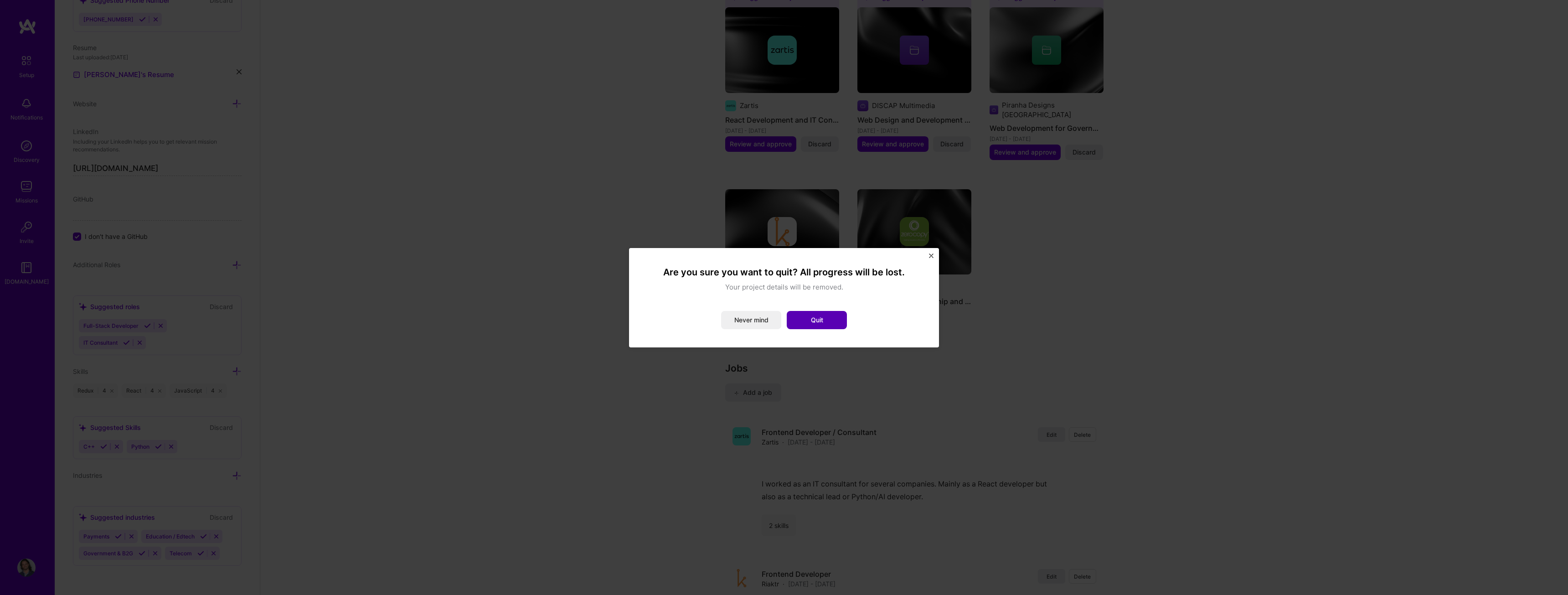
click at [801, 320] on button "Quit" at bounding box center [817, 320] width 60 height 18
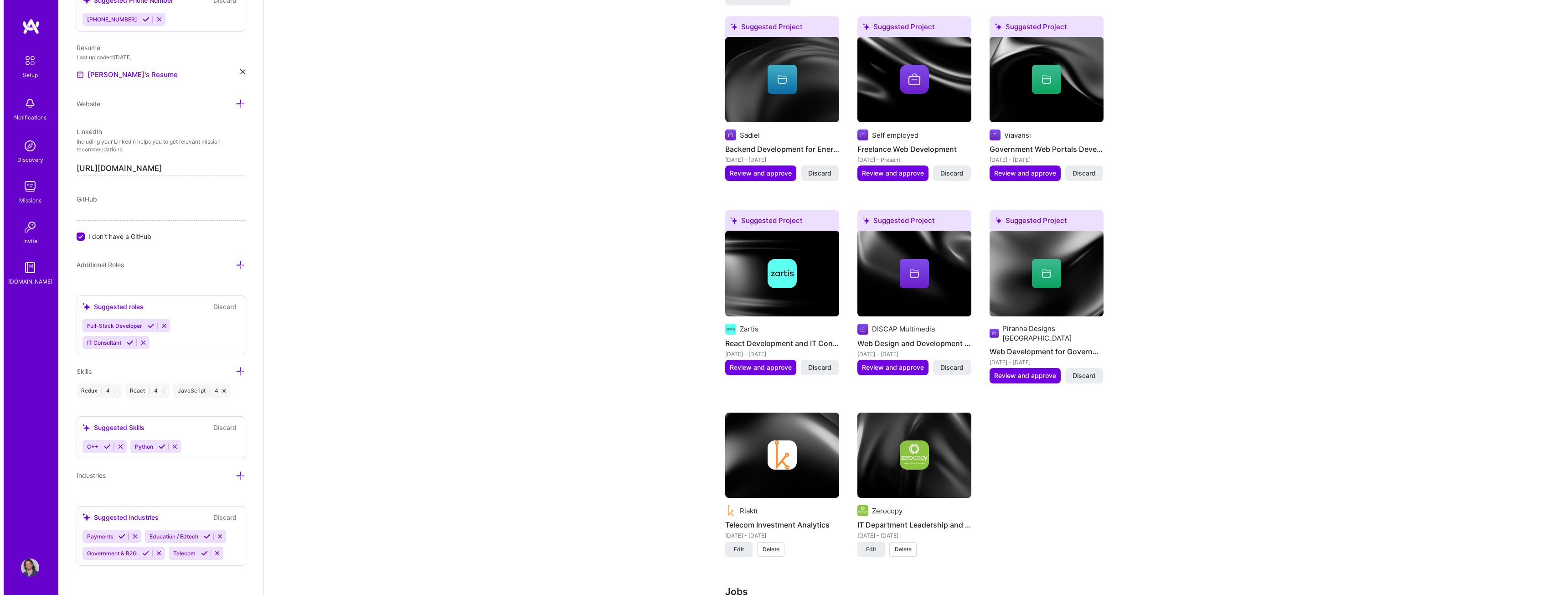
scroll to position [775, 0]
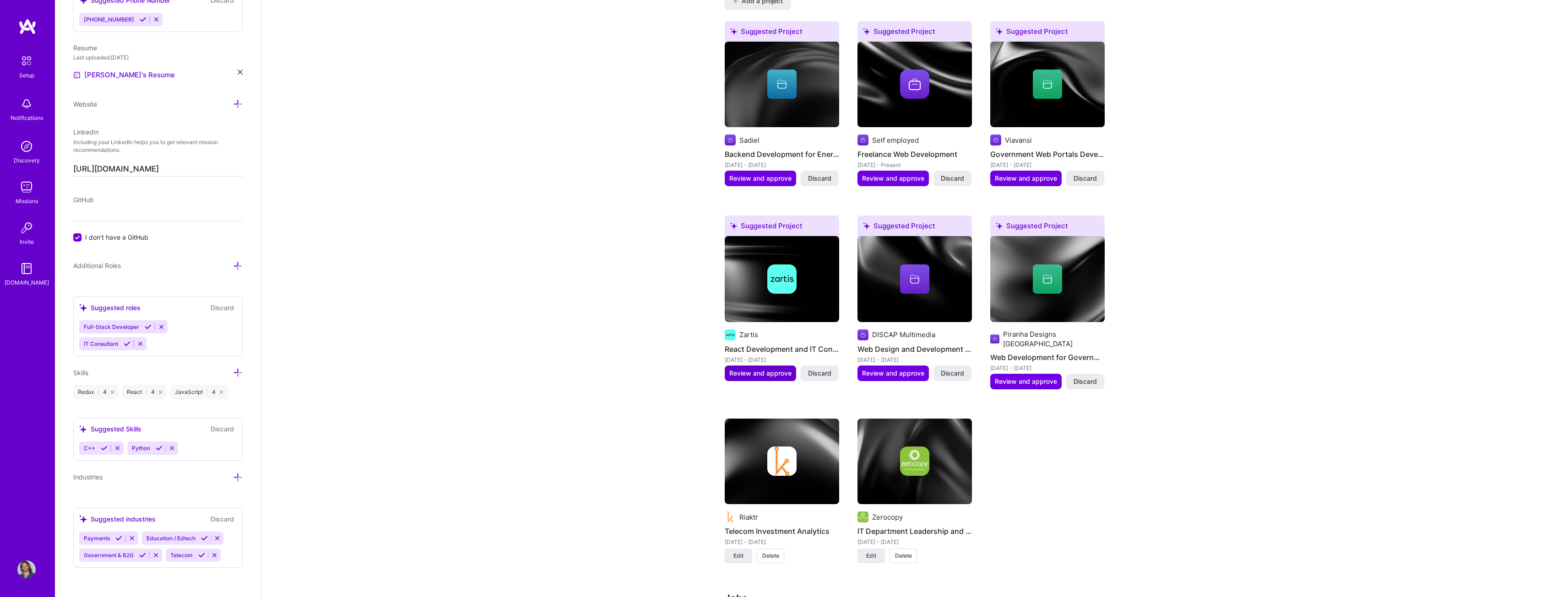
click at [761, 369] on span "Review and approve" at bounding box center [760, 373] width 62 height 9
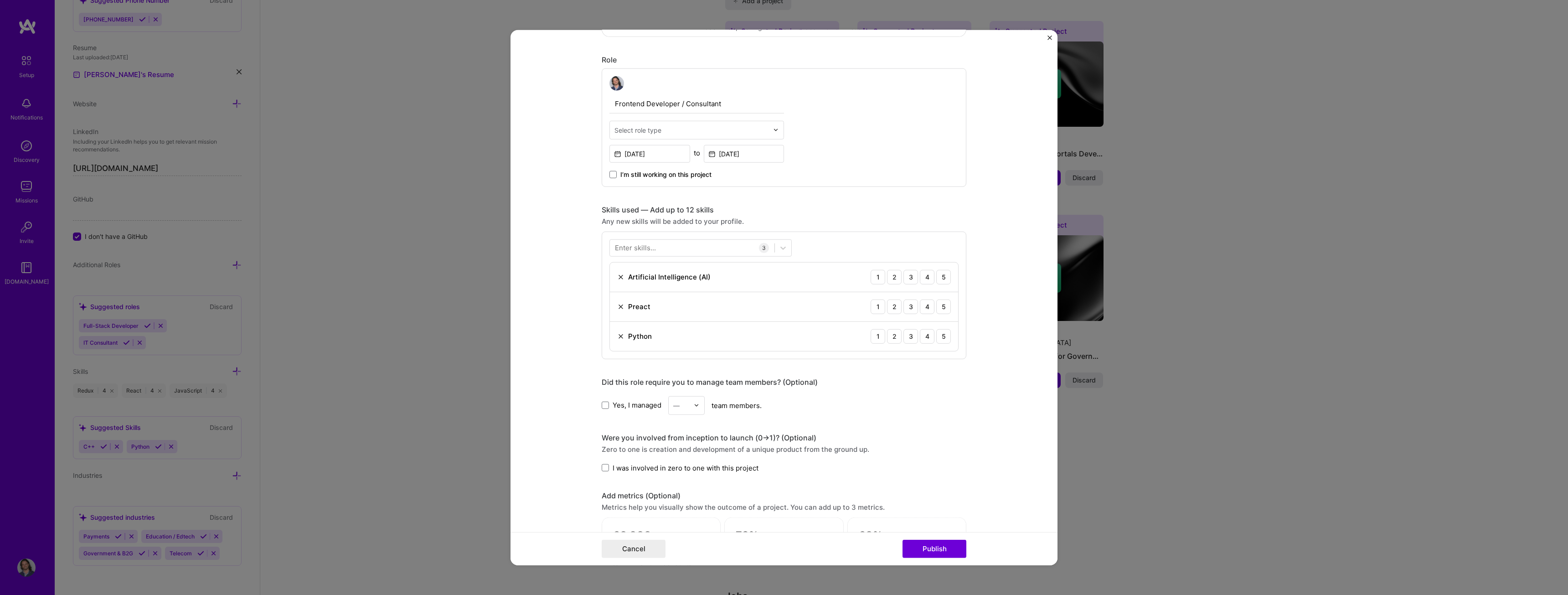
scroll to position [319, 0]
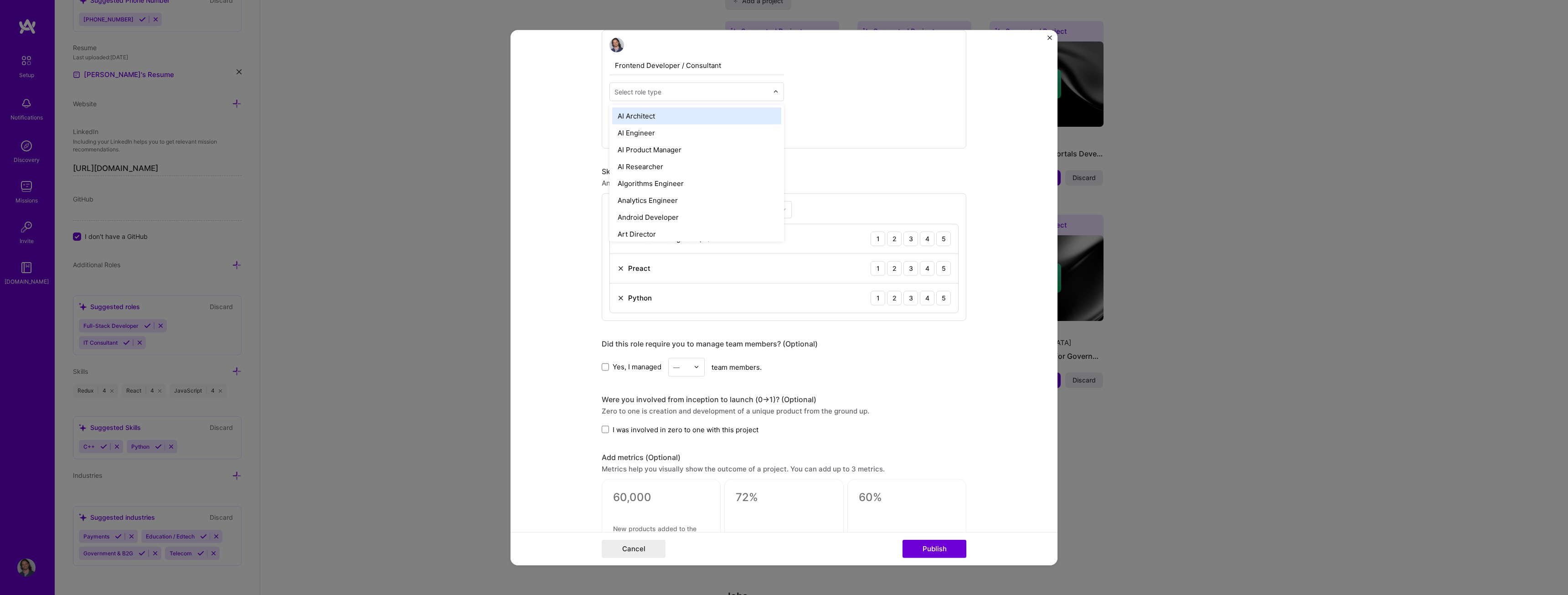
click at [774, 88] on div at bounding box center [778, 92] width 10 height 18
click at [723, 178] on div "Front-End Developer" at bounding box center [696, 183] width 169 height 17
click at [618, 270] on img at bounding box center [621, 268] width 7 height 7
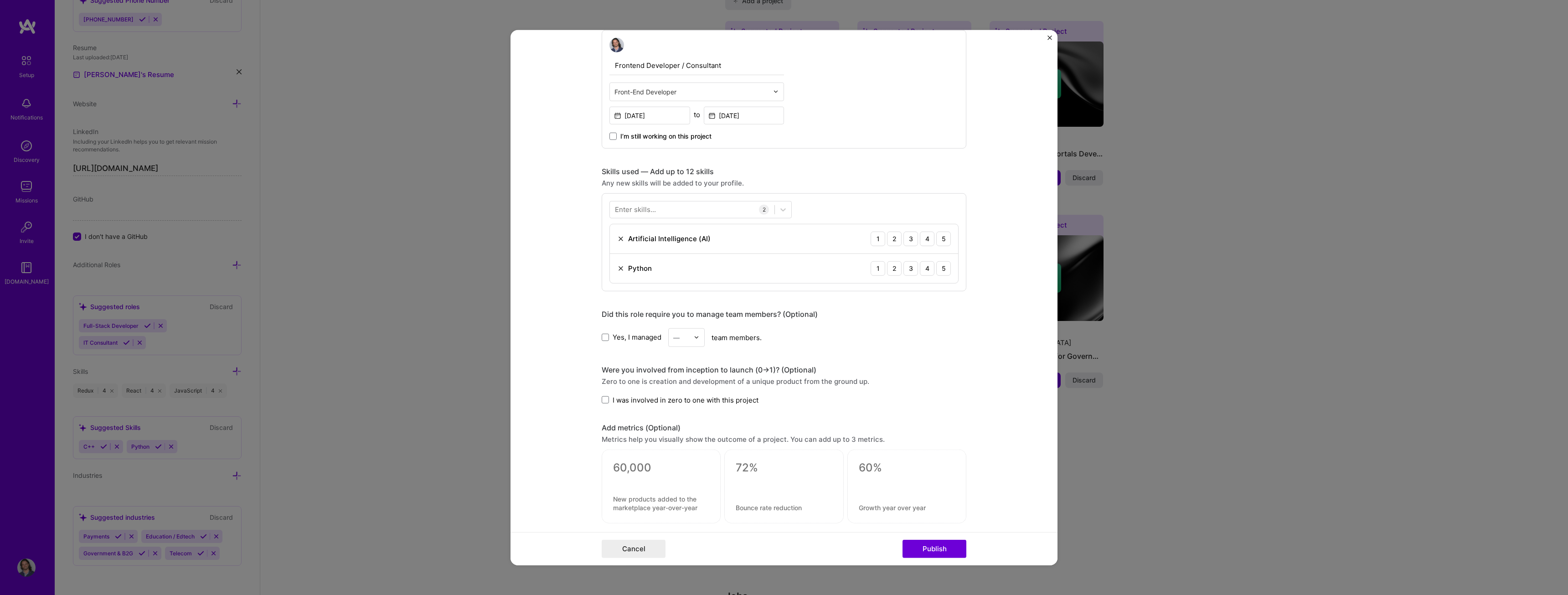
click at [618, 268] on img at bounding box center [621, 268] width 7 height 7
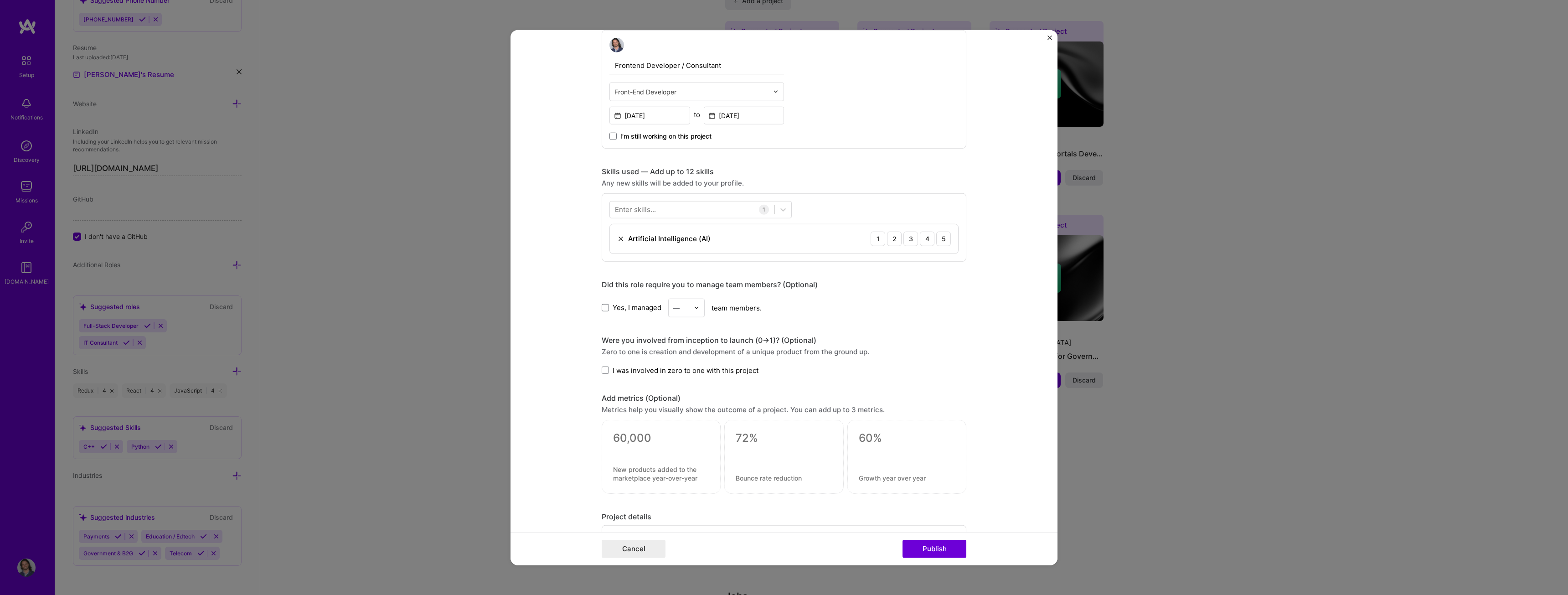
click at [634, 206] on div "Enter skills..." at bounding box center [635, 210] width 41 height 10
click at [638, 206] on div "Enter skills..." at bounding box center [635, 210] width 41 height 10
click at [655, 212] on div at bounding box center [692, 210] width 164 height 15
click at [659, 241] on div "Tailwind CSS" at bounding box center [700, 247] width 182 height 17
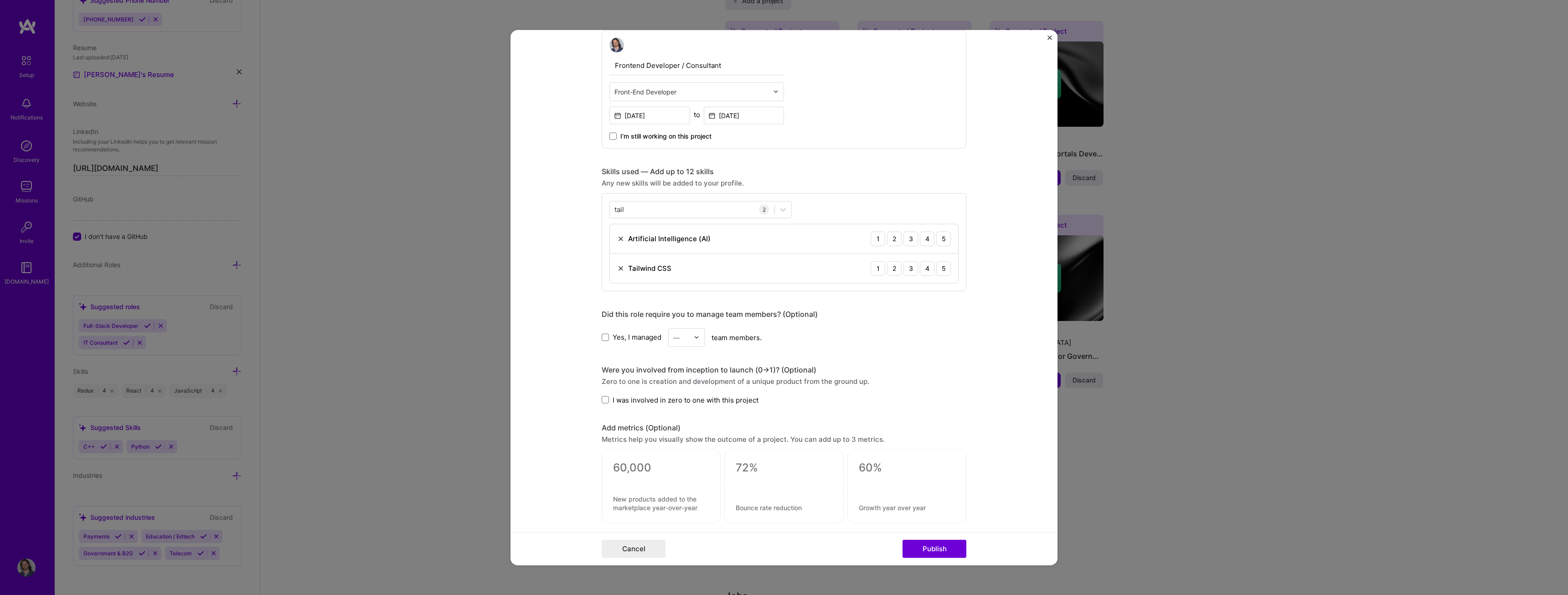
click at [859, 199] on div "tail tail 2 Artificial Intelligence (AI) 1 2 3 4 5 Tailwind CSS 1 2 3 4 5" at bounding box center [784, 242] width 365 height 98
click at [936, 268] on div "5" at bounding box center [943, 268] width 15 height 15
click at [894, 235] on div "2" at bounding box center [894, 238] width 15 height 15
click at [644, 208] on div "tail tail" at bounding box center [692, 210] width 164 height 15
type input "t"
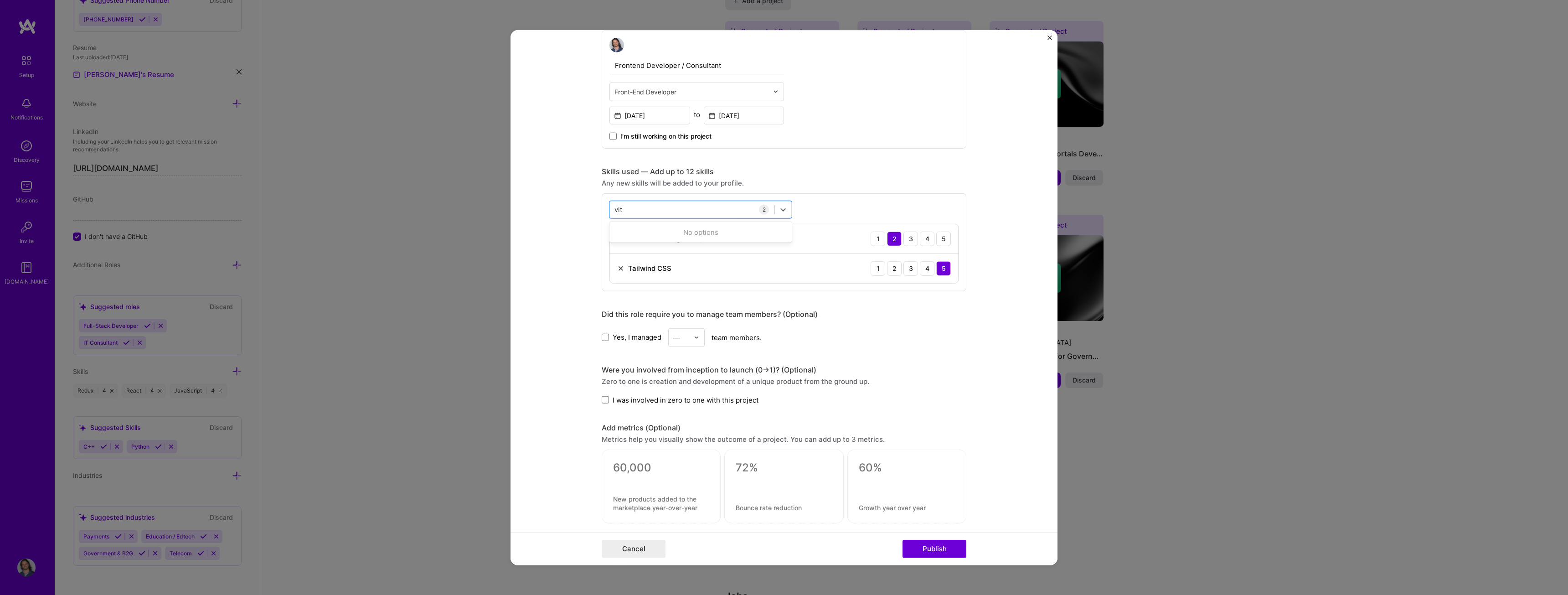
scroll to position [0, 0]
type input "v"
click at [668, 249] on div "JEST" at bounding box center [700, 247] width 171 height 10
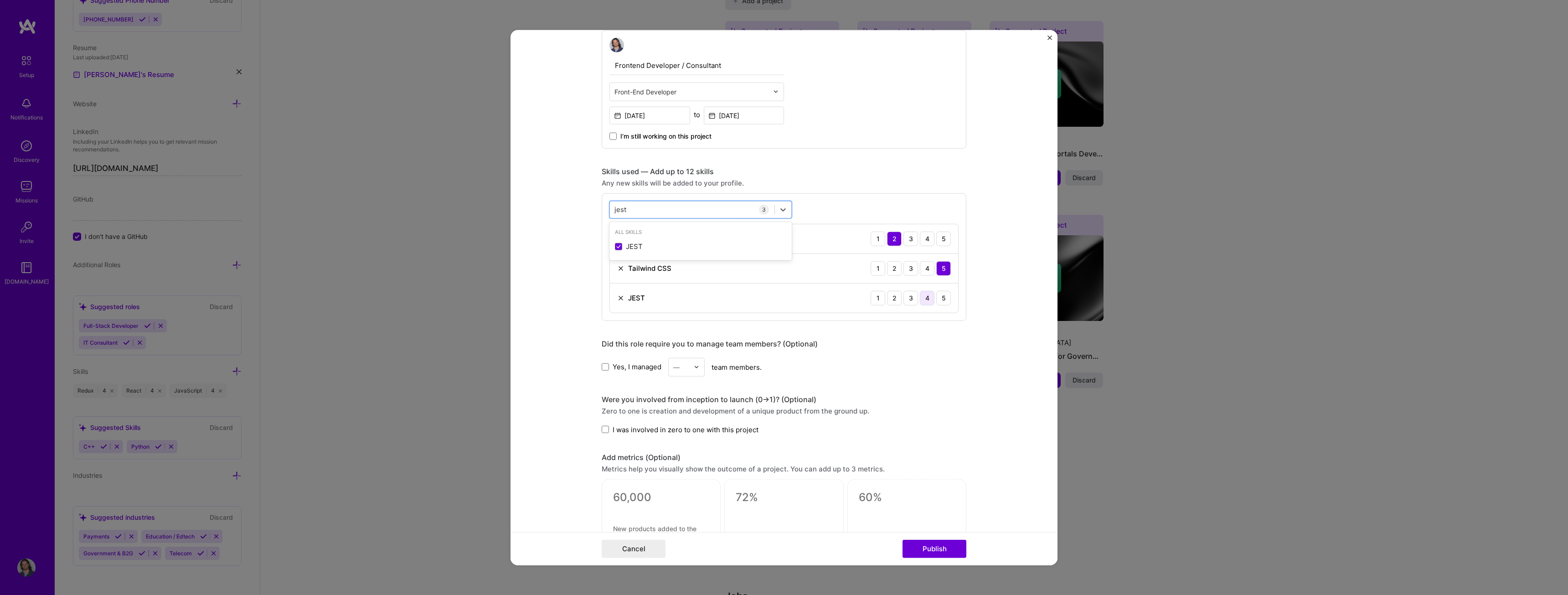
click at [929, 298] on div "4" at bounding box center [927, 298] width 15 height 15
click at [663, 207] on div "jest jest" at bounding box center [692, 210] width 164 height 15
type input "j"
click at [649, 302] on div "SQL" at bounding box center [700, 298] width 171 height 10
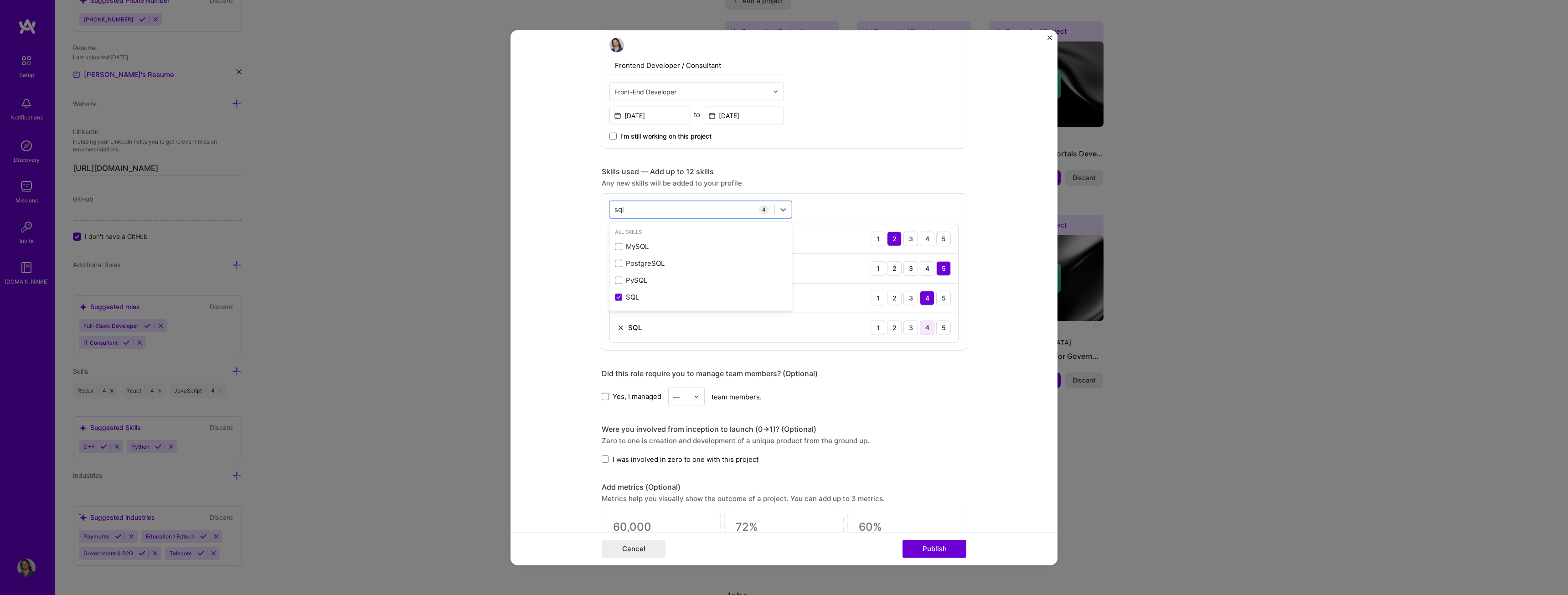
type input "sql"
click at [923, 328] on div "4" at bounding box center [927, 327] width 15 height 15
click at [976, 311] on form "Editing suggested project This project is suggested based on your LinkedIn, res…" at bounding box center [784, 298] width 547 height 536
click at [927, 552] on button "Publish" at bounding box center [934, 549] width 64 height 18
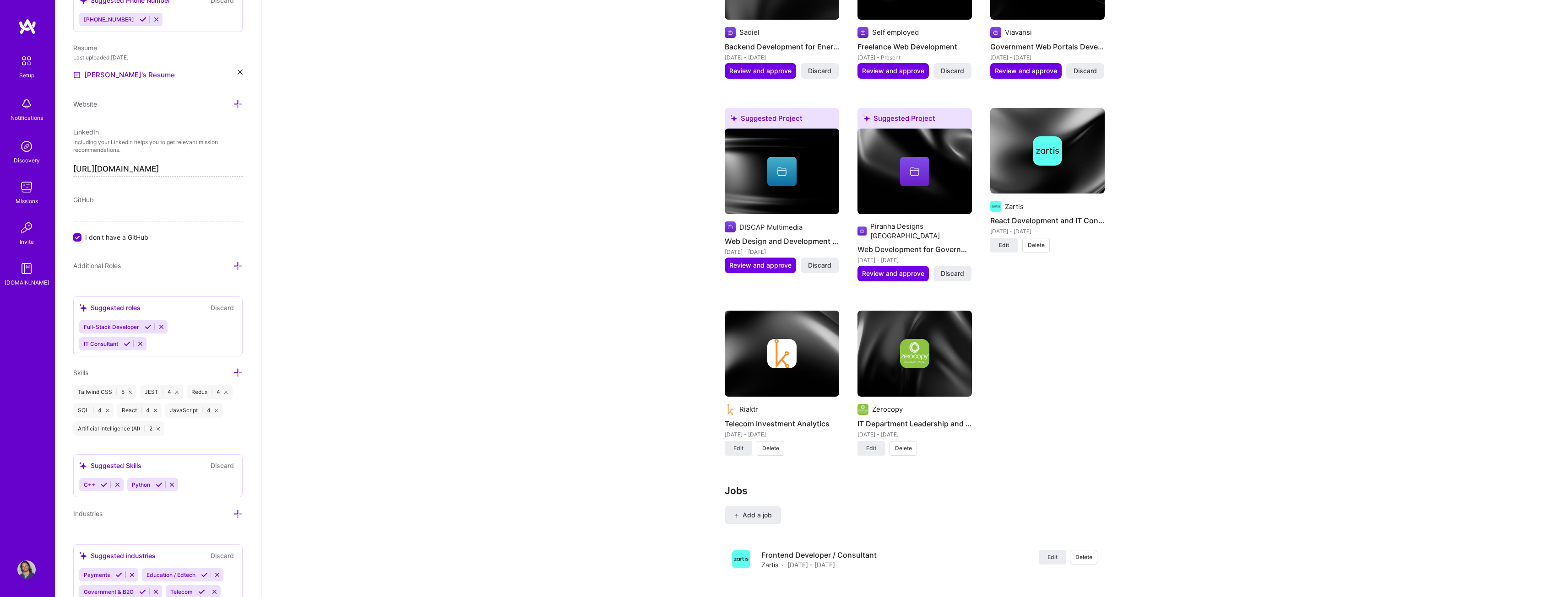
scroll to position [870, 0]
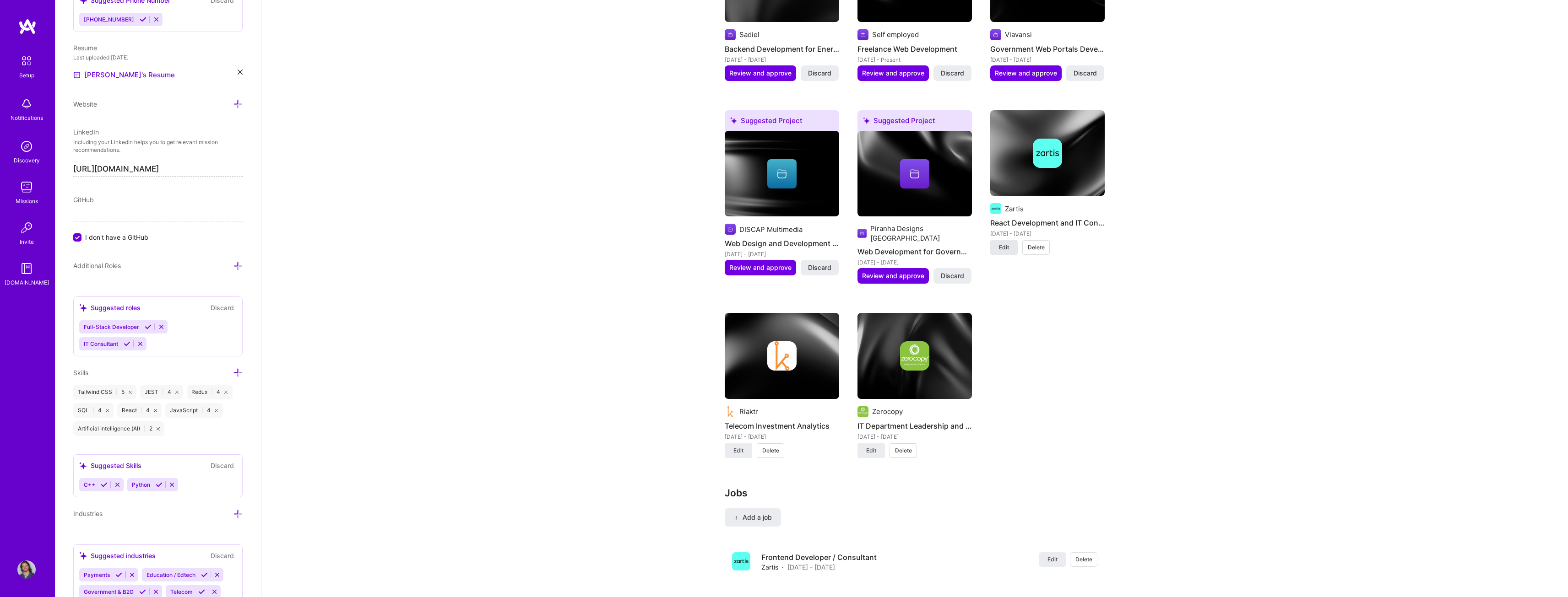
click at [1006, 243] on span "Edit" at bounding box center [1004, 247] width 10 height 8
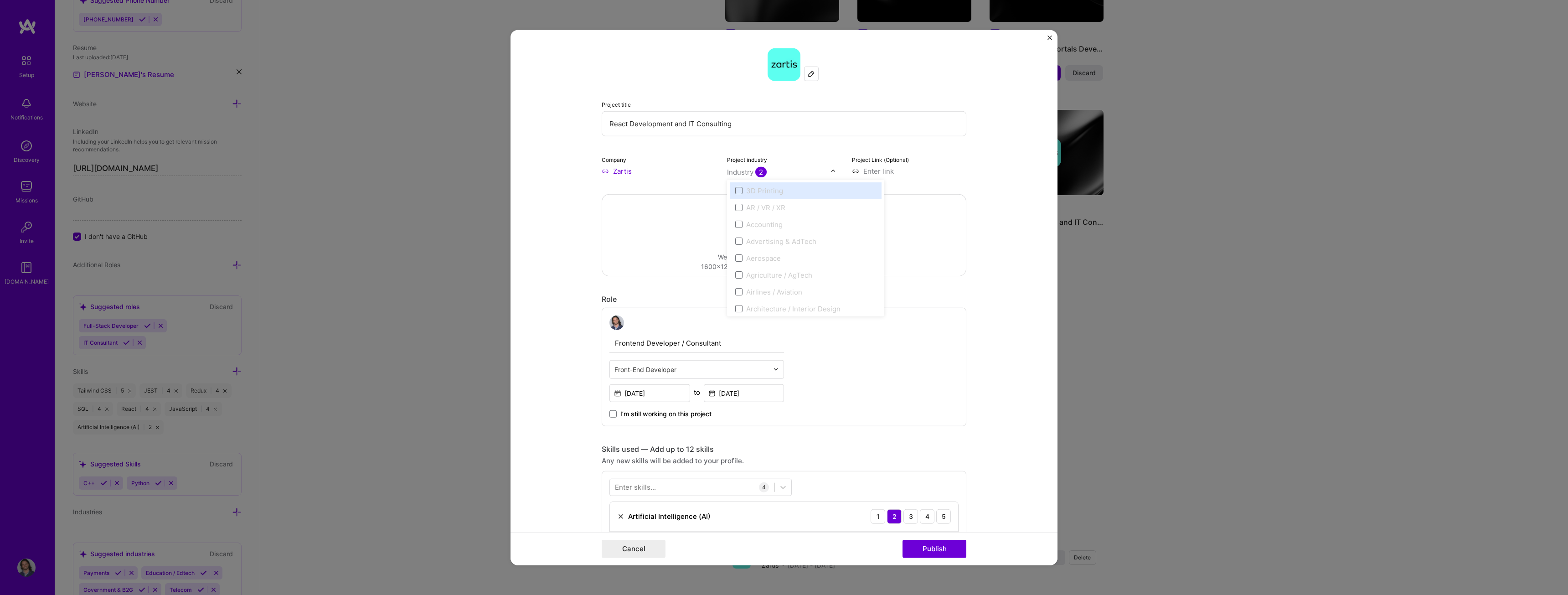
click at [826, 171] on input "text" at bounding box center [778, 172] width 104 height 10
click at [1001, 186] on form "Project title React Development and IT Consulting Company Zartis Project indust…" at bounding box center [784, 298] width 547 height 536
click at [1050, 38] on img "Close" at bounding box center [1050, 37] width 5 height 5
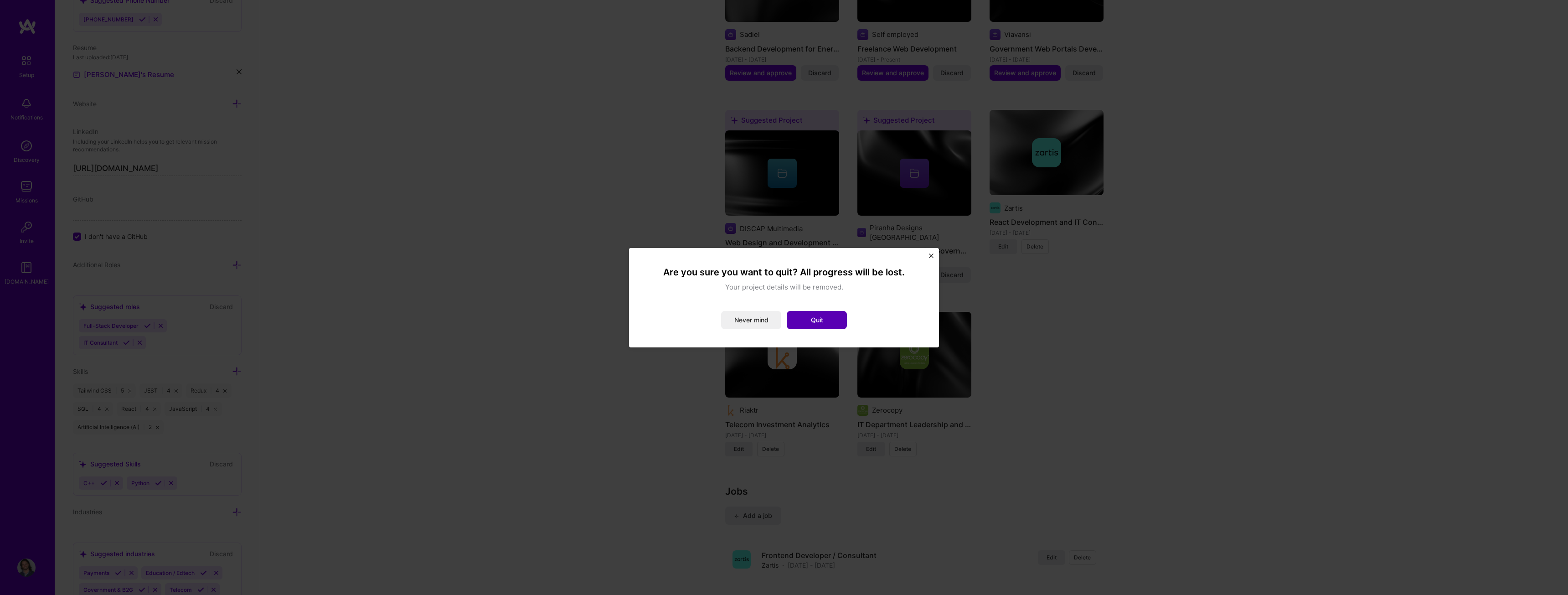
click at [836, 311] on button "Quit" at bounding box center [817, 320] width 60 height 18
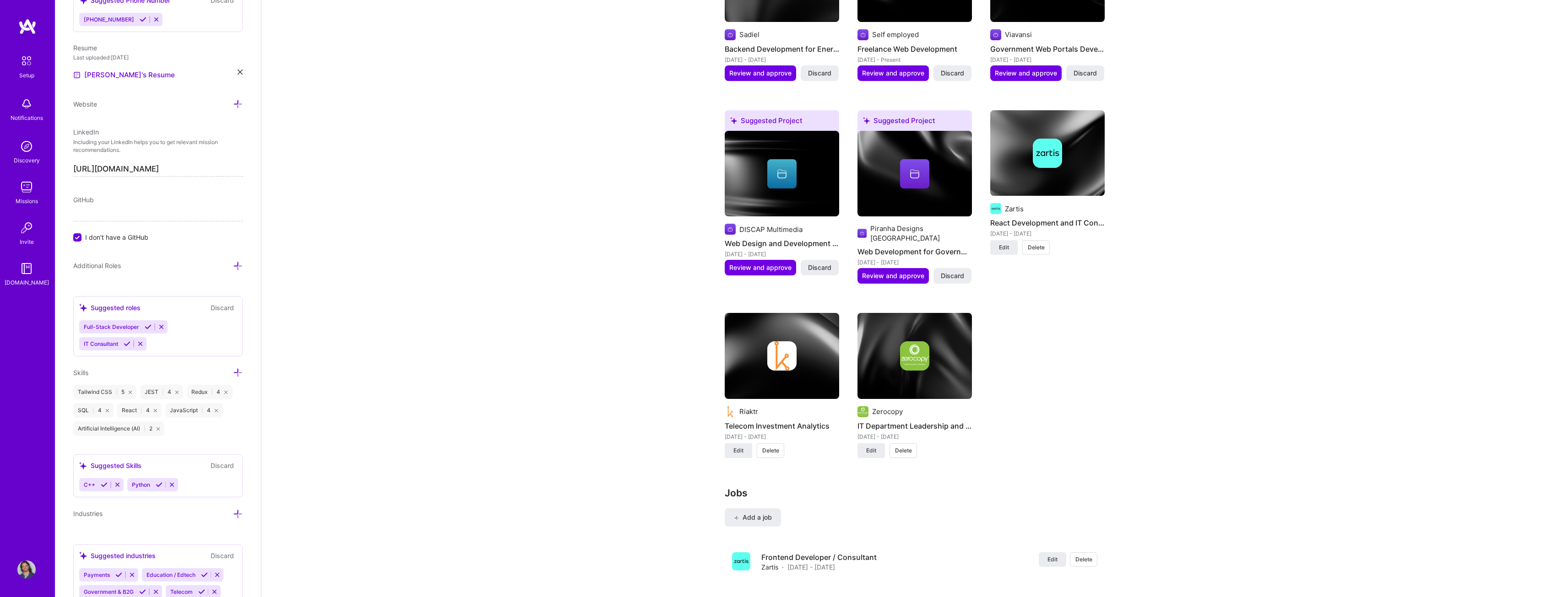
click at [1228, 303] on div "Complete your profile to take the first step in unlocking full [DOMAIN_NAME] ac…" at bounding box center [915, 235] width 1307 height 2136
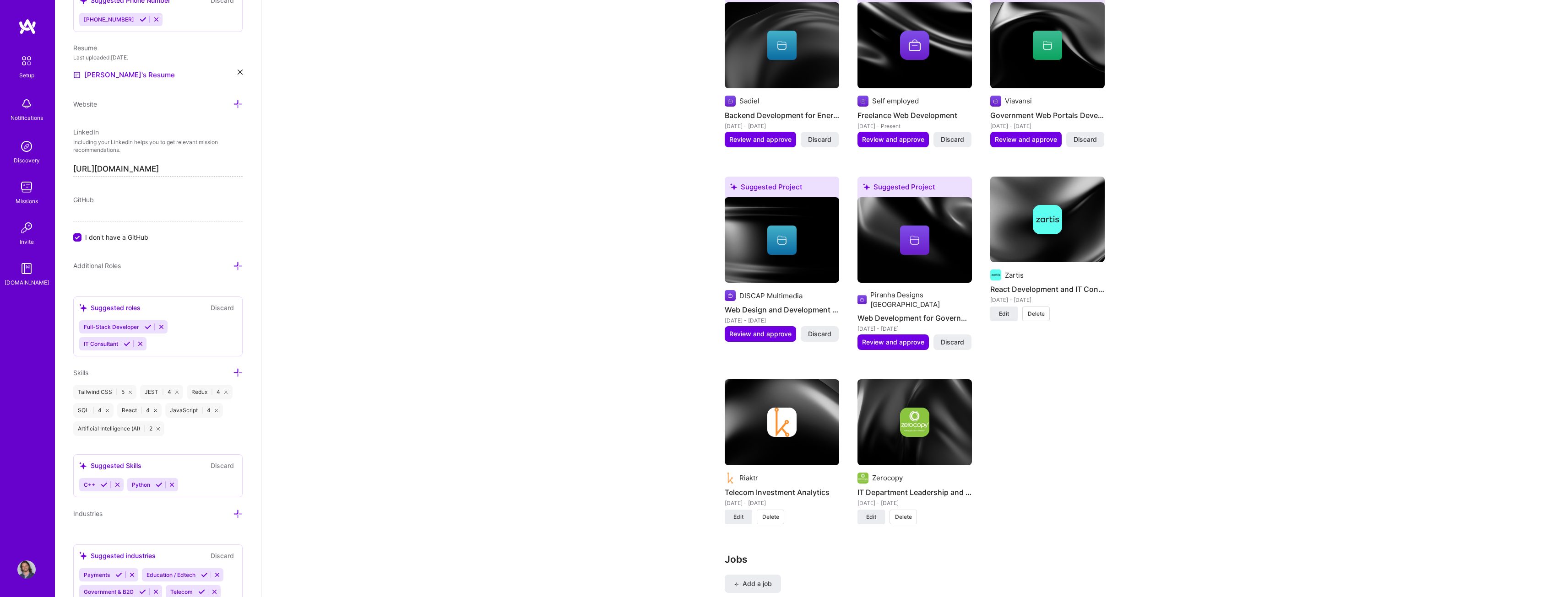
scroll to position [733, 0]
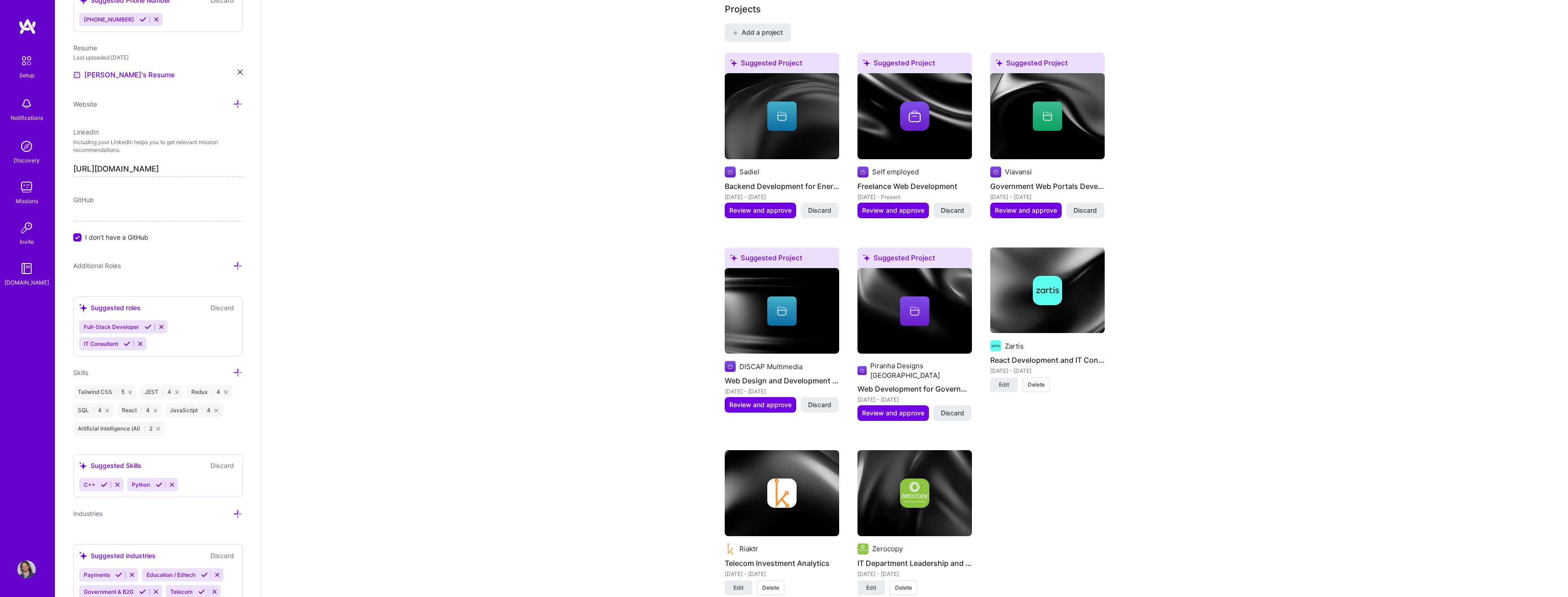
click at [1245, 208] on div "Complete your profile to take the first step in unlocking full [DOMAIN_NAME] ac…" at bounding box center [915, 373] width 1307 height 2136
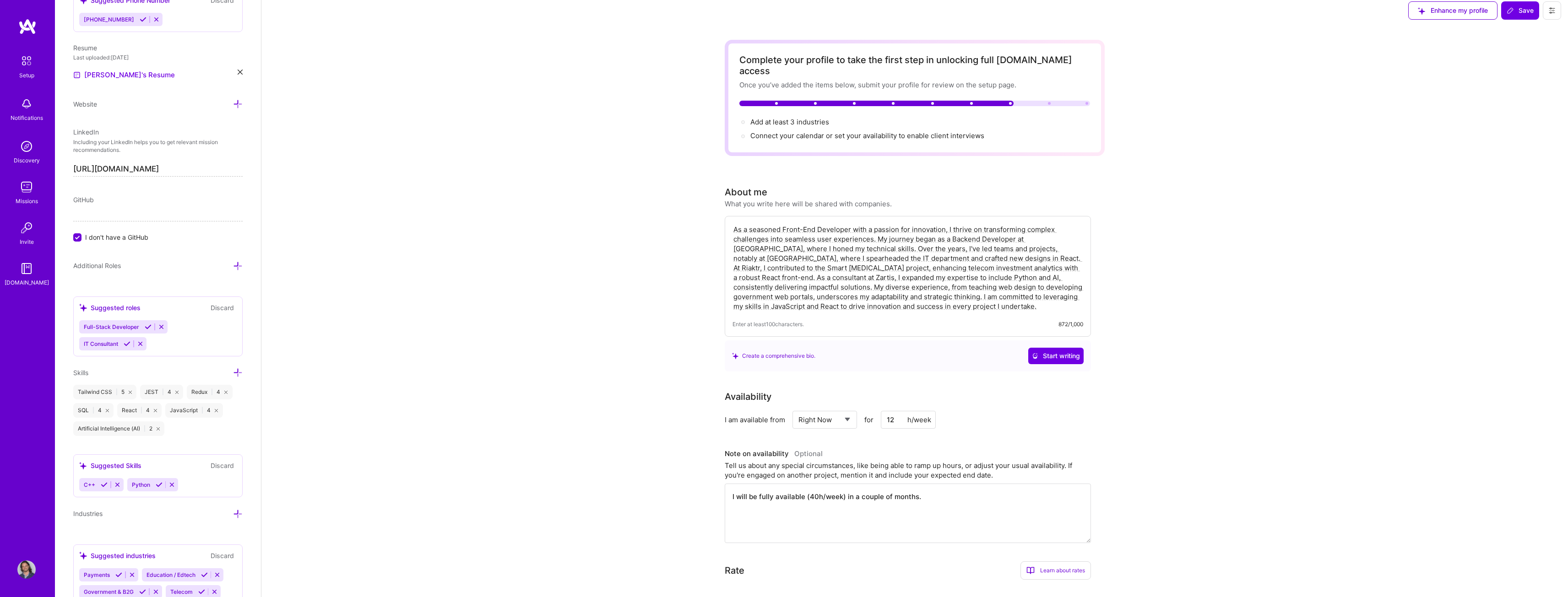
scroll to position [0, 0]
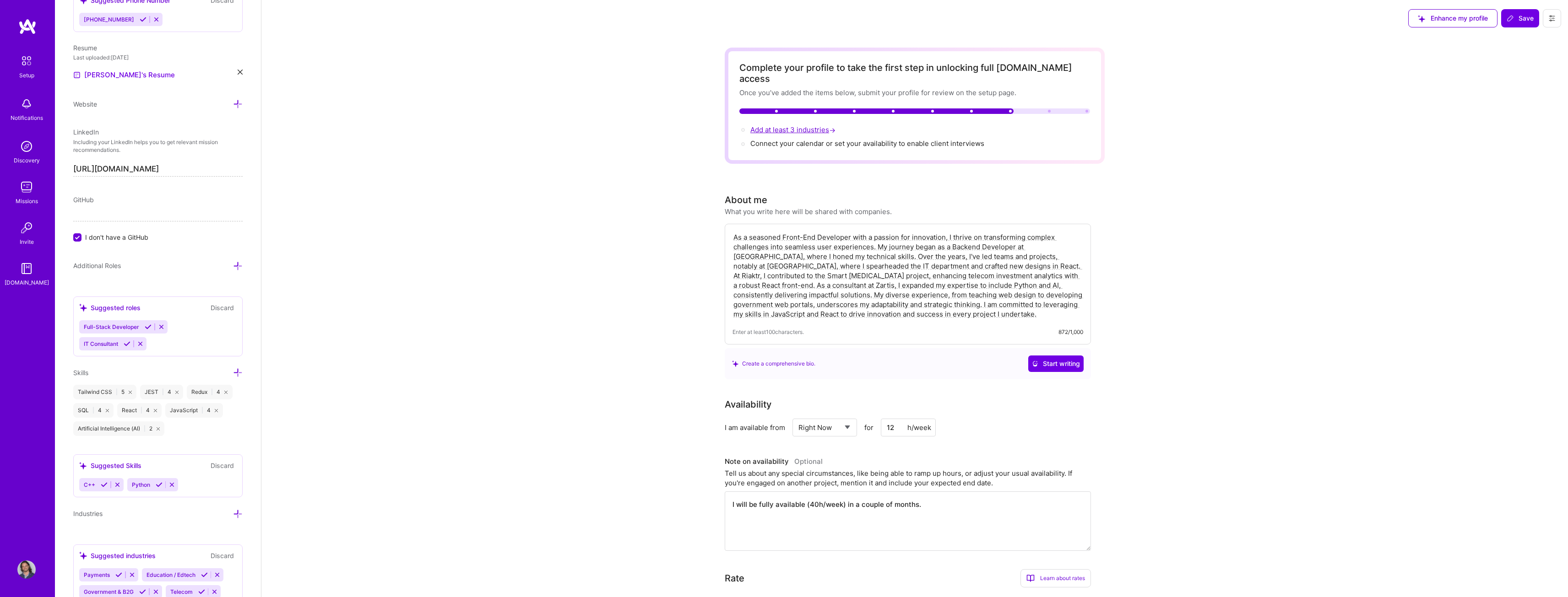
click at [774, 125] on span "Add at least 3 industries →" at bounding box center [794, 129] width 87 height 8
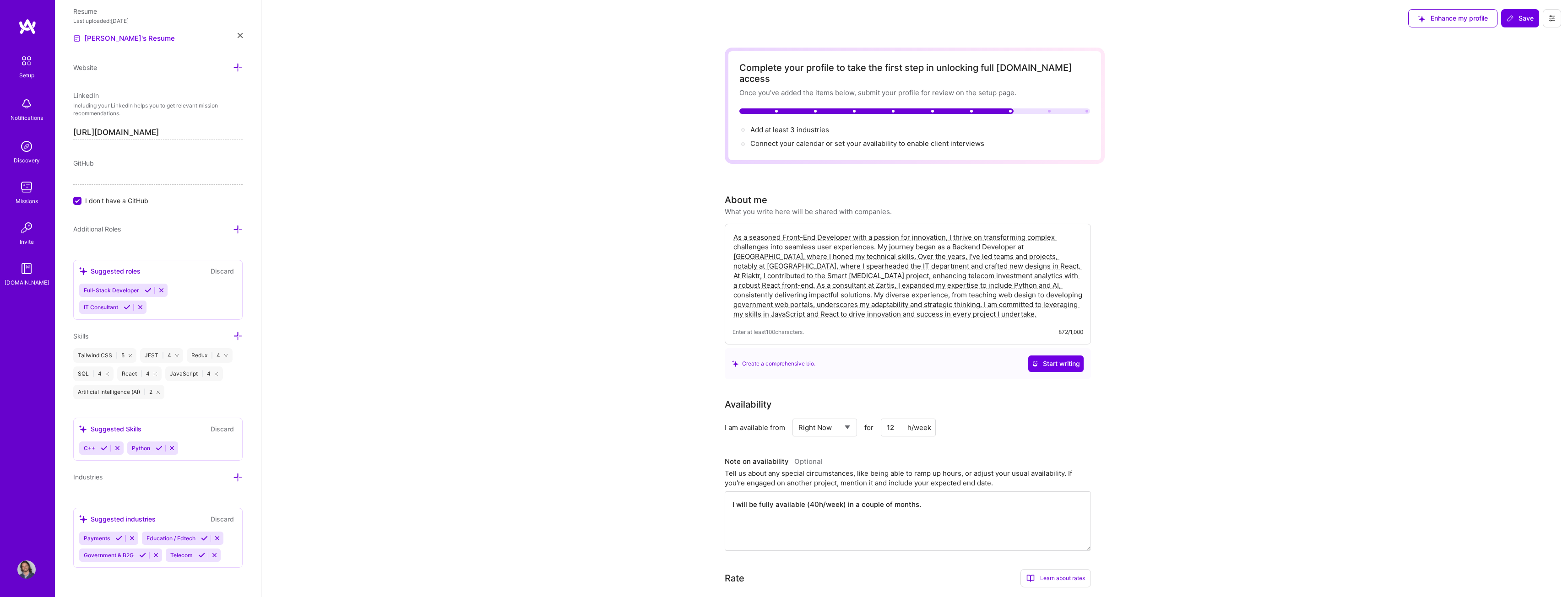
click at [233, 477] on icon at bounding box center [238, 477] width 10 height 10
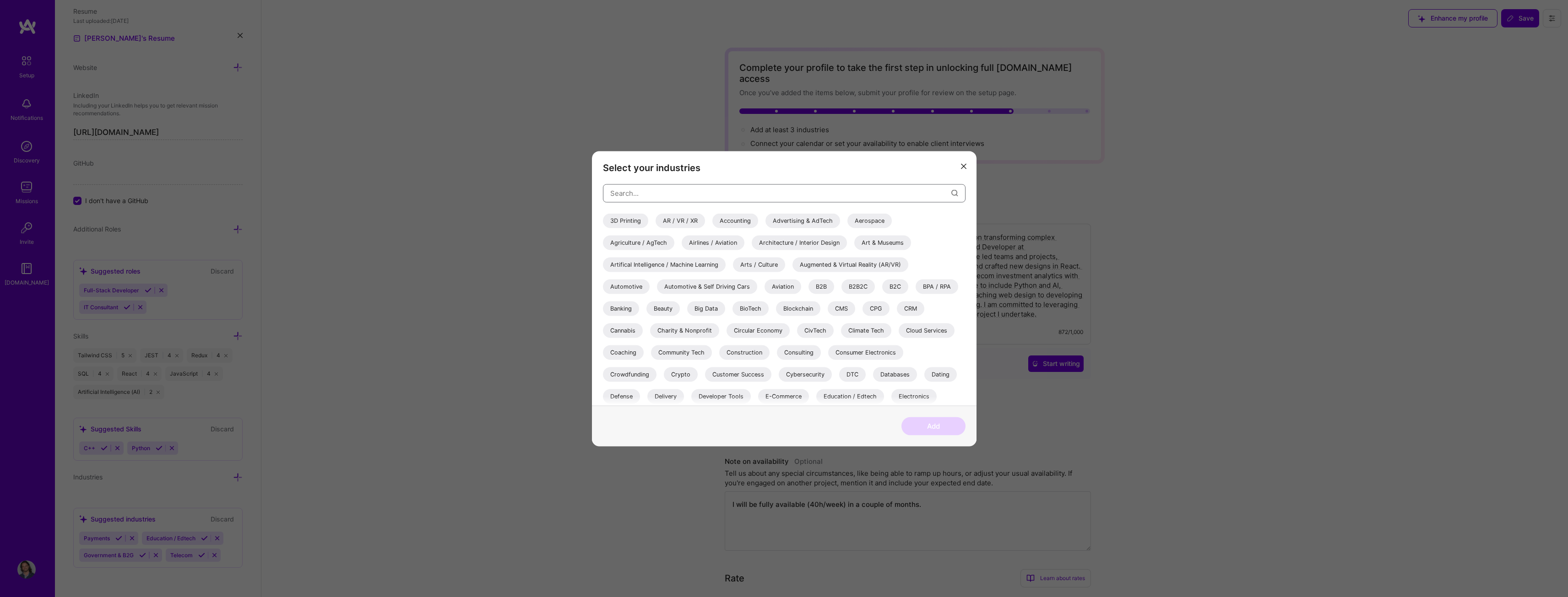
click at [671, 192] on input "modal" at bounding box center [781, 193] width 341 height 23
click at [795, 196] on input "modal" at bounding box center [781, 193] width 341 height 23
click at [794, 350] on div "Consulting" at bounding box center [799, 352] width 44 height 15
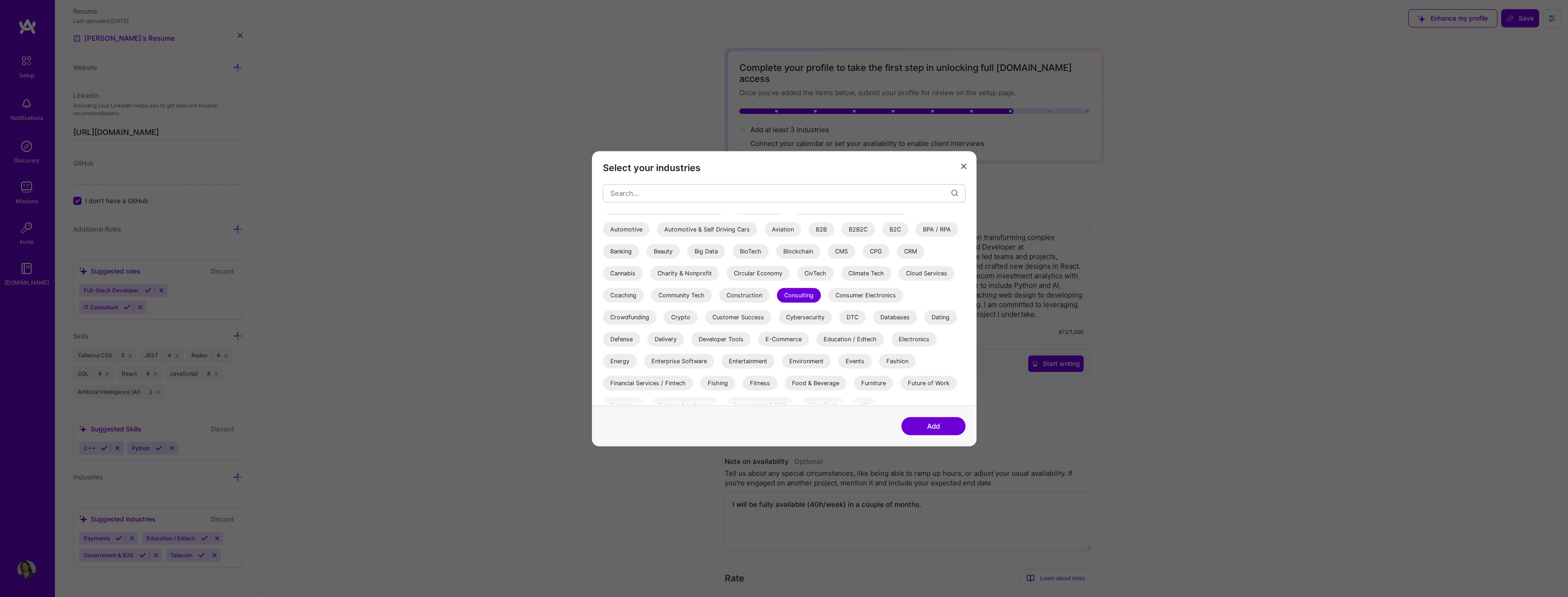
scroll to position [92, 0]
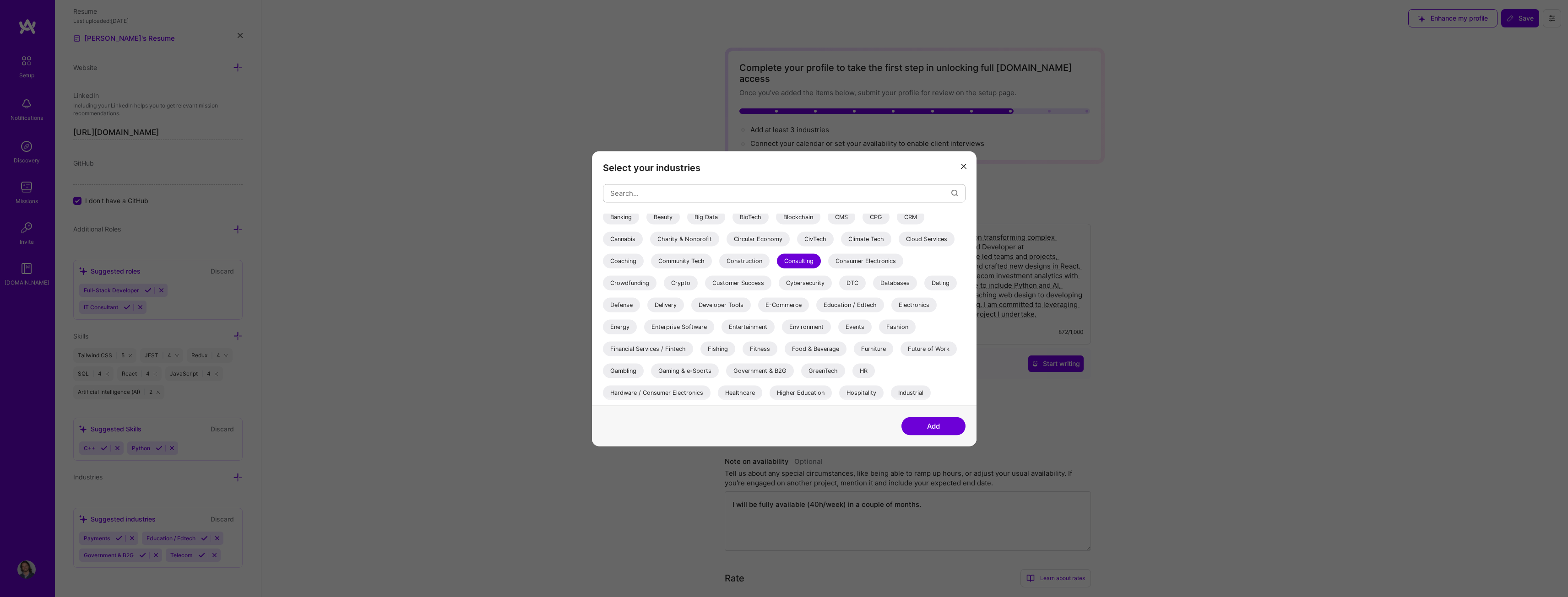
click at [863, 306] on div "Education / Edtech" at bounding box center [850, 305] width 68 height 15
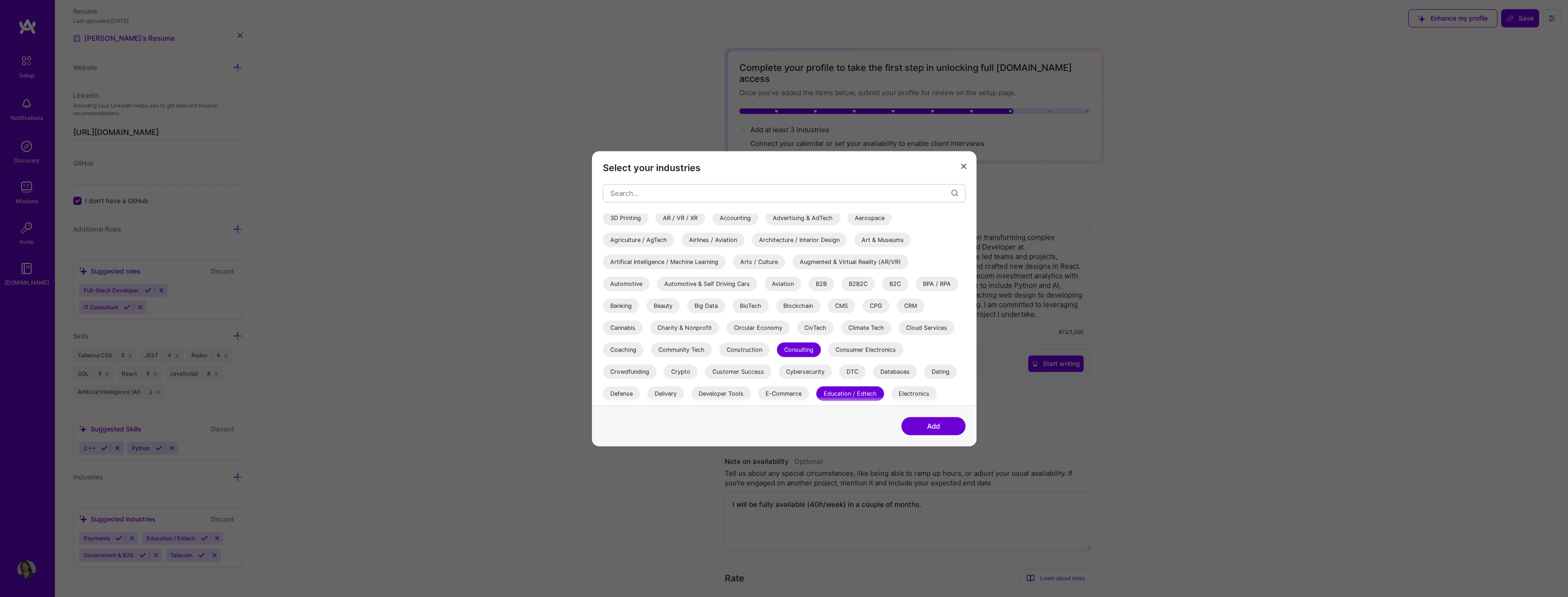
scroll to position [0, 0]
click at [701, 331] on div "Charity & Nonprofit" at bounding box center [685, 330] width 69 height 15
click at [897, 288] on div "B2C" at bounding box center [895, 286] width 26 height 15
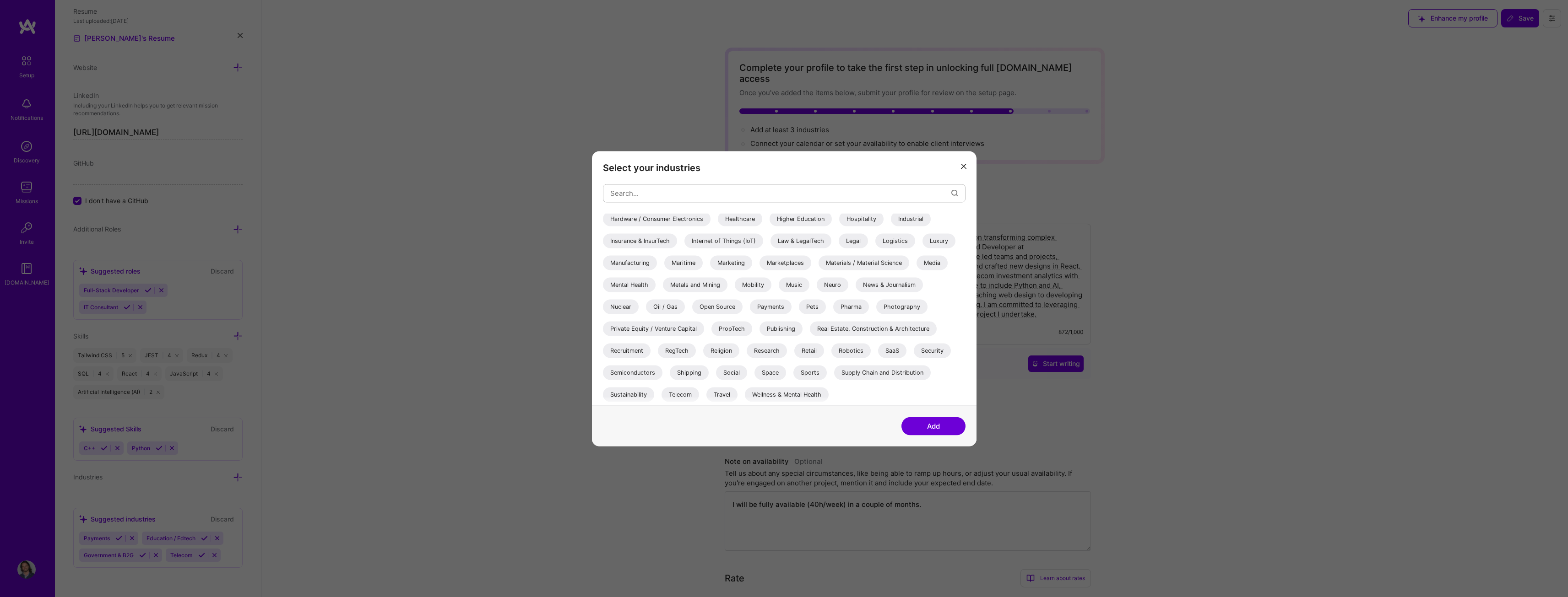
click at [890, 352] on div "SaaS" at bounding box center [892, 350] width 29 height 15
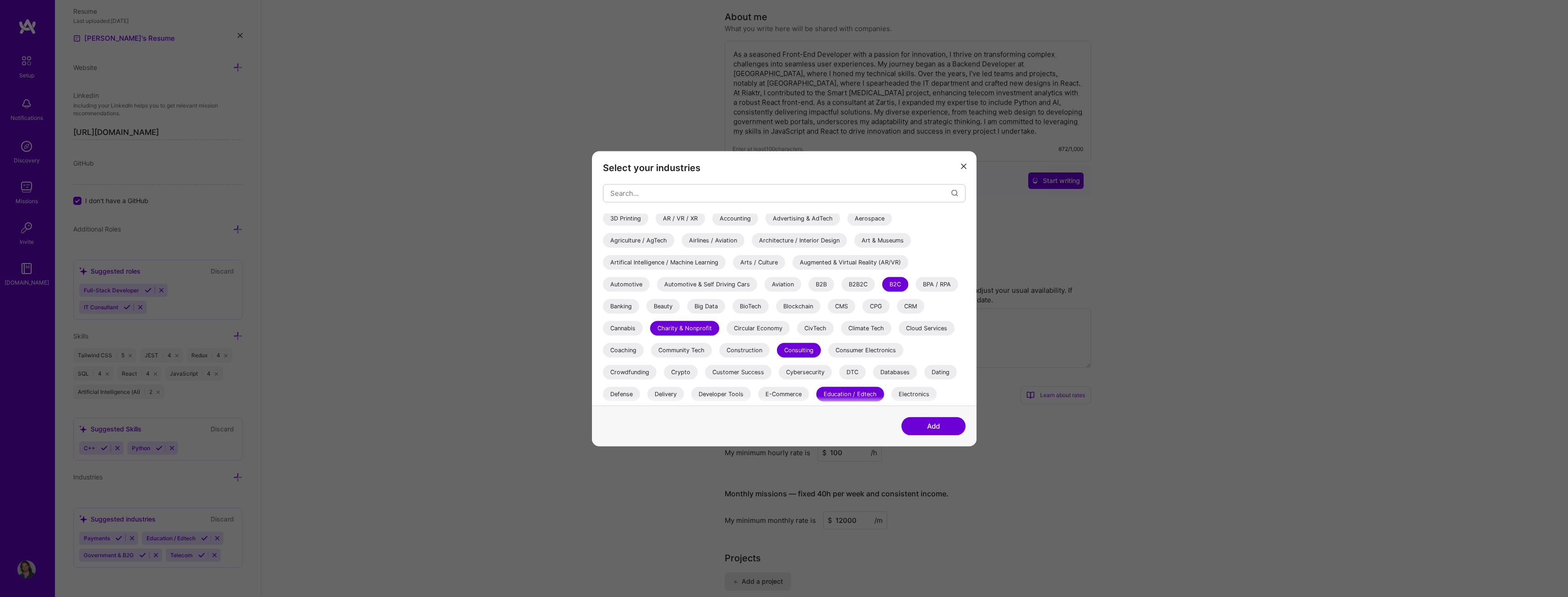
scroll to position [0, 0]
click at [948, 432] on button "Add" at bounding box center [934, 426] width 64 height 18
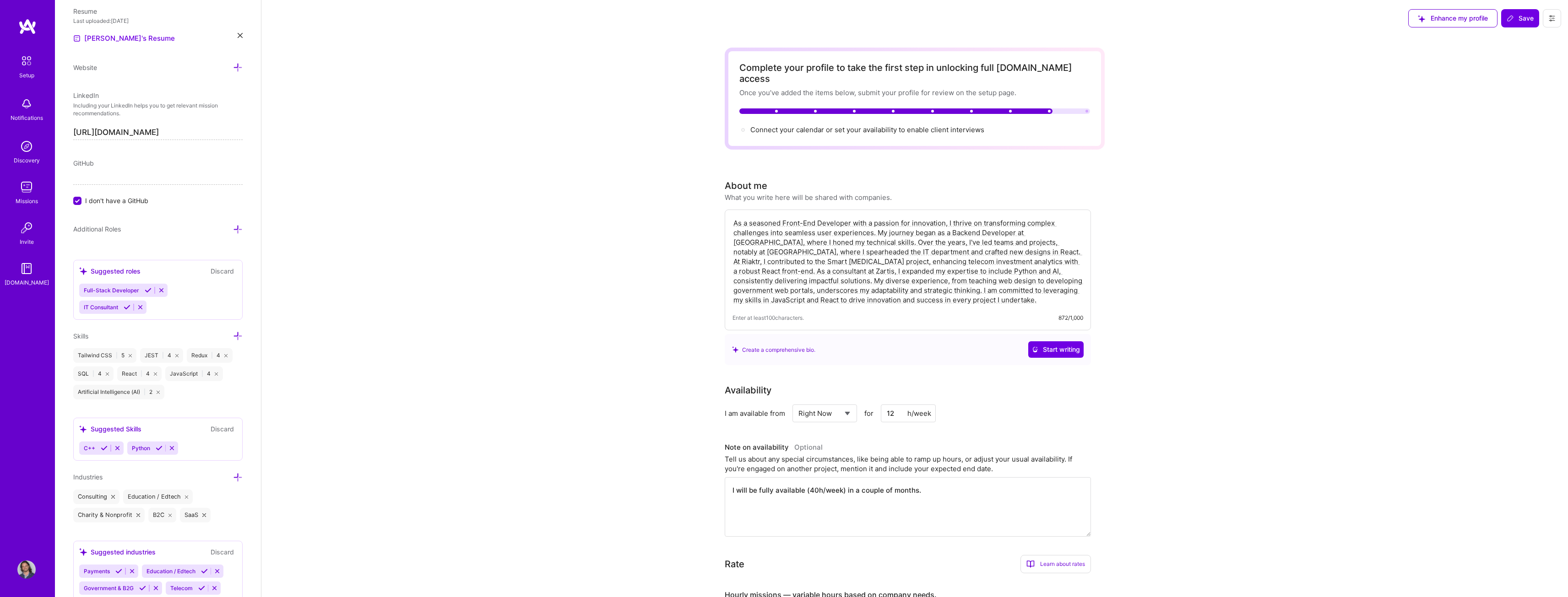
click at [79, 203] on input "I don't have a GitHub" at bounding box center [78, 201] width 8 height 8
click at [78, 208] on input "I don't have a GitHub" at bounding box center [78, 210] width 6 height 6
click at [236, 229] on div "Edit photo [PERSON_NAME] Aleu Front-End Developer 16 Years Experience Location …" at bounding box center [158, 298] width 206 height 597
click at [234, 229] on icon at bounding box center [238, 229] width 10 height 10
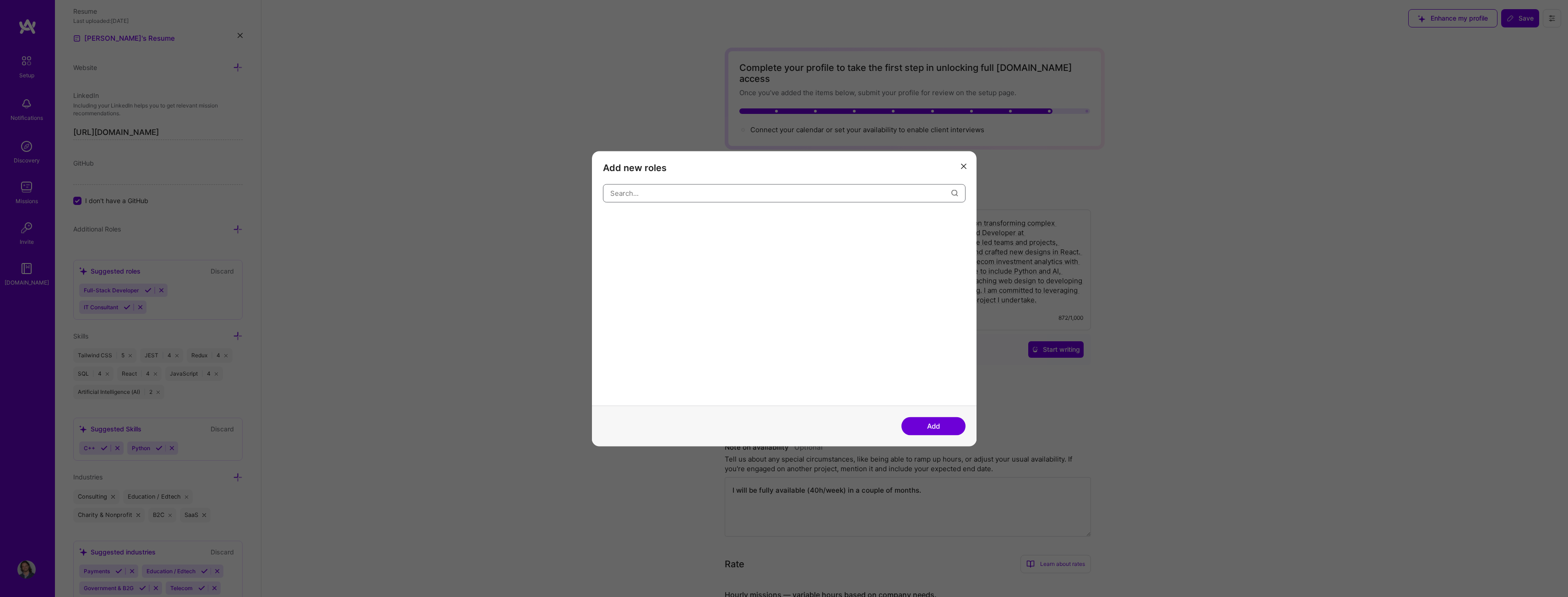
click at [649, 192] on input "modal" at bounding box center [781, 193] width 341 height 23
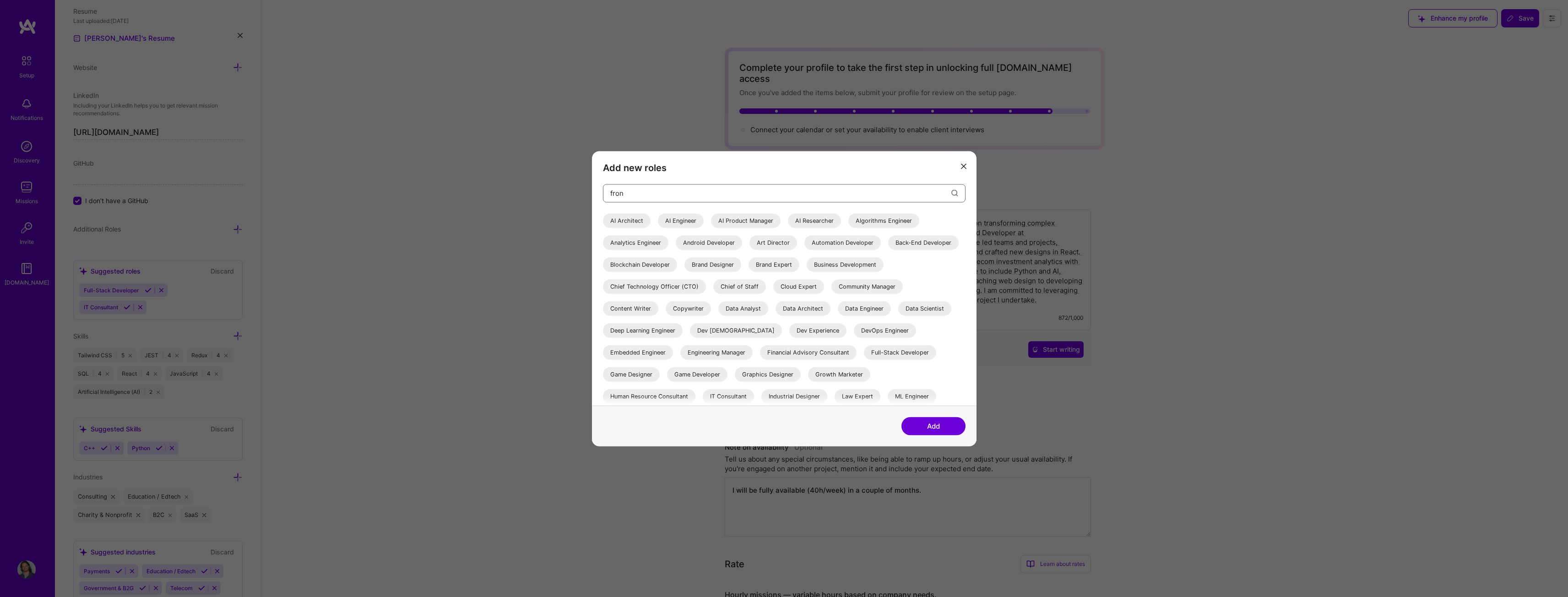
type input "front"
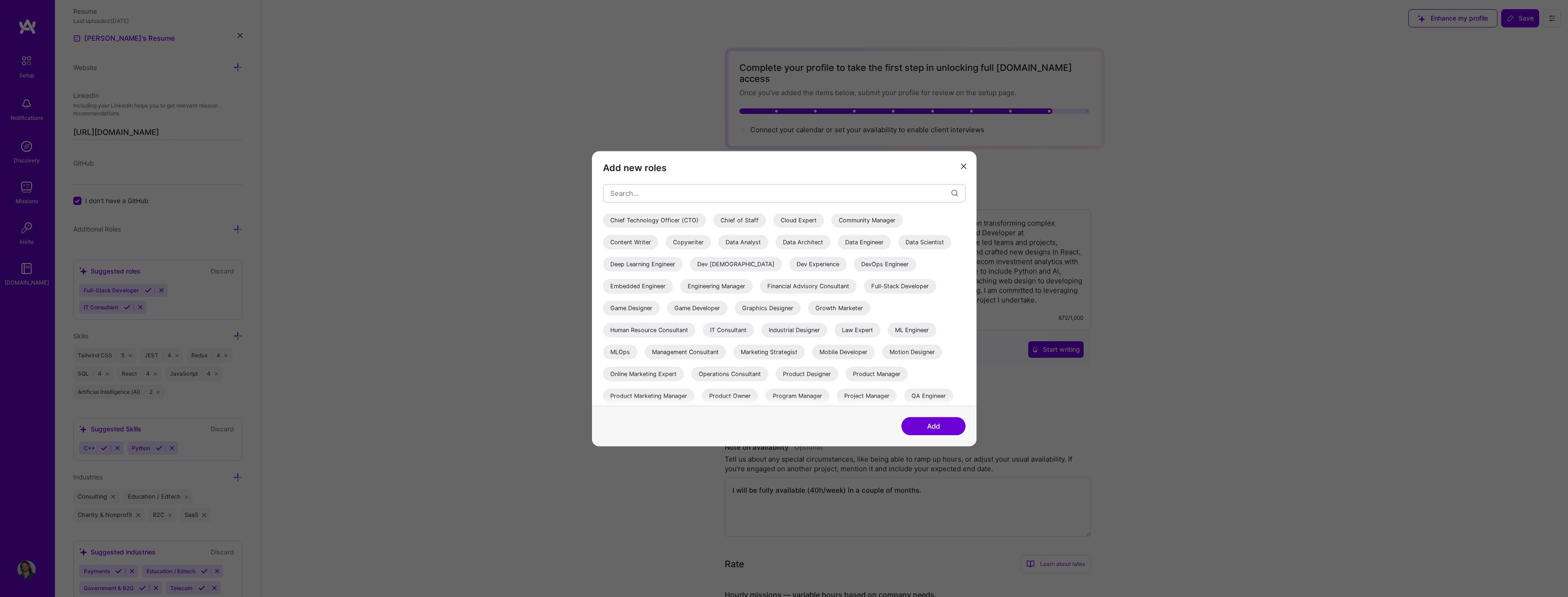
scroll to position [69, 0]
click at [864, 291] on div "Full-Stack Developer" at bounding box center [899, 283] width 72 height 15
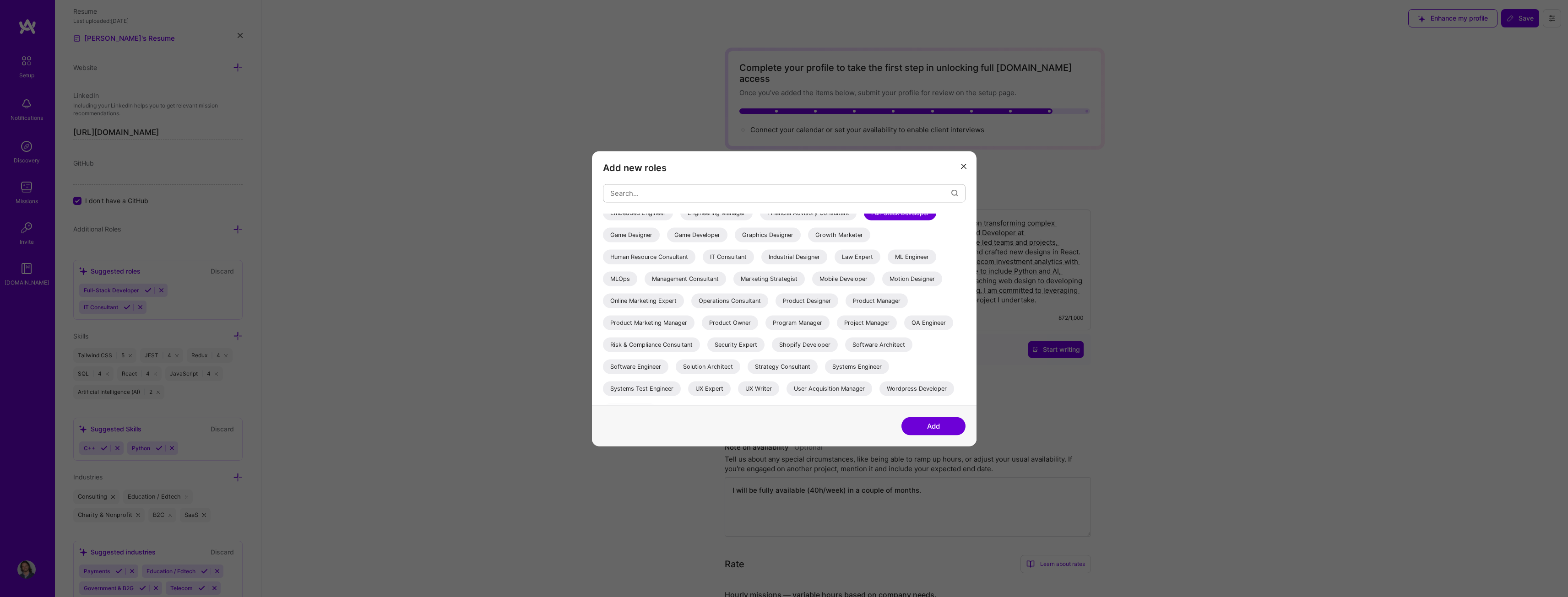
scroll to position [156, 0]
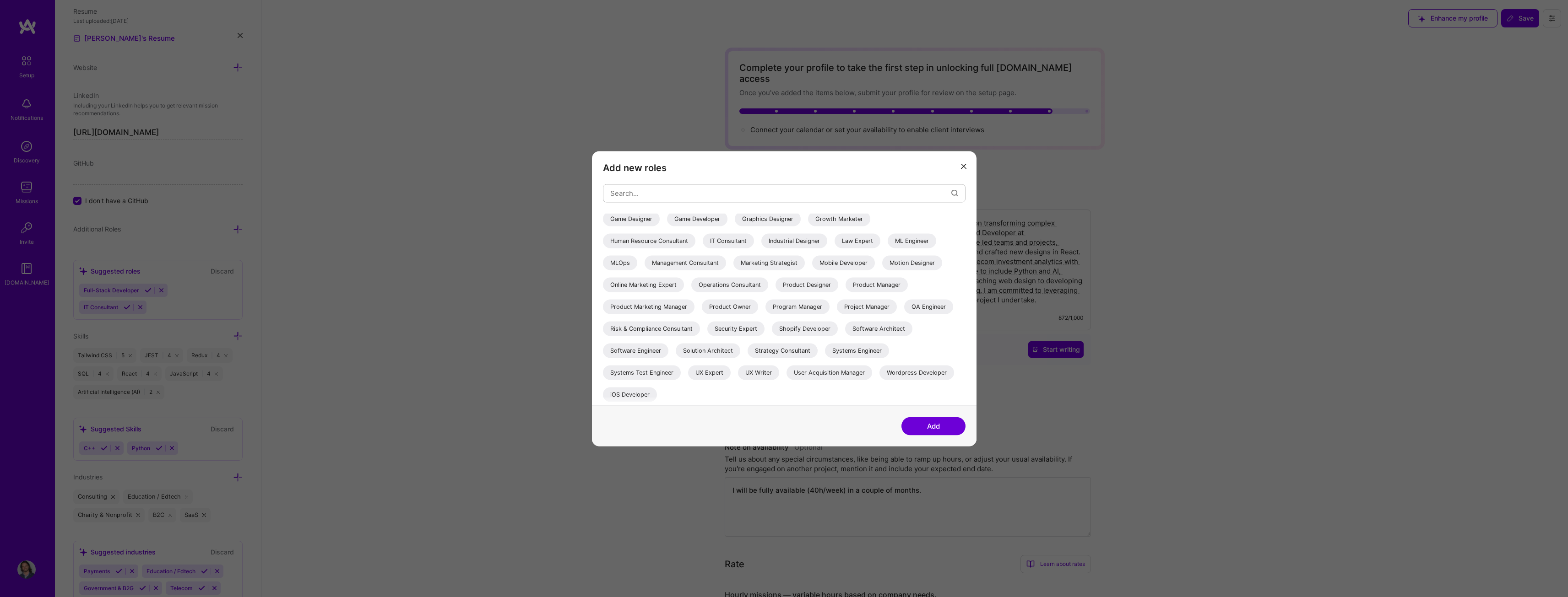
click at [954, 368] on div "AI Architect AI Engineer AI Product Manager AI Researcher Algorithms Engineer A…" at bounding box center [784, 231] width 363 height 348
click at [733, 306] on div "Product Owner" at bounding box center [730, 306] width 57 height 15
click at [890, 285] on div "Product Manager" at bounding box center [876, 285] width 62 height 15
click at [931, 425] on button "Add" at bounding box center [934, 426] width 64 height 18
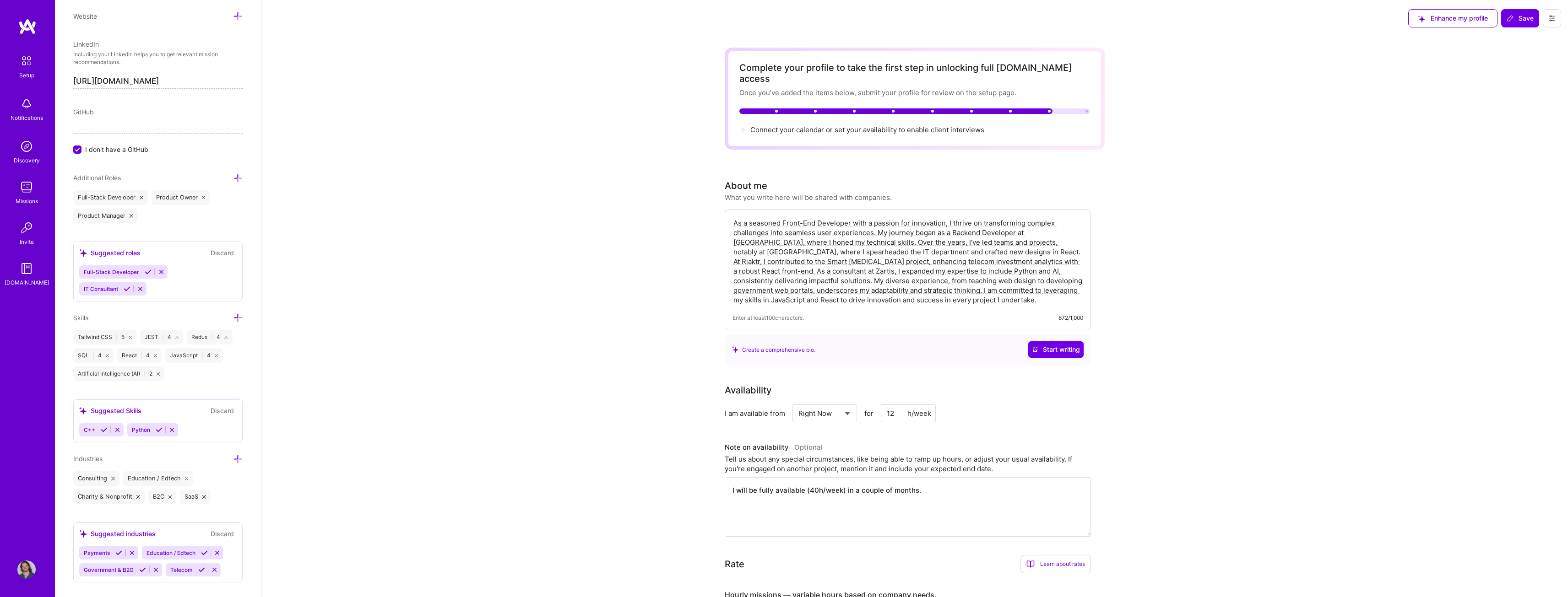
scroll to position [523, 0]
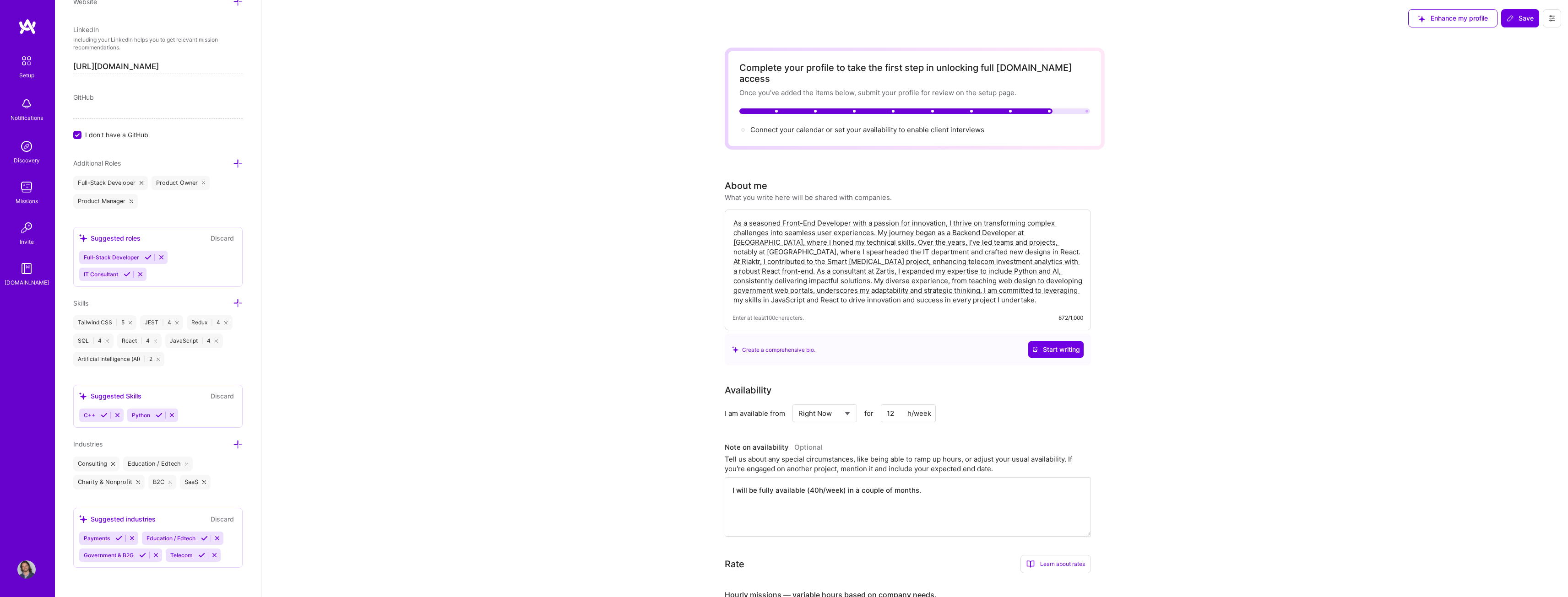
click at [185, 539] on span "Education / Edtech" at bounding box center [171, 538] width 49 height 7
click at [204, 538] on icon at bounding box center [204, 538] width 7 height 7
click at [199, 554] on icon at bounding box center [201, 556] width 7 height 7
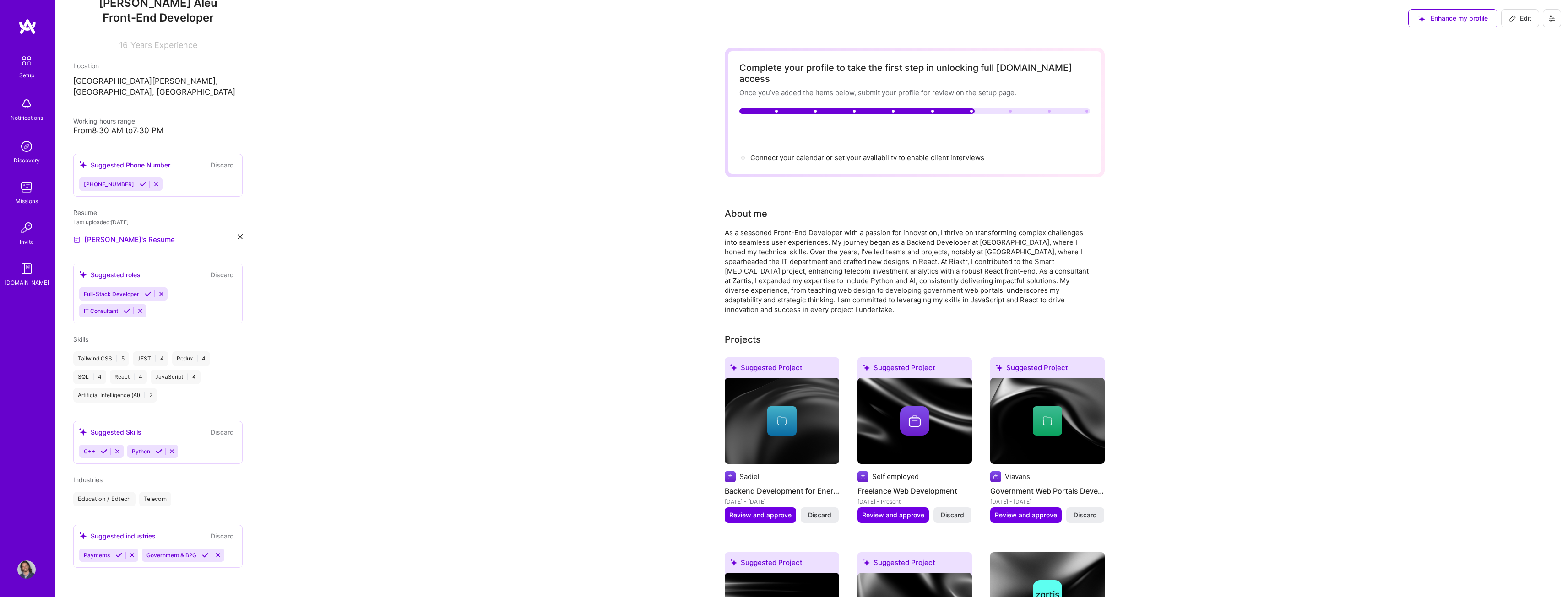
scroll to position [97, 0]
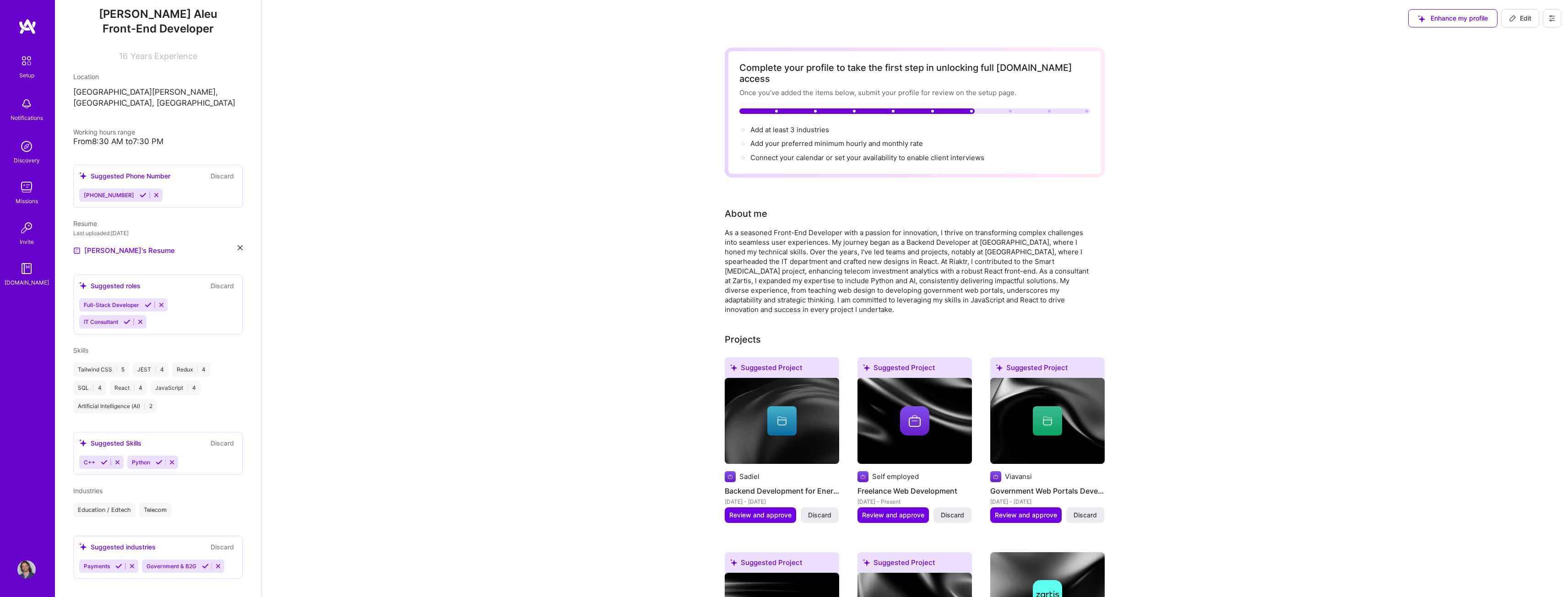
click at [203, 563] on icon at bounding box center [206, 566] width 7 height 7
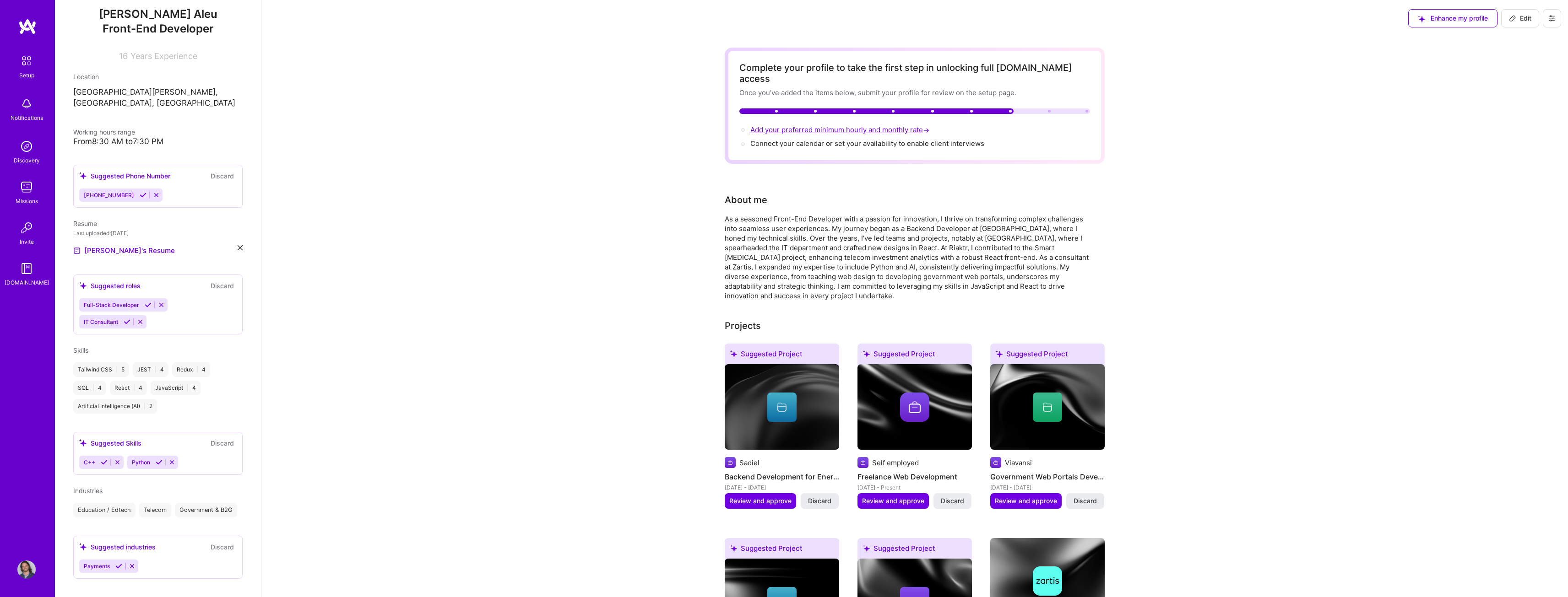
click at [900, 125] on span "Add your preferred minimum hourly and monthly rate →" at bounding box center [841, 129] width 181 height 8
select select "US"
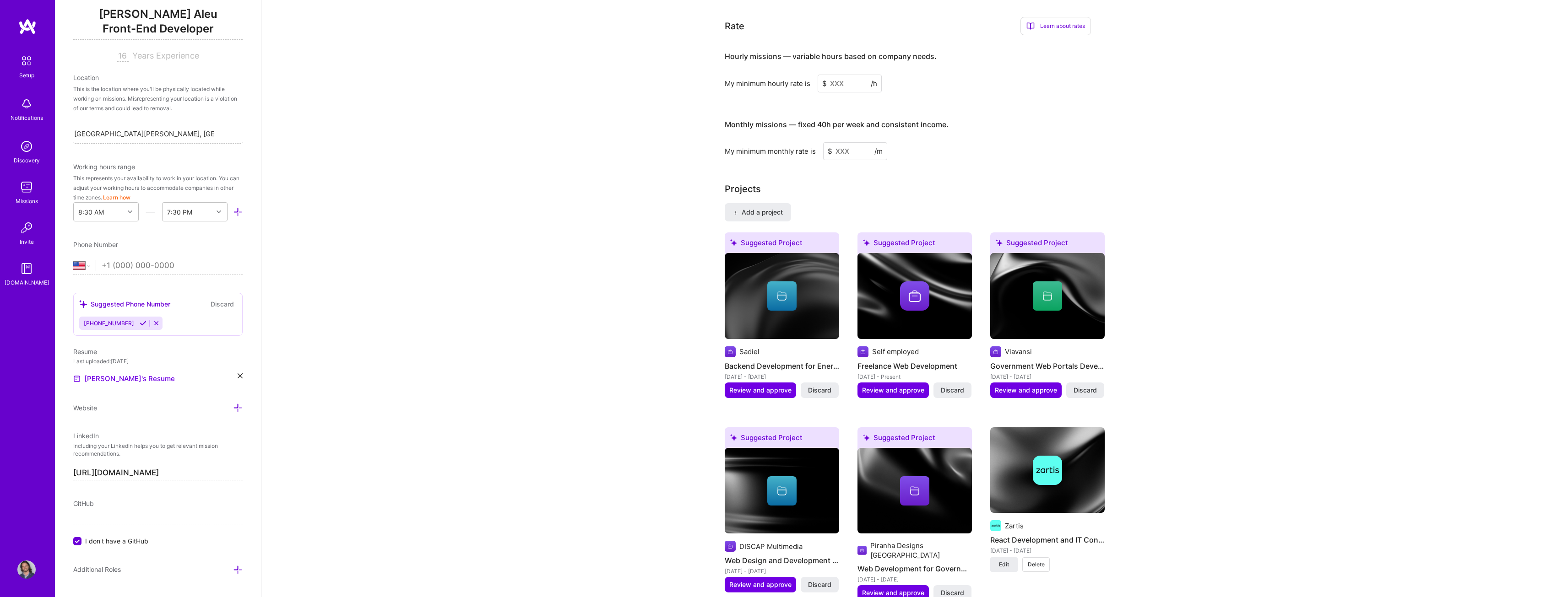
scroll to position [559, 0]
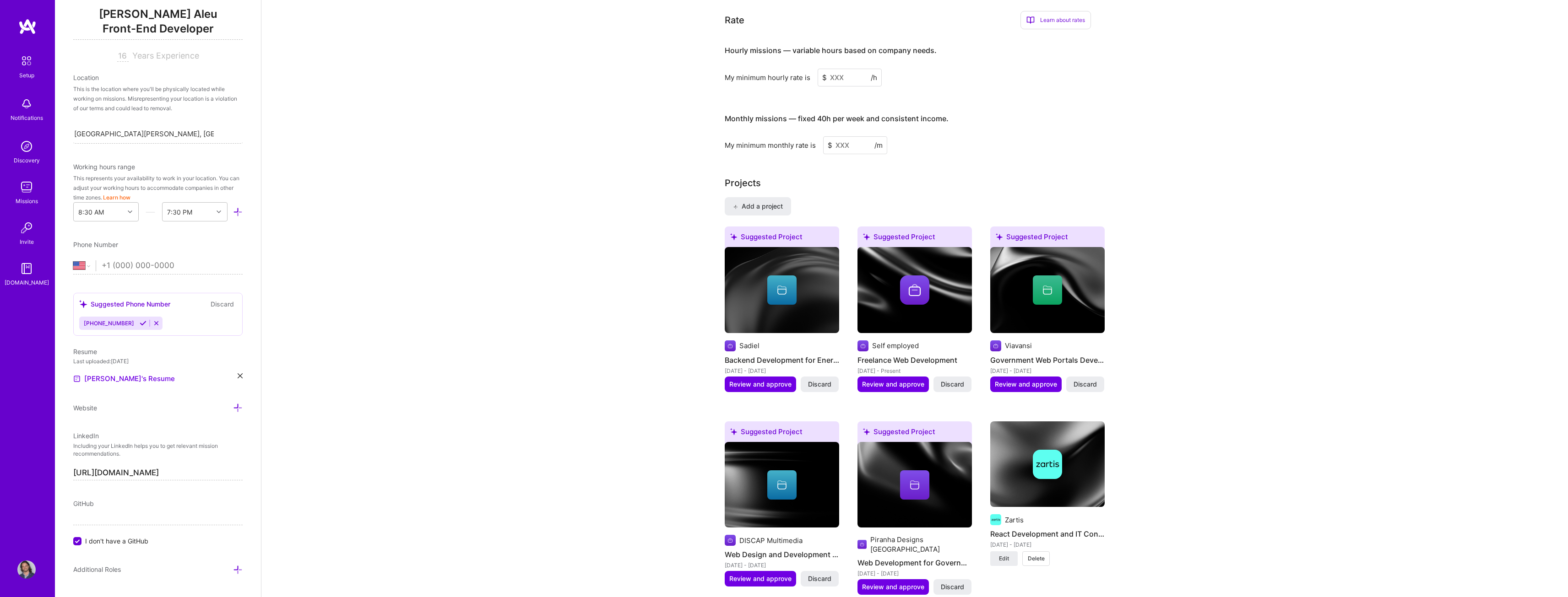
click at [835, 69] on input at bounding box center [850, 78] width 64 height 18
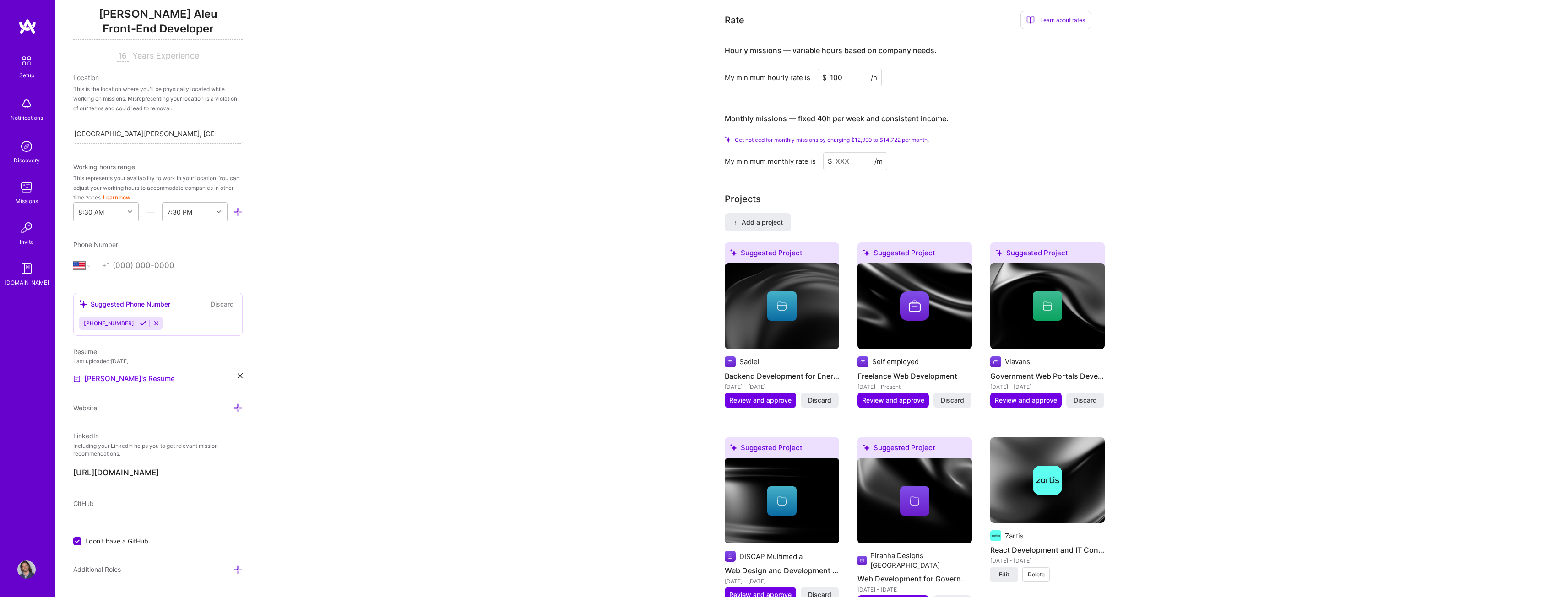
type input "100"
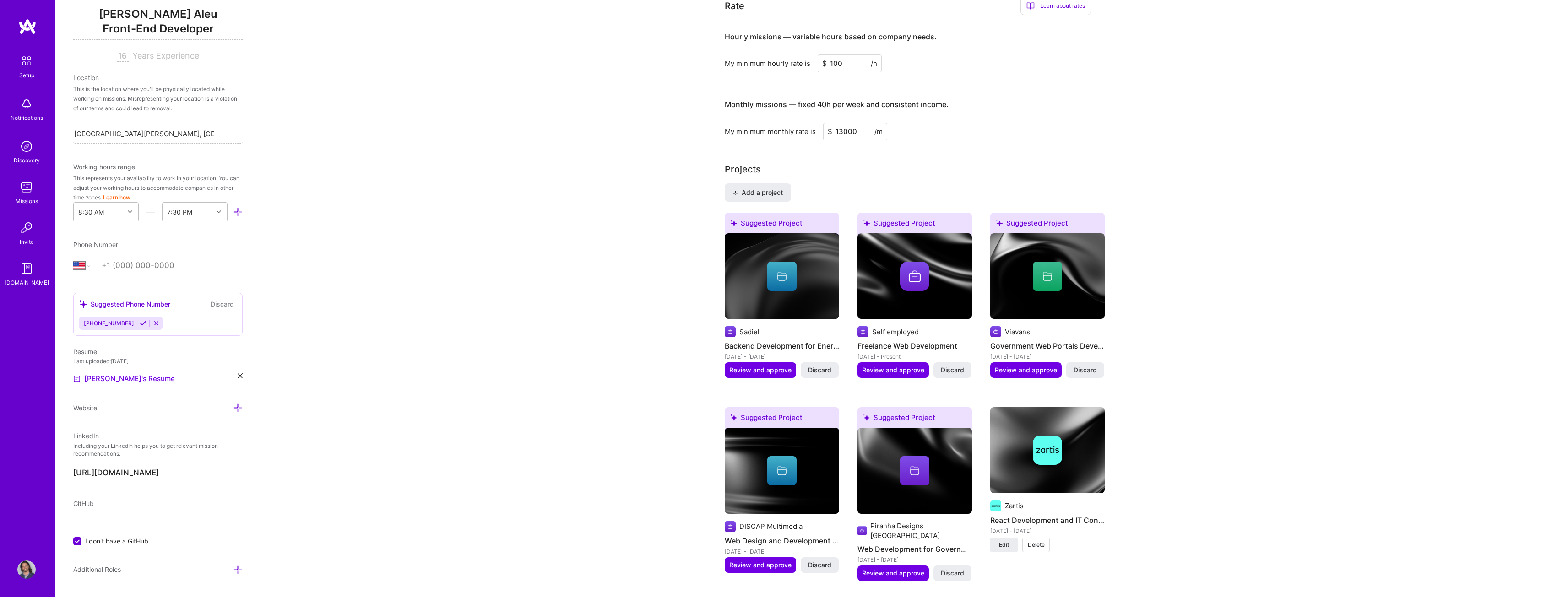
type input "13000"
click at [850, 59] on input "100" at bounding box center [850, 64] width 64 height 18
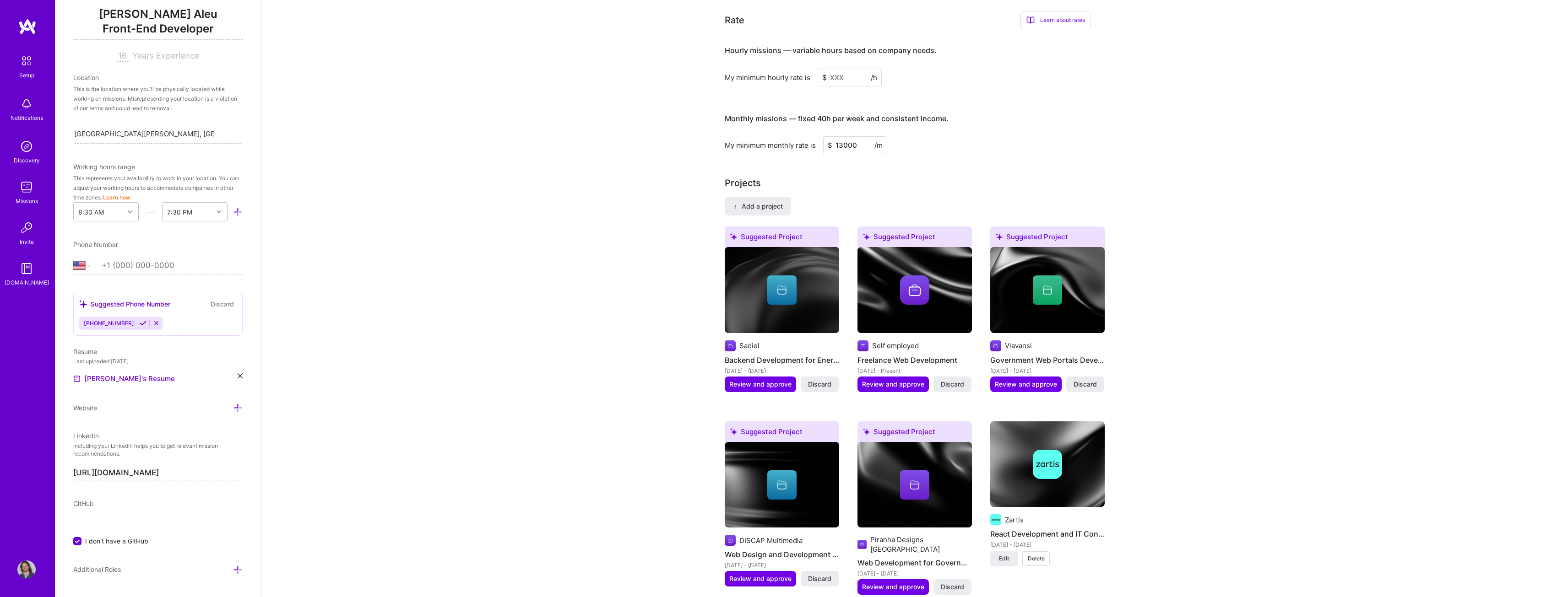
click at [1250, 168] on div "Complete your profile to take the first step in unlocking full [DOMAIN_NAME] ac…" at bounding box center [915, 547] width 1307 height 2136
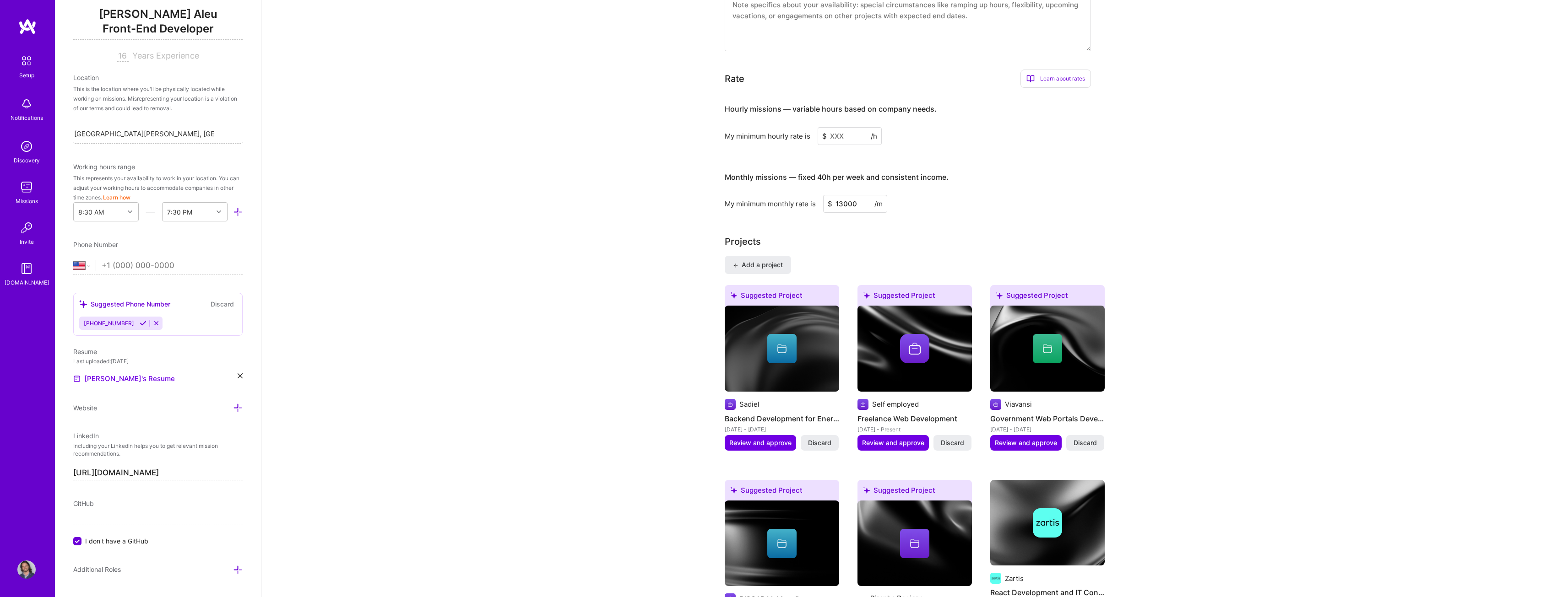
scroll to position [375, 0]
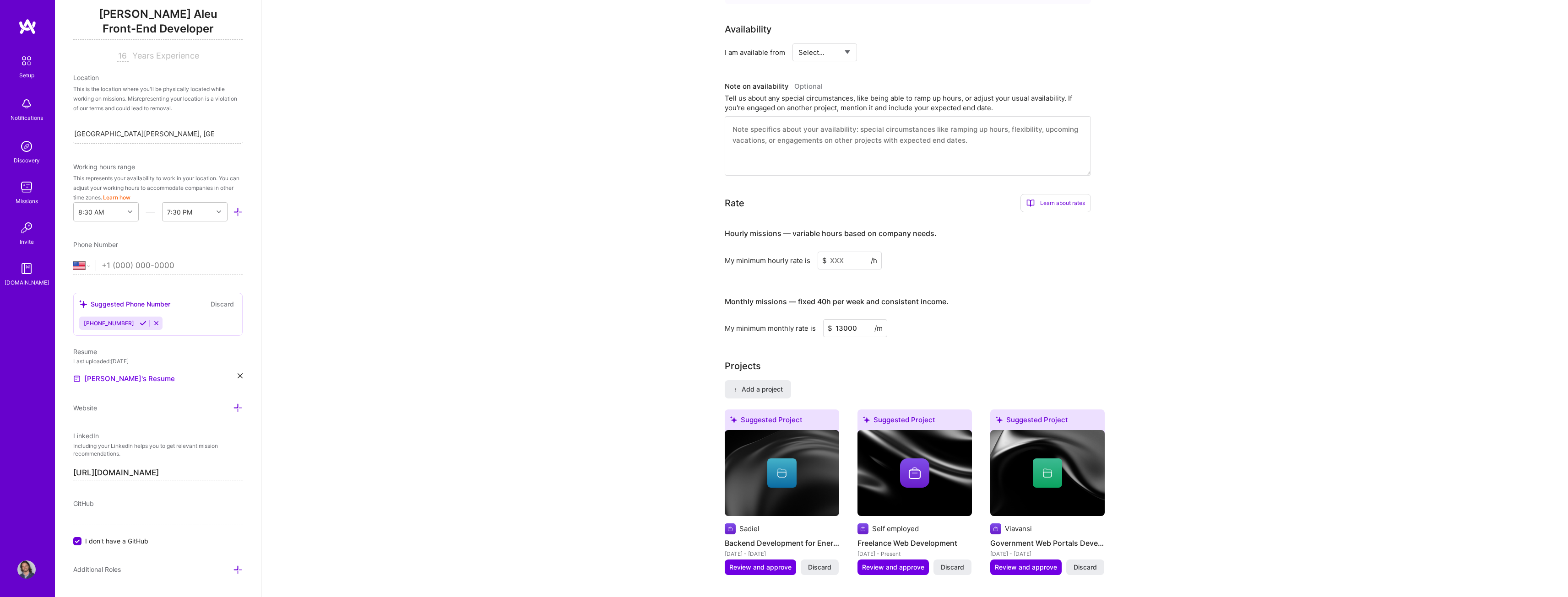
click at [854, 252] on input at bounding box center [850, 261] width 64 height 18
click at [1060, 194] on div "Learn about rates" at bounding box center [1055, 203] width 71 height 18
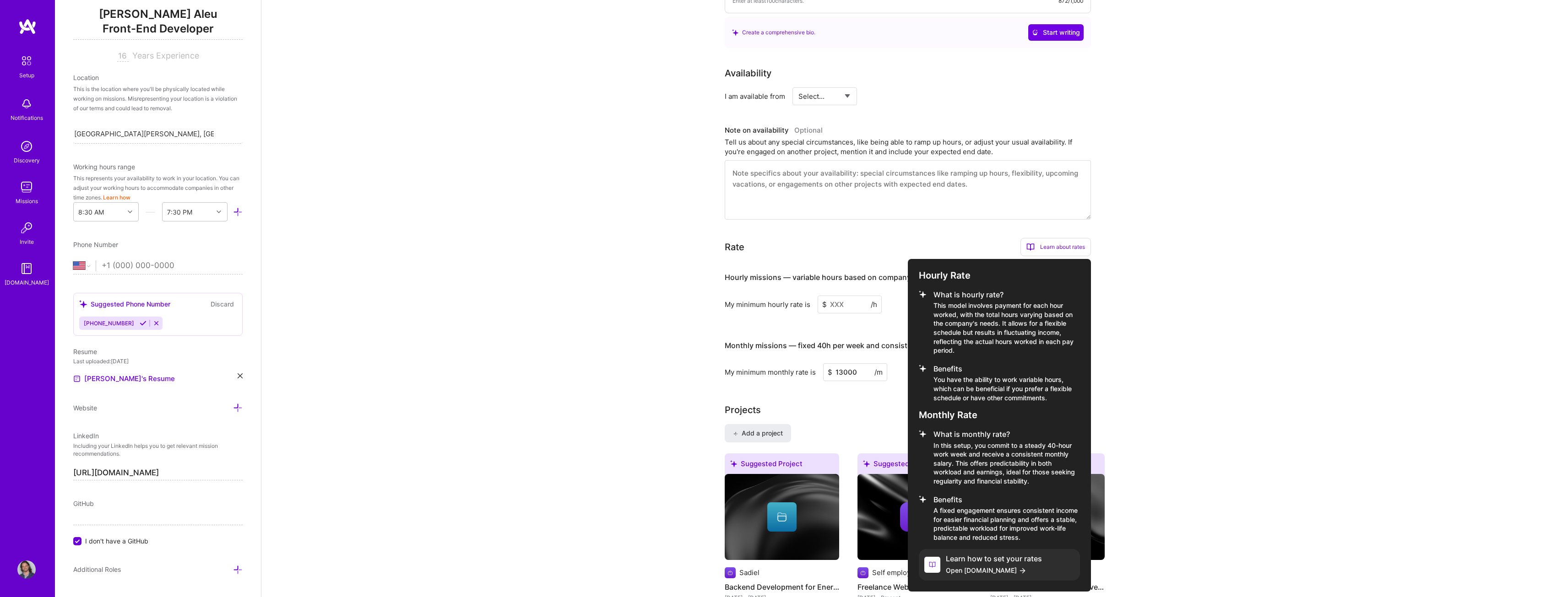
scroll to position [329, 0]
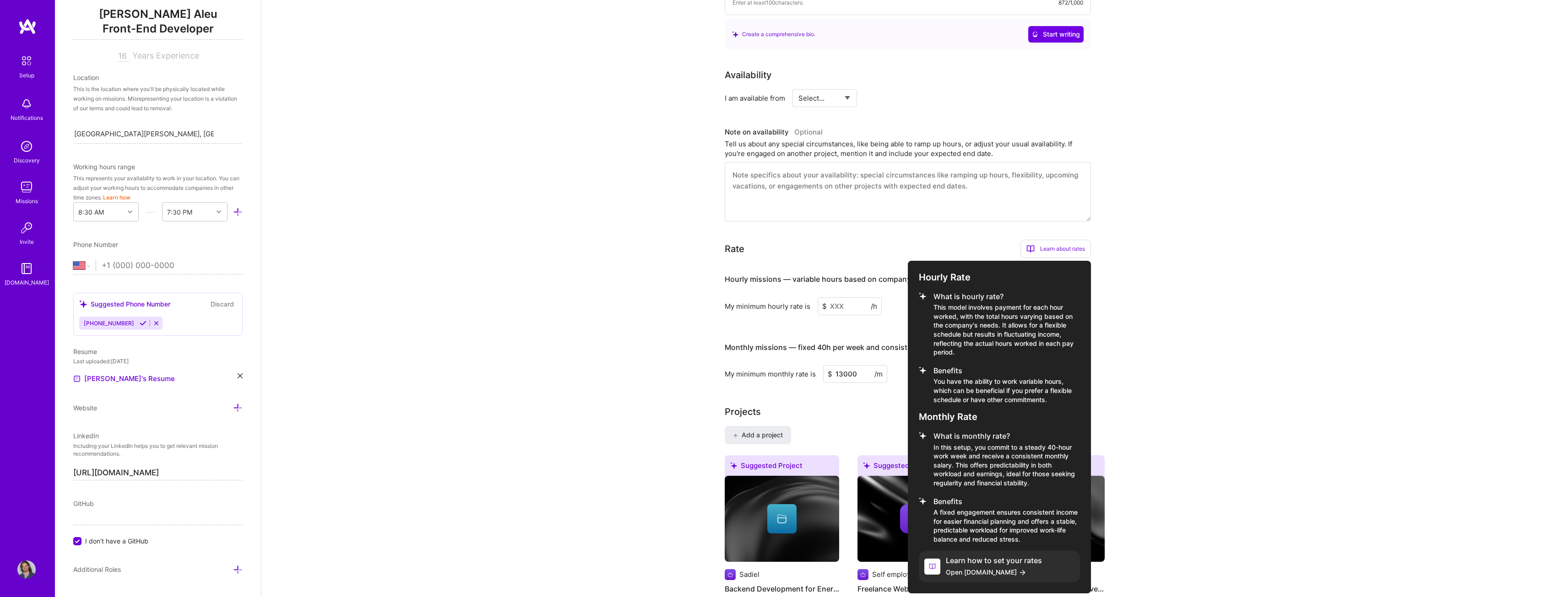
click at [1230, 308] on div at bounding box center [784, 298] width 1568 height 597
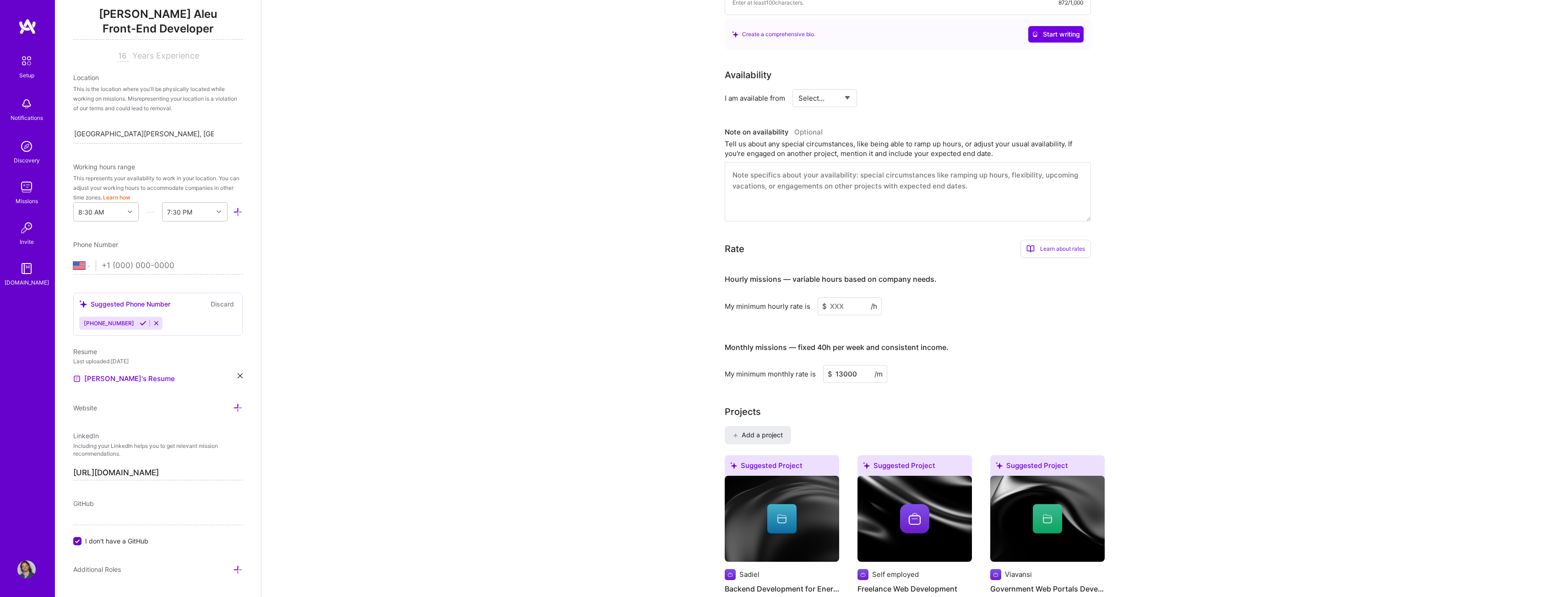
click at [851, 298] on input at bounding box center [850, 307] width 64 height 18
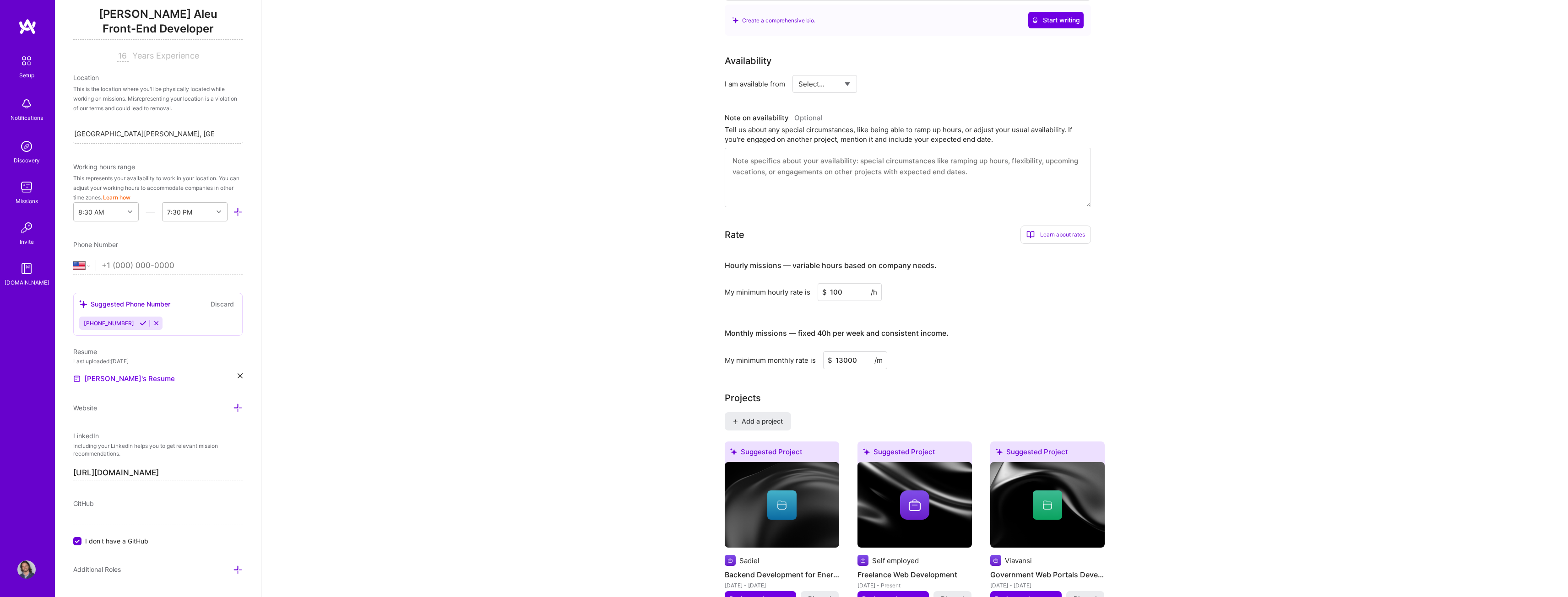
click at [839, 283] on input "100" at bounding box center [850, 292] width 64 height 18
type input "100"
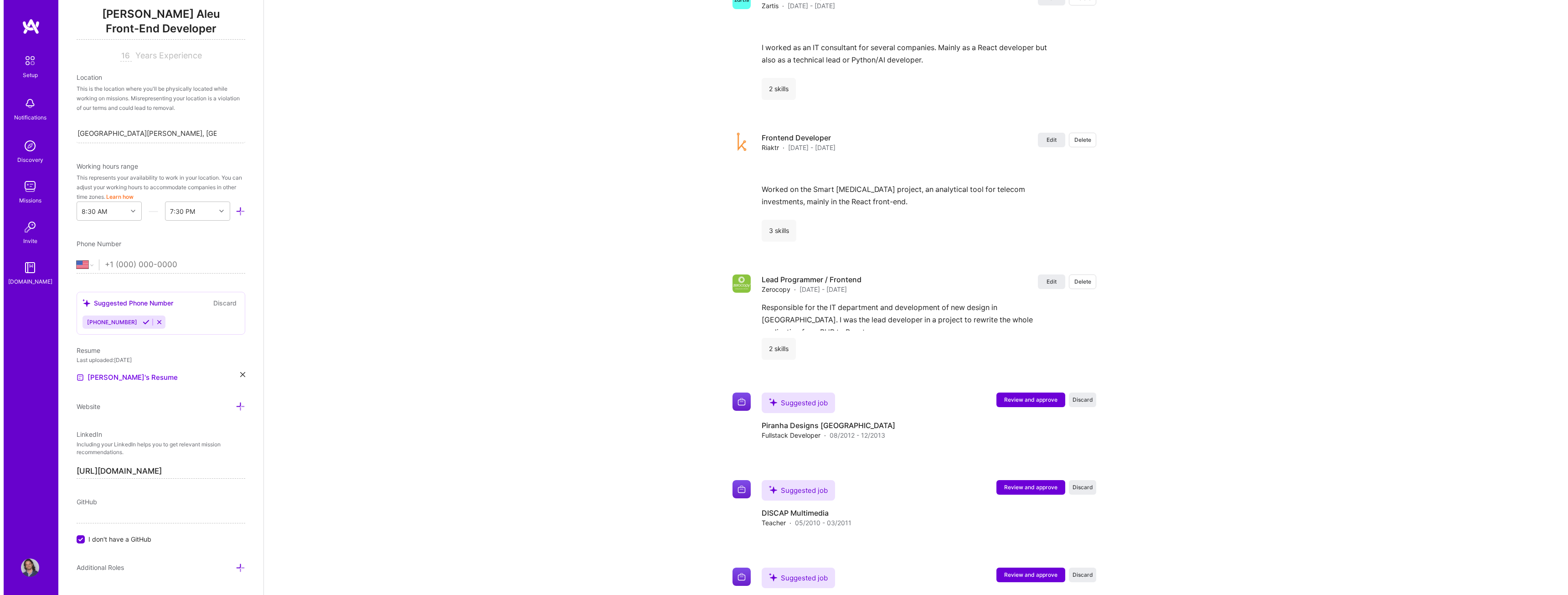
scroll to position [0, 0]
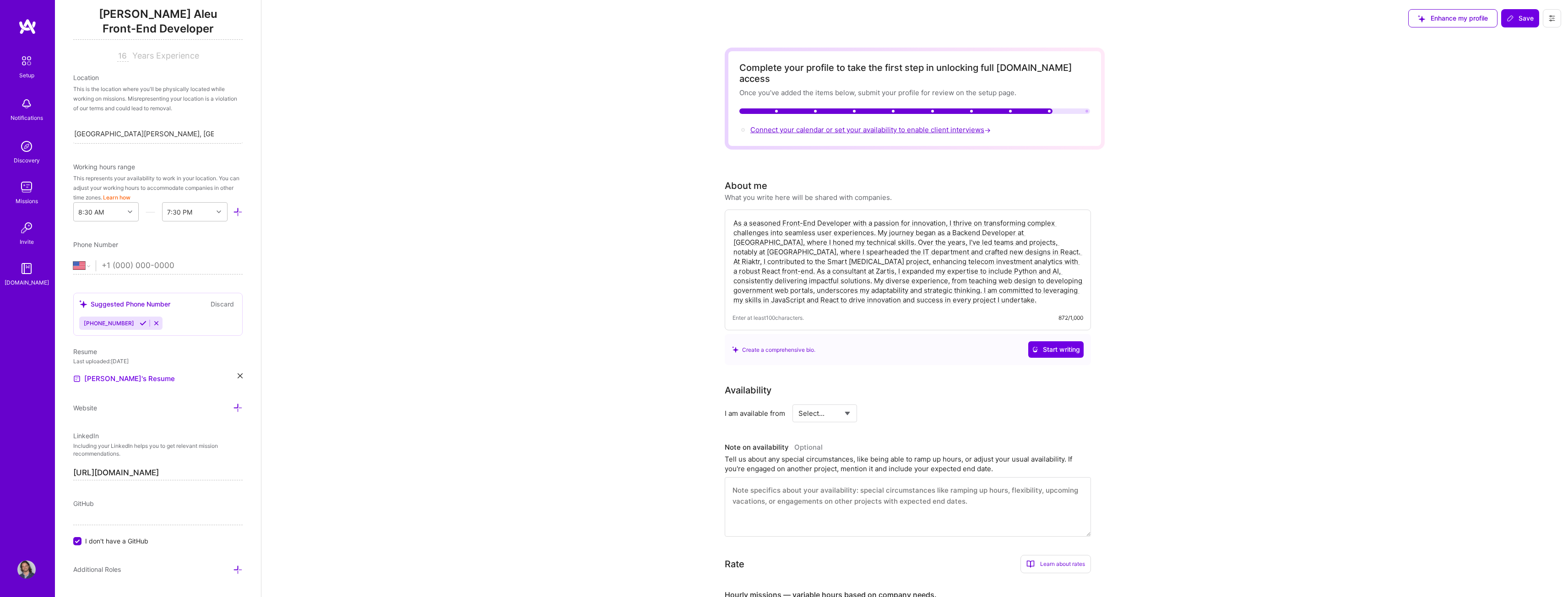
click at [867, 125] on span "Connect your calendar or set your availability to enable client interviews →" at bounding box center [871, 129] width 242 height 8
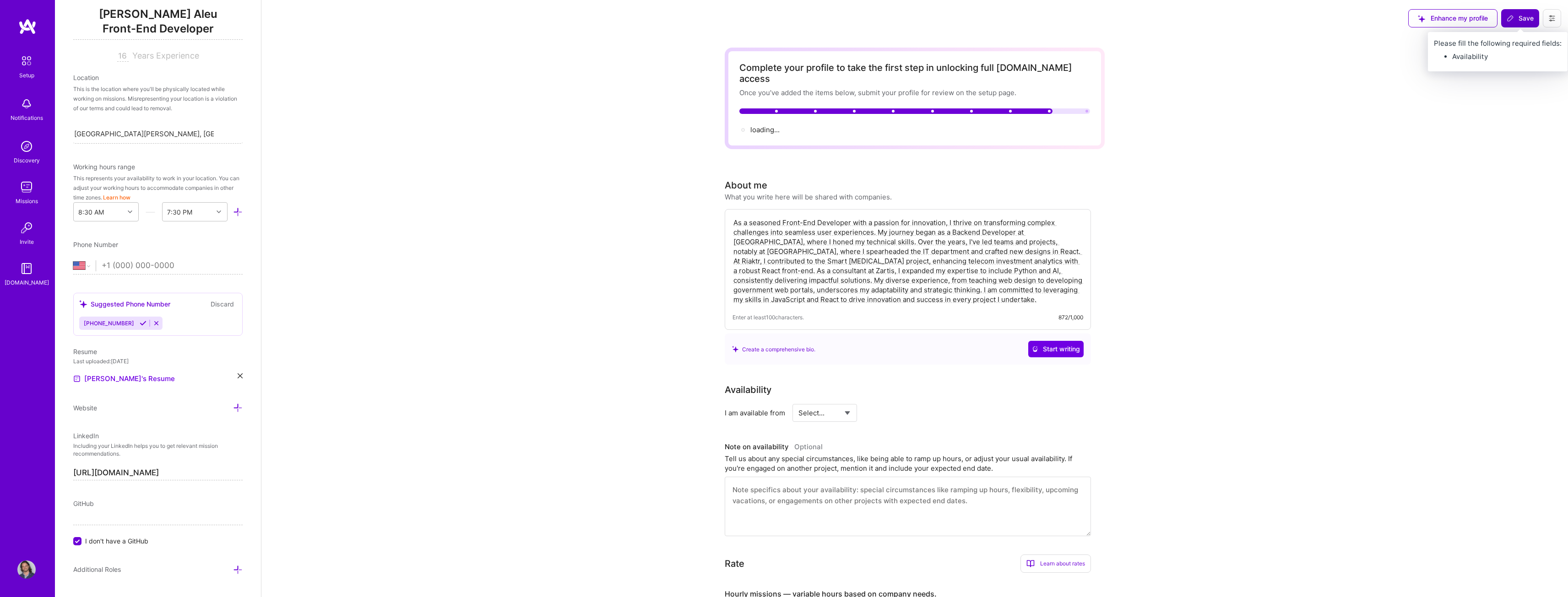
click at [1523, 18] on span "Save" at bounding box center [1520, 18] width 27 height 9
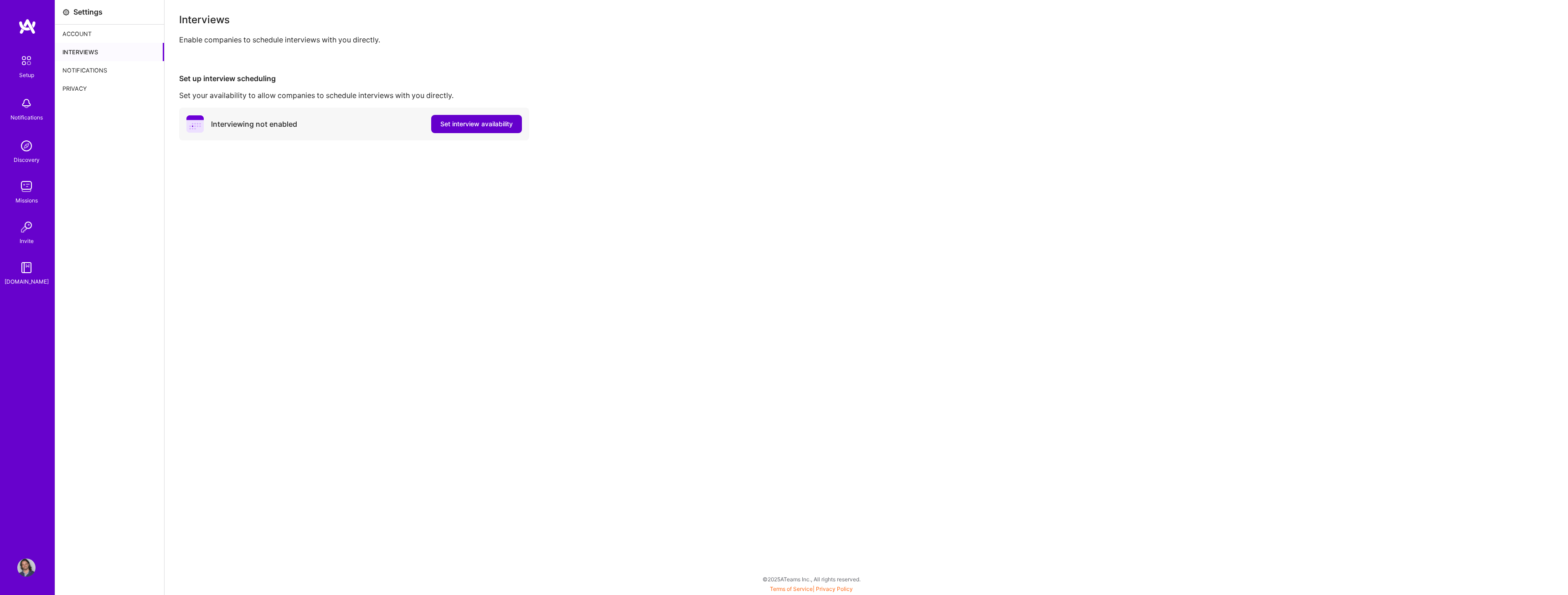
click at [450, 126] on span "Set interview availability" at bounding box center [476, 124] width 72 height 9
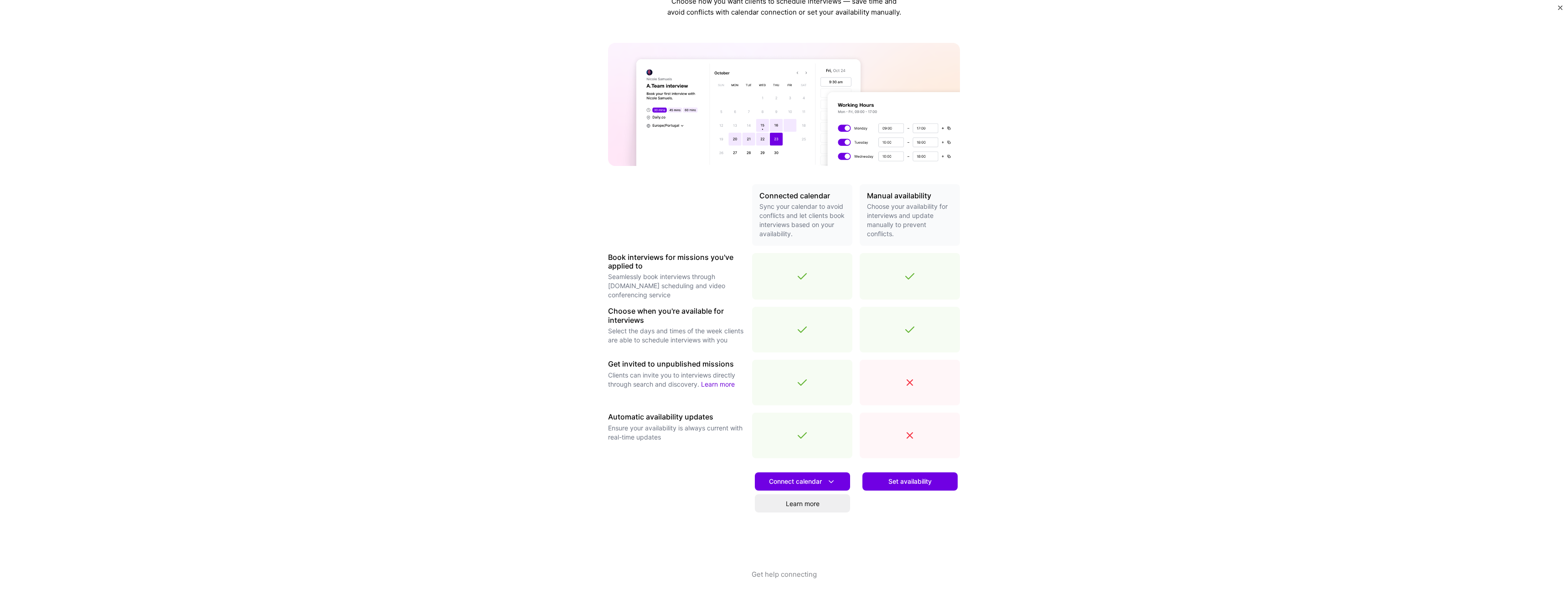
scroll to position [44, 0]
click at [833, 478] on button "Connect calendar" at bounding box center [802, 479] width 95 height 18
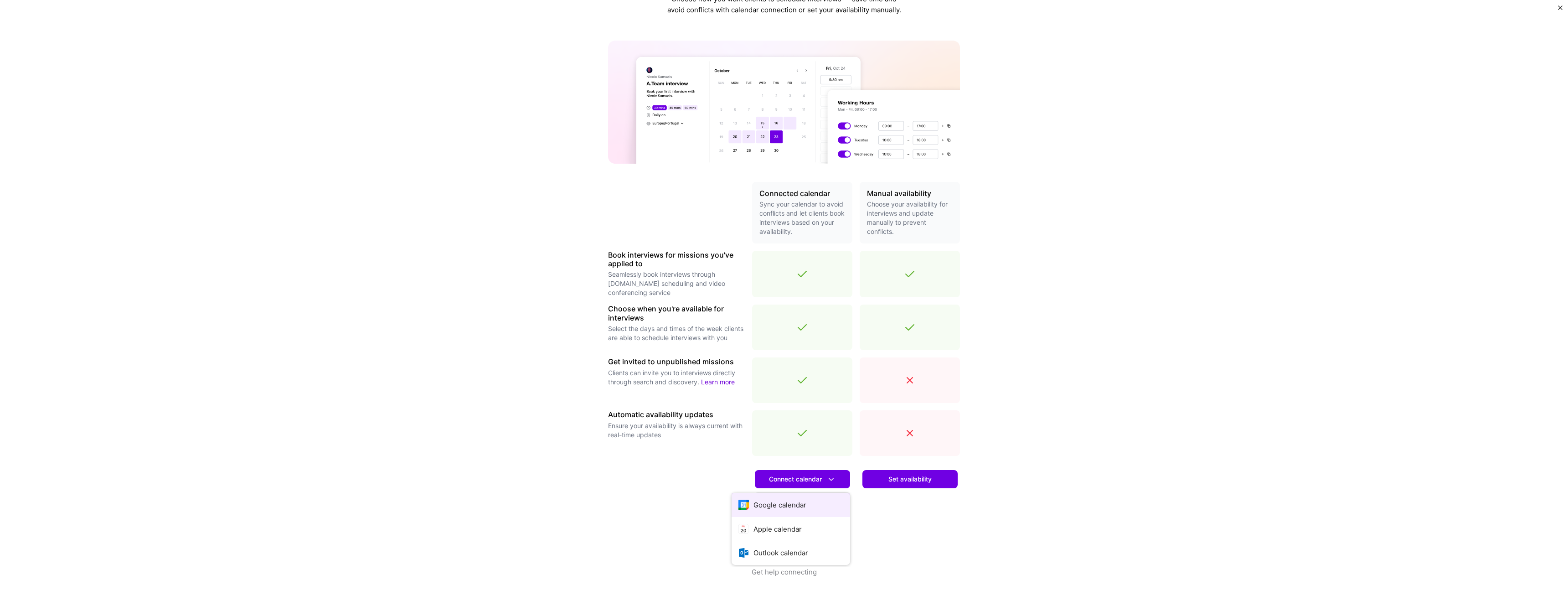
click at [805, 504] on button "Google calendar" at bounding box center [791, 505] width 118 height 24
click at [925, 481] on span "Set availability" at bounding box center [910, 479] width 43 height 9
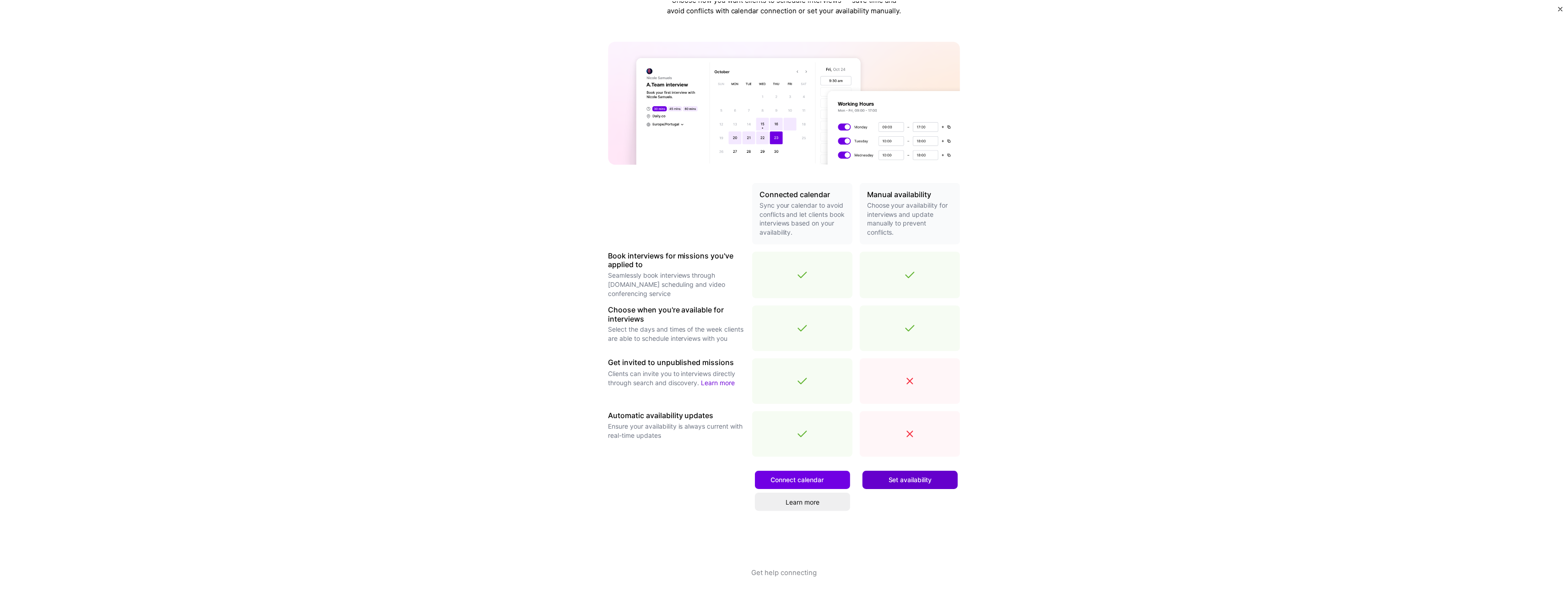
scroll to position [0, 0]
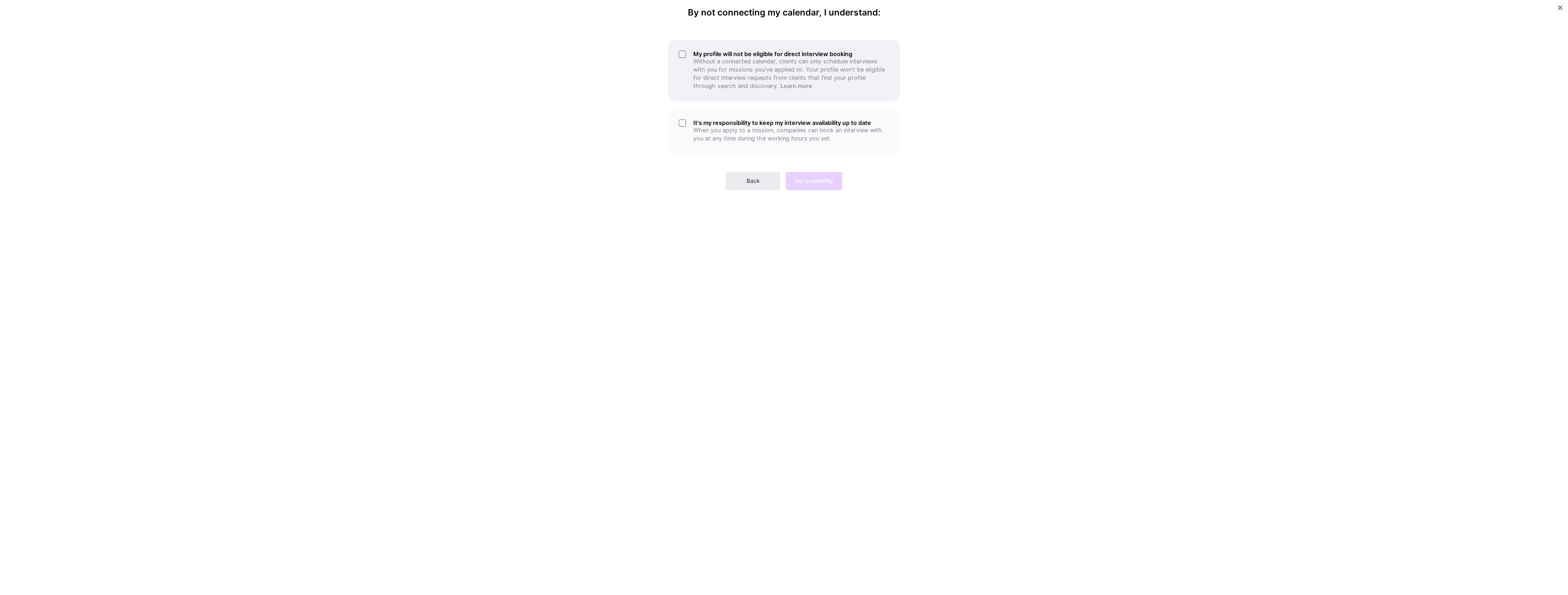
click at [803, 57] on h5 "My profile will not be eligible for direct interview booking" at bounding box center [792, 54] width 196 height 7
click at [835, 134] on p "When you apply to a mission, companies can book an interview with you at any ti…" at bounding box center [792, 134] width 196 height 17
click at [820, 176] on button "Set availability" at bounding box center [814, 181] width 56 height 18
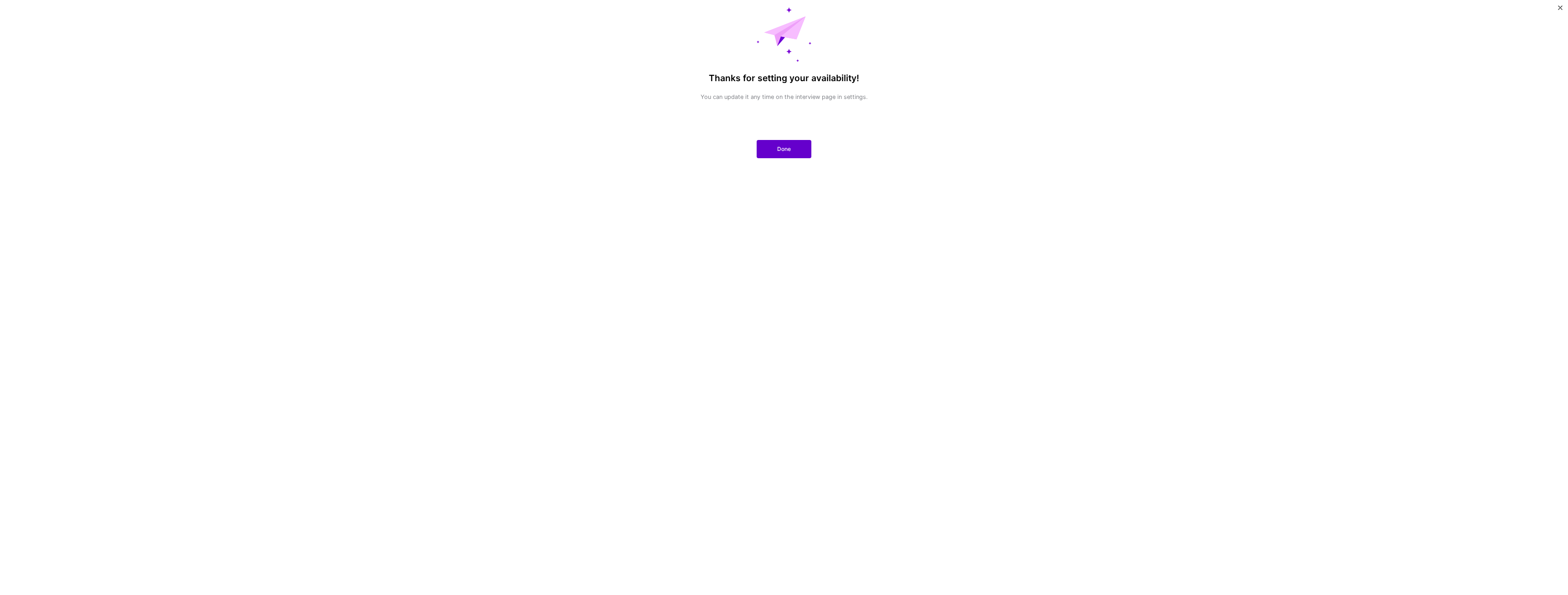
click at [790, 148] on span "Done" at bounding box center [784, 149] width 14 height 8
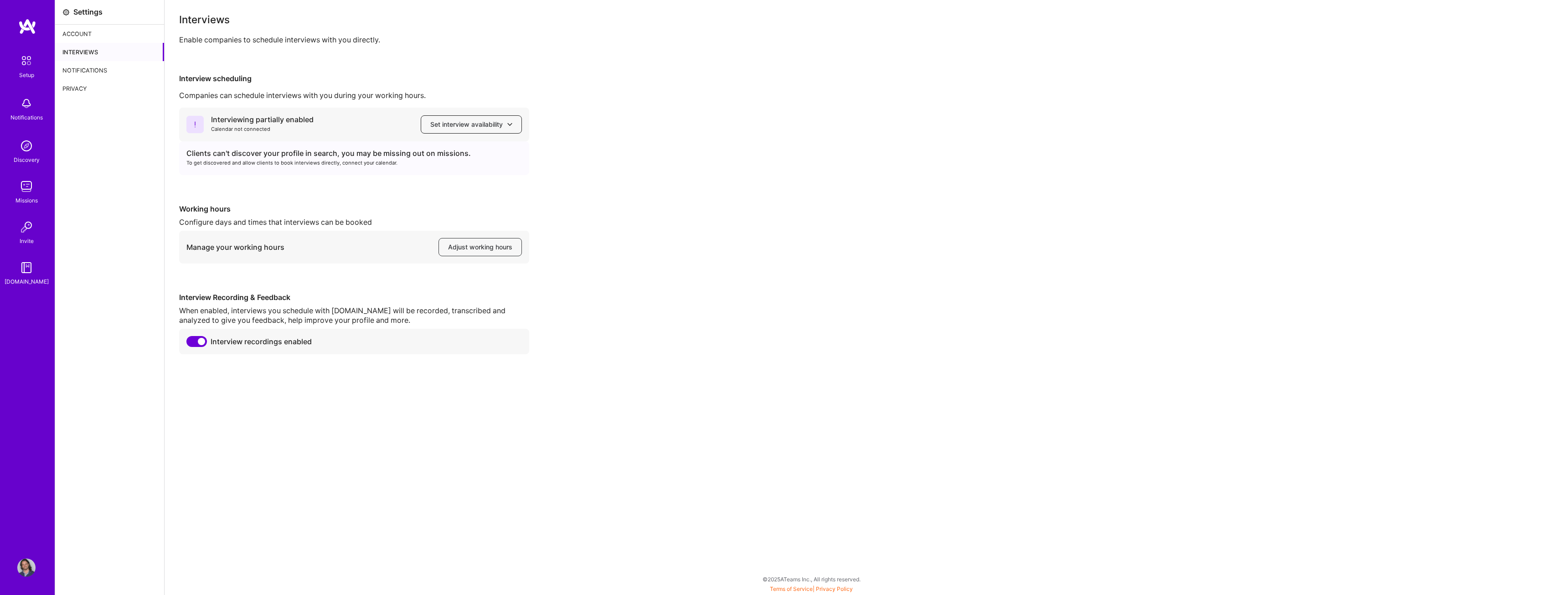
click at [517, 126] on button "Set interview availability" at bounding box center [471, 125] width 101 height 18
click at [715, 126] on div "Interviewing partially enabled Calendar not connected Set interview availabilit…" at bounding box center [866, 231] width 1374 height 247
click at [485, 247] on span "Adjust working hours" at bounding box center [480, 247] width 64 height 9
click at [606, 236] on div "Interviewing partially enabled Calendar not connected Set interview availabilit…" at bounding box center [866, 231] width 1374 height 247
click at [24, 186] on img at bounding box center [26, 187] width 18 height 18
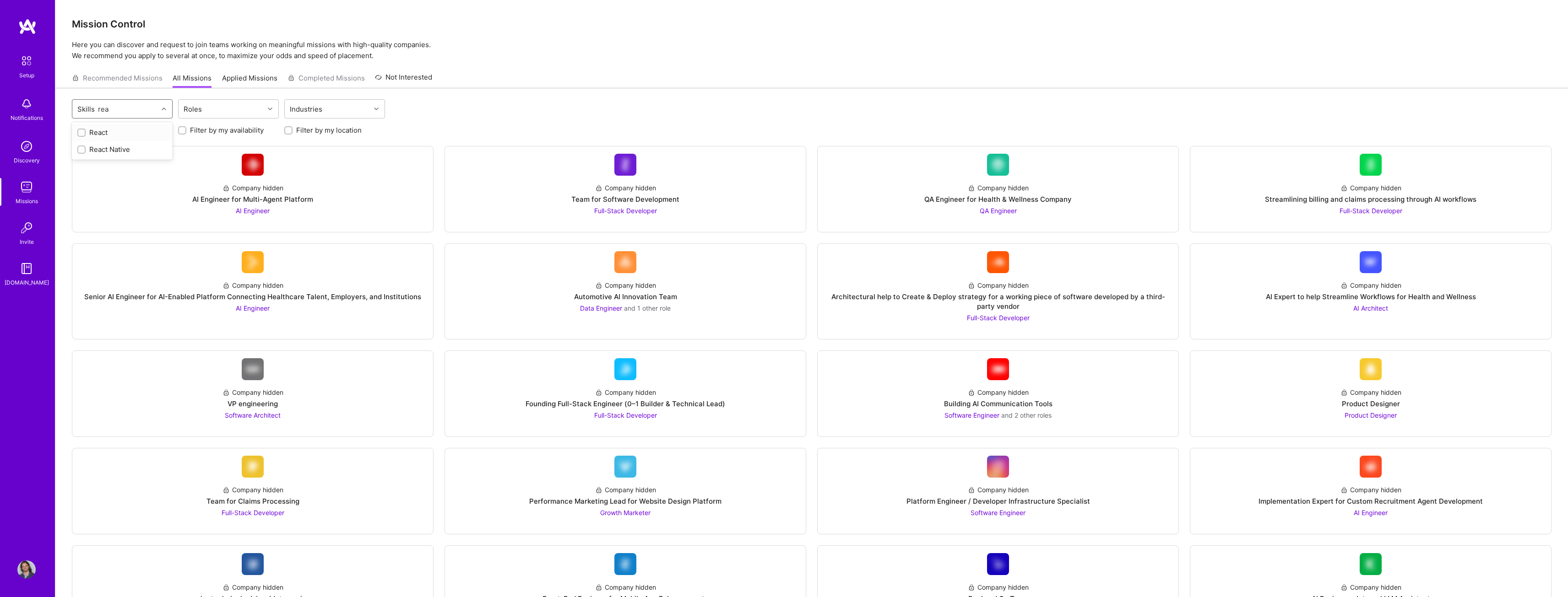
type input "reac"
click at [101, 131] on div "React" at bounding box center [122, 133] width 90 height 10
checkbox input "true"
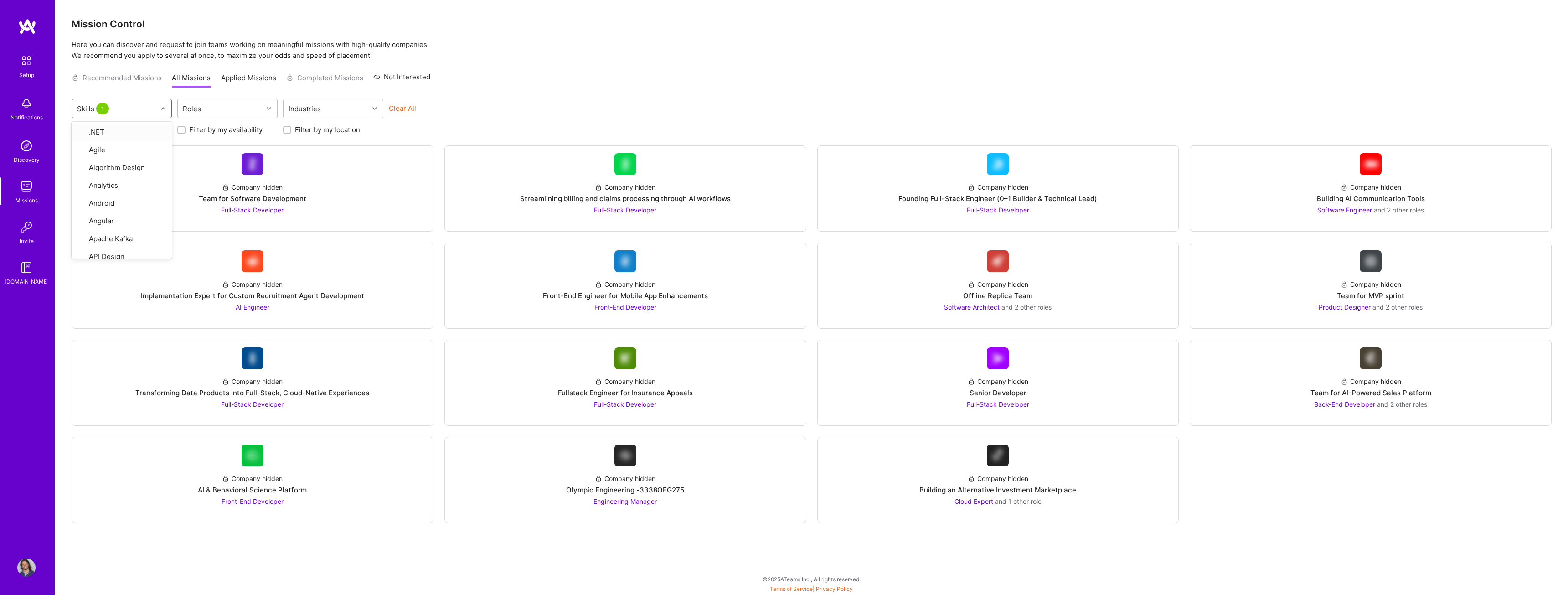
click at [634, 98] on div "option React, selected. option .NET focused, 1 of 79. 79 results available. Use…" at bounding box center [811, 326] width 1513 height 477
click at [257, 109] on div "Roles" at bounding box center [220, 109] width 85 height 18
type input "dev"
click at [253, 180] on div "Front-End Developer" at bounding box center [228, 183] width 89 height 10
checkbox input "true"
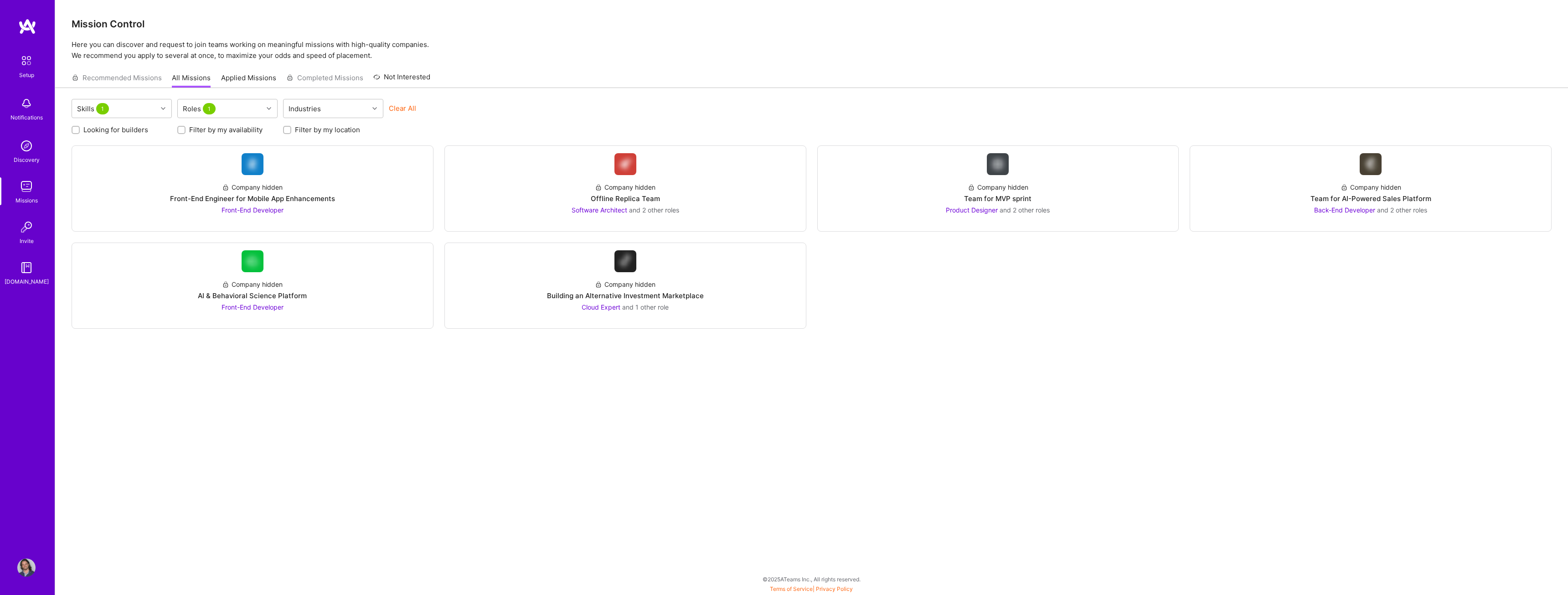
click at [553, 113] on div "Skills 1 Roles 1 Industries Clear All" at bounding box center [812, 109] width 1480 height 22
click at [1088, 196] on div "Company hidden Team for MVP sprint Product Designer and 2 other roles" at bounding box center [998, 194] width 347 height 40
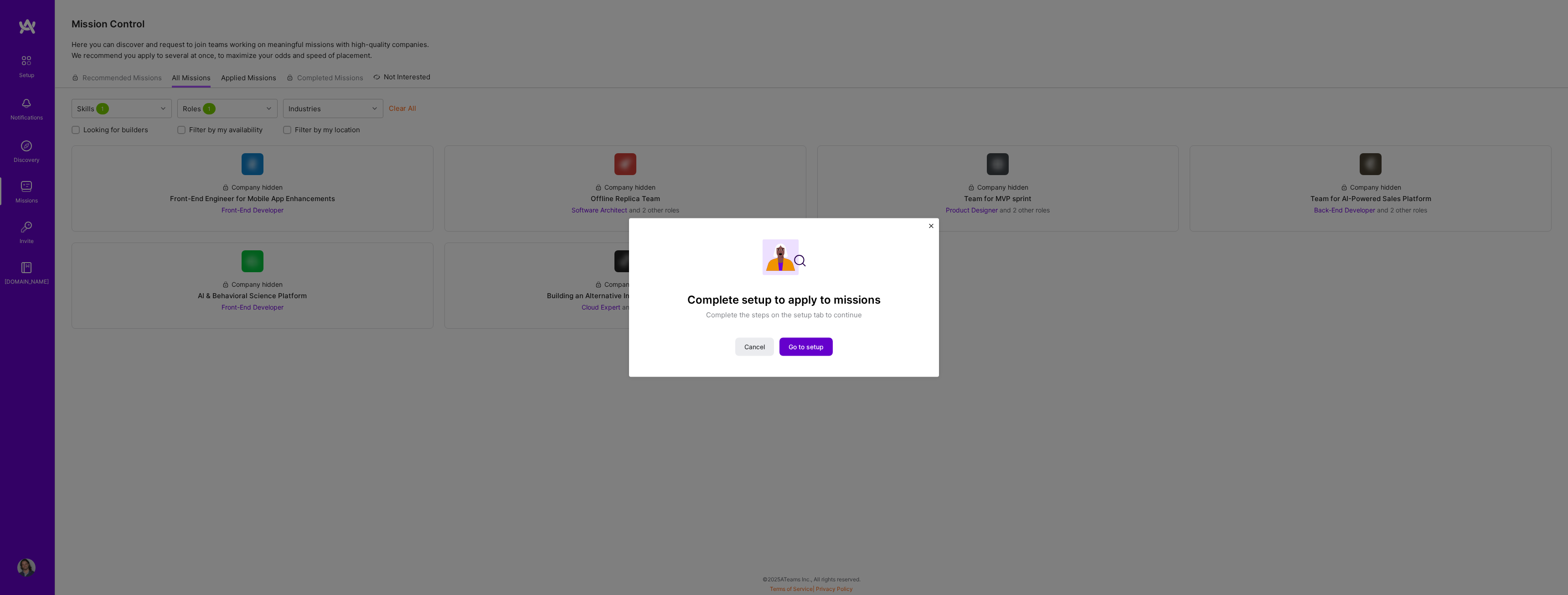
click at [819, 350] on span "Go to setup" at bounding box center [806, 347] width 35 height 9
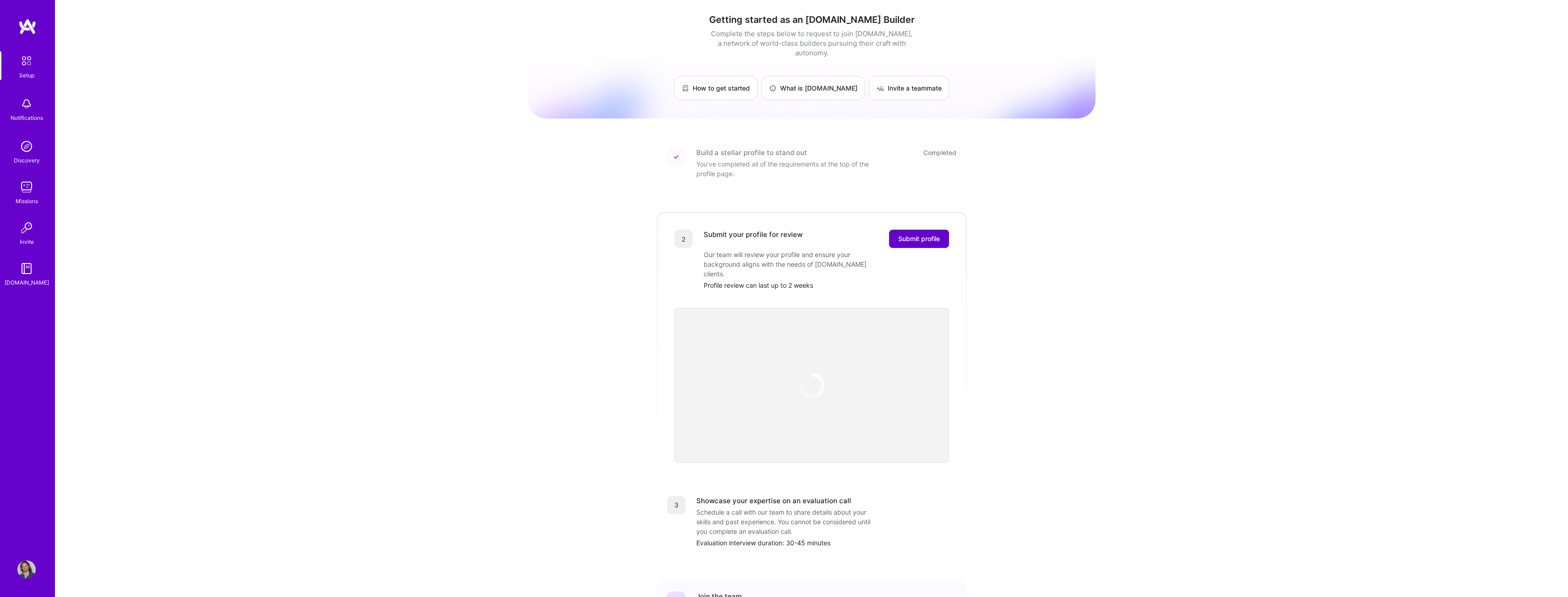
click at [925, 234] on span "Submit profile" at bounding box center [920, 238] width 42 height 9
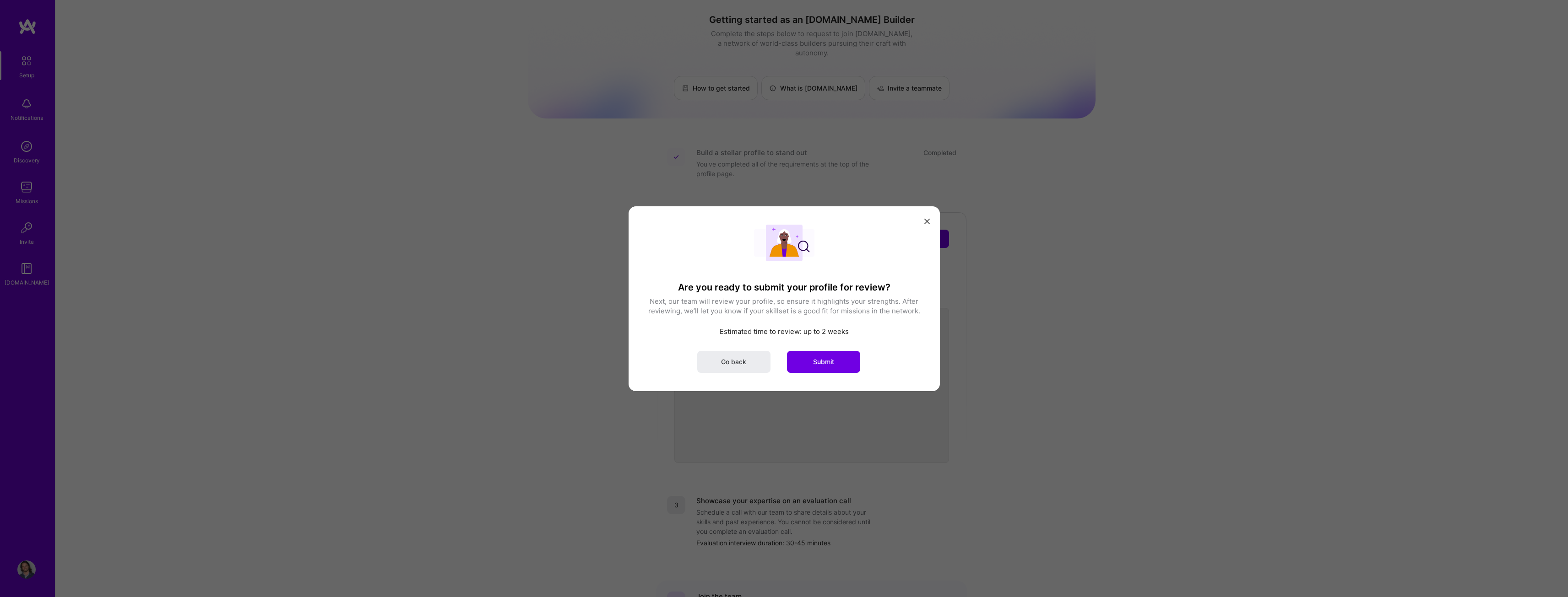
click at [927, 224] on icon "modal" at bounding box center [927, 222] width 6 height 6
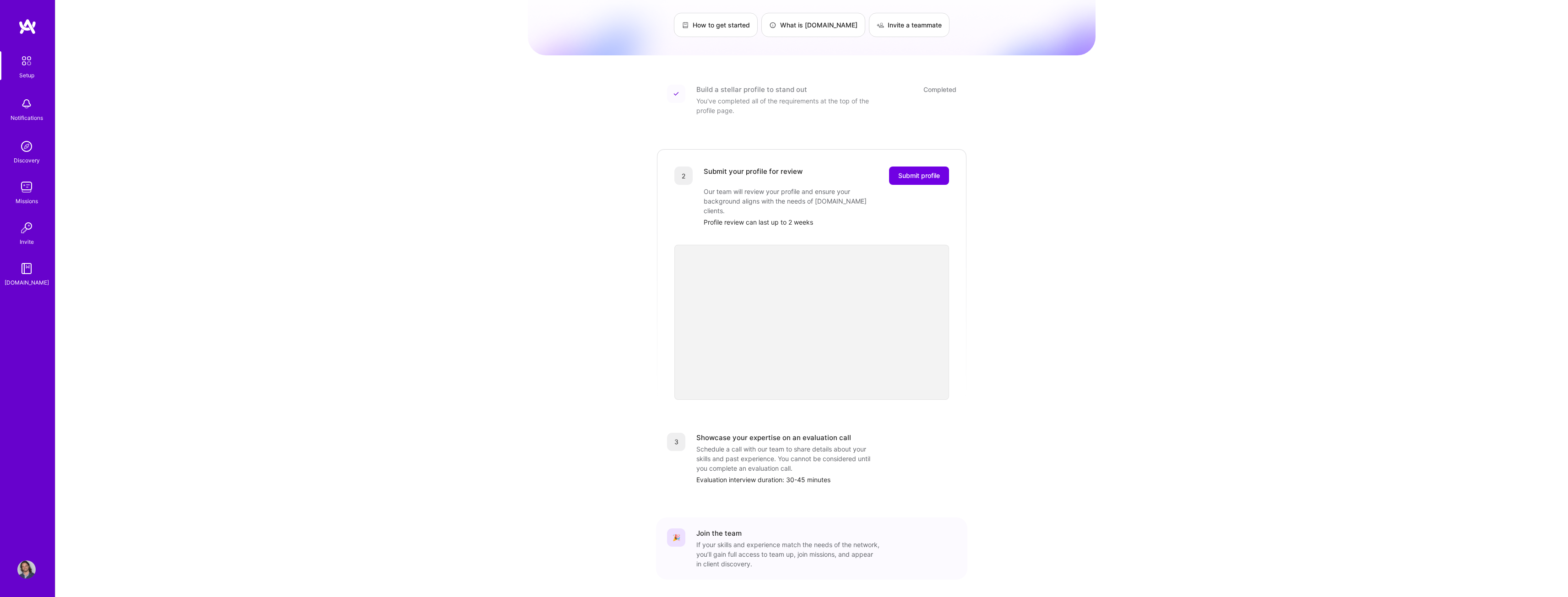
scroll to position [78, 0]
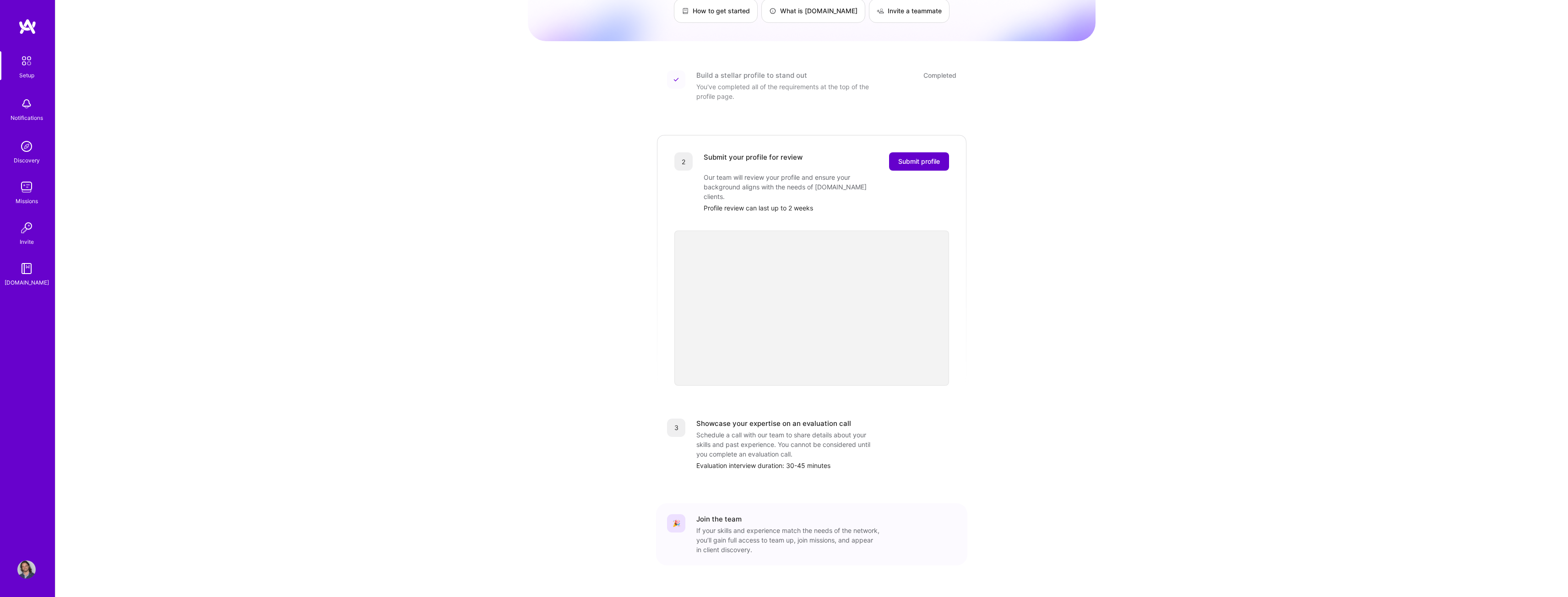
click at [927, 157] on span "Submit profile" at bounding box center [920, 161] width 42 height 9
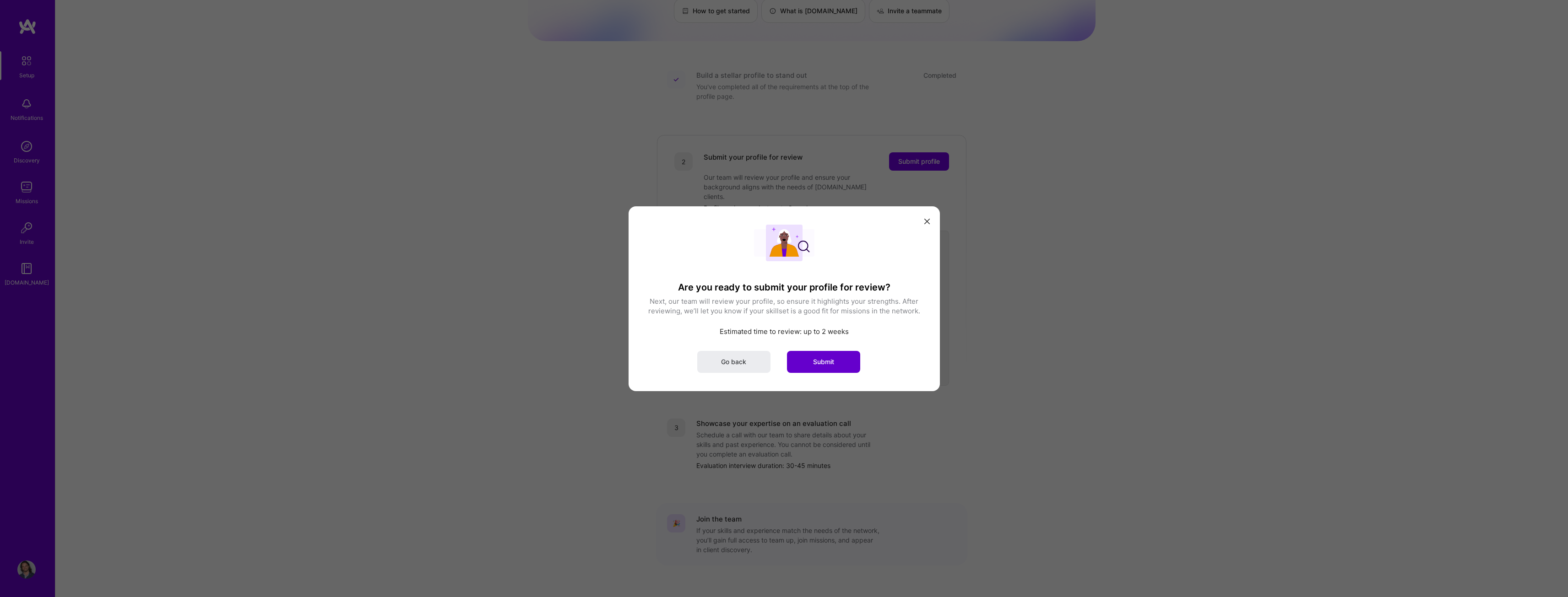
click at [819, 364] on span "Submit" at bounding box center [824, 361] width 21 height 9
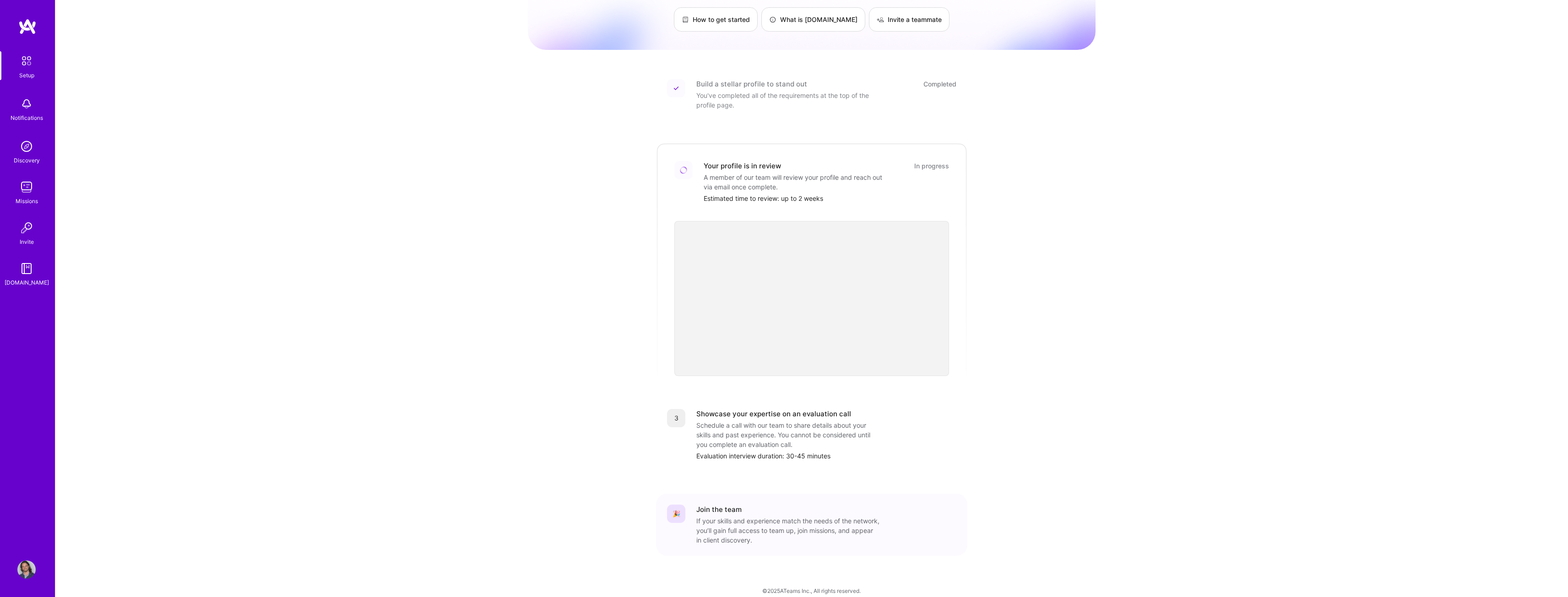
click at [1148, 236] on div "Getting started as an A.Team Builder Complete the steps below to request to joi…" at bounding box center [811, 269] width 1513 height 675
click at [406, 285] on div "Getting started as an A.Team Builder Complete the steps below to request to joi…" at bounding box center [811, 269] width 1513 height 675
click at [1149, 235] on div "Getting started as an A.Team Builder Complete the steps below to request to joi…" at bounding box center [811, 269] width 1513 height 675
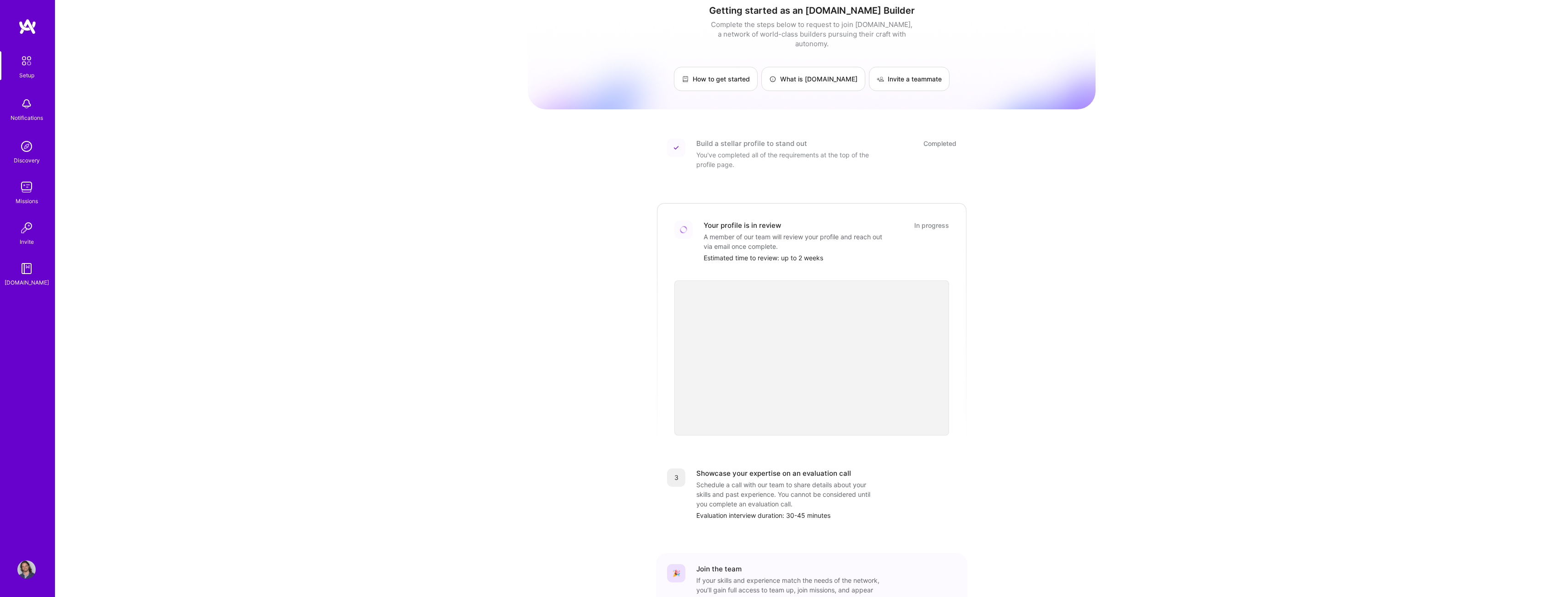
scroll to position [0, 0]
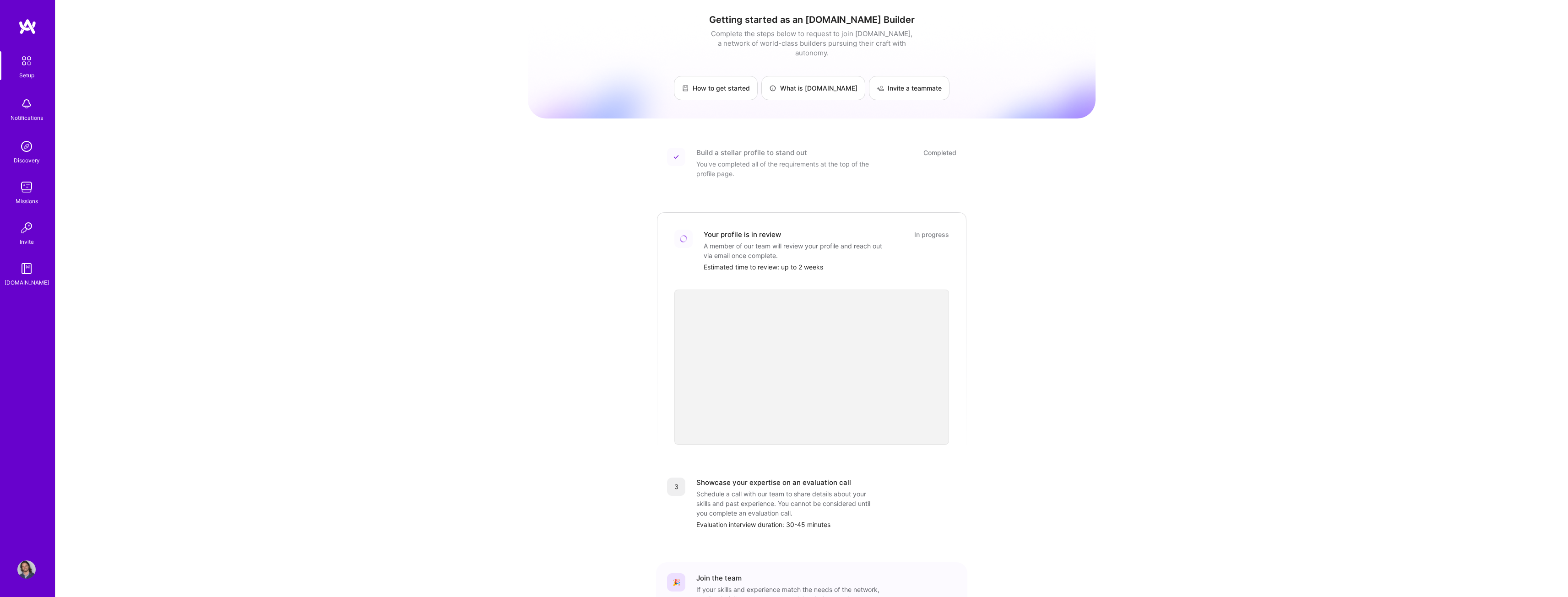
click at [1205, 210] on div "Getting started as an A.Team Builder Complete the steps below to request to joi…" at bounding box center [811, 338] width 1513 height 675
click at [448, 226] on div "Getting started as an A.Team Builder Complete the steps below to request to joi…" at bounding box center [811, 338] width 1513 height 675
